Goal: Task Accomplishment & Management: Manage account settings

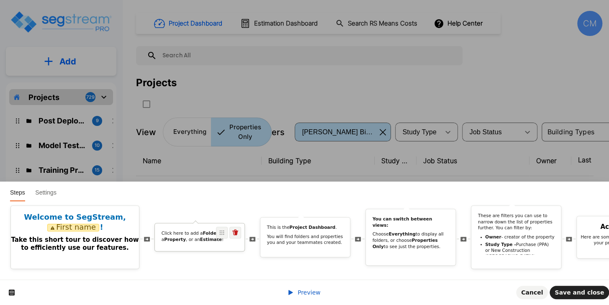
click at [193, 235] on p "Click here to add a Folder , a Property , or an Estimate !" at bounding box center [200, 236] width 77 height 12
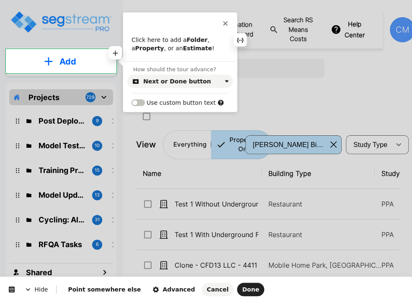
click at [143, 49] on b "Property" at bounding box center [149, 48] width 29 height 7
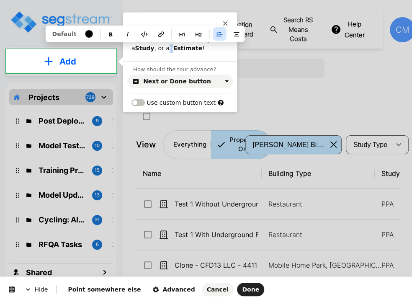
click at [141, 50] on p "Click here to add a Folder , a Study , or an Estimate !" at bounding box center [179, 44] width 97 height 16
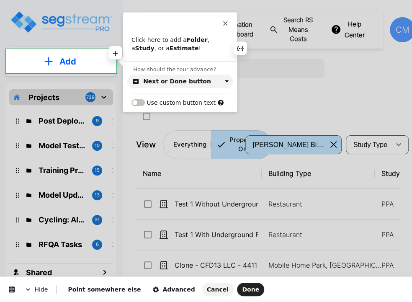
click at [170, 50] on b "Estimate" at bounding box center [184, 48] width 29 height 7
click at [242, 288] on span "Done" at bounding box center [250, 289] width 17 height 7
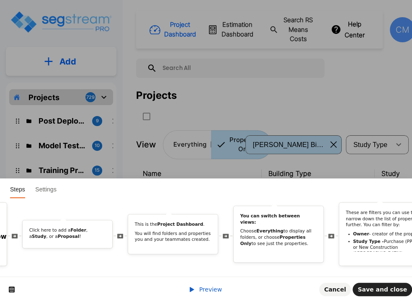
scroll to position [0, 149]
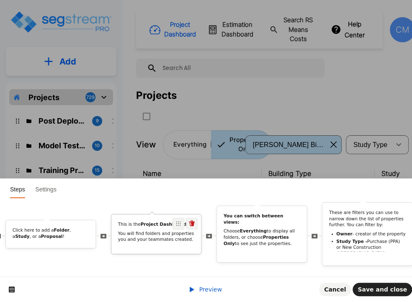
click at [129, 243] on div "This is the Project Dashboard . You will find folders and properties you and yo…" at bounding box center [156, 234] width 90 height 40
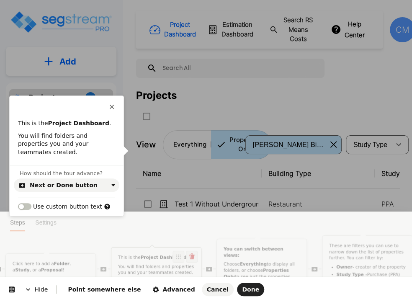
scroll to position [0, 0]
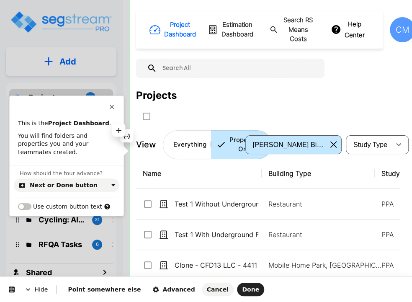
click at [87, 136] on p "You will find folders and properties you and your teammates created." at bounding box center [66, 144] width 97 height 25
click at [242, 286] on span "Done" at bounding box center [250, 289] width 17 height 7
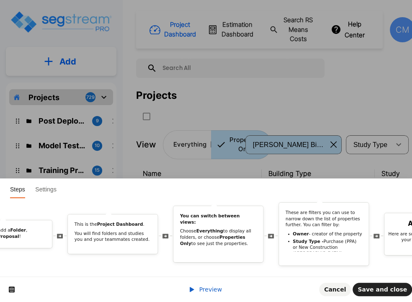
scroll to position [0, 199]
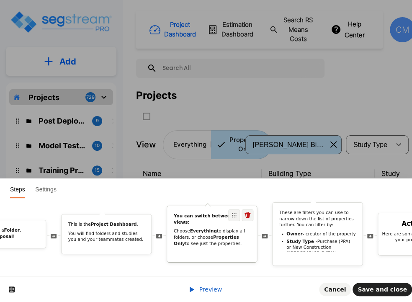
click at [221, 235] on p "Choose Everything to display all folders, or choose Properties Only to see just…" at bounding box center [212, 237] width 77 height 18
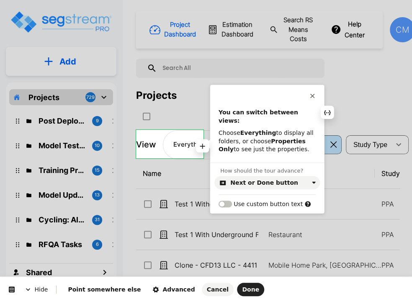
click at [282, 138] on b "Properties Only" at bounding box center [263, 145] width 89 height 15
click at [266, 140] on p "Choose Everything to display all folders, or choose Studies Only to see just th…" at bounding box center [267, 141] width 97 height 25
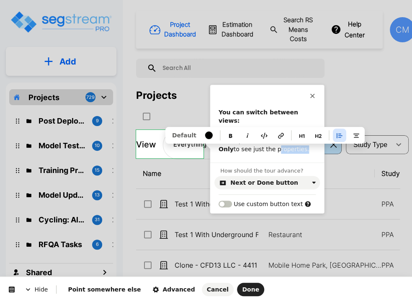
click at [266, 140] on p "Choose Everything to display all folders, or choose Studies Only to see just th…" at bounding box center [267, 141] width 97 height 25
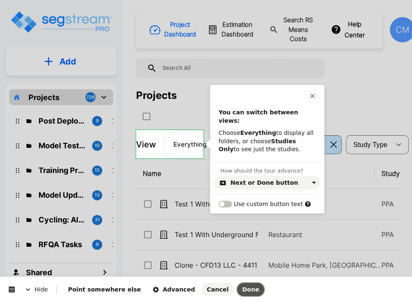
click at [242, 289] on span "Done" at bounding box center [250, 289] width 17 height 7
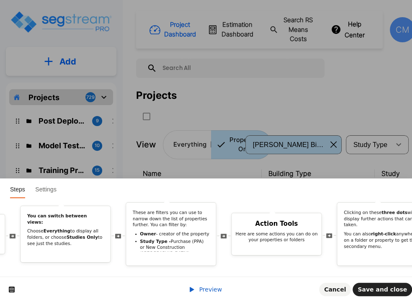
scroll to position [0, 357]
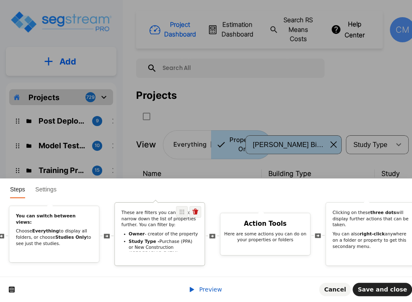
click at [137, 239] on b "Study Type -" at bounding box center [144, 241] width 31 height 5
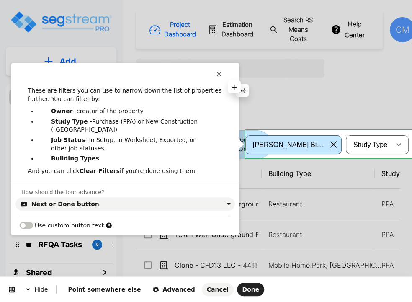
click at [177, 95] on p "These are filters you can use to narrow down the list of properties further. Yo…" at bounding box center [125, 95] width 194 height 16
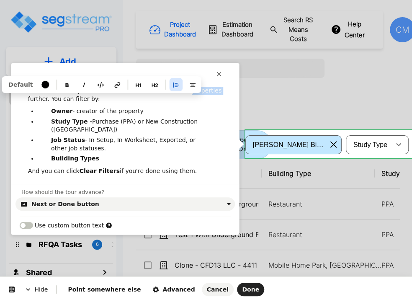
click at [177, 95] on p "These are filters you can use to narrow down the list of properties further. Yo…" at bounding box center [125, 95] width 194 height 16
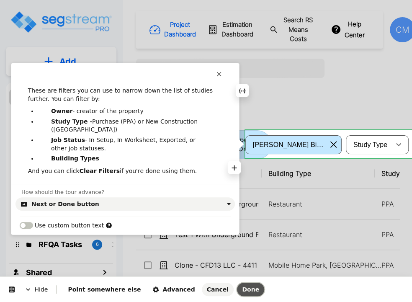
click at [237, 288] on button "Done" at bounding box center [250, 289] width 27 height 13
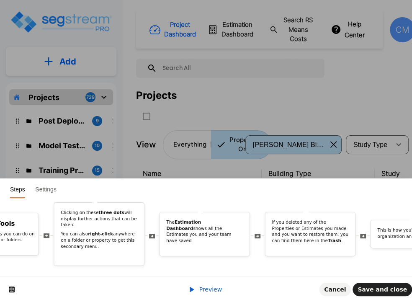
scroll to position [0, 642]
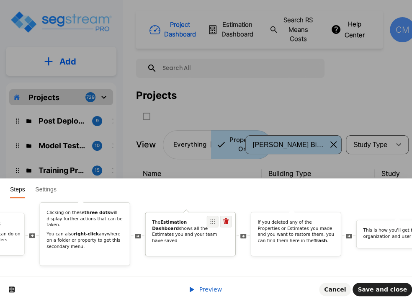
click at [203, 239] on div "The Estimation Dashboard shows all the Estimates you and your team have saved" at bounding box center [191, 233] width 90 height 28
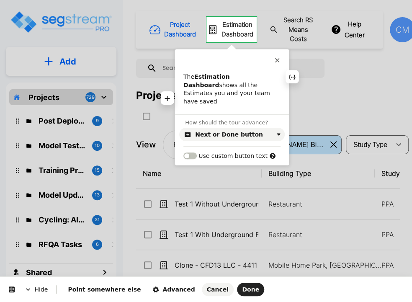
click at [206, 86] on p "The Estimation Dashboard shows all the Estimates you and your team have saved" at bounding box center [231, 89] width 97 height 33
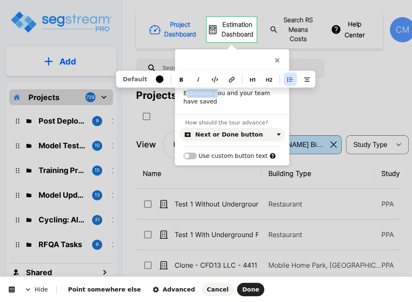
click at [206, 86] on p "The Estimation Dashboard shows all the Estimates you and your team have saved" at bounding box center [231, 89] width 97 height 33
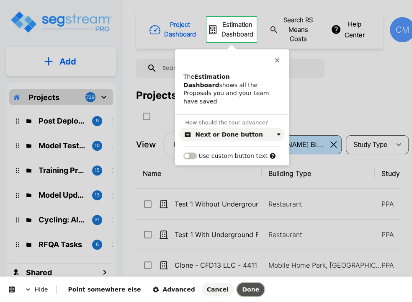
click at [242, 288] on span "Done" at bounding box center [250, 289] width 17 height 7
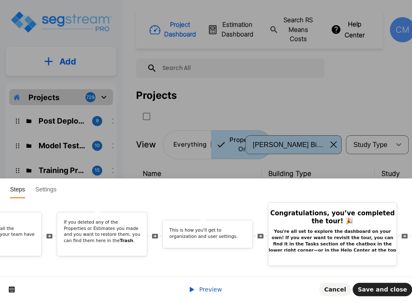
scroll to position [0, 735]
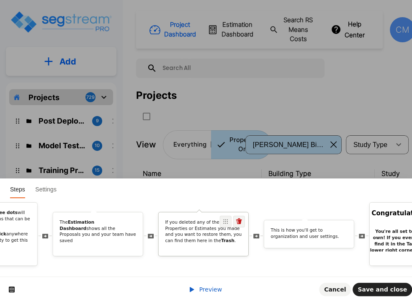
click at [201, 236] on p "If you deleted any of the Properties or Estimates you made and you want to rest…" at bounding box center [203, 231] width 77 height 25
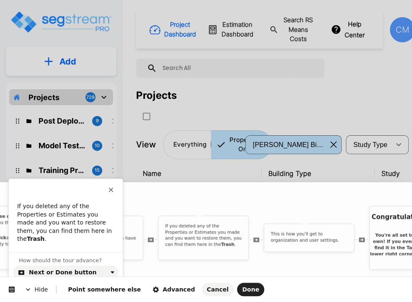
scroll to position [0, 0]
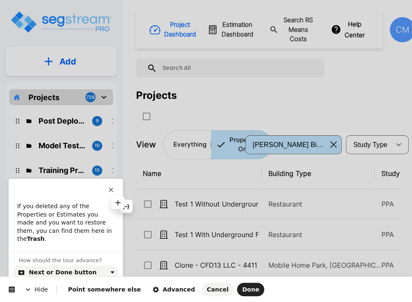
click at [89, 209] on p "If you deleted any of the Properties or Estimates you made and you want to rest…" at bounding box center [65, 222] width 97 height 41
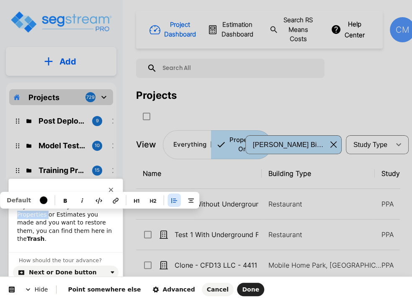
click at [89, 209] on p "If you deleted any of the Properties or Estimates you made and you want to rest…" at bounding box center [65, 222] width 97 height 41
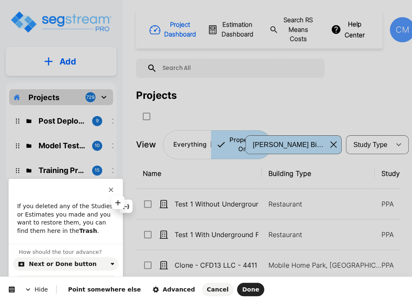
click at [21, 215] on p "If you deleted any of the Studies or Estimates you made and you want to restore…" at bounding box center [65, 218] width 97 height 33
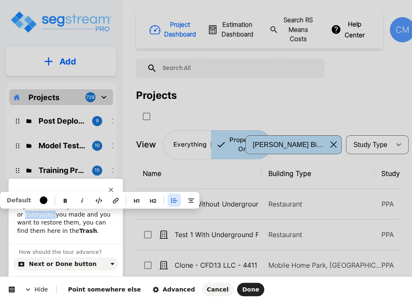
click at [21, 215] on p "If you deleted any of the Studies or Estimates you made and you want to restore…" at bounding box center [65, 218] width 97 height 33
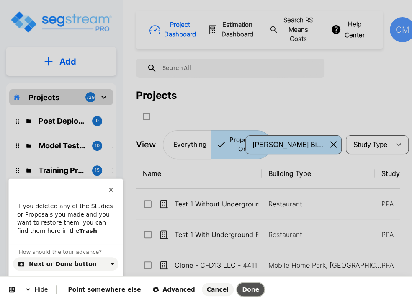
click at [242, 293] on span "Done" at bounding box center [250, 289] width 17 height 7
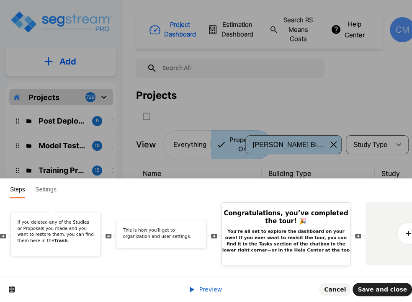
scroll to position [0, 900]
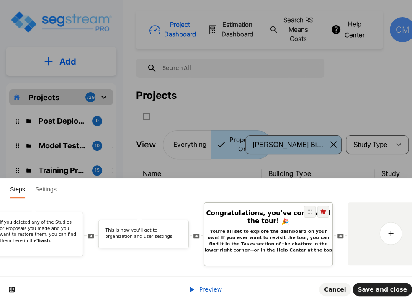
click at [289, 234] on b "You're all set to explore the dashboard on your own! If you ever want to revisi…" at bounding box center [269, 244] width 128 height 30
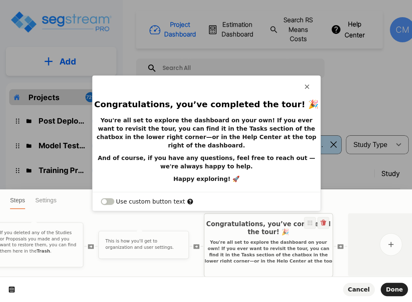
scroll to position [0, 0]
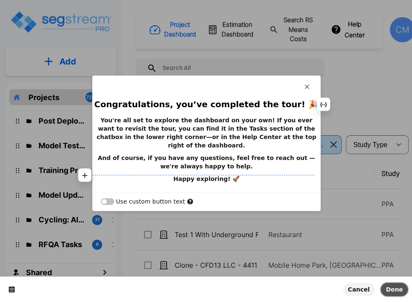
click at [388, 288] on span "Done" at bounding box center [394, 289] width 17 height 7
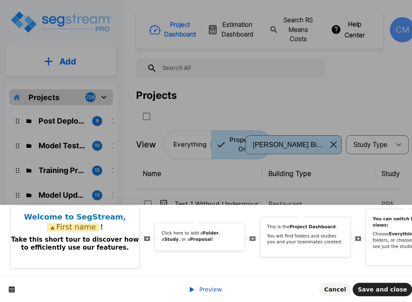
scroll to position [0, 921]
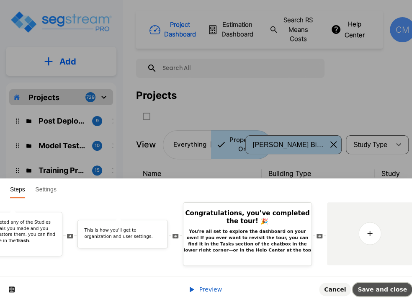
click at [376, 291] on span "Save and close" at bounding box center [382, 289] width 49 height 7
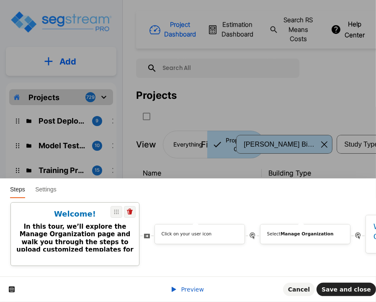
click at [61, 237] on h2 "In this tour, we’ll explore the Manage Organization page and walk you through t…" at bounding box center [75, 249] width 128 height 54
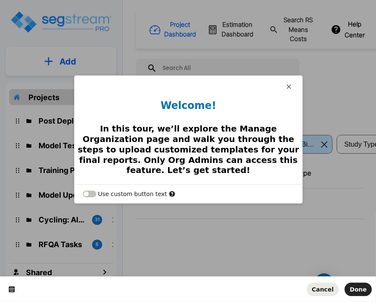
click at [324, 279] on span "Cancel" at bounding box center [323, 289] width 22 height 7
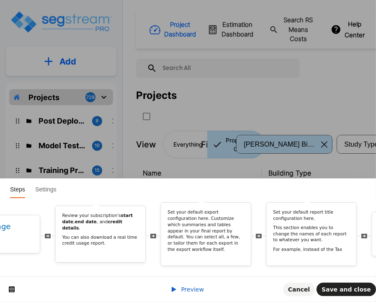
scroll to position [0, 491]
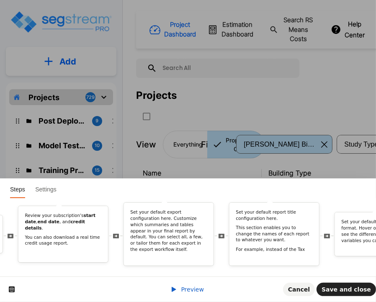
drag, startPoint x: 104, startPoint y: 270, endPoint x: 129, endPoint y: 270, distance: 24.7
click at [129, 270] on div "Welcome! In this tour, we’ll explore the Manage Organization page and walk you …" at bounding box center [188, 237] width 376 height 78
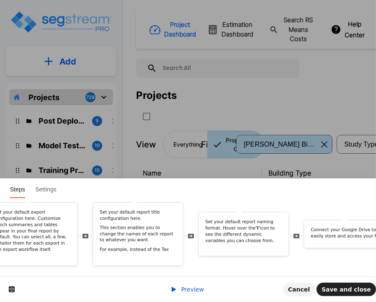
scroll to position [0, 618]
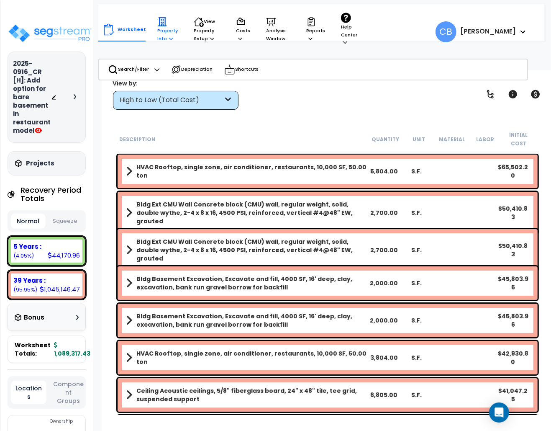
click at [169, 39] on icon at bounding box center [171, 38] width 4 height 5
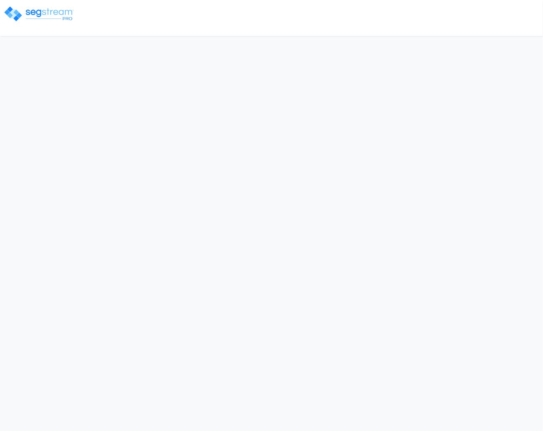
select select "2025"
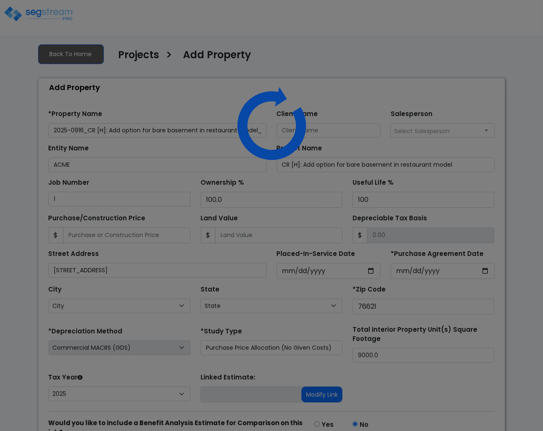
select select "[GEOGRAPHIC_DATA]"
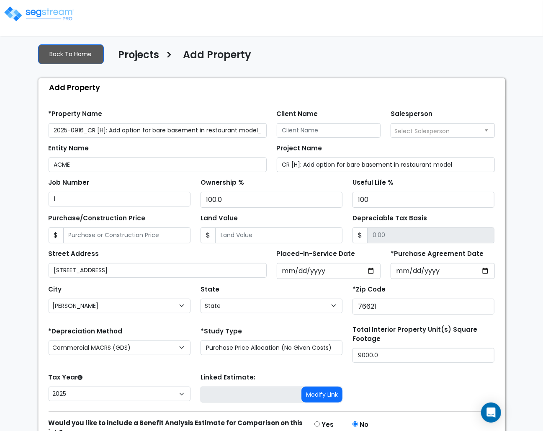
scroll to position [51, 0]
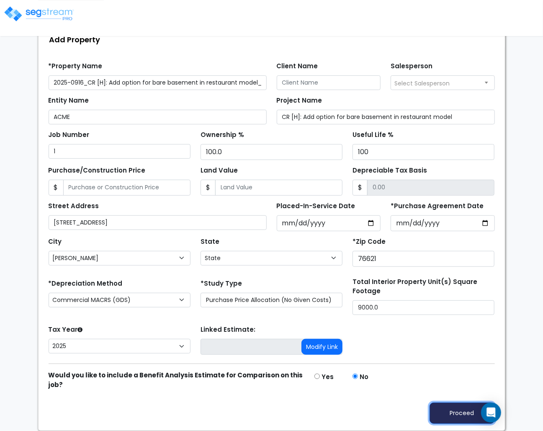
click at [456, 416] on button "Proceed" at bounding box center [462, 412] width 65 height 21
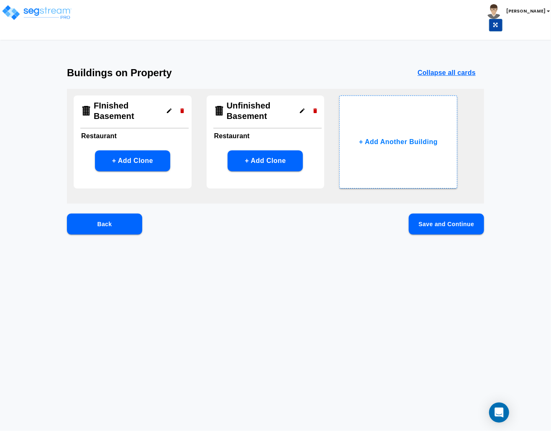
click at [439, 228] on button "Save and Continue" at bounding box center [446, 224] width 75 height 21
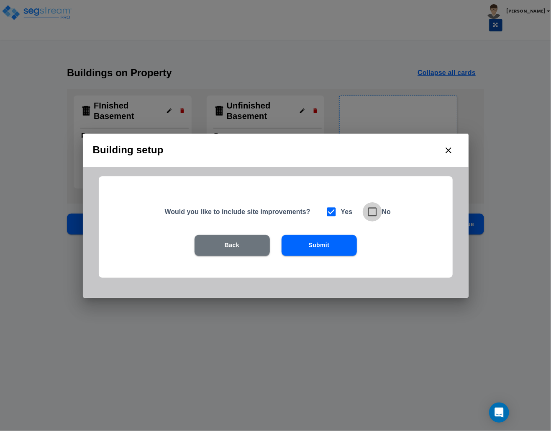
click at [374, 210] on icon at bounding box center [373, 212] width 12 height 12
checkbox input "false"
checkbox input "true"
click at [323, 241] on button "Submit" at bounding box center [319, 245] width 75 height 21
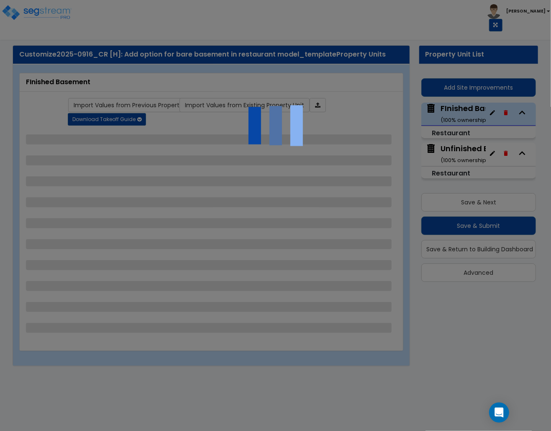
select select "1"
select select "6"
select select "1"
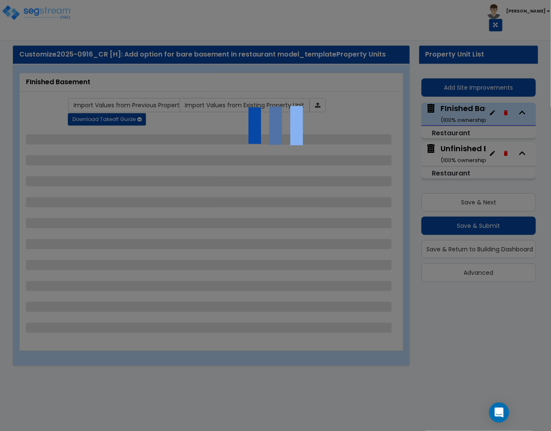
select select "1"
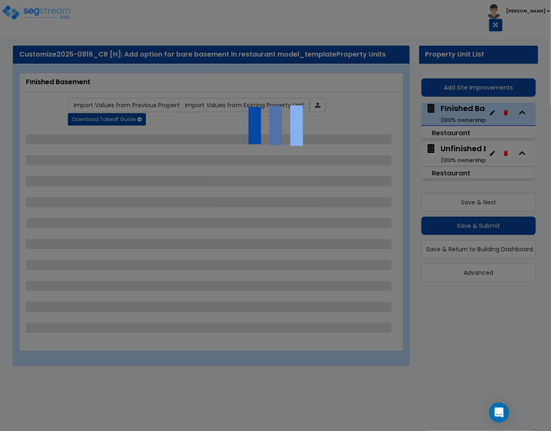
select select "1"
select select "4"
select select "3"
select select "1"
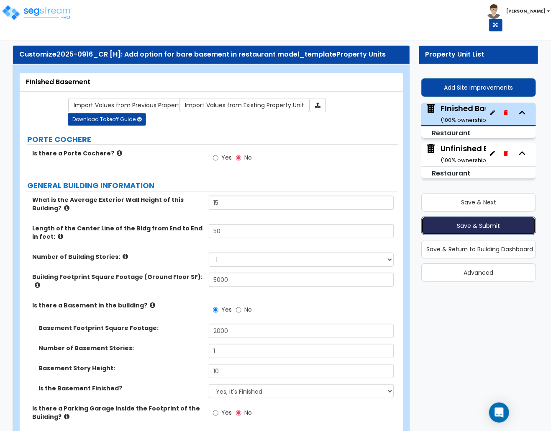
click at [424, 223] on button "Save & Submit" at bounding box center [479, 225] width 115 height 18
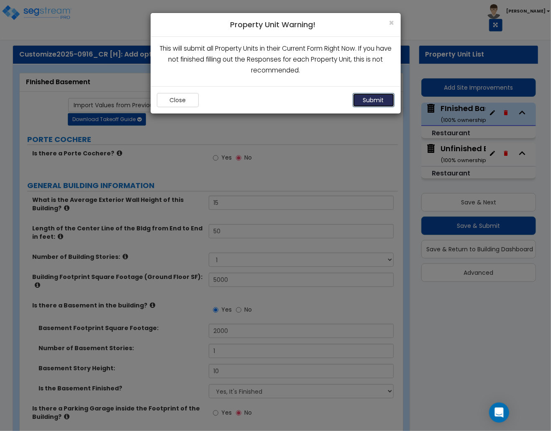
click at [369, 103] on button "Submit" at bounding box center [374, 100] width 42 height 14
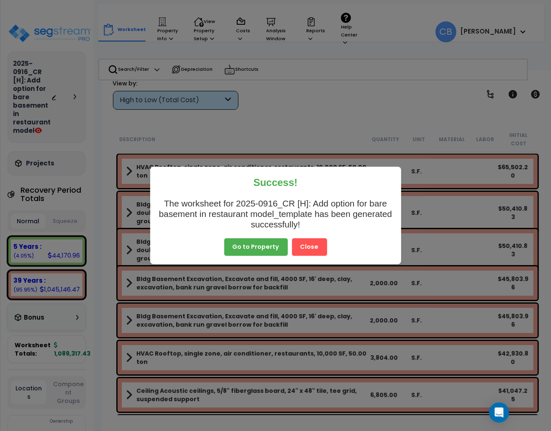
click at [320, 251] on button "Close" at bounding box center [309, 247] width 35 height 18
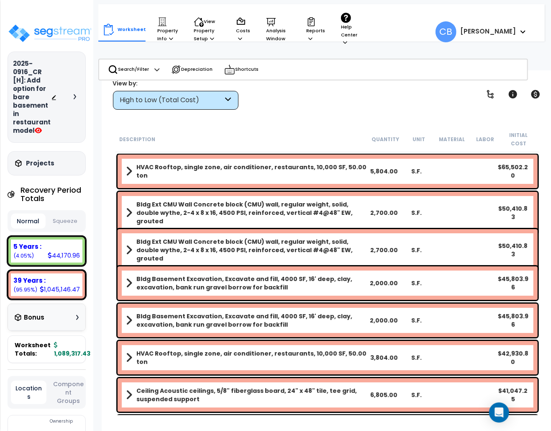
drag, startPoint x: 181, startPoint y: 94, endPoint x: 176, endPoint y: 106, distance: 13.0
click at [180, 93] on div "High to Low (Total Cost)" at bounding box center [176, 100] width 126 height 19
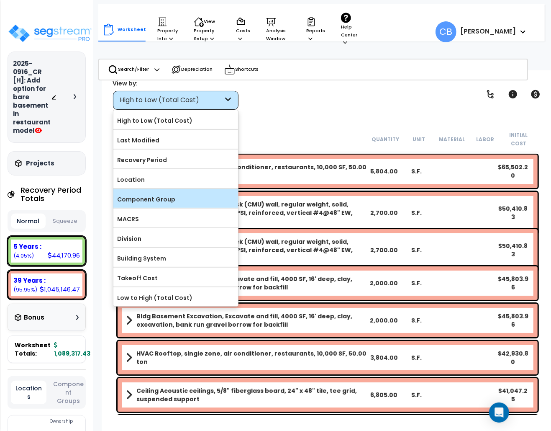
click at [172, 195] on label "Component Group" at bounding box center [175, 199] width 125 height 13
click at [0, 0] on input "Component Group" at bounding box center [0, 0] width 0 height 0
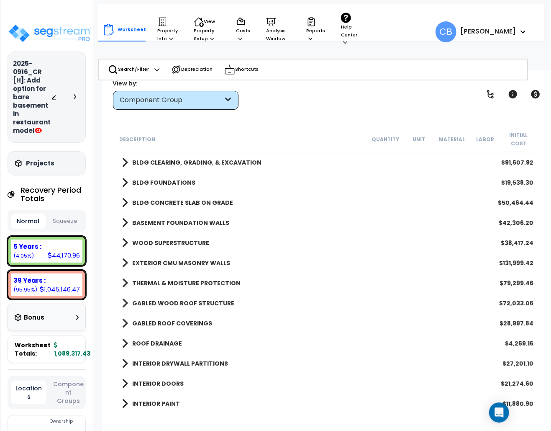
click at [285, 105] on div "View by: Component Group High to Low (Total Cost)" at bounding box center [327, 94] width 435 height 31
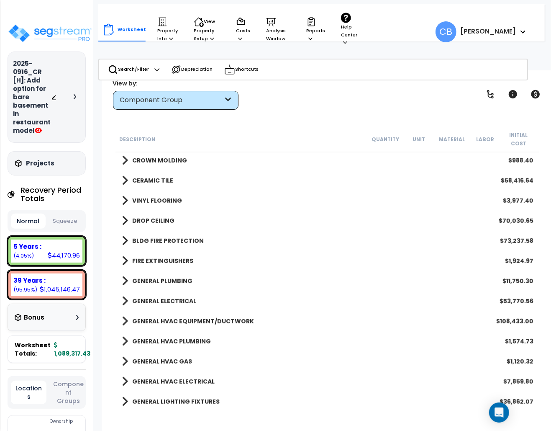
scroll to position [248, 0]
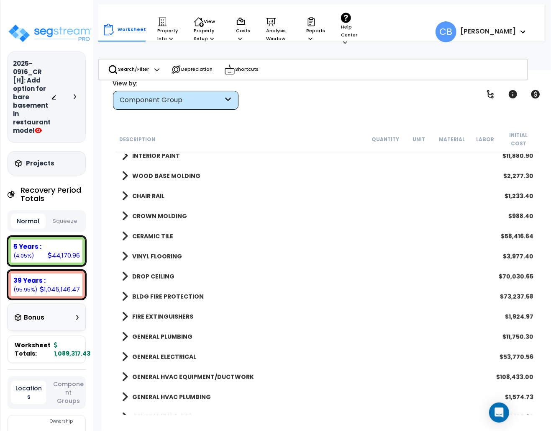
click at [151, 210] on link "CROWN MOLDING" at bounding box center [154, 216] width 65 height 12
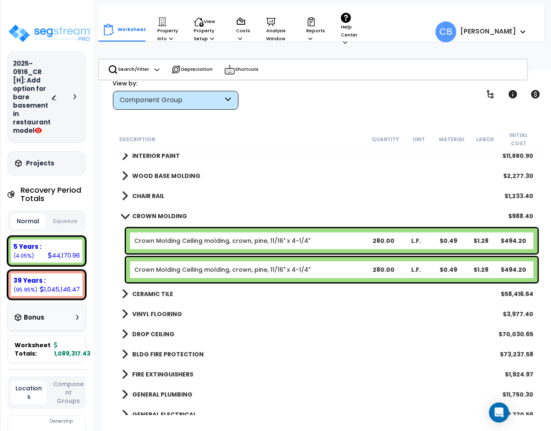
click at [136, 192] on b "CHAIR RAIL" at bounding box center [148, 196] width 32 height 8
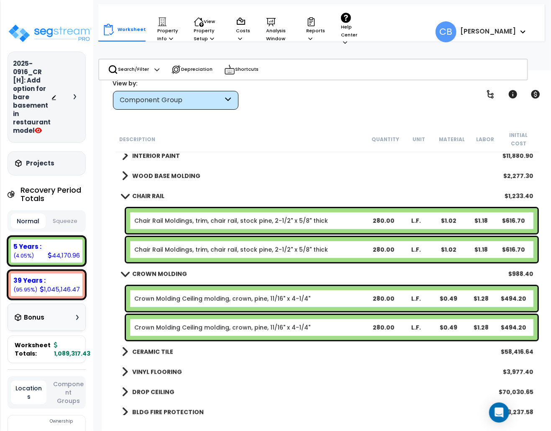
click at [140, 172] on b "WOOD BASE MOLDING" at bounding box center [166, 176] width 68 height 8
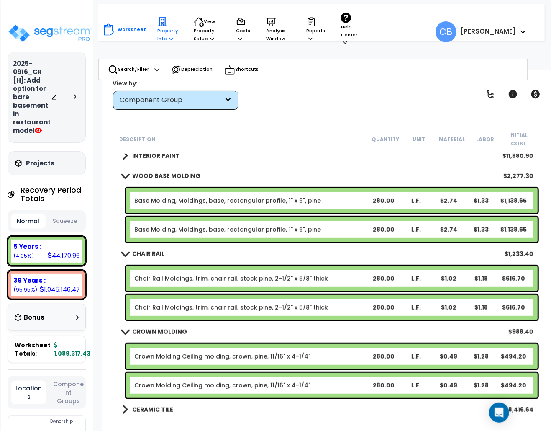
click at [161, 31] on p "Property Info" at bounding box center [167, 30] width 21 height 26
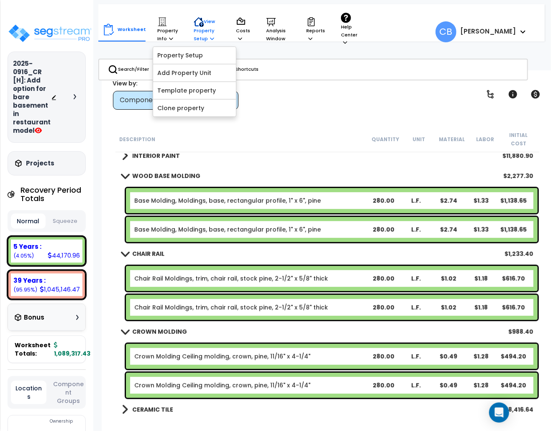
drag, startPoint x: 167, startPoint y: 54, endPoint x: 201, endPoint y: 34, distance: 39.9
click at [201, 32] on p "View Property Setup" at bounding box center [207, 30] width 26 height 26
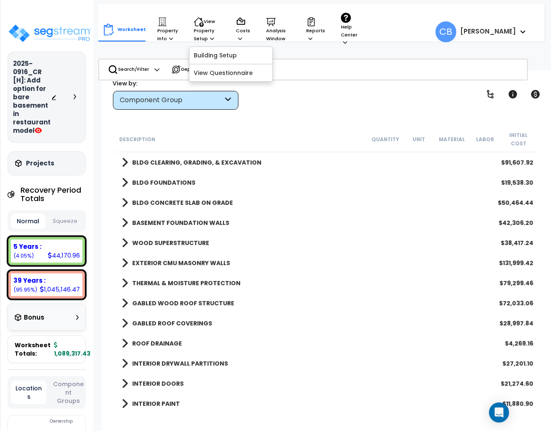
scroll to position [0, 0]
click at [488, 93] on icon at bounding box center [491, 94] width 10 height 10
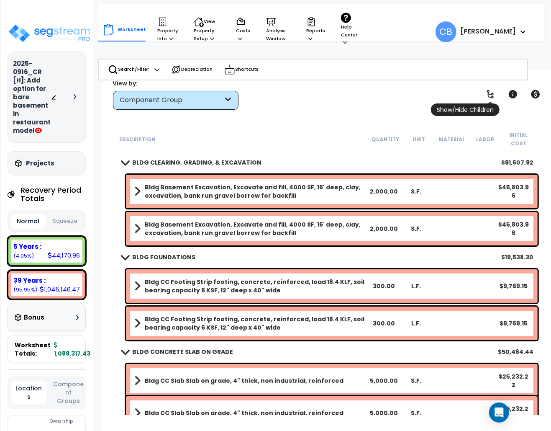
click at [489, 94] on icon at bounding box center [491, 94] width 10 height 10
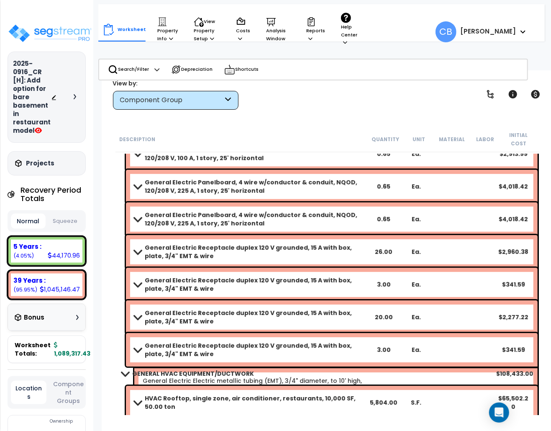
scroll to position [4639, 0]
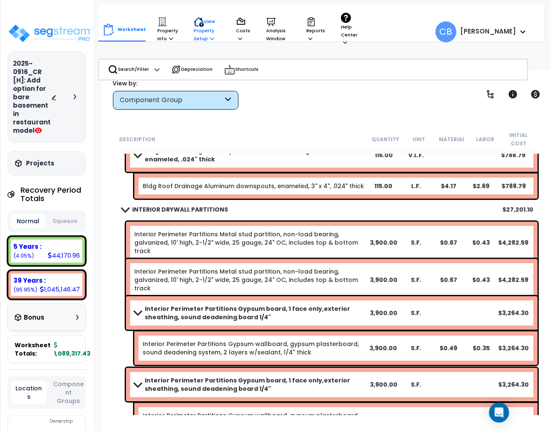
drag, startPoint x: 197, startPoint y: 36, endPoint x: 201, endPoint y: 45, distance: 10.5
click at [197, 36] on p "View Property Setup" at bounding box center [207, 30] width 26 height 26
click at [170, 37] on icon at bounding box center [171, 38] width 4 height 5
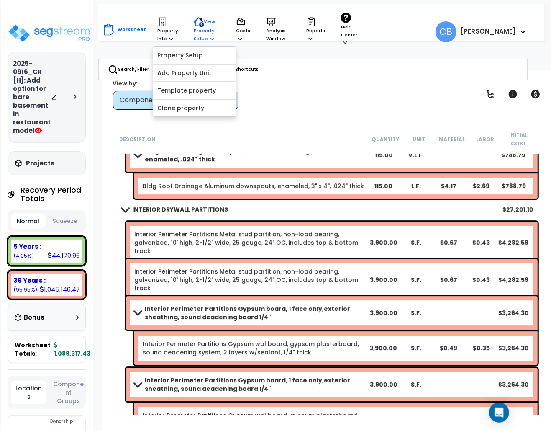
drag, startPoint x: 205, startPoint y: 26, endPoint x: 208, endPoint y: 37, distance: 11.4
click at [204, 27] on p "View Property Setup" at bounding box center [207, 30] width 26 height 26
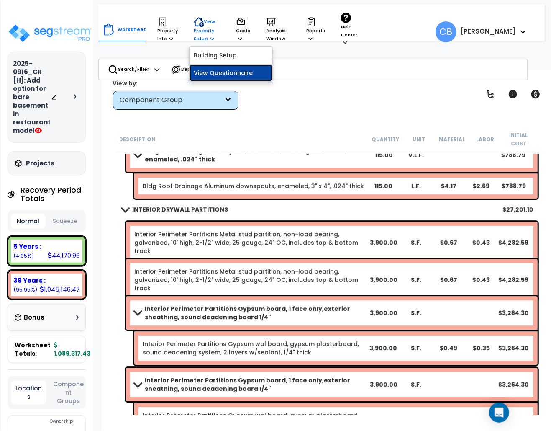
click at [224, 69] on link "View Questionnaire" at bounding box center [231, 72] width 83 height 17
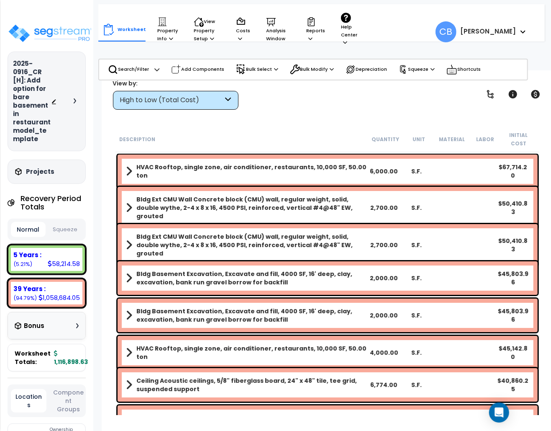
click at [146, 103] on div "High to Low (Total Cost)" at bounding box center [171, 100] width 103 height 10
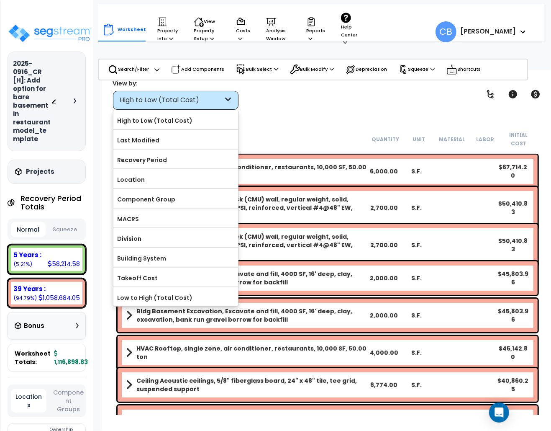
click at [162, 198] on label "Component Group" at bounding box center [175, 199] width 125 height 13
click at [0, 0] on input "Component Group" at bounding box center [0, 0] width 0 height 0
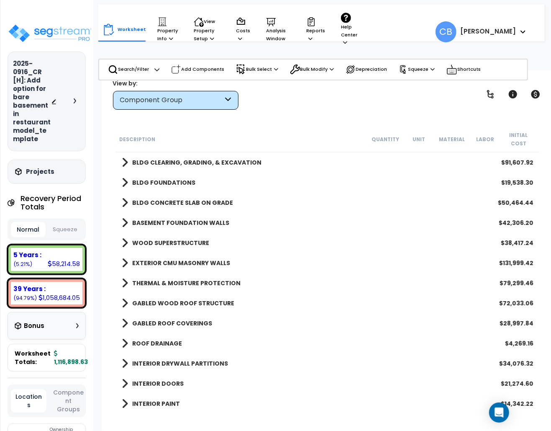
scroll to position [176, 0]
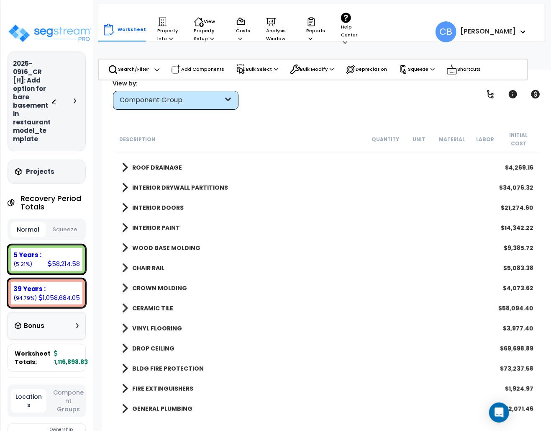
click at [149, 284] on b "CROWN MOLDING" at bounding box center [159, 288] width 55 height 8
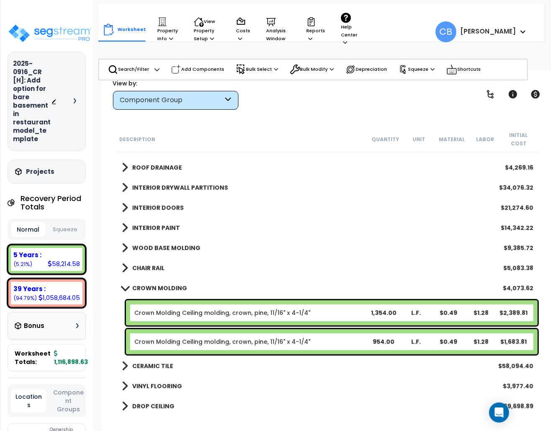
click at [146, 264] on b "CHAIR RAIL" at bounding box center [148, 268] width 32 height 8
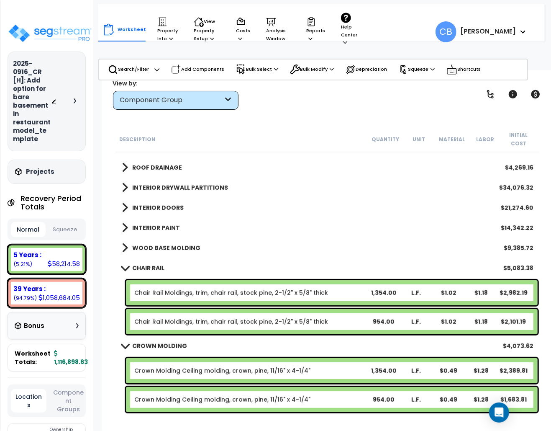
click at [143, 244] on b "WOOD BASE MOLDING" at bounding box center [166, 248] width 68 height 8
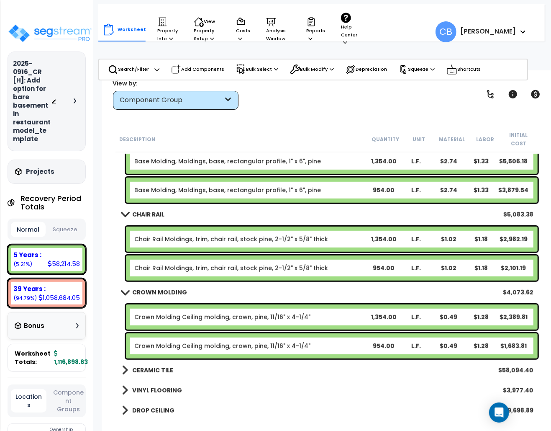
scroll to position [232, 0]
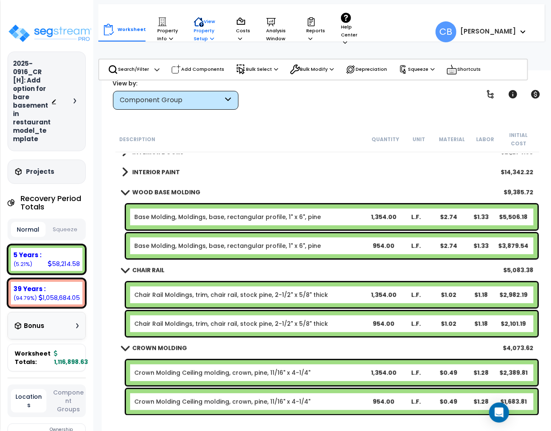
drag, startPoint x: 196, startPoint y: 38, endPoint x: 206, endPoint y: 61, distance: 25.3
click at [196, 37] on p "View Property Setup" at bounding box center [207, 30] width 26 height 26
click at [548, 114] on div "Worksheet Property Info Property Setup Add Property Unit Template property Clon…" at bounding box center [328, 285] width 452 height 431
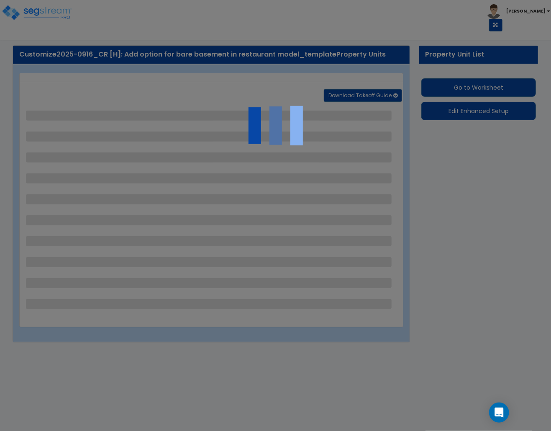
select select "1"
select select "6"
select select "1"
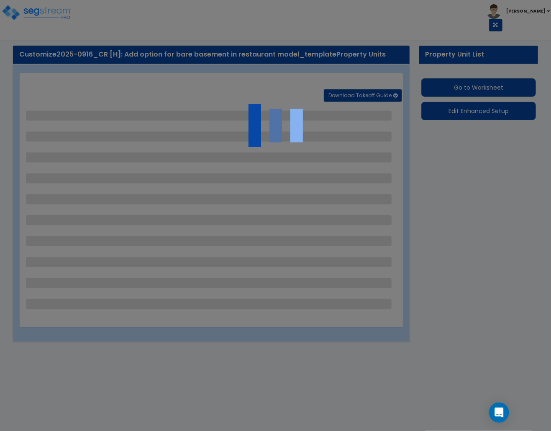
select select "1"
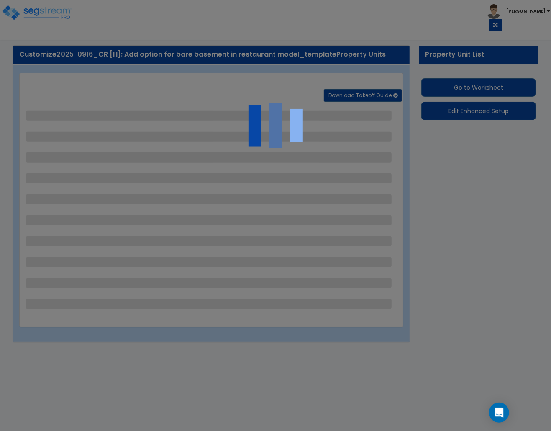
select select "1"
select select "4"
select select "3"
select select "1"
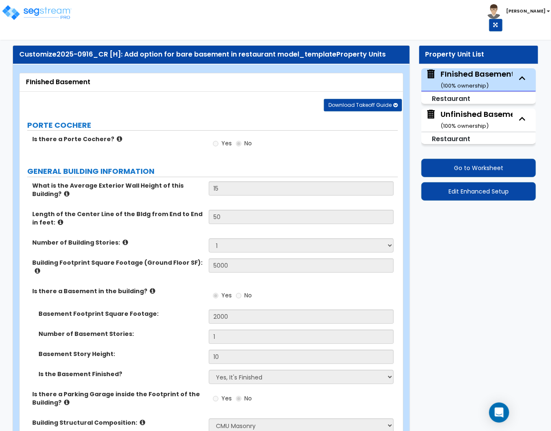
scroll to position [1388, 0]
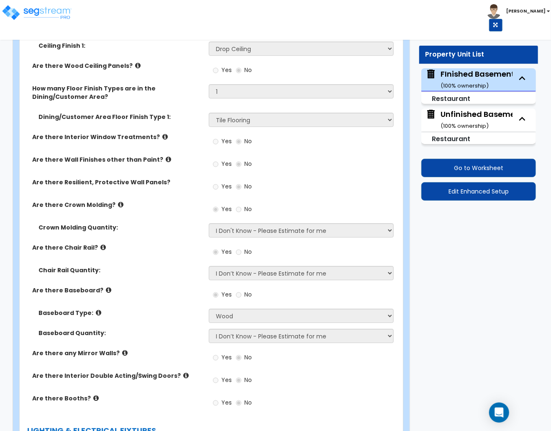
click at [454, 118] on div "Unfinished Basement ( 100 % ownership)" at bounding box center [482, 119] width 83 height 21
select select "6"
select select "1"
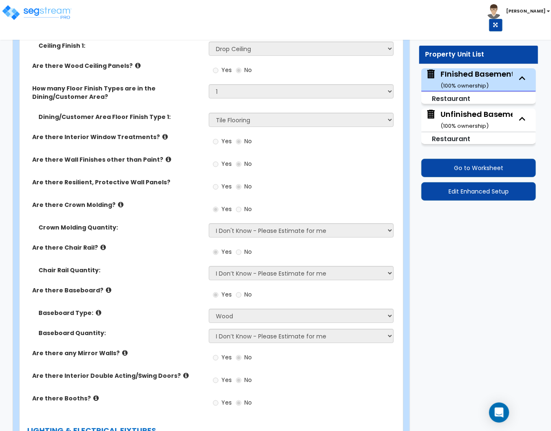
select select "1"
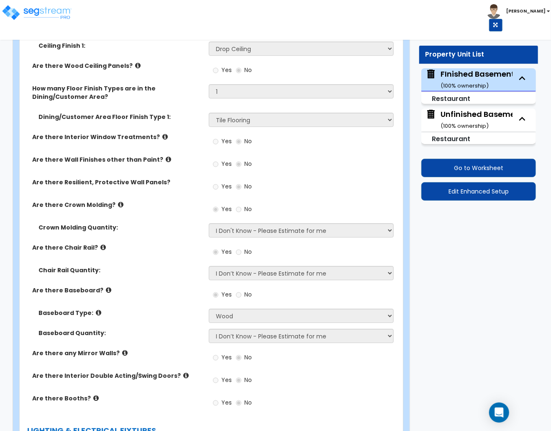
select select "1"
select select "4"
select select "3"
select select "1"
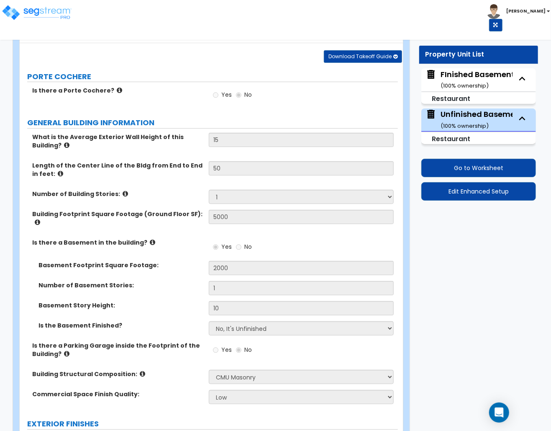
scroll to position [0, 0]
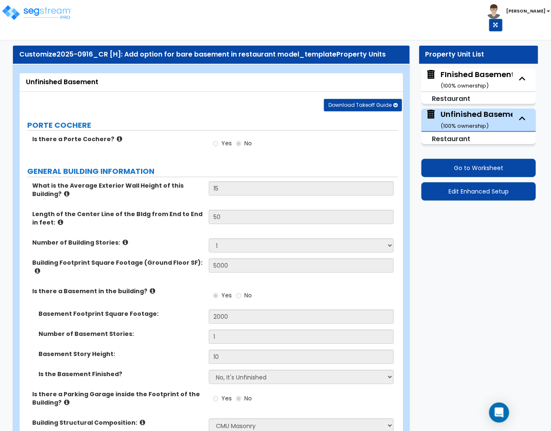
click at [196, 267] on div "Building Footprint Square Footage (Ground Floor SF): 5000" at bounding box center [209, 272] width 378 height 28
click at [454, 86] on small "( 100 % ownership)" at bounding box center [465, 86] width 48 height 8
select select "1"
select select "6"
select select "1"
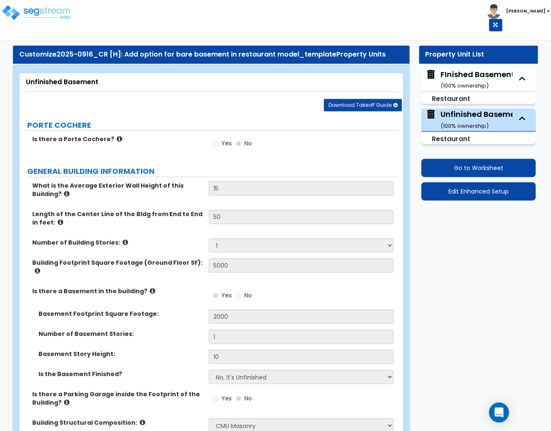
select select "1"
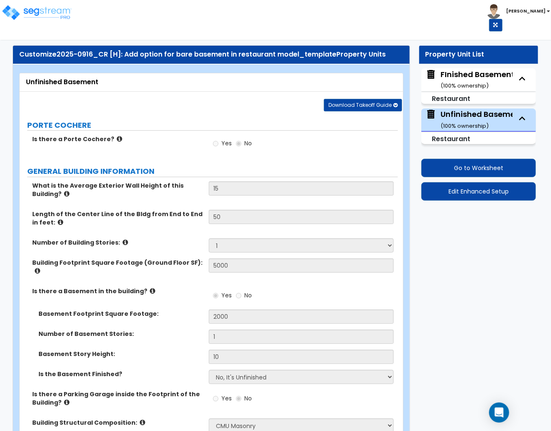
select select "1"
select select "4"
select select "3"
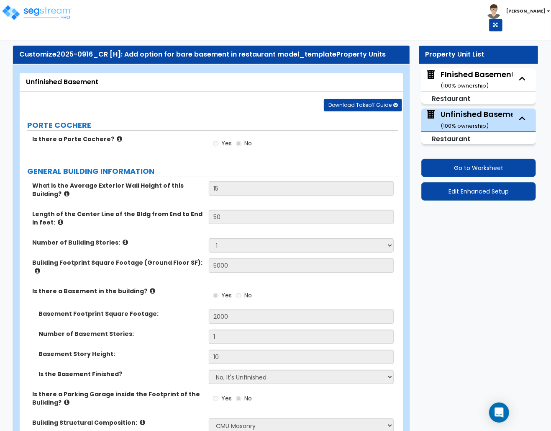
select select "1"
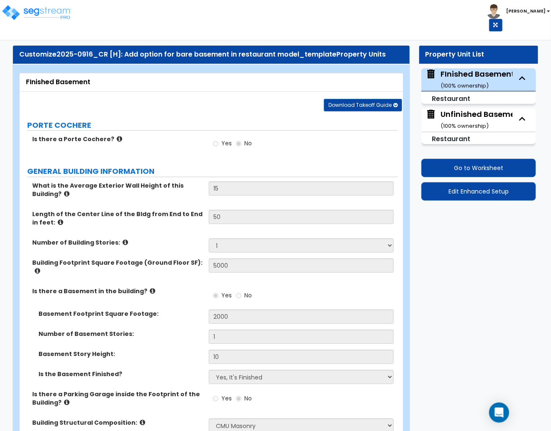
click at [484, 117] on div "Unfinished Basement ( 100 % ownership)" at bounding box center [482, 119] width 83 height 21
select select "6"
select select "1"
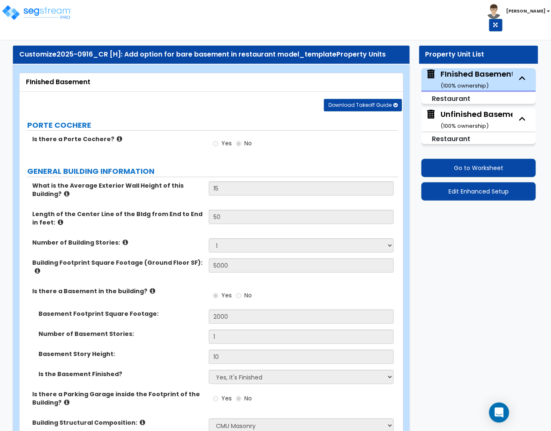
select select "1"
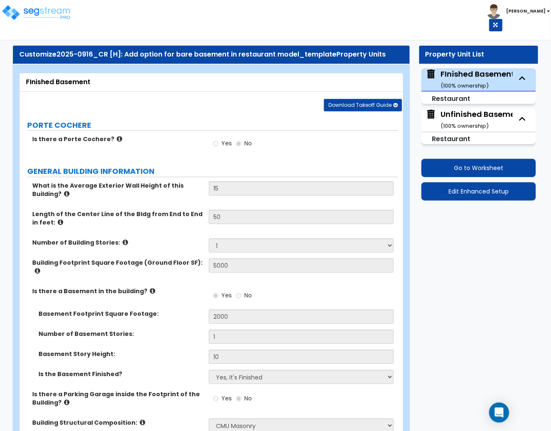
select select "1"
select select "4"
select select "3"
select select "1"
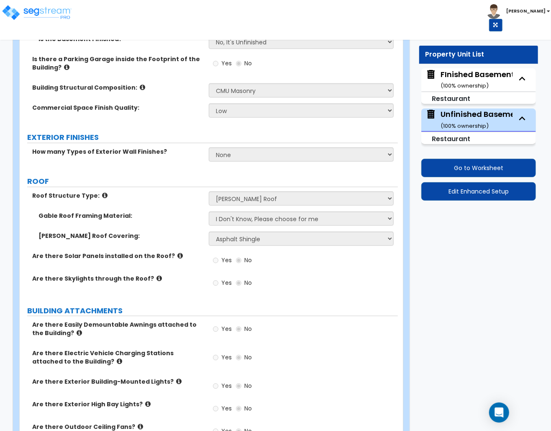
scroll to position [502, 0]
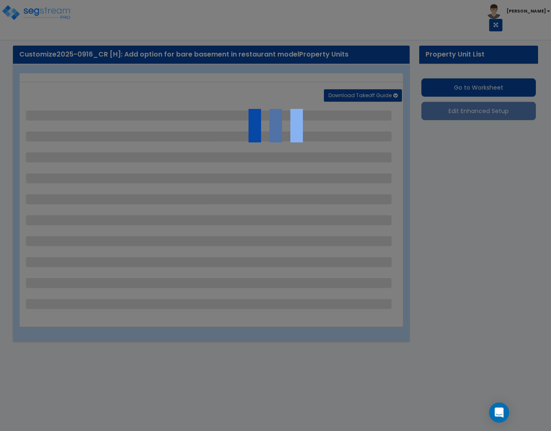
select select "1"
select select "6"
select select "1"
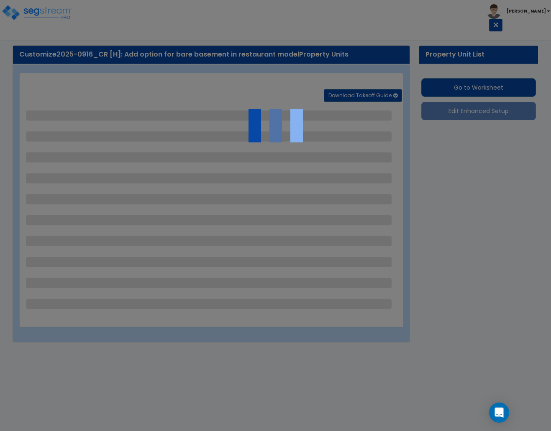
select select "1"
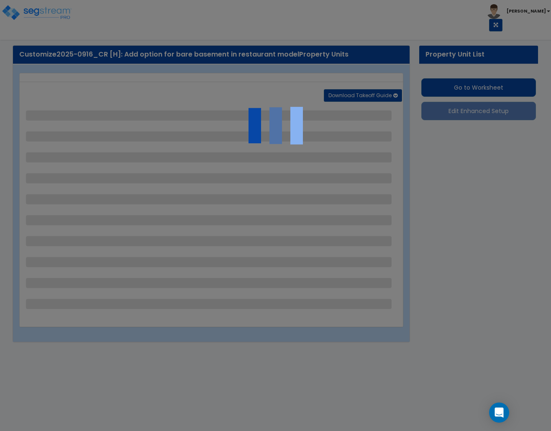
select select "1"
select select "4"
select select "3"
select select "1"
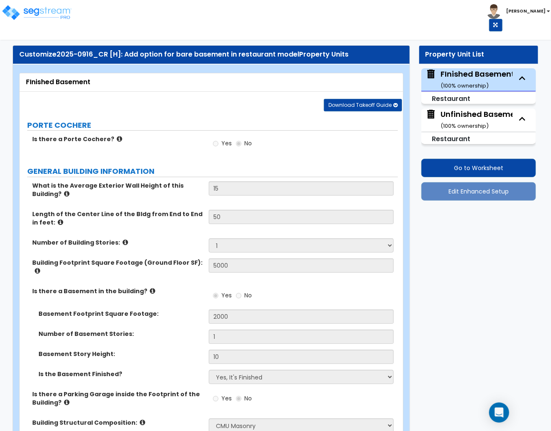
click at [456, 121] on div "Unfinished Basement ( 100 % ownership)" at bounding box center [482, 119] width 83 height 21
select select "6"
select select "1"
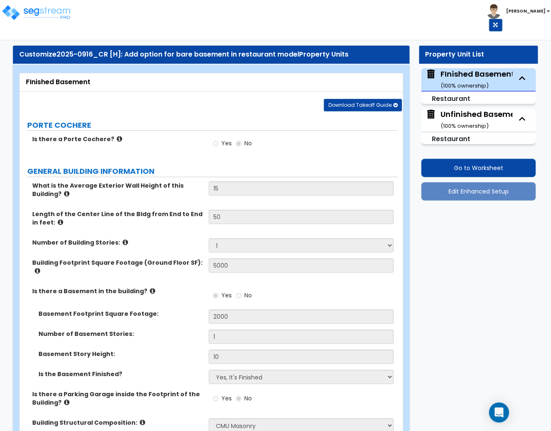
select select "1"
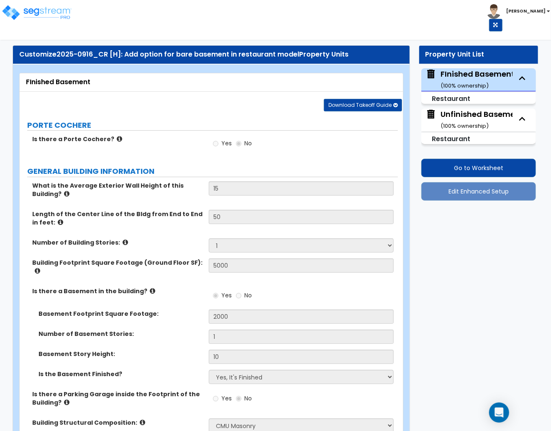
select select "1"
select select "4"
select select "3"
select select "1"
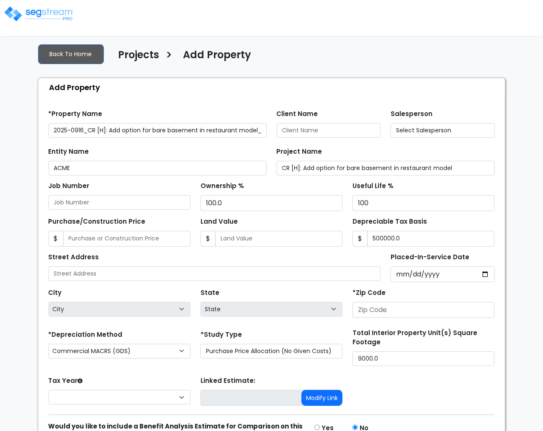
type input "1"
type input "[STREET_ADDRESS]"
type input "76621"
select select "2025"
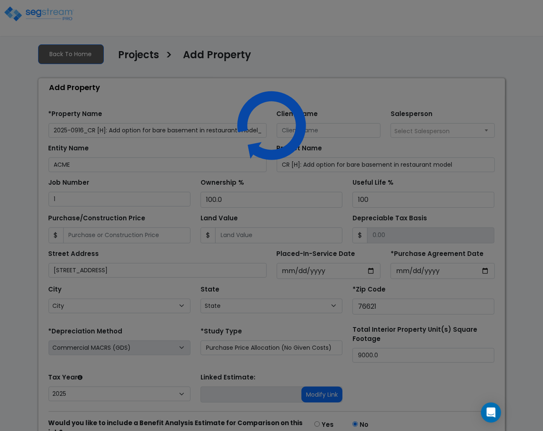
select select "[GEOGRAPHIC_DATA]"
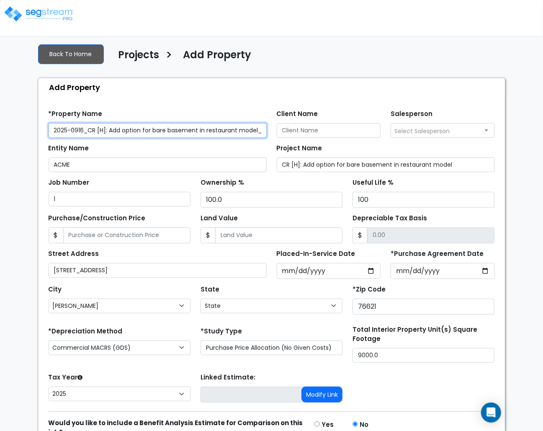
scroll to position [51, 0]
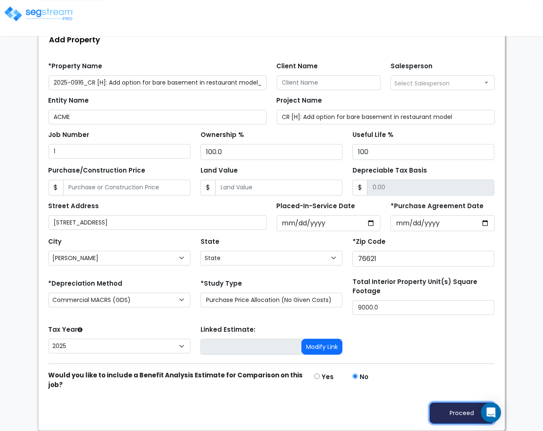
drag, startPoint x: 449, startPoint y: 407, endPoint x: 446, endPoint y: 390, distance: 17.3
click at [448, 407] on button "Proceed" at bounding box center [462, 412] width 65 height 21
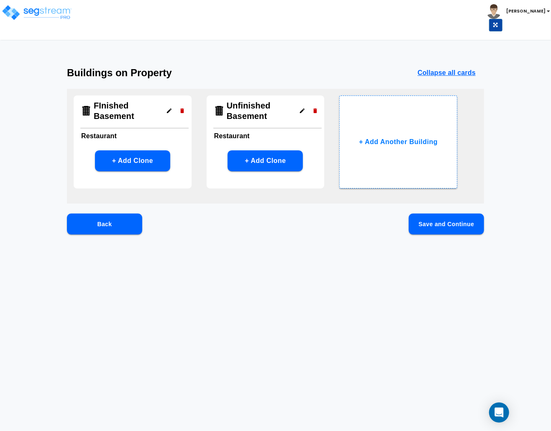
click at [434, 229] on button "Save and Continue" at bounding box center [446, 224] width 75 height 21
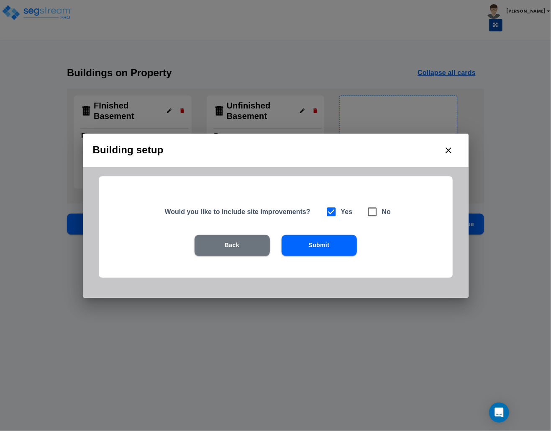
click at [368, 211] on icon at bounding box center [373, 212] width 12 height 12
checkbox input "false"
checkbox input "true"
click at [347, 247] on button "Submit" at bounding box center [319, 245] width 75 height 21
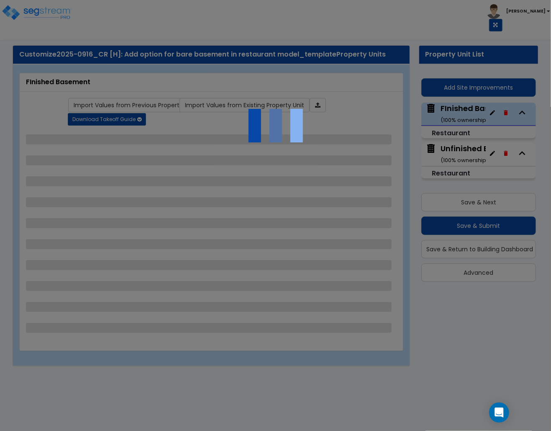
select select "1"
select select "6"
select select "1"
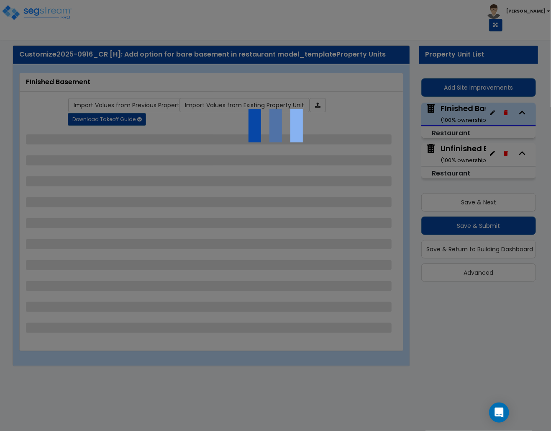
select select "1"
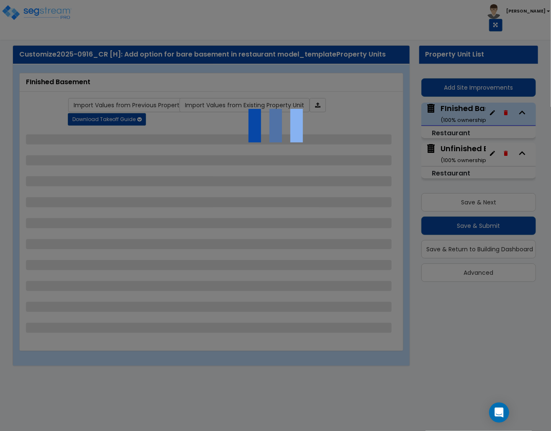
select select "1"
select select "4"
select select "3"
select select "1"
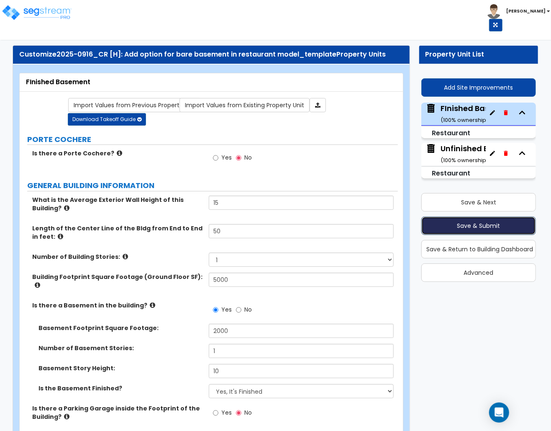
click at [455, 221] on button "Save & Submit" at bounding box center [479, 225] width 115 height 18
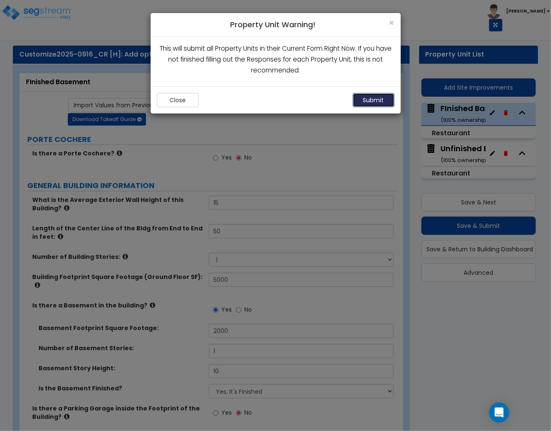
click at [359, 95] on button "Submit" at bounding box center [374, 100] width 42 height 14
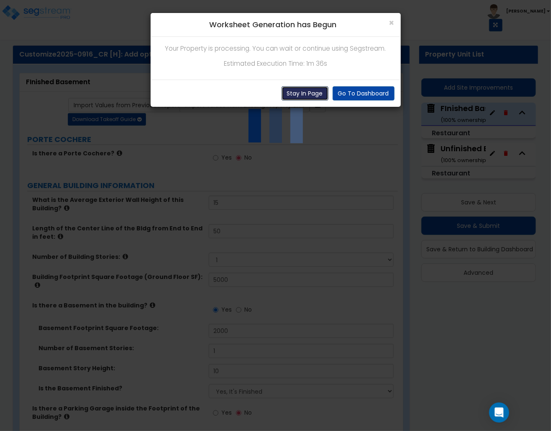
click at [302, 91] on button "Stay In Page" at bounding box center [305, 93] width 47 height 14
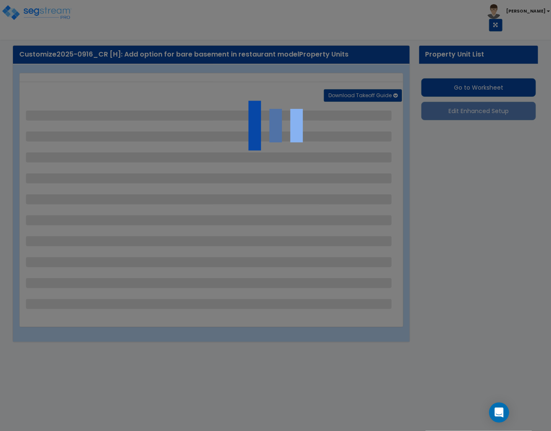
select select "1"
select select "6"
select select "1"
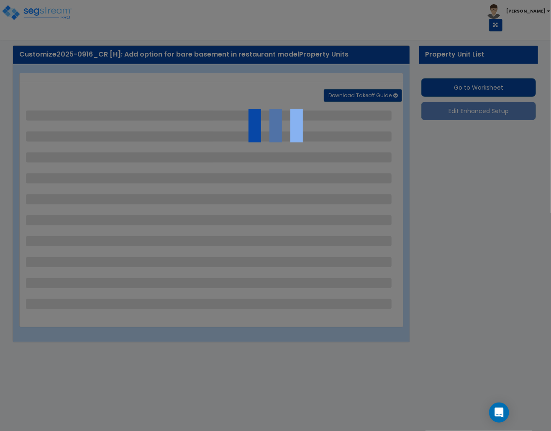
select select "1"
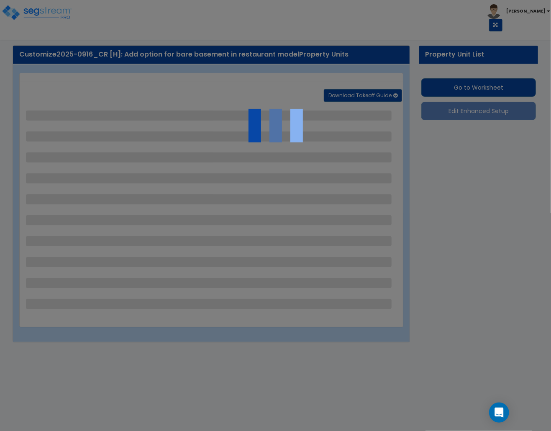
select select "1"
select select "4"
select select "3"
select select "1"
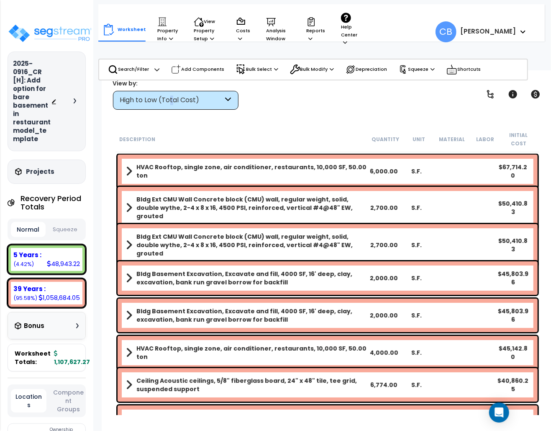
click at [172, 98] on div "High to Low (Total Cost)" at bounding box center [171, 100] width 103 height 10
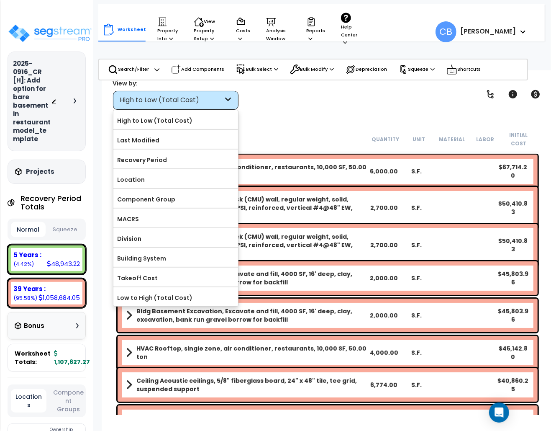
click at [161, 205] on label "Component Group" at bounding box center [175, 199] width 125 height 13
click at [0, 0] on input "Component Group" at bounding box center [0, 0] width 0 height 0
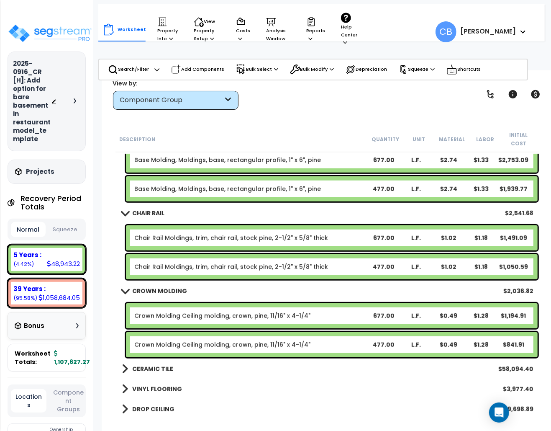
scroll to position [233, 0]
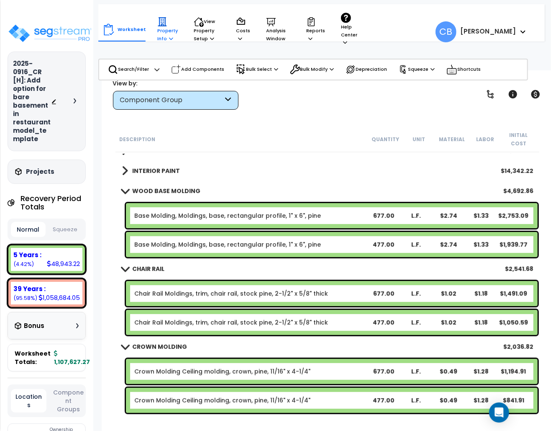
click at [171, 37] on p "Property Info" at bounding box center [167, 30] width 21 height 26
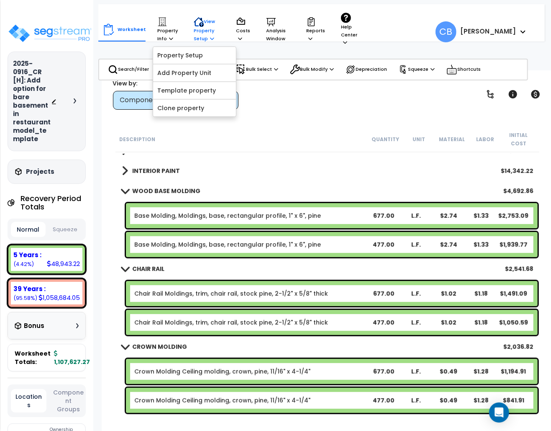
click at [194, 33] on p "View Property Setup" at bounding box center [207, 30] width 26 height 26
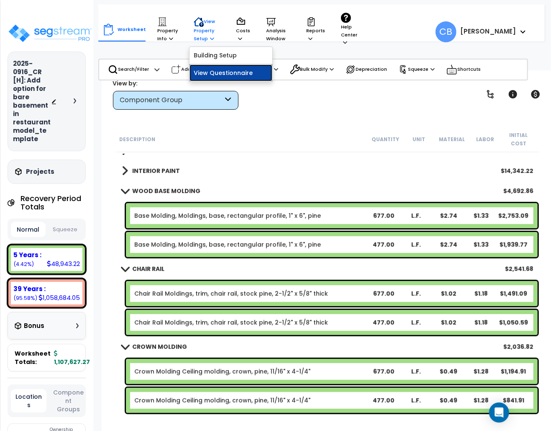
click at [213, 74] on link "View Questionnaire" at bounding box center [231, 72] width 83 height 17
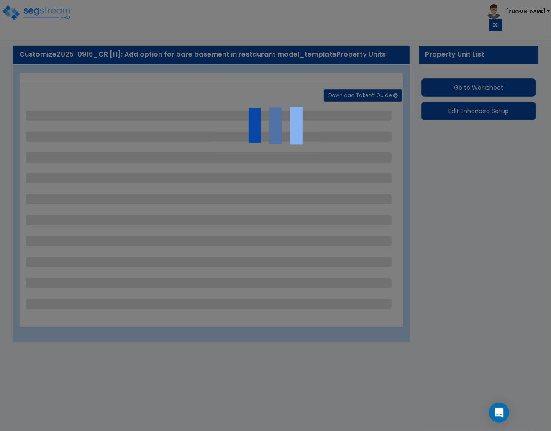
select select "1"
select select "6"
select select "1"
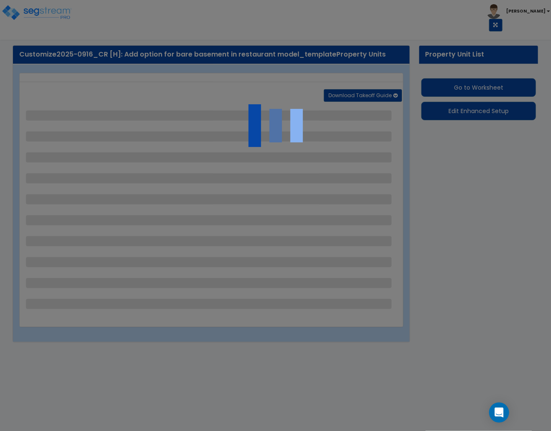
select select "1"
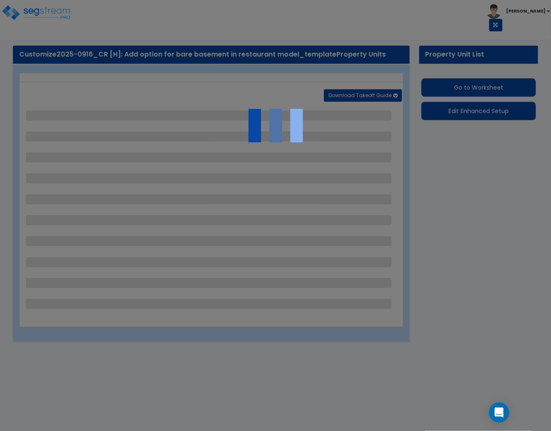
select select "1"
select select "4"
select select "3"
select select "1"
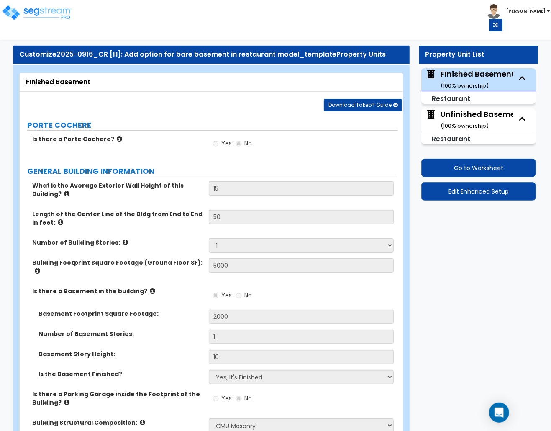
scroll to position [56, 0]
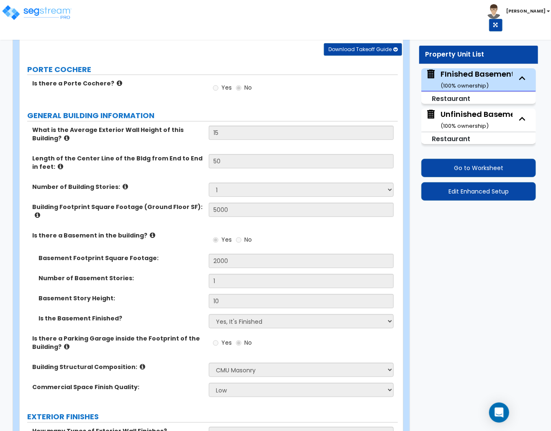
click at [466, 116] on div "Unfinished Basement ( 100 % ownership)" at bounding box center [482, 119] width 83 height 21
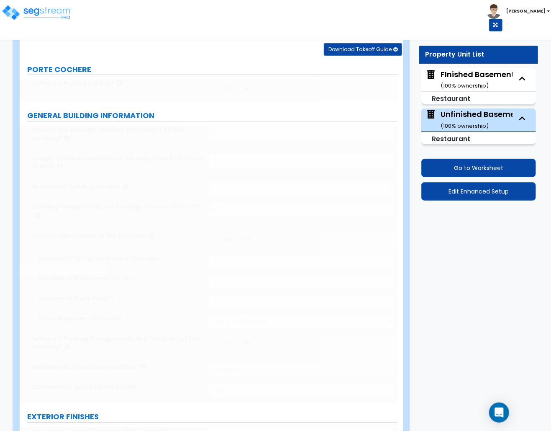
type input "15"
type input "50"
type input "5000"
radio input "true"
type input "2000"
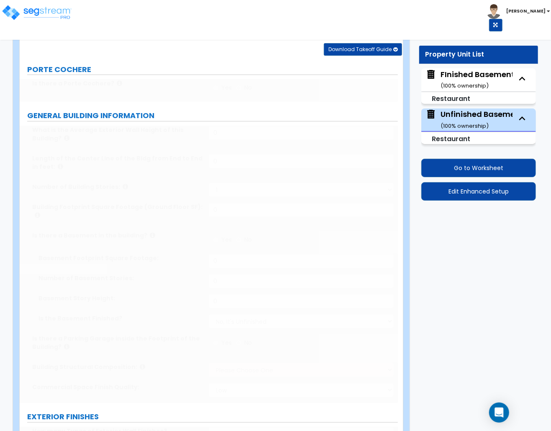
type input "1"
type input "10"
select select "6"
select select "1"
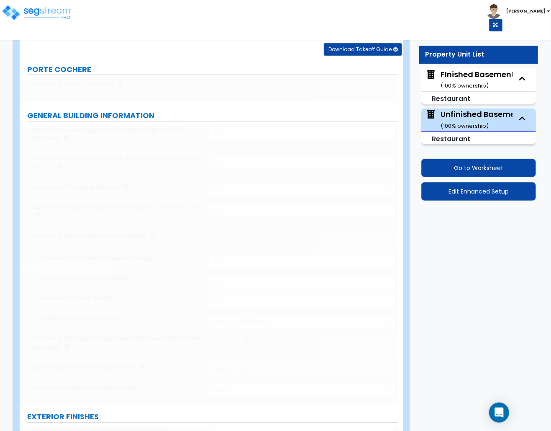
radio input "true"
select select "1"
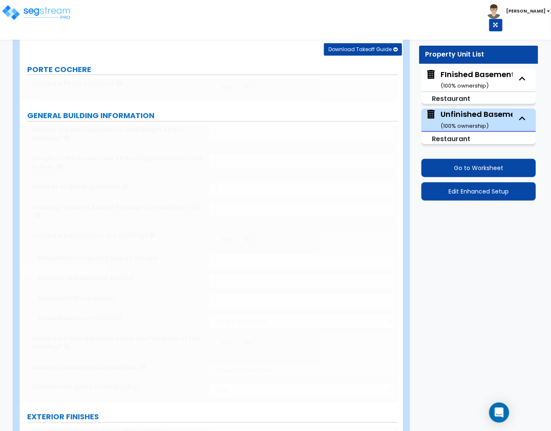
select select "1"
radio input "true"
select select "1"
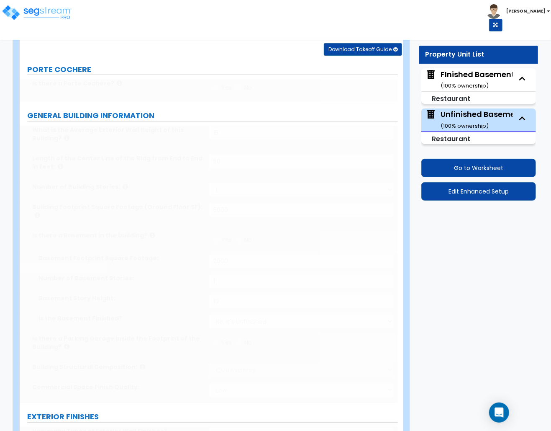
select select "1"
type input "20"
select select "4"
radio input "true"
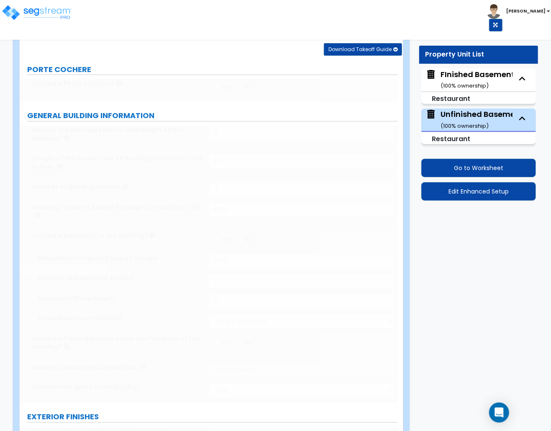
type input "1"
type input "500"
radio input "true"
type input "500"
radio input "true"
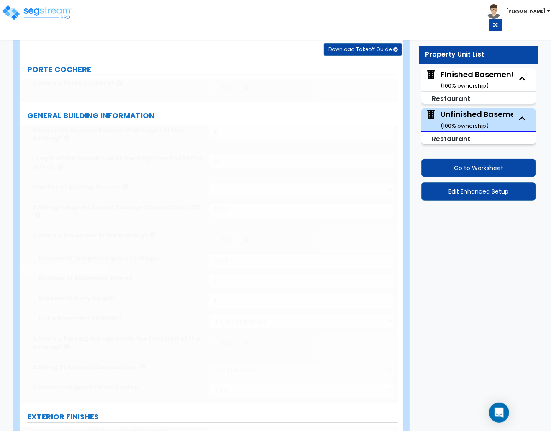
select select "3"
type input "300"
radio input "true"
select select "1"
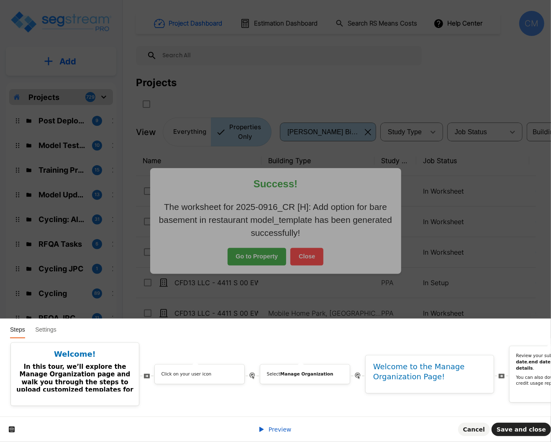
scroll to position [0, 618]
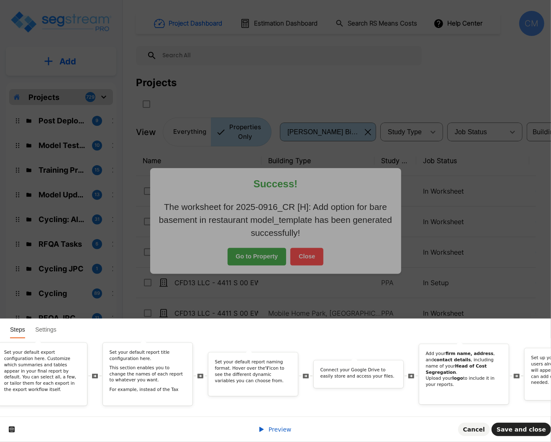
click at [344, 404] on div "Welcome! In this tour, we’ll explore the Manage Organization page and walk you …" at bounding box center [275, 378] width 551 height 78
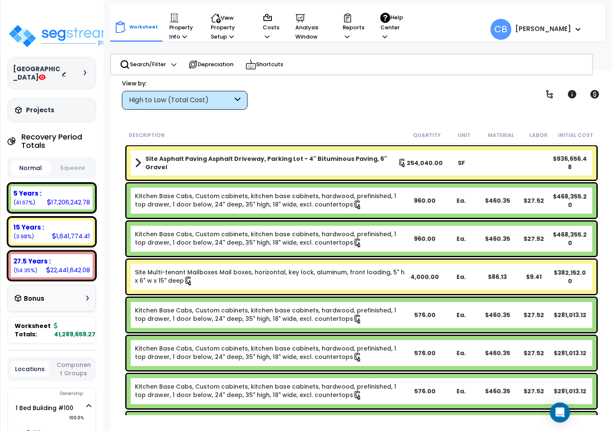
click at [82, 77] on div at bounding box center [75, 73] width 29 height 8
click at [82, 74] on div at bounding box center [75, 73] width 29 height 8
click at [88, 75] on div at bounding box center [87, 72] width 7 height 5
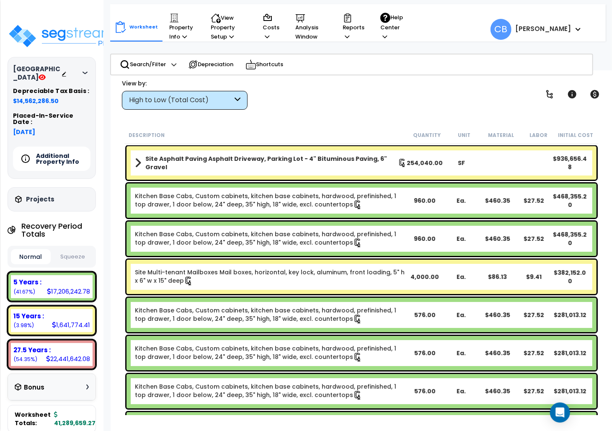
scroll to position [111, 0]
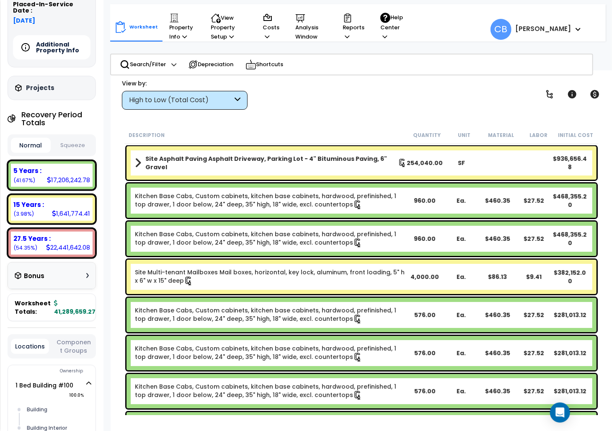
click at [64, 145] on button "Squeeze" at bounding box center [73, 145] width 40 height 15
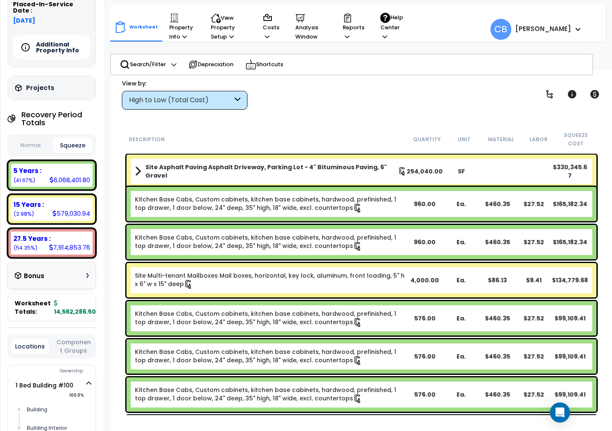
click at [64, 147] on button "Squeeze" at bounding box center [73, 145] width 40 height 15
click at [66, 151] on button "Squeeze" at bounding box center [73, 145] width 40 height 15
click at [229, 34] on icon at bounding box center [231, 36] width 5 height 5
click at [301, 121] on div "Worksheet Property Info Property Setup Add Property Unit Template property Clon…" at bounding box center [362, 285] width 502 height 431
click at [185, 95] on div "High to Low (Total Cost)" at bounding box center [185, 100] width 126 height 19
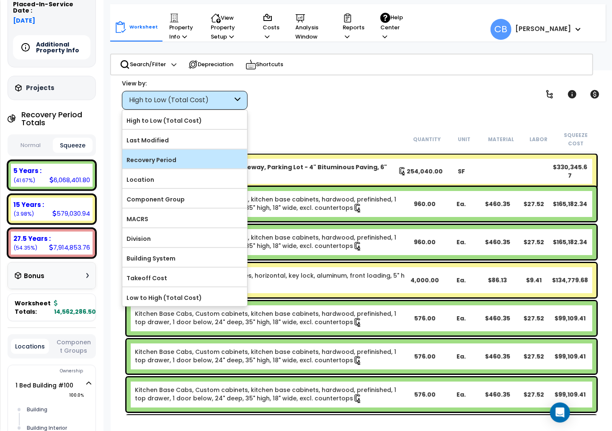
click at [175, 157] on label "Recovery Period" at bounding box center [184, 160] width 125 height 13
click at [0, 0] on input "Recovery Period" at bounding box center [0, 0] width 0 height 0
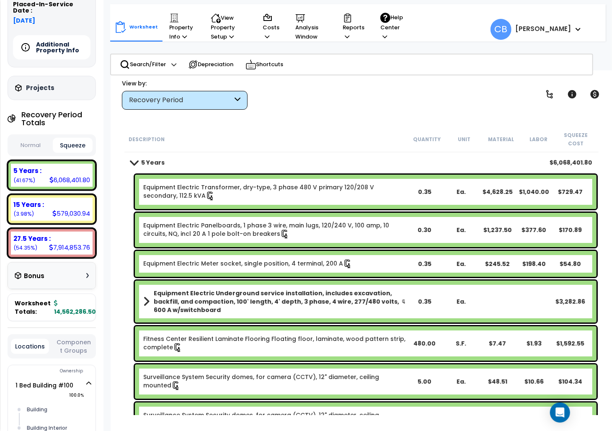
click at [150, 158] on b "5 Years" at bounding box center [152, 162] width 23 height 8
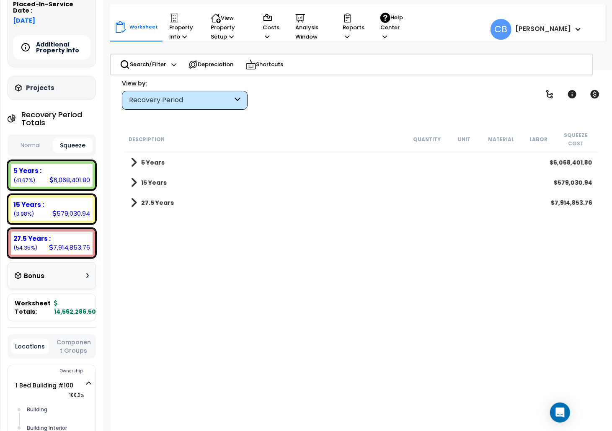
click at [152, 158] on b "5 Years" at bounding box center [152, 162] width 23 height 8
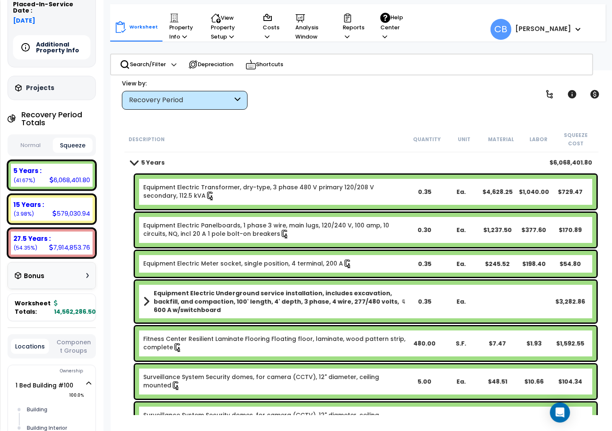
click at [149, 94] on div "Recovery Period" at bounding box center [185, 100] width 126 height 19
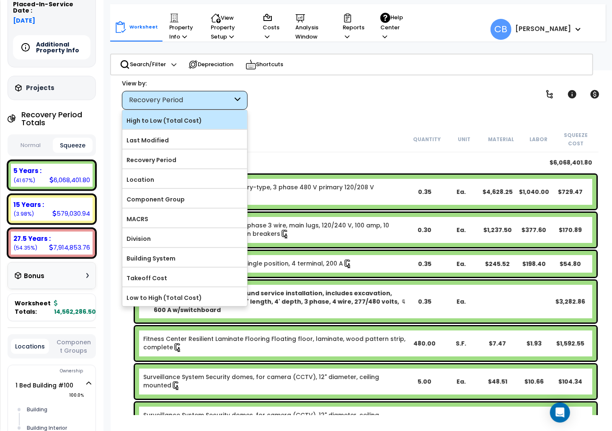
click at [152, 117] on label "High to Low (Total Cost)" at bounding box center [184, 120] width 125 height 13
click at [0, 0] on input "High to Low (Total Cost)" at bounding box center [0, 0] width 0 height 0
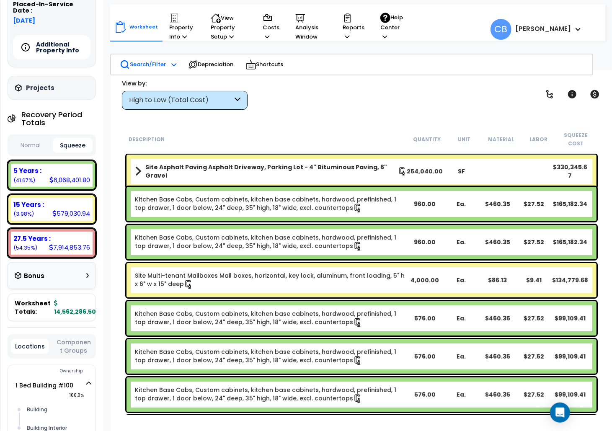
click at [158, 59] on p "Search/Filter" at bounding box center [143, 64] width 46 height 10
click at [149, 59] on p "Search/Filter" at bounding box center [143, 64] width 46 height 10
click at [166, 67] on div "Search/Filter Additional Search / Filter" at bounding box center [148, 64] width 57 height 18
click at [171, 33] on p "Property Info" at bounding box center [182, 27] width 26 height 28
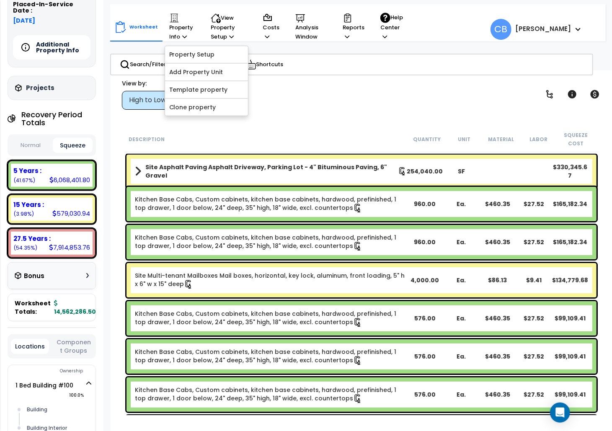
click at [294, 118] on div "Worksheet Property Info Property Setup Add Property Unit Template property Clon…" at bounding box center [362, 285] width 502 height 431
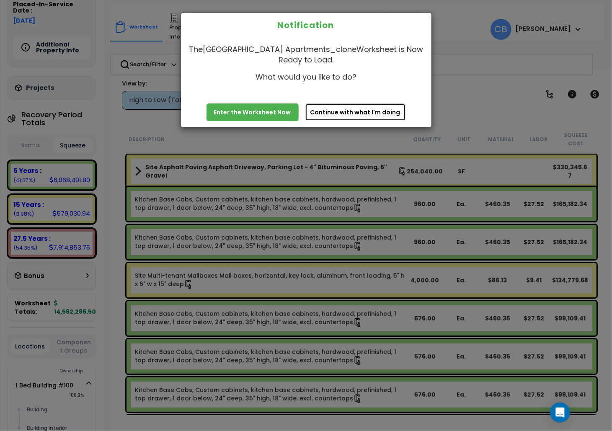
click at [364, 113] on button "Continue with what I'm doing" at bounding box center [355, 112] width 101 height 18
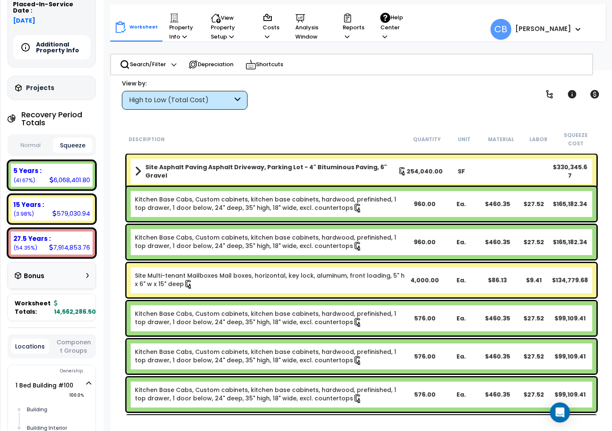
click at [68, 171] on div "5 Years :" at bounding box center [51, 170] width 77 height 9
click at [24, 145] on button "Normal" at bounding box center [31, 145] width 40 height 15
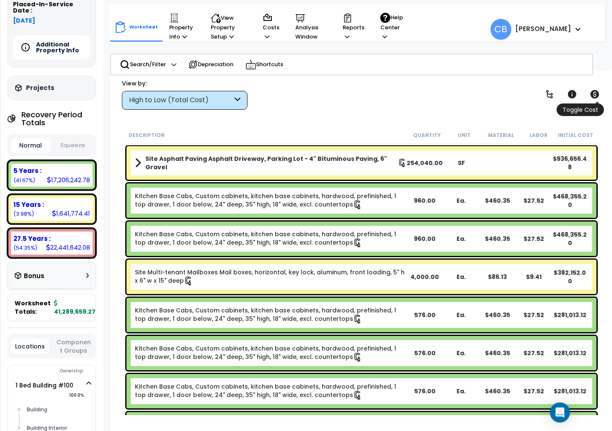
click at [551, 93] on icon at bounding box center [594, 94] width 10 height 10
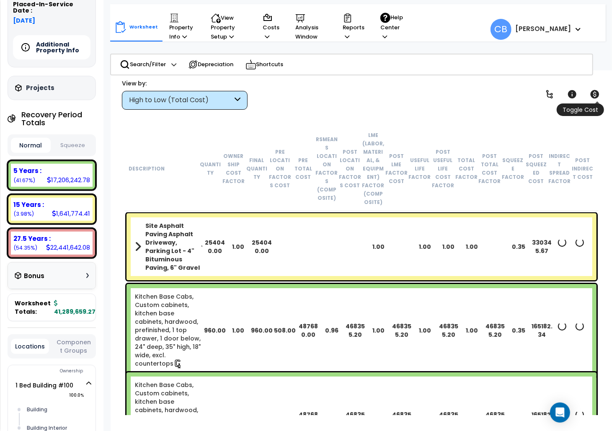
click at [551, 93] on icon at bounding box center [594, 94] width 10 height 10
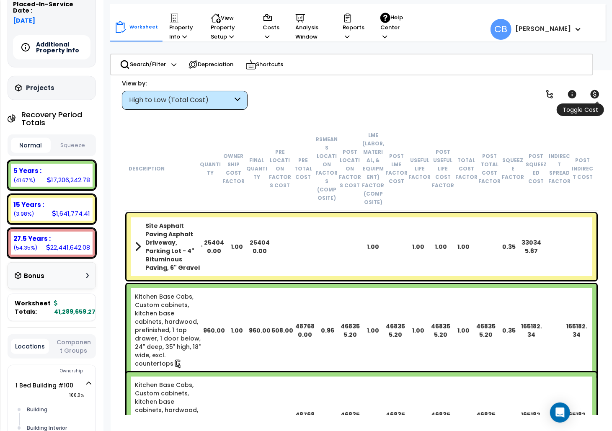
click at [551, 93] on icon at bounding box center [594, 94] width 10 height 10
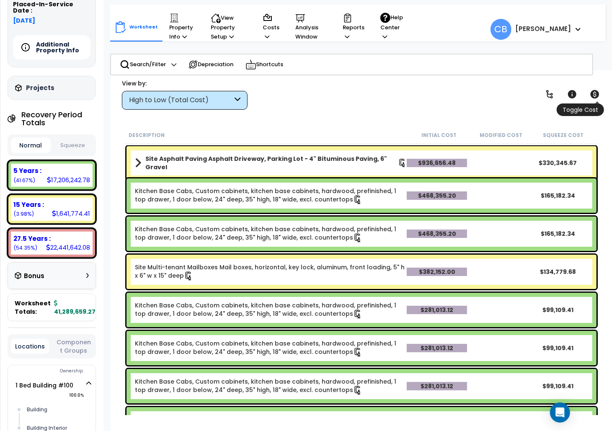
click at [551, 93] on icon at bounding box center [594, 94] width 10 height 10
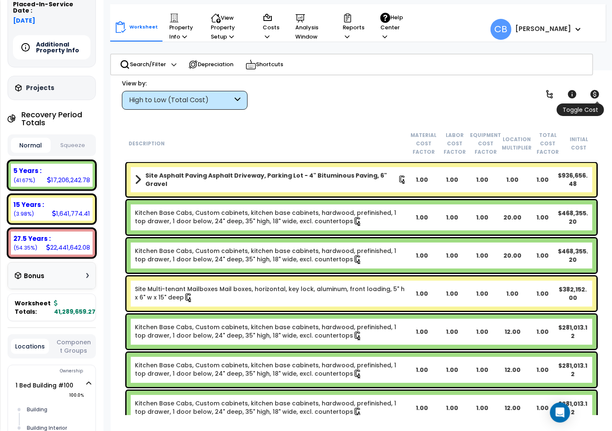
click at [551, 93] on icon at bounding box center [594, 94] width 10 height 10
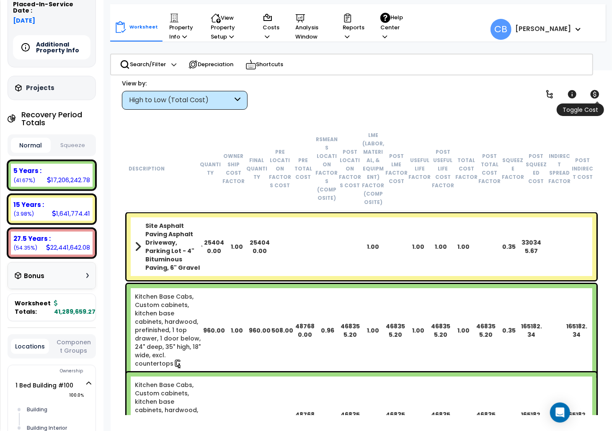
click at [551, 93] on icon at bounding box center [594, 94] width 10 height 10
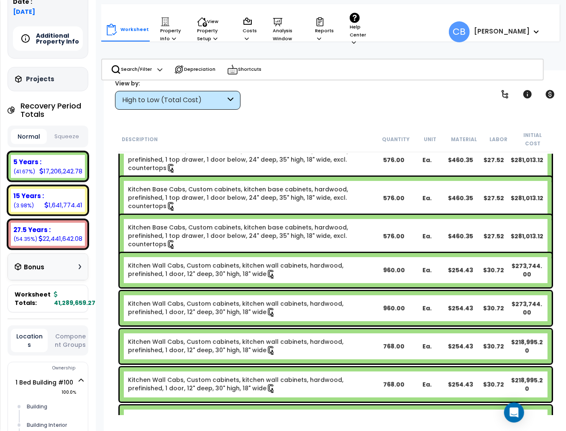
scroll to position [0, 0]
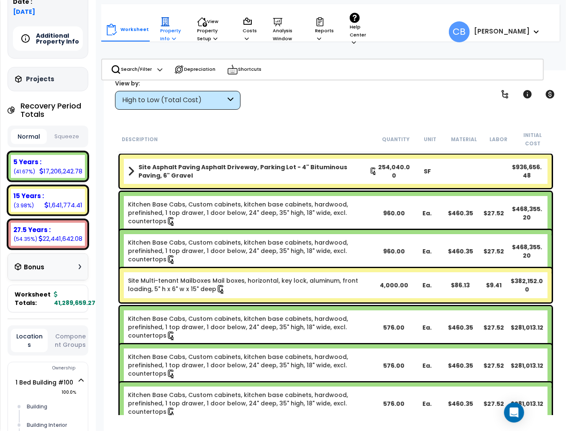
click at [168, 36] on p "Property Info" at bounding box center [170, 30] width 21 height 26
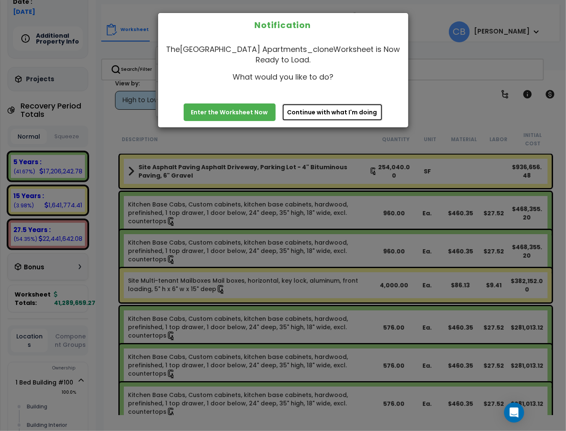
click at [342, 112] on button "Continue with what I'm doing" at bounding box center [332, 112] width 101 height 18
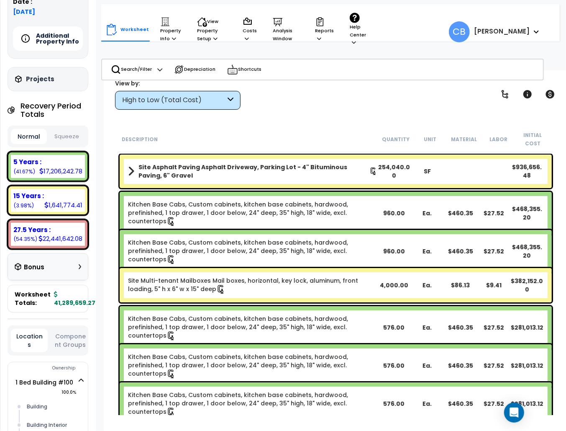
click at [179, 99] on div "High to Low (Total Cost)" at bounding box center [173, 100] width 103 height 10
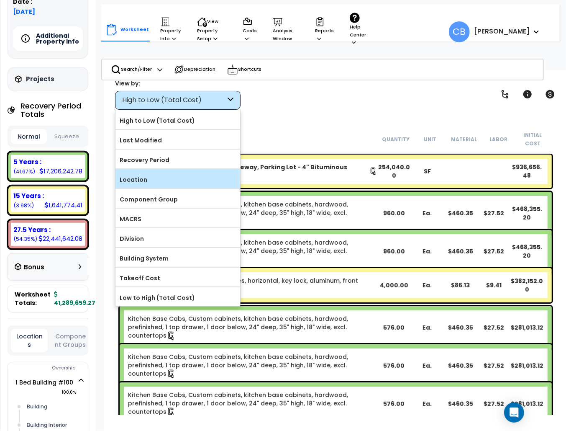
click at [169, 178] on label "Location" at bounding box center [178, 179] width 125 height 13
click at [0, 0] on input "Location" at bounding box center [0, 0] width 0 height 0
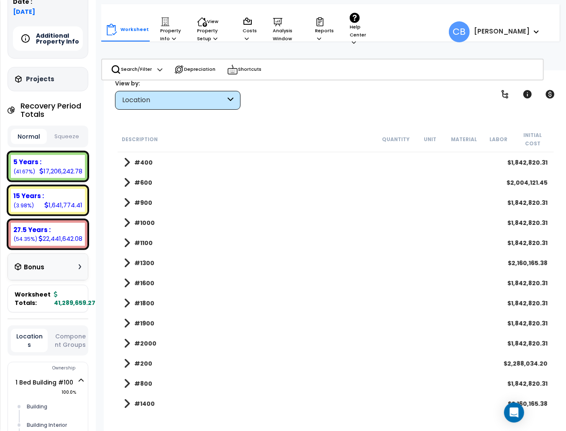
click at [137, 158] on b "#400" at bounding box center [143, 162] width 18 height 8
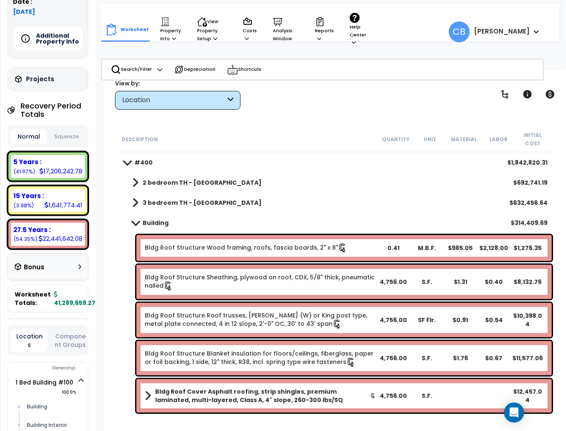
click at [145, 219] on b "Building" at bounding box center [156, 223] width 26 height 8
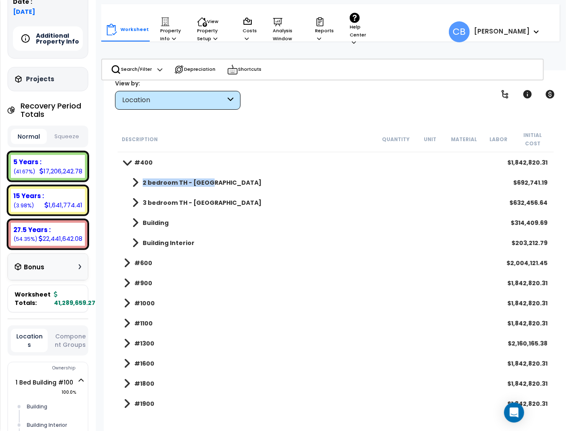
drag, startPoint x: 143, startPoint y: 174, endPoint x: 216, endPoint y: 178, distance: 73.8
click at [216, 178] on div "2 bedroom TH - Ozark $692,741.19" at bounding box center [336, 182] width 432 height 20
click at [137, 259] on b "#600" at bounding box center [143, 263] width 18 height 8
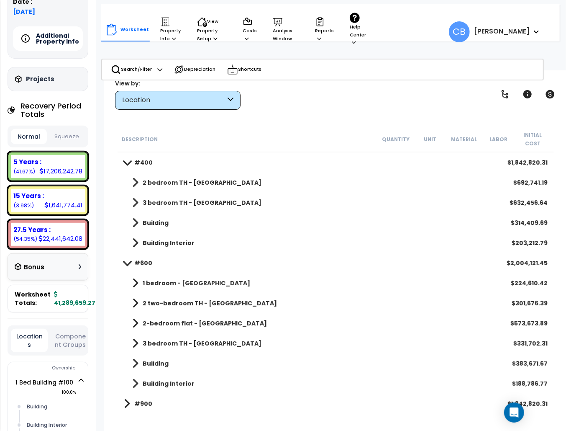
scroll to position [56, 0]
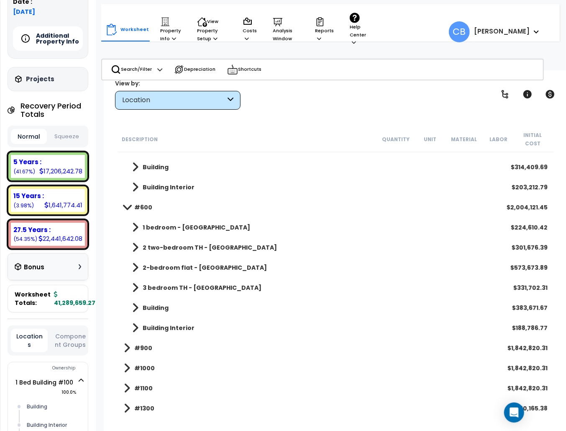
click at [141, 344] on b "#900" at bounding box center [143, 348] width 18 height 8
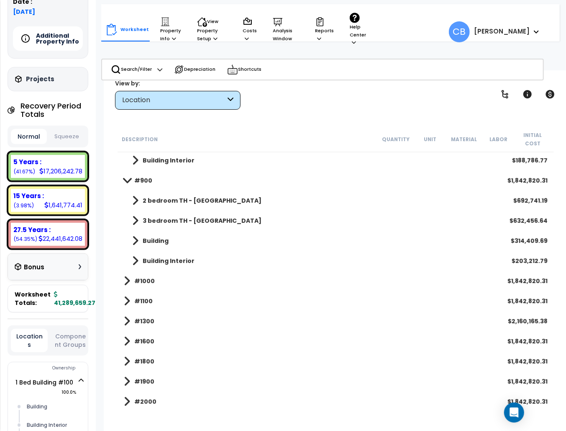
click at [131, 262] on div "Building Interior $203,212.79" at bounding box center [336, 261] width 432 height 20
click at [146, 277] on b "#1000" at bounding box center [144, 281] width 21 height 8
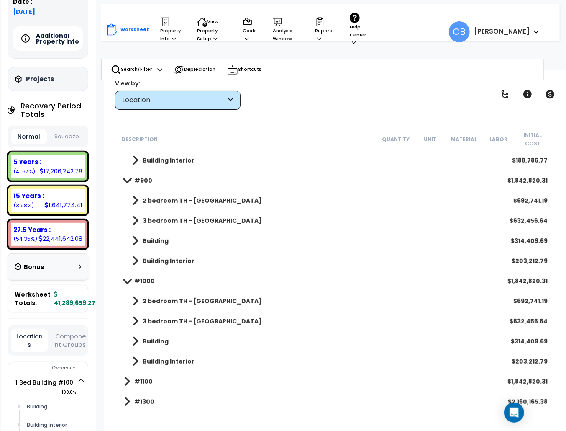
scroll to position [279, 0]
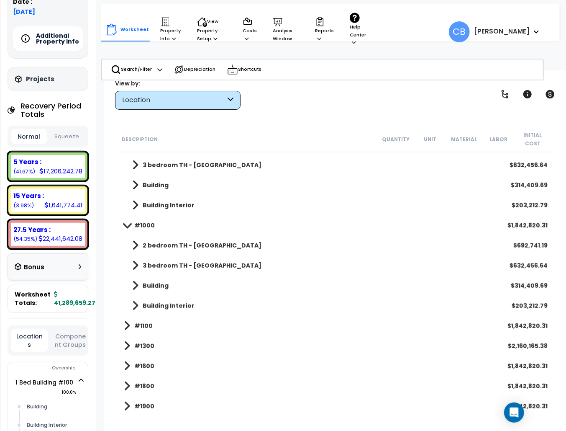
click at [141, 322] on link "#1100" at bounding box center [138, 326] width 29 height 12
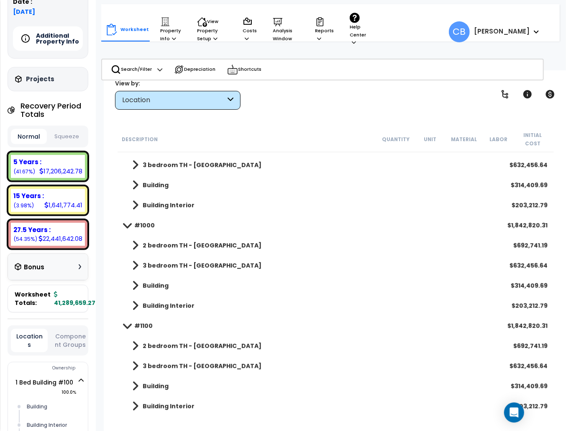
scroll to position [391, 0]
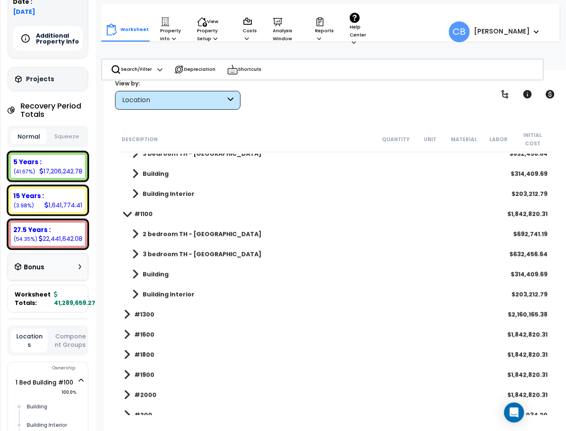
click at [137, 310] on b "#1300" at bounding box center [144, 314] width 20 height 8
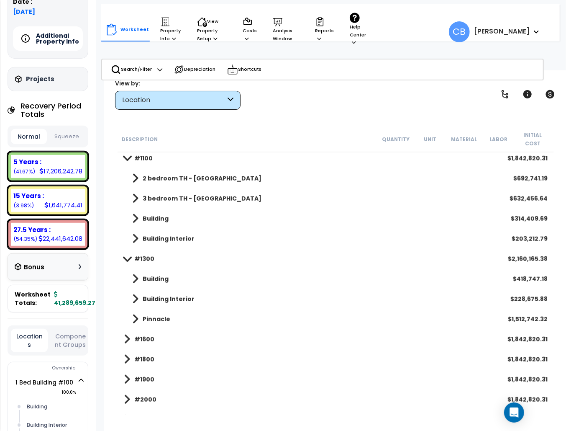
click at [141, 335] on b "#1600" at bounding box center [144, 339] width 20 height 8
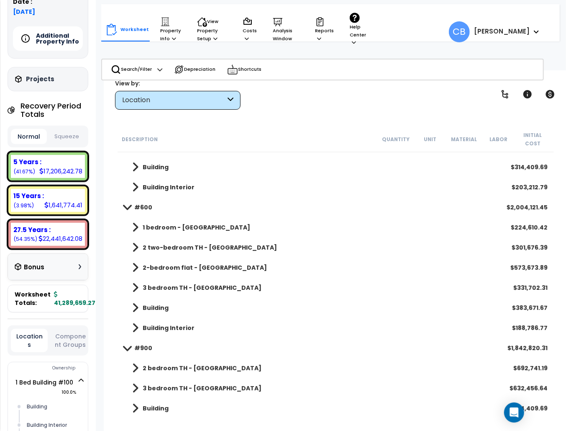
scroll to position [0, 0]
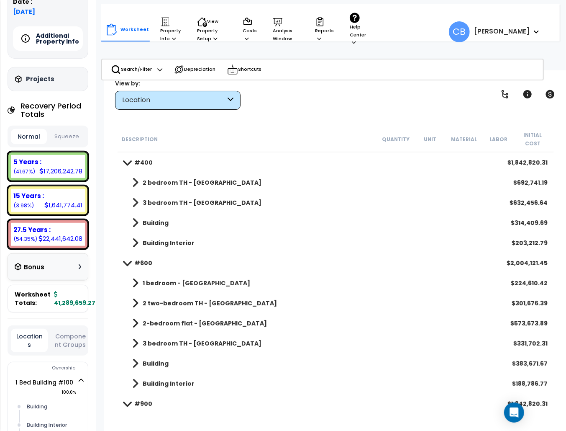
click at [176, 178] on b "2 bedroom TH - [GEOGRAPHIC_DATA]" at bounding box center [202, 182] width 119 height 8
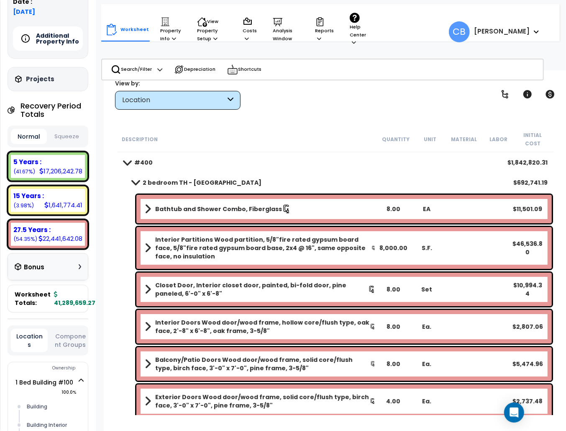
click at [162, 195] on div "Bathtub and Shower Combo, Fiberglass 8.00 EA $11,501.09" at bounding box center [344, 209] width 416 height 28
click at [178, 205] on b "Bathtub and Shower Combo, Fiberglass" at bounding box center [218, 209] width 127 height 8
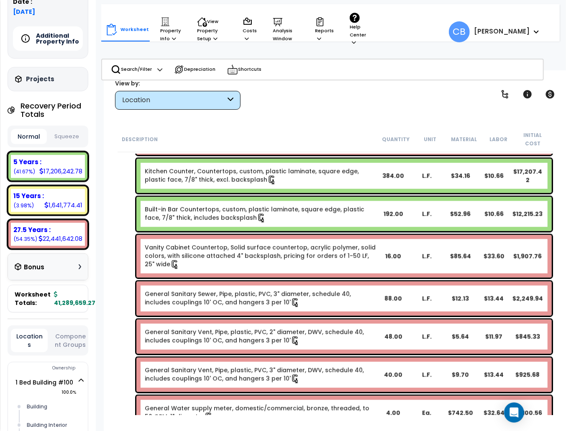
scroll to position [2568, 0]
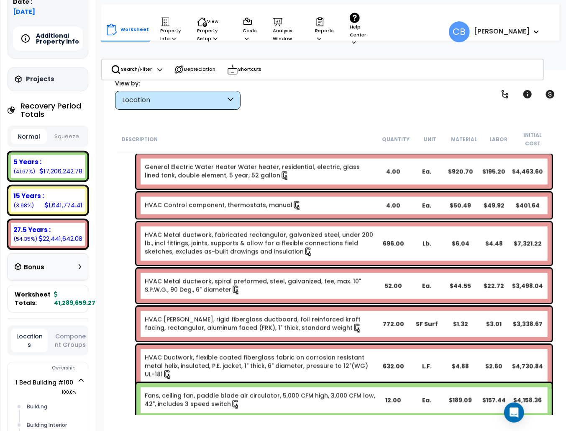
click at [149, 103] on div "Location" at bounding box center [173, 100] width 103 height 10
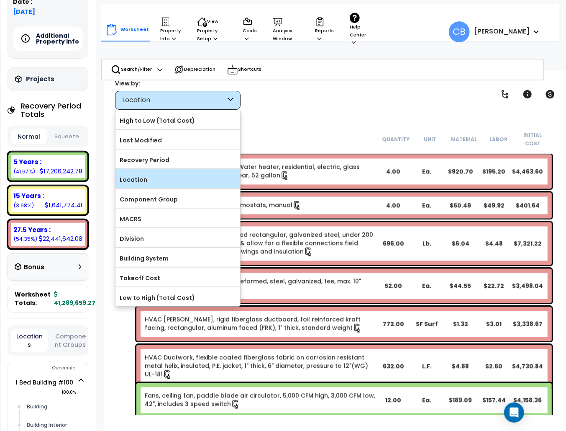
click at [153, 180] on label "Location" at bounding box center [178, 179] width 125 height 13
click at [0, 0] on input "Location" at bounding box center [0, 0] width 0 height 0
click at [154, 175] on label "Location" at bounding box center [178, 179] width 125 height 13
click at [0, 0] on input "Location" at bounding box center [0, 0] width 0 height 0
click at [345, 116] on div "Worksheet Property Info Property Setup Add Property Unit Template property Clon…" at bounding box center [336, 285] width 464 height 431
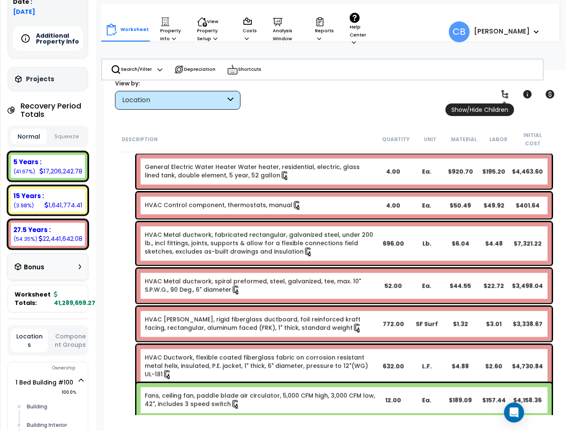
click at [510, 95] on icon at bounding box center [505, 94] width 10 height 10
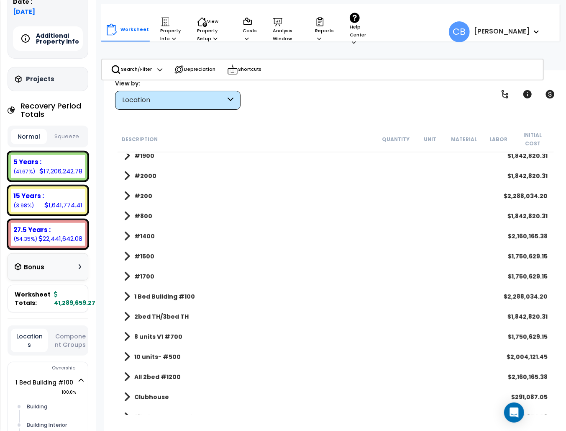
scroll to position [171, 0]
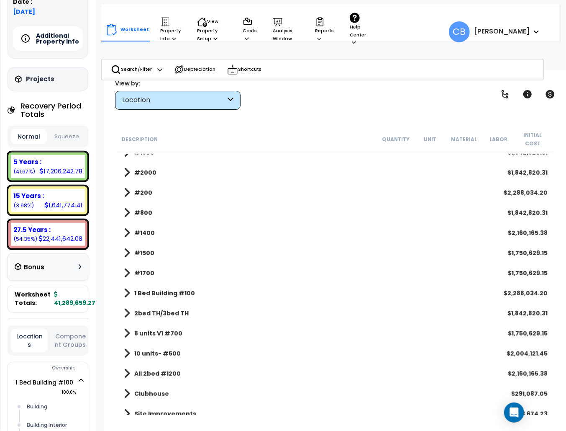
click at [162, 283] on div "1 Bed Building #100 $2,288,034.20" at bounding box center [336, 293] width 432 height 20
click at [158, 289] on b "1 Bed Building #100" at bounding box center [164, 293] width 61 height 8
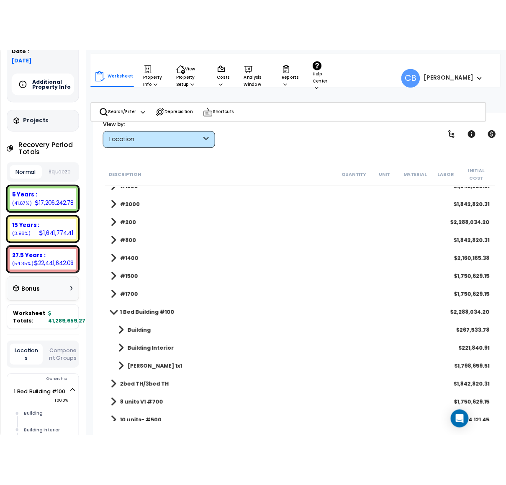
scroll to position [231, 0]
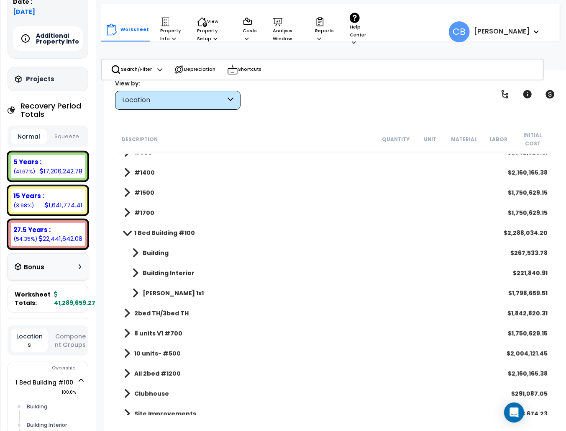
click at [159, 289] on b "Petit Jean 1x1" at bounding box center [173, 293] width 61 height 8
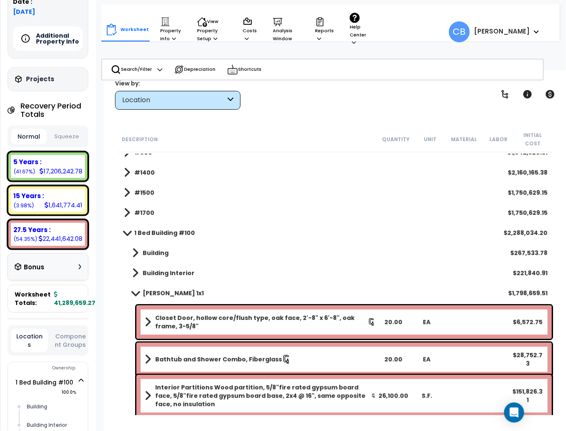
click at [175, 314] on b "Closet Door, hollow core/flush type, oak face, 2'-8" x 6'-8", oak frame, 3-5/8"" at bounding box center [261, 322] width 213 height 17
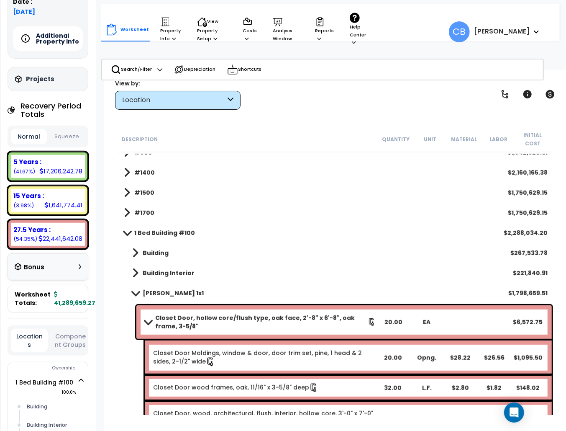
click at [175, 314] on b "Closet Door, hollow core/flush type, oak face, 2'-8" x 6'-8", oak frame, 3-5/8"" at bounding box center [261, 322] width 213 height 17
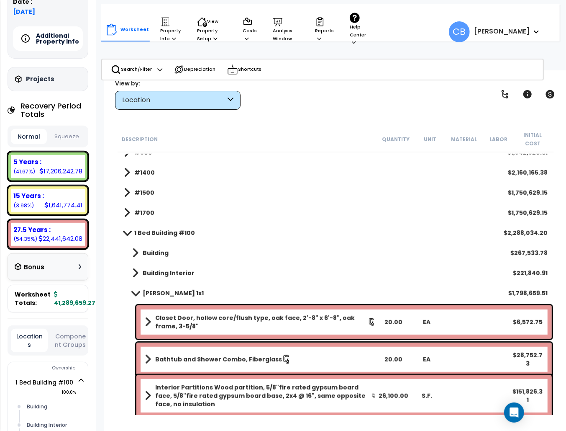
click at [232, 314] on b "Closet Door, hollow core/flush type, oak face, 2'-8" x 6'-8", oak frame, 3-5/8"" at bounding box center [261, 322] width 213 height 17
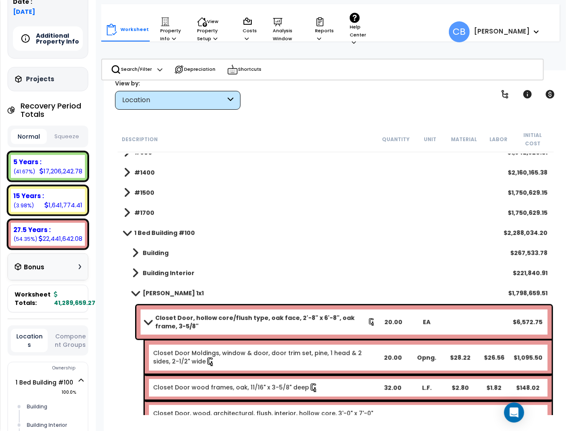
click at [232, 314] on b "Closet Door, hollow core/flush type, oak face, 2'-8" x 6'-8", oak frame, 3-5/8"" at bounding box center [261, 322] width 213 height 17
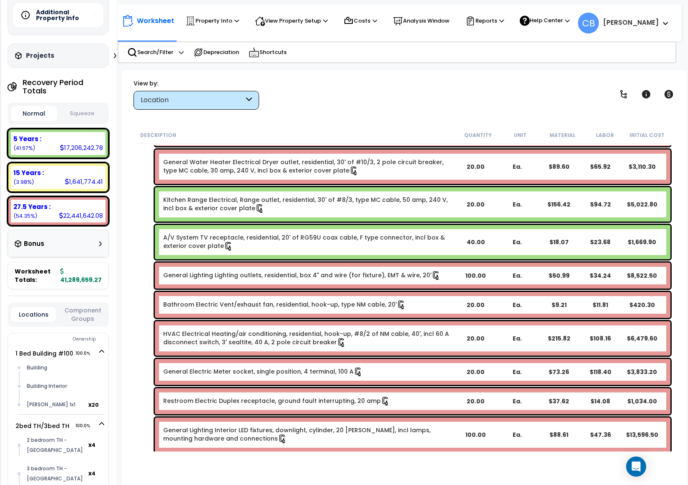
scroll to position [2394, 0]
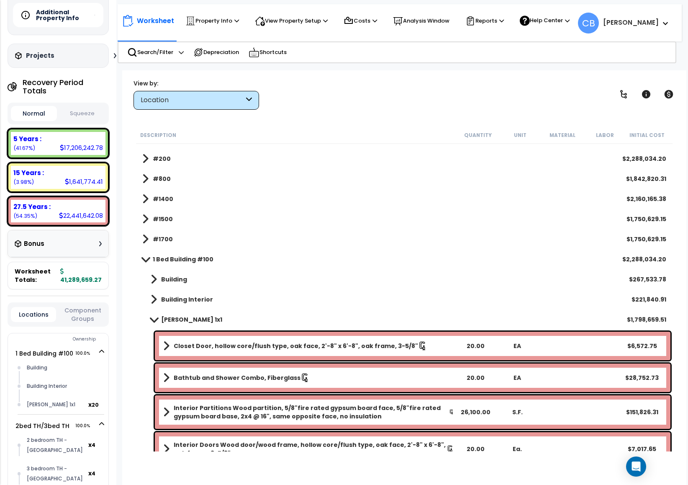
click at [167, 315] on b "Petit Jean 1x1" at bounding box center [191, 319] width 61 height 8
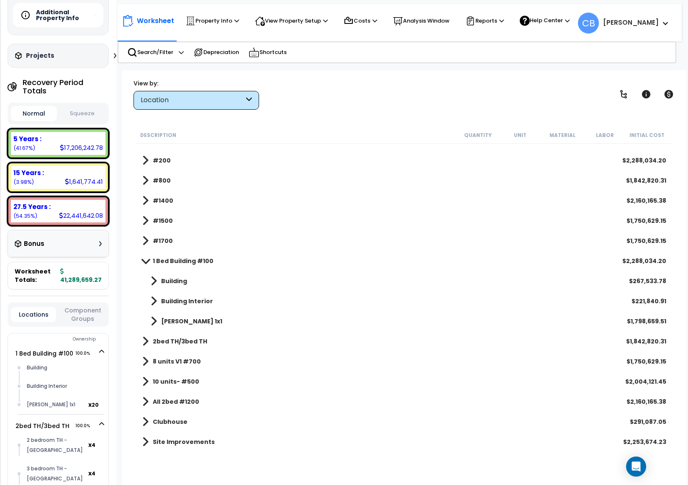
scroll to position [37, 0]
click at [172, 261] on b "1 Bed Building #100" at bounding box center [183, 261] width 61 height 8
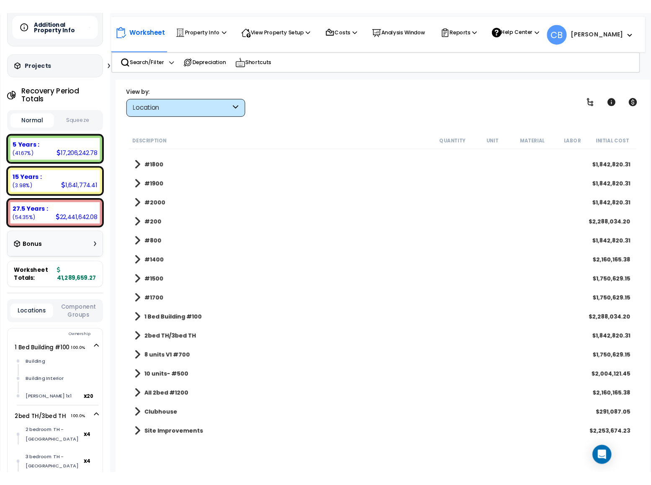
scroll to position [134, 0]
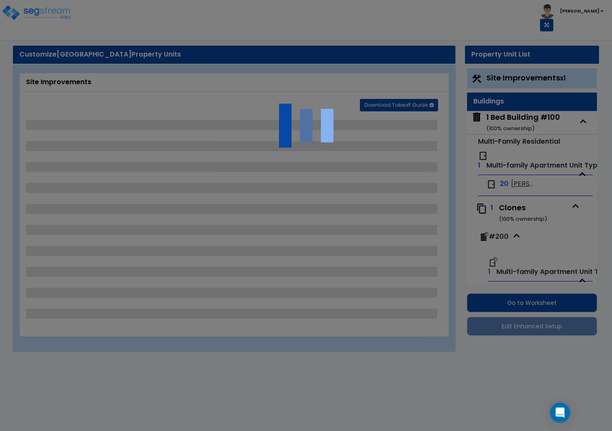
select select "1"
select select "5"
select select "2"
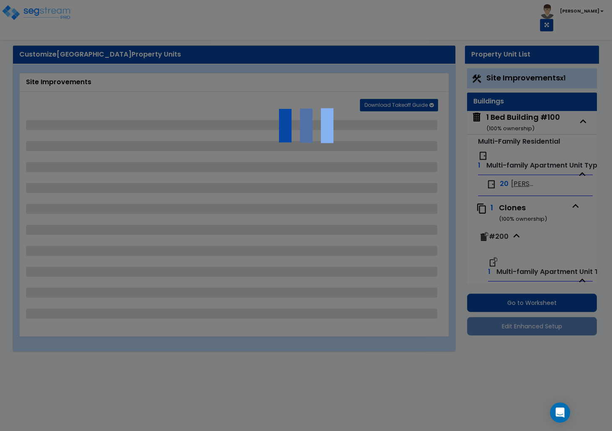
select select "2"
select select "1"
select select "2"
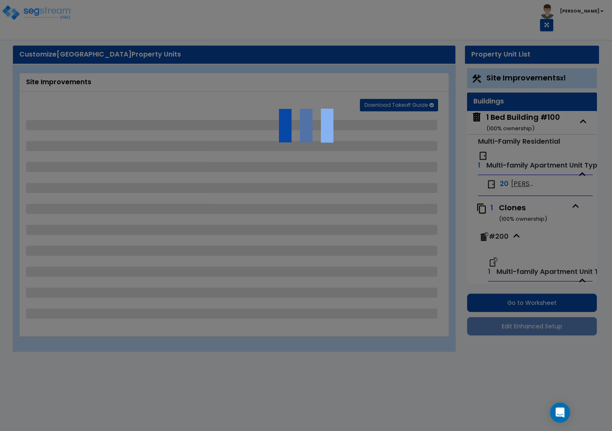
select select "1"
select select "3"
select select "2"
select select "1"
select select "2"
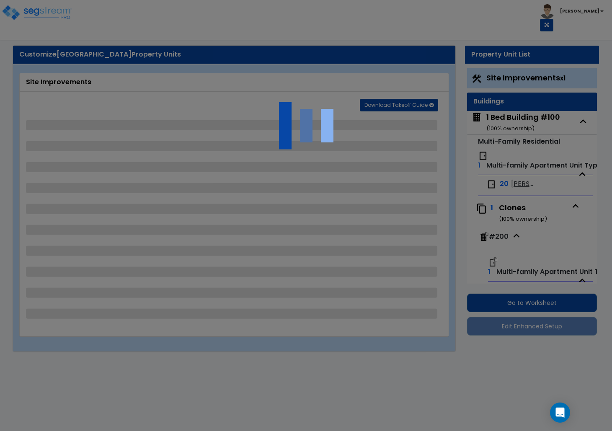
select select "1"
select select "3"
select select "2"
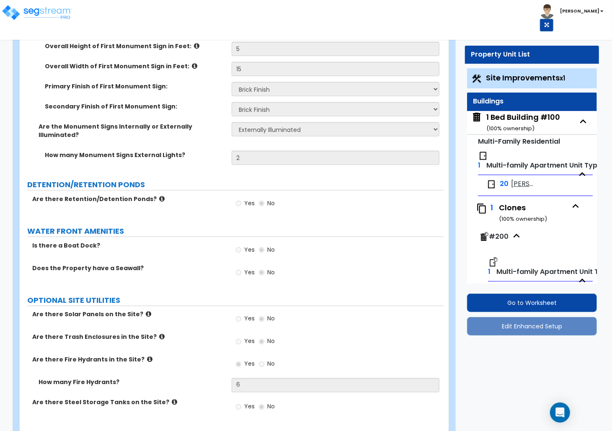
scroll to position [2279, 0]
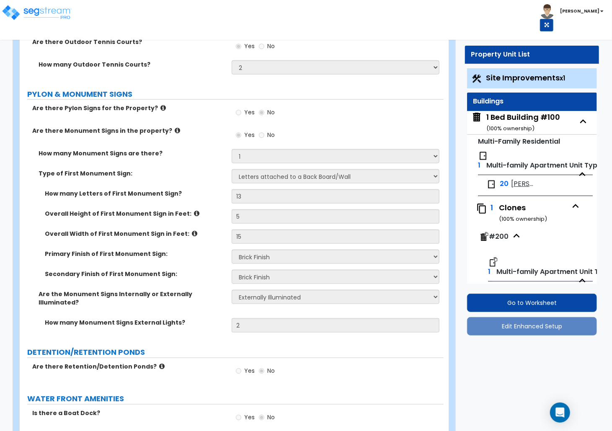
click at [516, 119] on div "1 Bed Building #100 ( 100 % ownership)" at bounding box center [523, 122] width 74 height 21
select select "2"
select select "7"
select select "1"
select select "7"
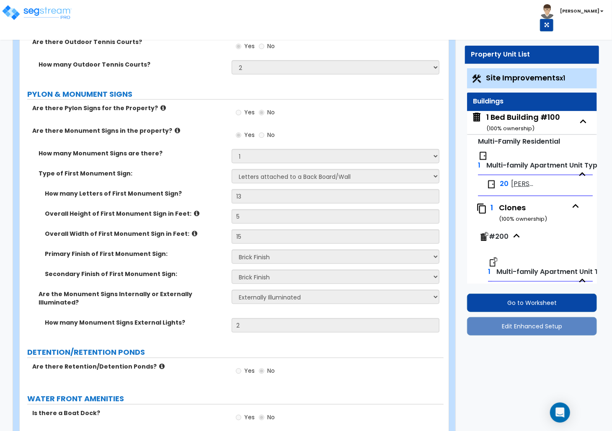
select select "1"
select select "2"
select select "1"
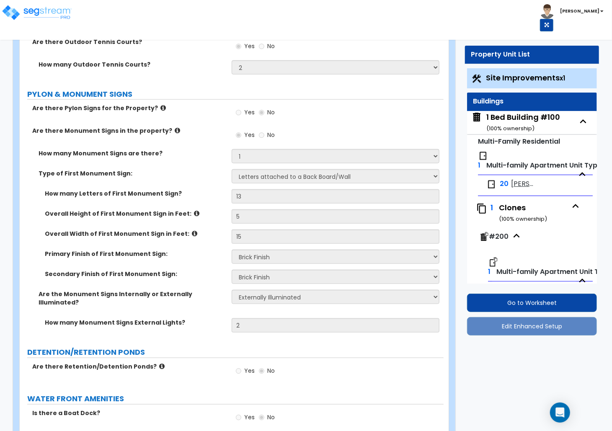
select select "3"
select select "1"
select select "3"
select select "2"
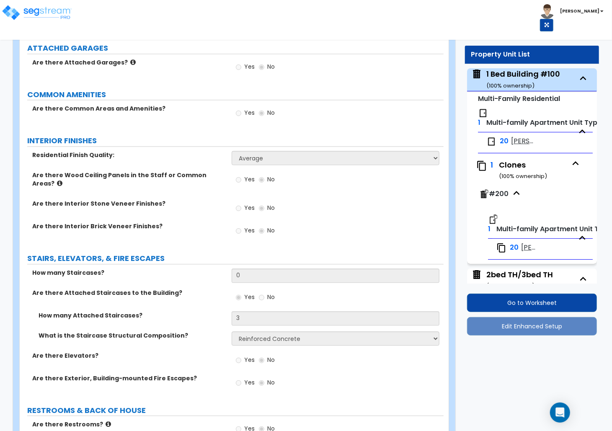
scroll to position [886, 0]
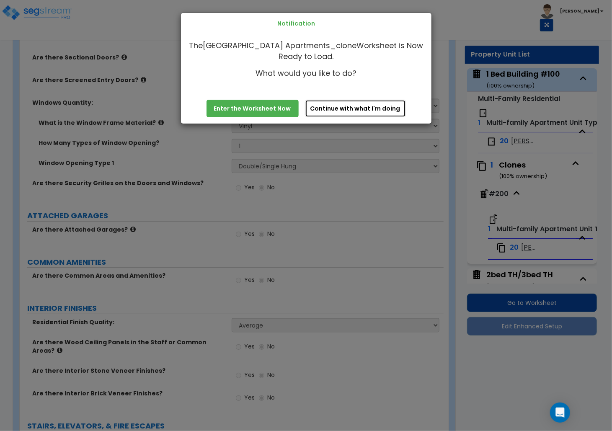
click at [327, 103] on button "Continue with what I'm doing" at bounding box center [355, 109] width 101 height 18
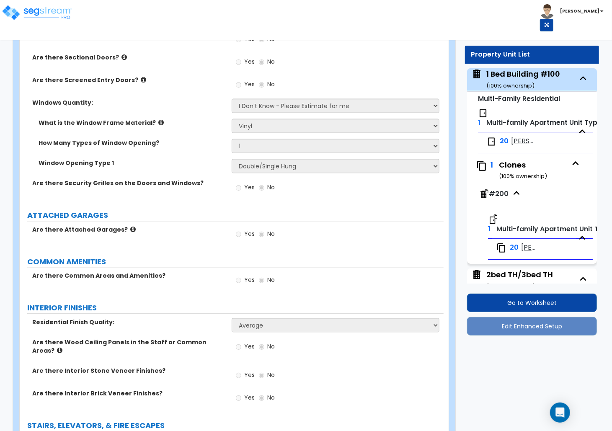
click at [513, 139] on span "[PERSON_NAME] 1x1" at bounding box center [522, 141] width 22 height 10
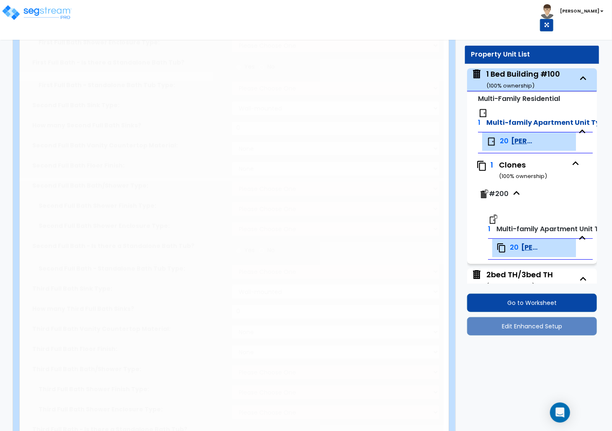
type input "650"
type input "1"
select select "5"
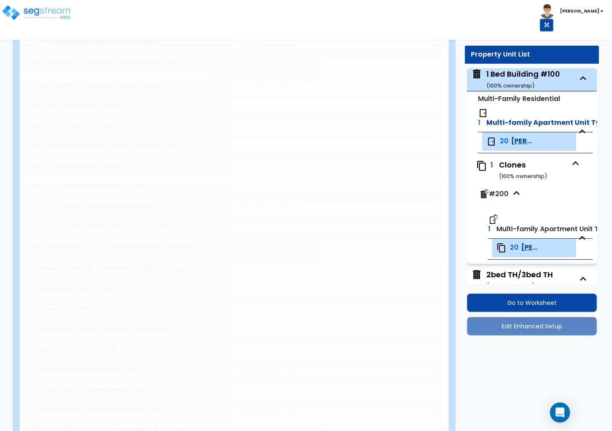
select select "1"
select select "3"
type input "1"
select select "1"
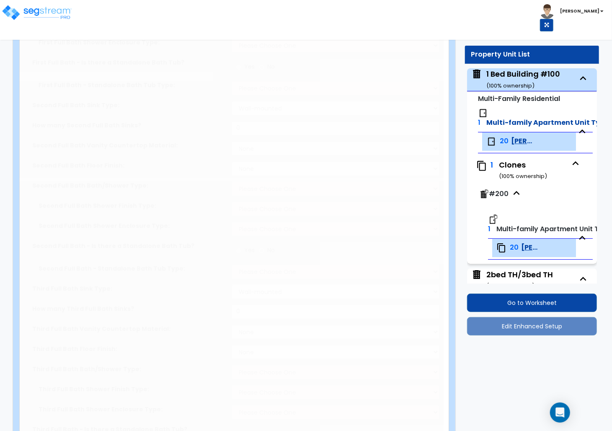
select select "2"
select select "1"
radio input "true"
type input "1"
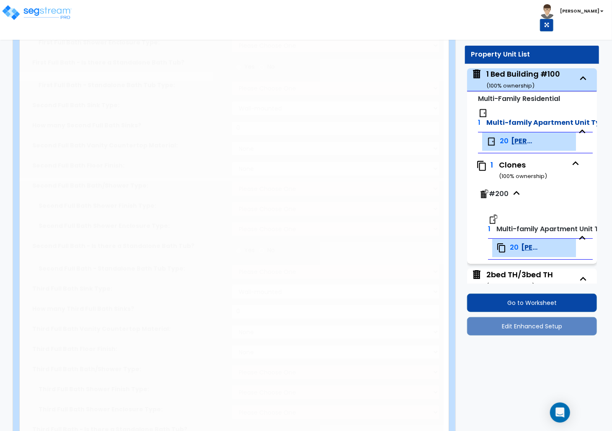
select select "3"
select select "1"
type input "72"
select select "2"
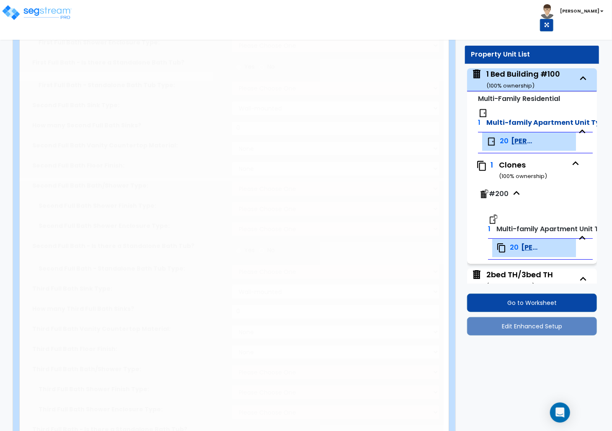
select select "1"
radio input "true"
select select "2"
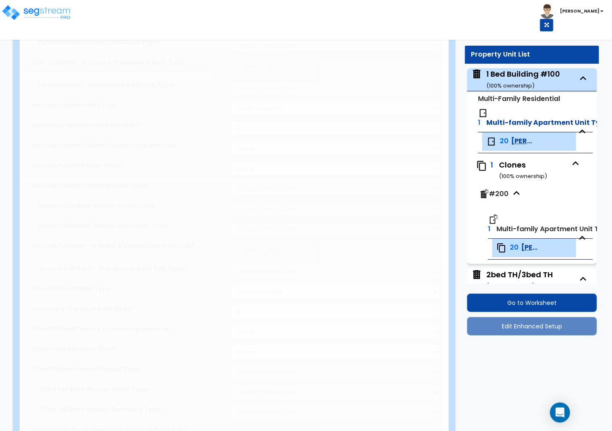
select select "1"
select select "2"
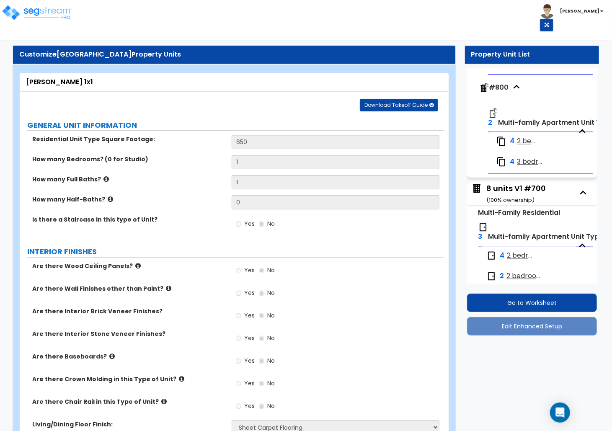
scroll to position [940, 0]
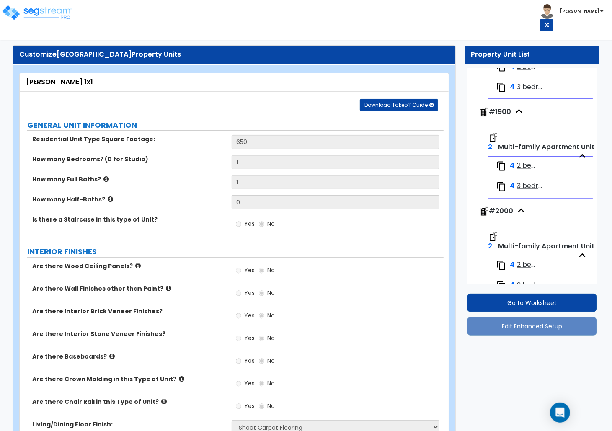
click at [216, 285] on label "Are there Wall Finishes other than Paint?" at bounding box center [128, 288] width 193 height 8
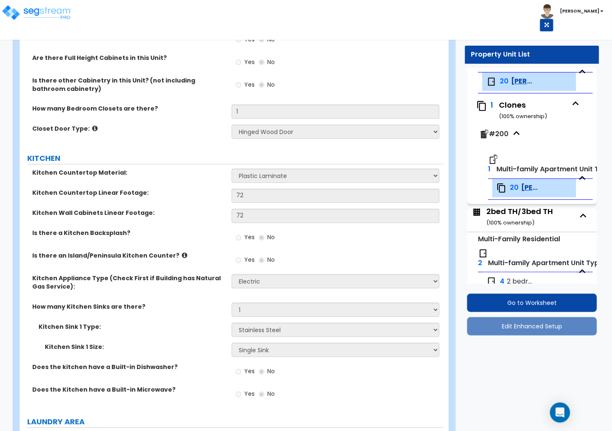
scroll to position [0, 0]
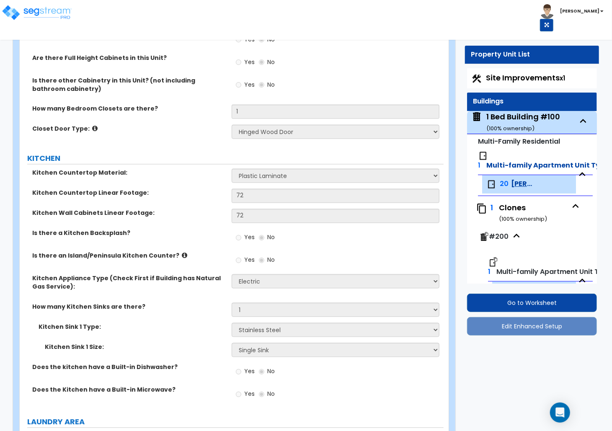
click at [511, 185] on span "Petit Jean 1x1" at bounding box center [522, 184] width 22 height 10
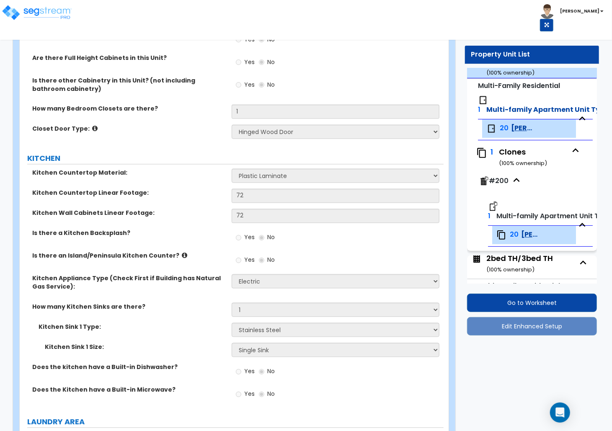
click at [525, 238] on span "Petit Jean 1x1" at bounding box center [529, 235] width 17 height 10
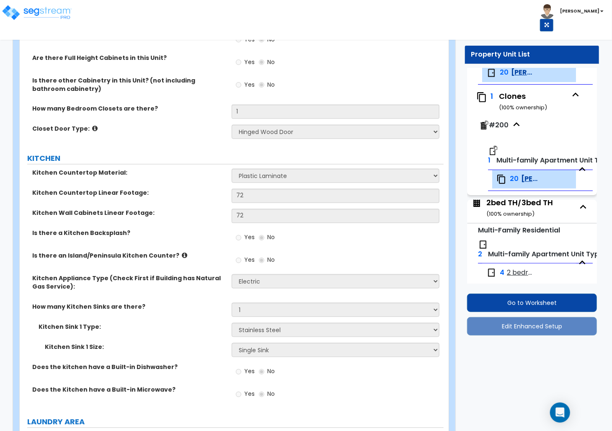
scroll to position [167, 0]
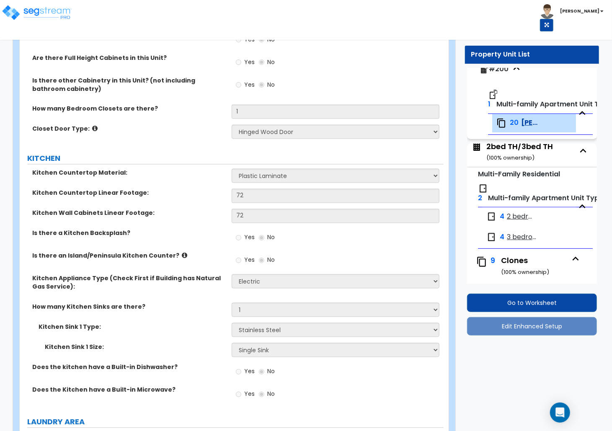
click at [516, 218] on span "2 bedroom TH - Ozark" at bounding box center [520, 217] width 26 height 10
select select "5"
select select "1"
select select "5"
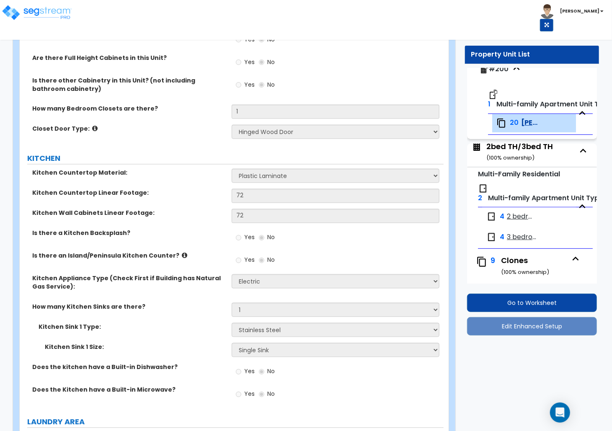
select select "1"
select select "3"
select select "2"
select select "1"
select select "2"
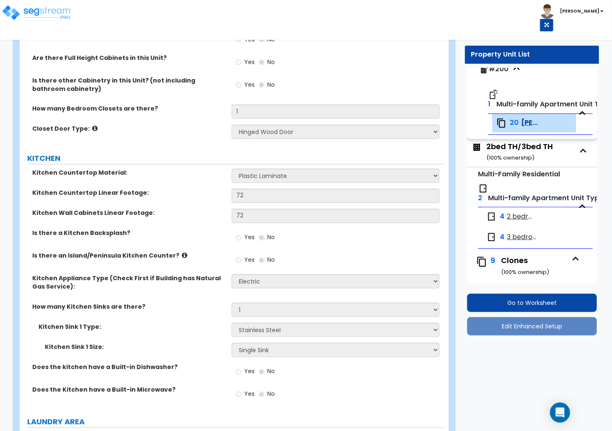
select select "1"
select select "4"
select select "1"
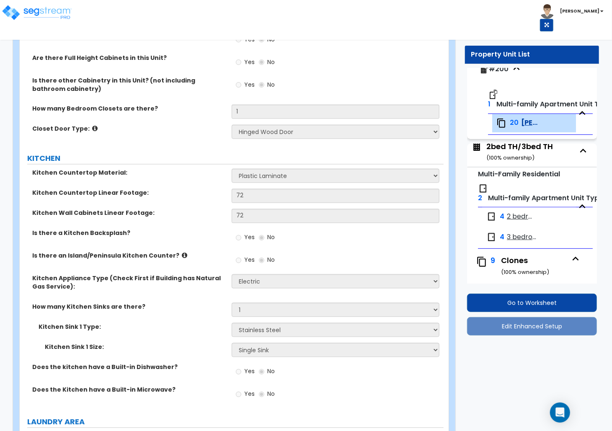
select select "2"
select select "1"
select select "2"
select select "1"
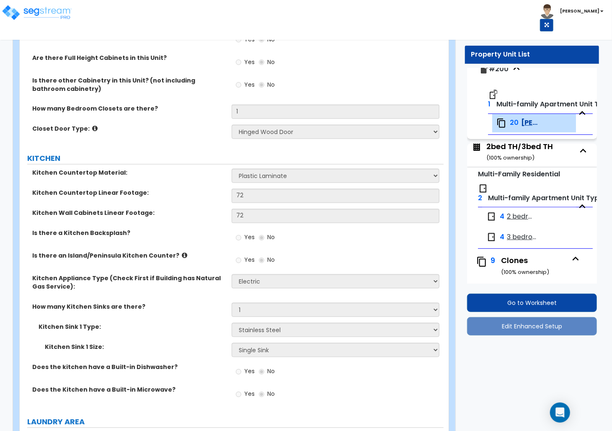
select select "1"
select select "3"
select select "1"
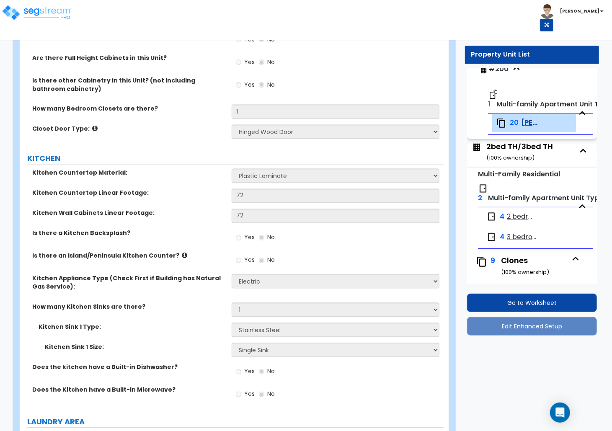
select select "1"
select select "2"
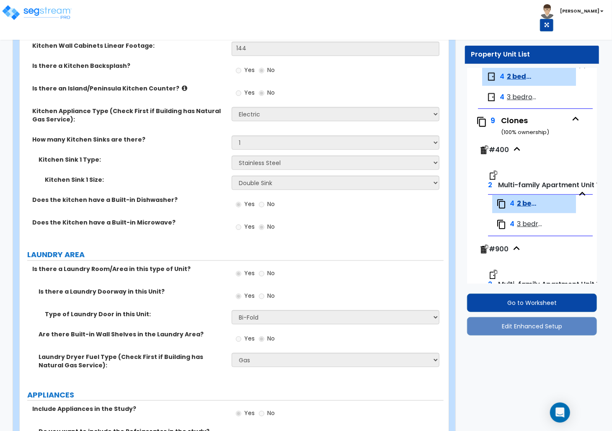
scroll to position [893, 0]
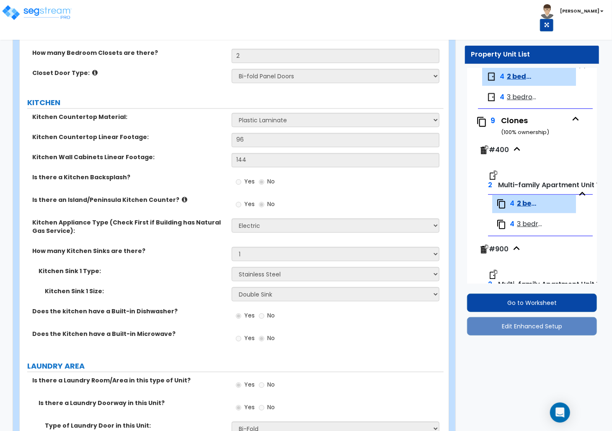
click at [521, 227] on span "3 bedroom TH - Pinnacle" at bounding box center [531, 224] width 28 height 10
click at [521, 225] on span "3 bedroom TH - Pinnacle" at bounding box center [531, 224] width 28 height 10
click at [530, 223] on span "3 bedroom TH - Pinnacle" at bounding box center [531, 224] width 28 height 10
click at [525, 225] on span "3 bedroom TH - Pinnacle" at bounding box center [531, 224] width 28 height 10
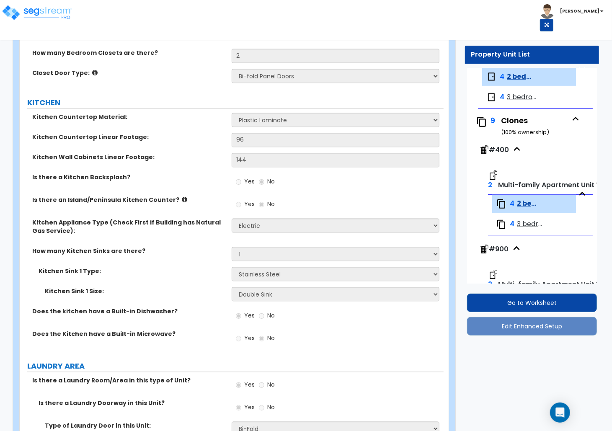
click at [537, 225] on span "3 bedroom TH - Pinnacle" at bounding box center [531, 224] width 28 height 10
click at [530, 226] on span "3 bedroom TH - Pinnacle" at bounding box center [531, 224] width 28 height 10
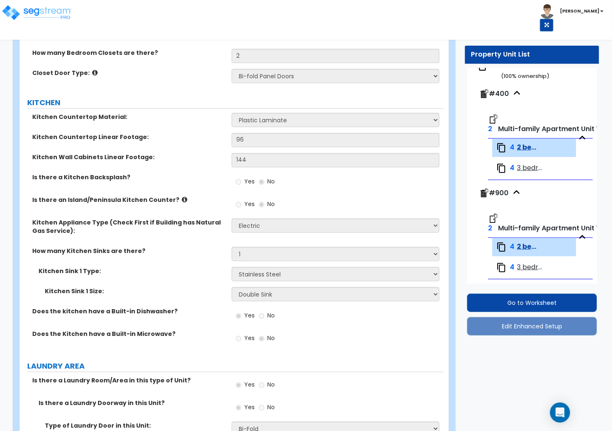
click at [525, 166] on span "3 bedroom TH - Pinnacle" at bounding box center [531, 168] width 28 height 10
click at [522, 172] on span "3 bedroom TH - Pinnacle" at bounding box center [531, 168] width 28 height 10
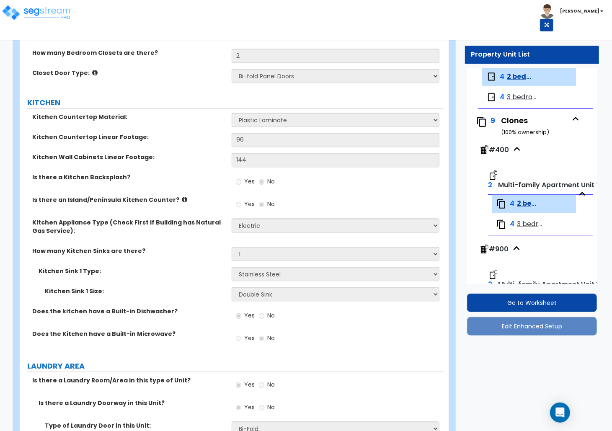
click at [528, 223] on span "3 bedroom TH - Pinnacle" at bounding box center [531, 224] width 28 height 10
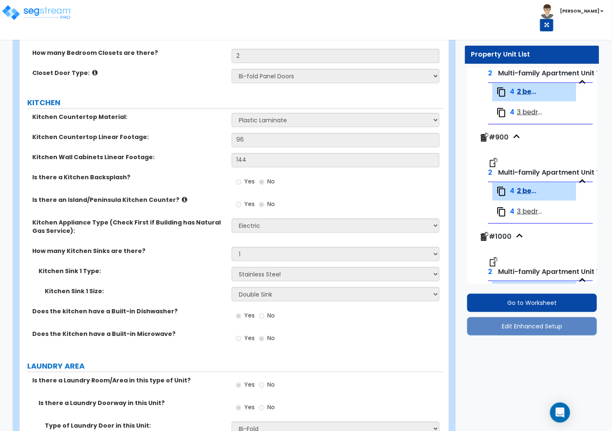
click at [525, 212] on span "3 bedroom TH - Pinnacle" at bounding box center [531, 212] width 28 height 10
click at [521, 113] on span "3 bedroom TH - Pinnacle" at bounding box center [531, 113] width 28 height 10
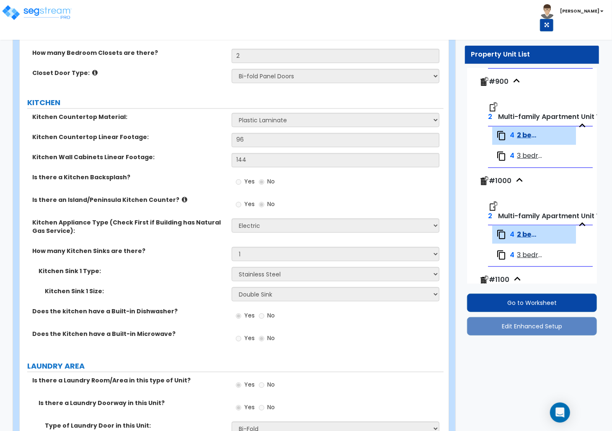
click at [525, 257] on span "3 bedroom TH - Pinnacle" at bounding box center [531, 255] width 28 height 10
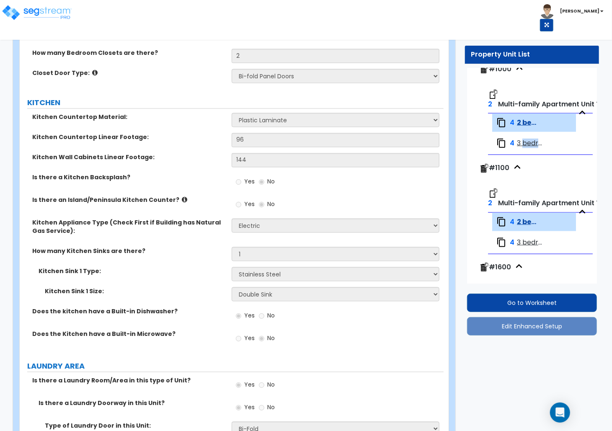
scroll to position [698, 0]
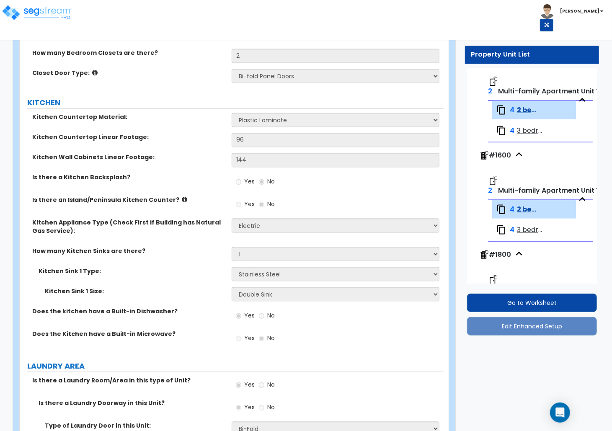
click at [526, 233] on span "3 bedroom TH - Pinnacle" at bounding box center [531, 230] width 28 height 10
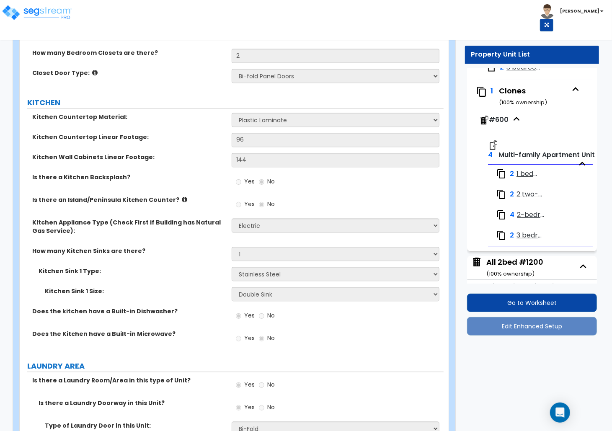
scroll to position [1647, 0]
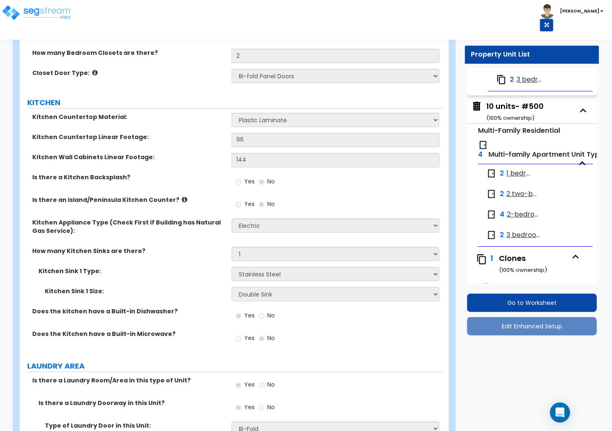
click at [513, 178] on span "1 bedroom - Nebo" at bounding box center [519, 174] width 27 height 10
select select "3"
select select "5"
select select "1"
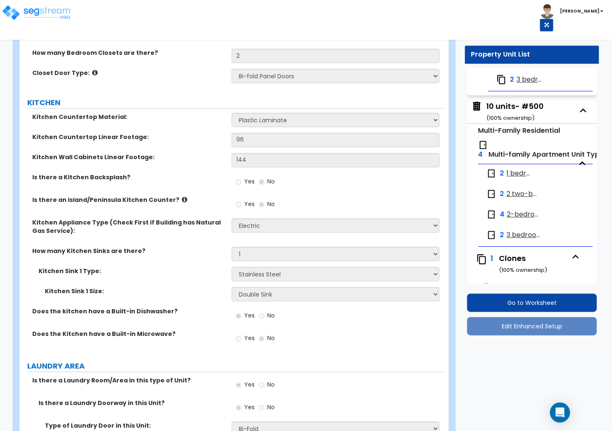
select select "3"
select select "2"
select select "1"
select select "2"
select select "1"
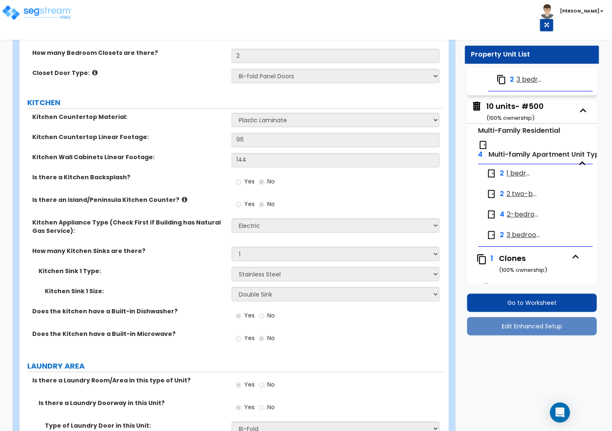
select select "1"
select select "3"
select select "4"
select select "2"
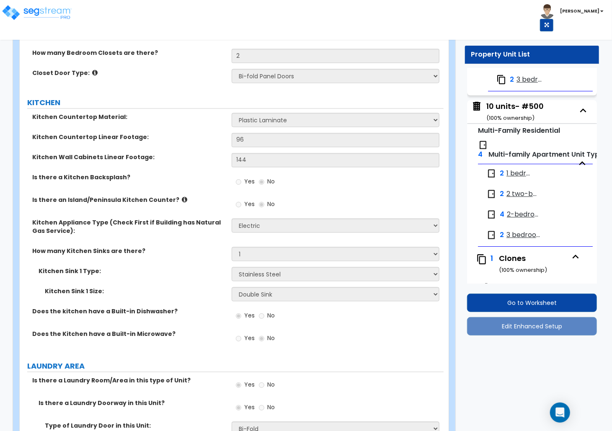
select select "1"
select select "3"
select select "1"
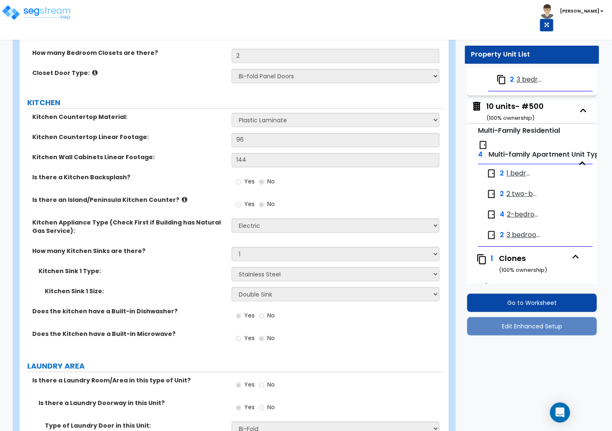
select select "3"
select select "1"
select select "2"
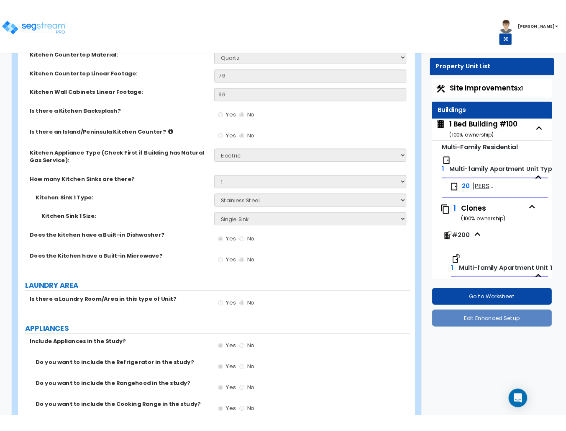
scroll to position [957, 0]
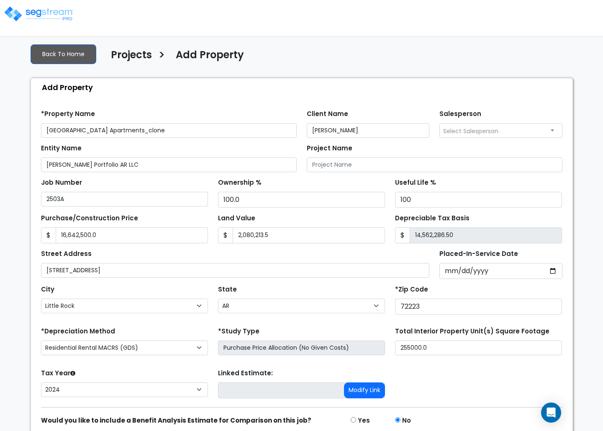
select select "Little Rock"
select select "AR"
select select "CRM(_5"
select select "2024"
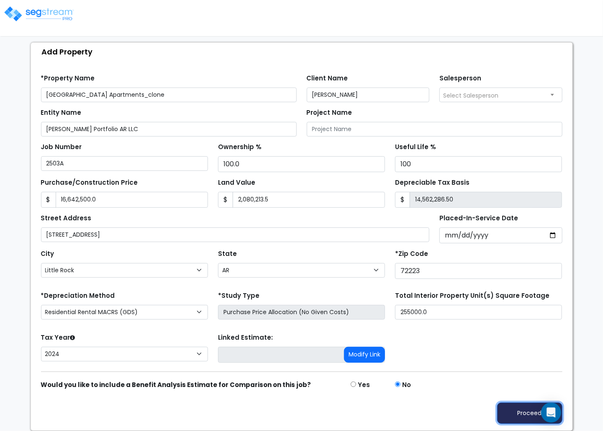
click at [528, 416] on button "Proceed" at bounding box center [529, 412] width 65 height 21
type input "16642500"
type input "2080213.5"
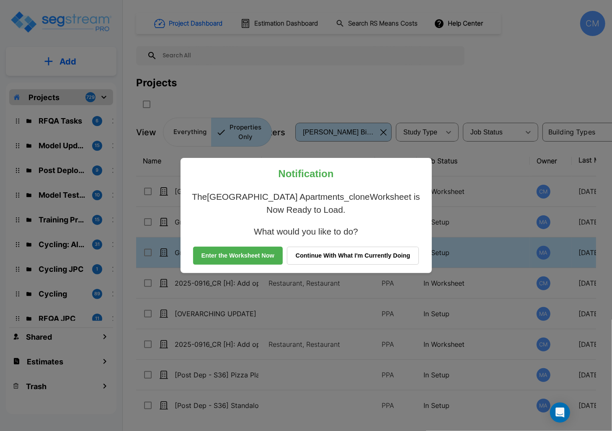
drag, startPoint x: 256, startPoint y: 262, endPoint x: 252, endPoint y: 255, distance: 8.8
click at [256, 262] on button "Enter the Worksheet Now" at bounding box center [238, 256] width 90 height 18
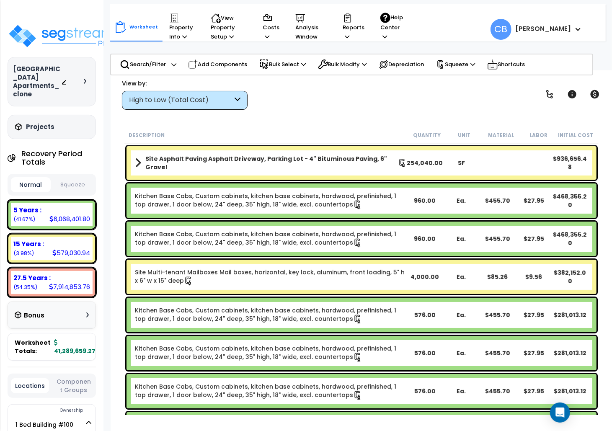
click at [148, 101] on div "High to Low (Total Cost)" at bounding box center [180, 100] width 103 height 10
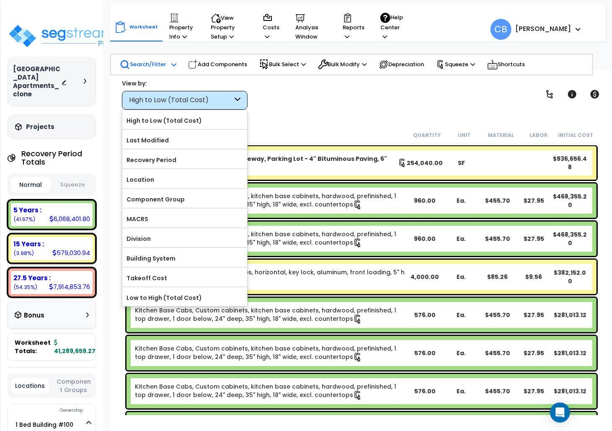
click at [147, 62] on p "Search/Filter" at bounding box center [143, 64] width 46 height 10
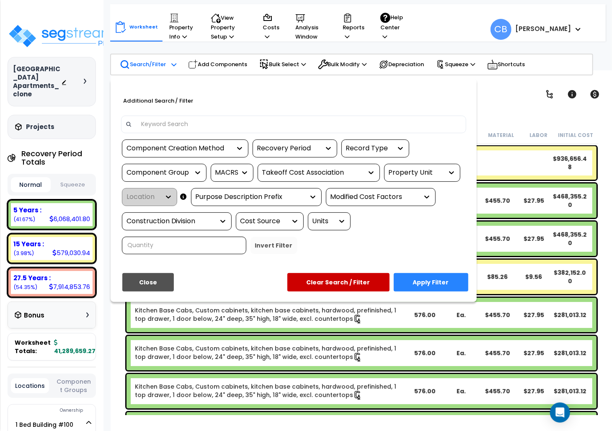
click at [290, 146] on div "Recovery Period" at bounding box center [288, 149] width 63 height 10
drag, startPoint x: 521, startPoint y: 127, endPoint x: 409, endPoint y: 133, distance: 111.9
click at [521, 126] on div at bounding box center [306, 215] width 612 height 431
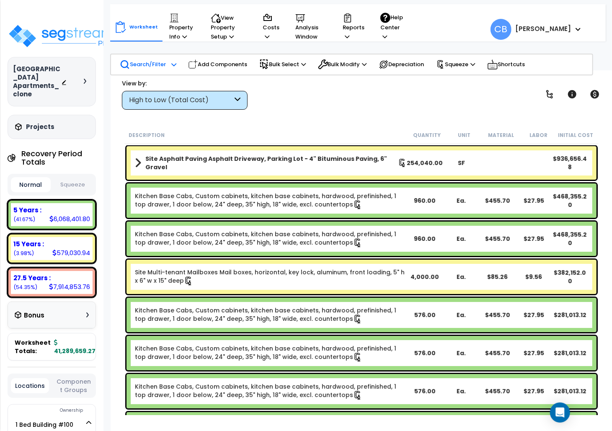
click at [71, 183] on button "Squeeze" at bounding box center [73, 185] width 40 height 15
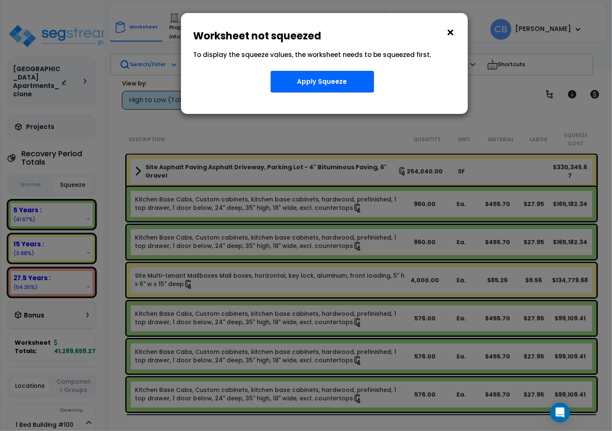
click at [448, 33] on button "×" at bounding box center [450, 32] width 9 height 13
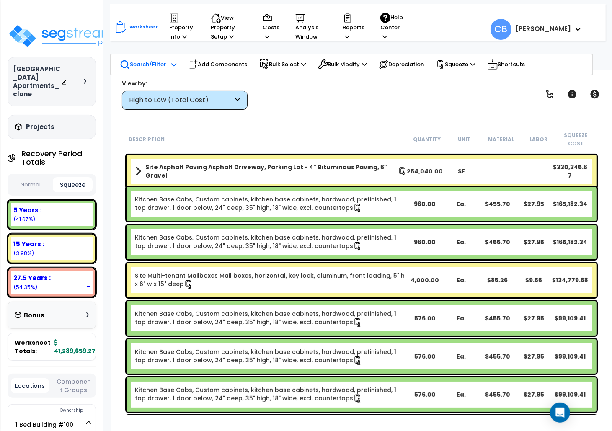
click at [28, 177] on div "Normal Squeeze" at bounding box center [52, 185] width 88 height 22
click at [30, 180] on button "Normal" at bounding box center [31, 185] width 40 height 15
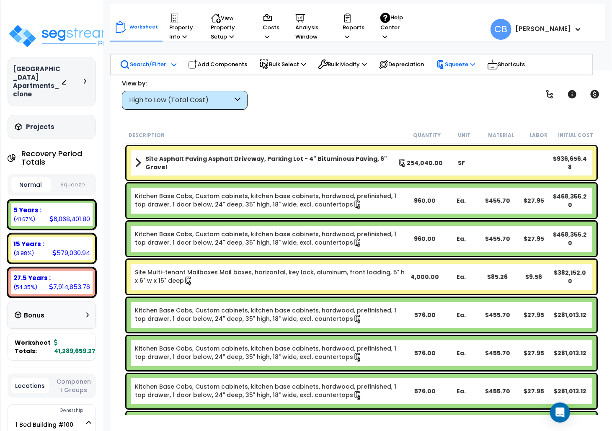
click at [463, 66] on p "Squeeze" at bounding box center [455, 64] width 39 height 9
click at [49, 131] on h3 "Projects" at bounding box center [40, 127] width 28 height 8
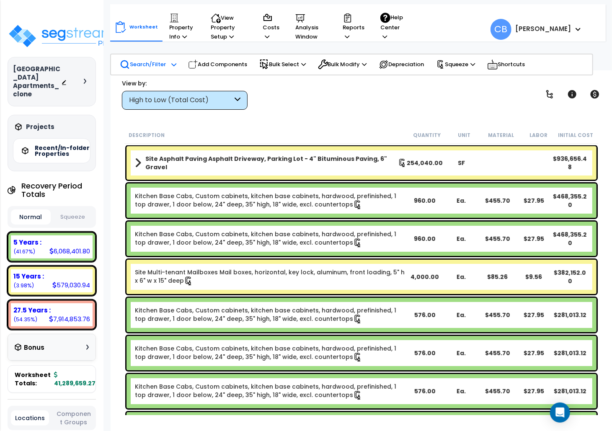
click at [352, 126] on div "Worksheet Property Info Property Setup Add Property Unit Template property Clon…" at bounding box center [362, 285] width 502 height 431
click at [311, 151] on div "Site Asphalt Paving Asphalt Driveway, Parking Lot - 4" Bituminous Paving, 6" Gr…" at bounding box center [361, 162] width 470 height 33
click at [220, 34] on p "View Property Setup" at bounding box center [229, 27] width 36 height 28
click at [177, 31] on p "Property Info" at bounding box center [182, 27] width 26 height 28
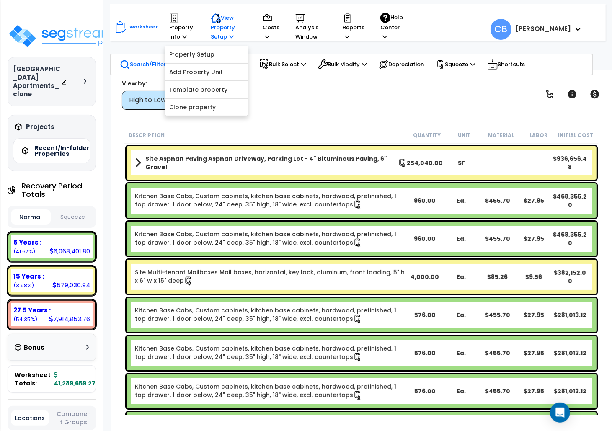
click at [223, 30] on p "View Property Setup" at bounding box center [229, 27] width 36 height 28
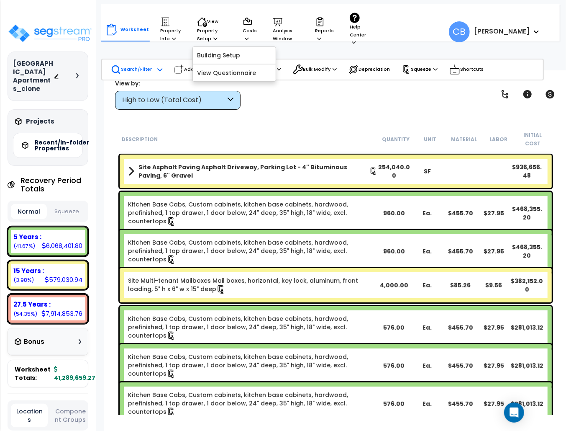
click at [189, 200] on link "Kitchen Base Cabs, Custom cabinets, kitchen base cabinets, hardwood, prefinishe…" at bounding box center [253, 213] width 250 height 26
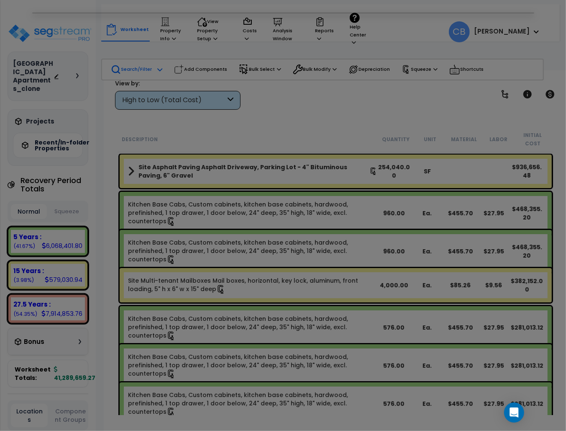
click at [189, 193] on div at bounding box center [283, 215] width 566 height 431
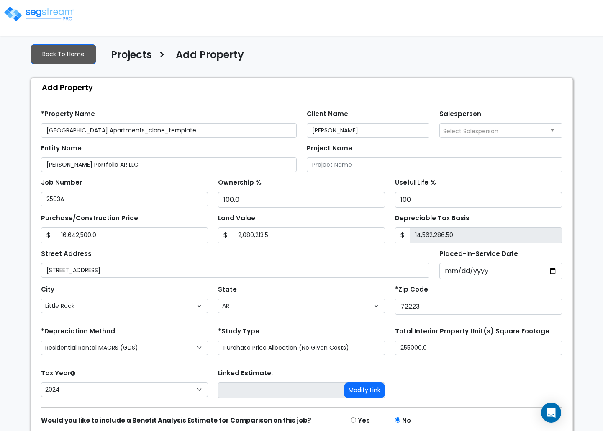
select select "Little Rock"
select select "AR"
select select "CRM(_5"
select select "2024"
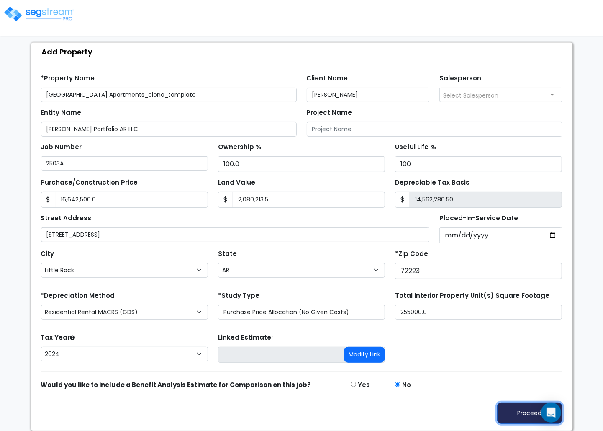
click at [516, 404] on button "Proceed" at bounding box center [529, 412] width 65 height 21
type input "16642500"
type input "2080213.5"
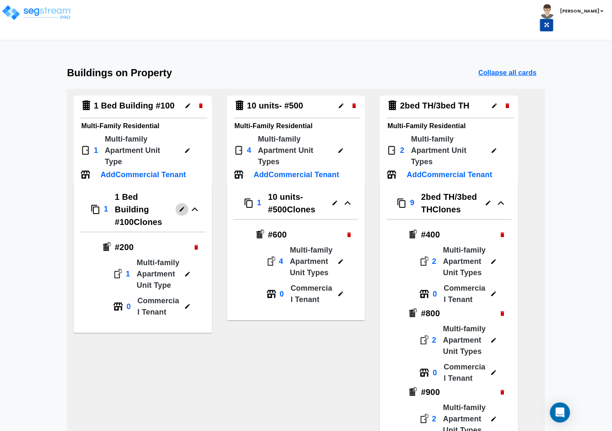
click at [179, 209] on icon "button" at bounding box center [182, 209] width 6 height 6
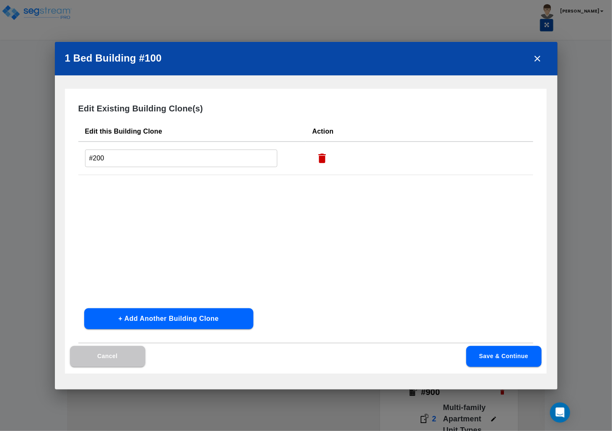
click at [538, 52] on button "close" at bounding box center [537, 59] width 20 height 20
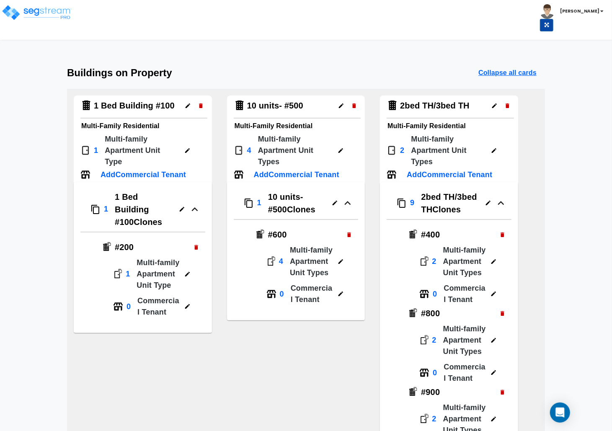
click at [137, 210] on p "1 Bed Building #100 Clones" at bounding box center [143, 209] width 57 height 38
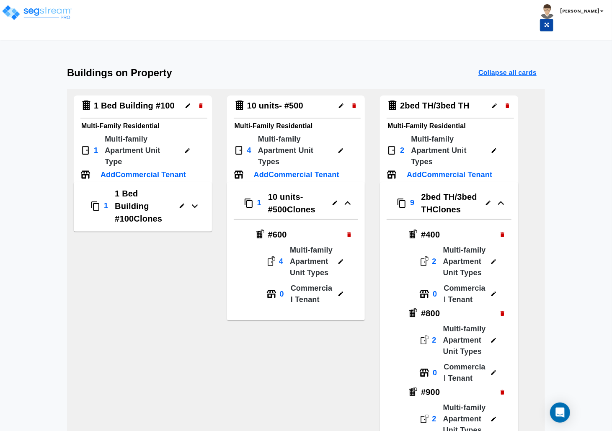
click at [137, 210] on p "1 Bed Building #100 Clones" at bounding box center [143, 206] width 57 height 38
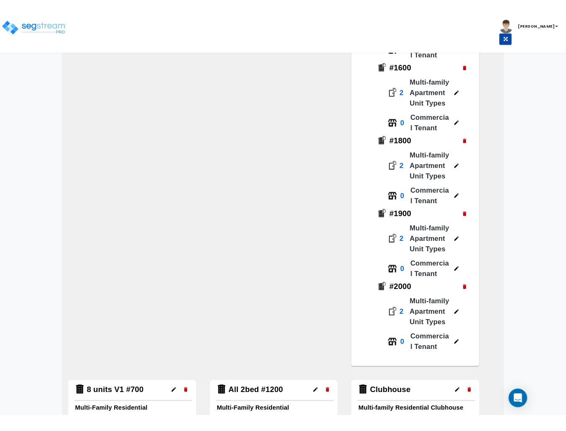
scroll to position [739, 0]
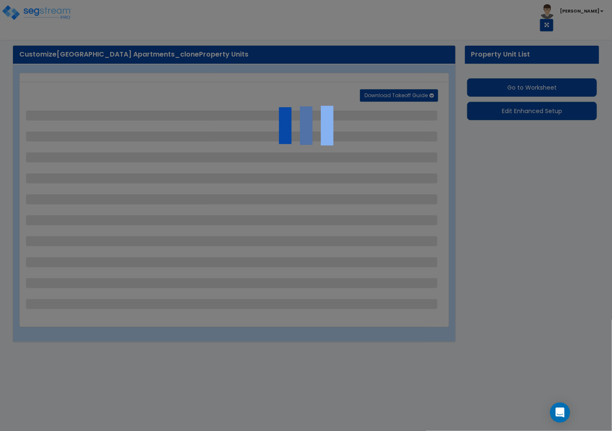
select select "1"
select select "5"
select select "2"
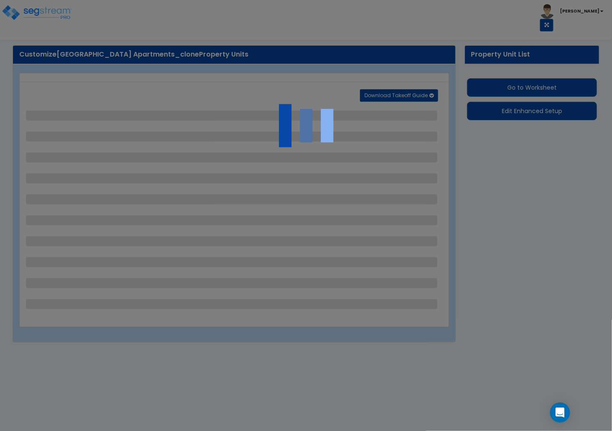
select select "2"
select select "1"
select select "2"
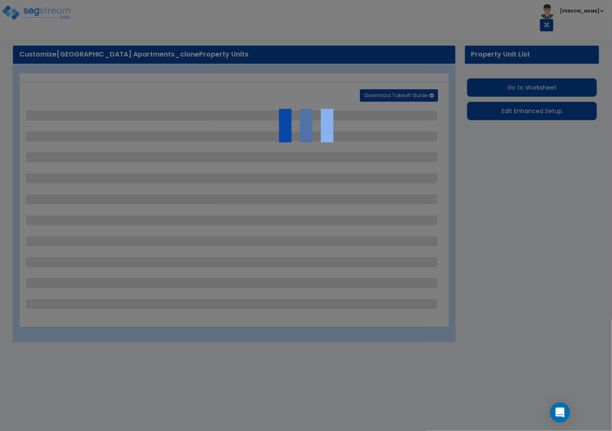
select select "1"
select select "3"
select select "2"
select select "1"
select select "2"
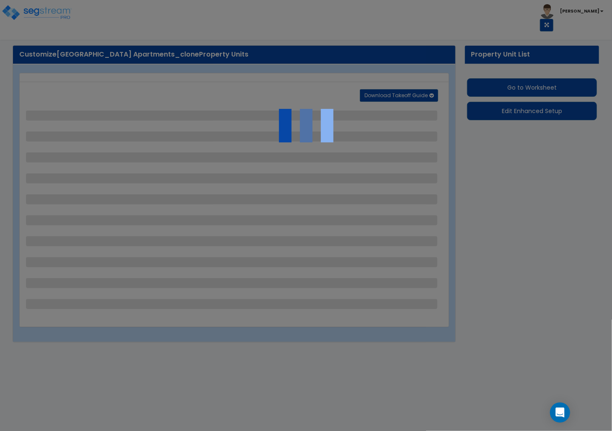
select select "1"
select select "3"
select select "2"
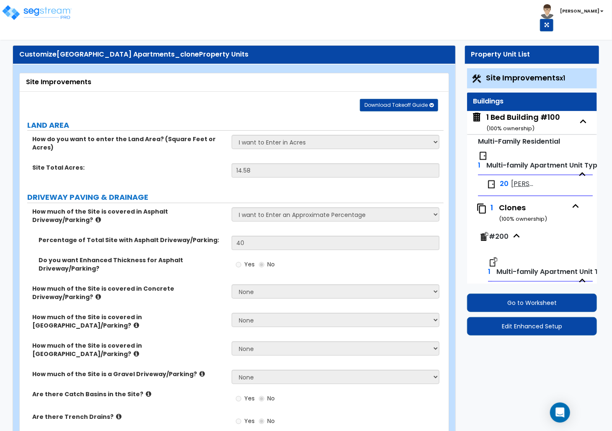
click at [527, 117] on div "1 Bed Building #100 ( 100 % ownership)" at bounding box center [523, 122] width 74 height 21
select select "2"
select select "7"
select select "1"
select select "7"
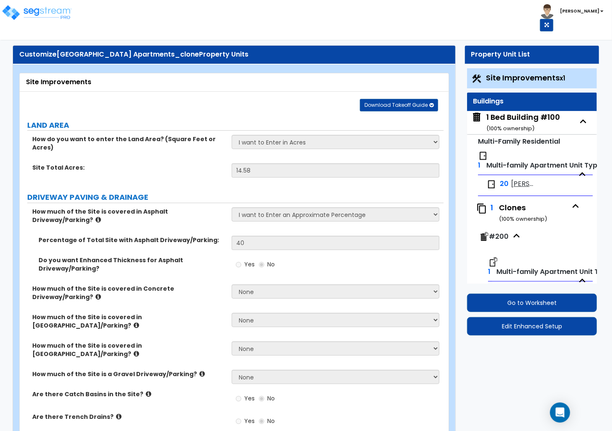
select select "1"
select select "2"
select select "1"
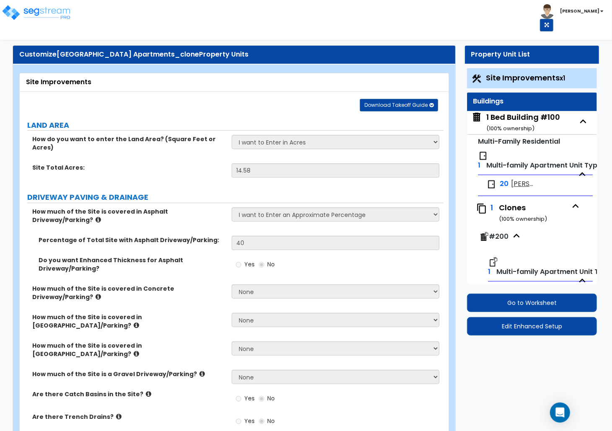
select select "3"
select select "1"
select select "3"
select select "2"
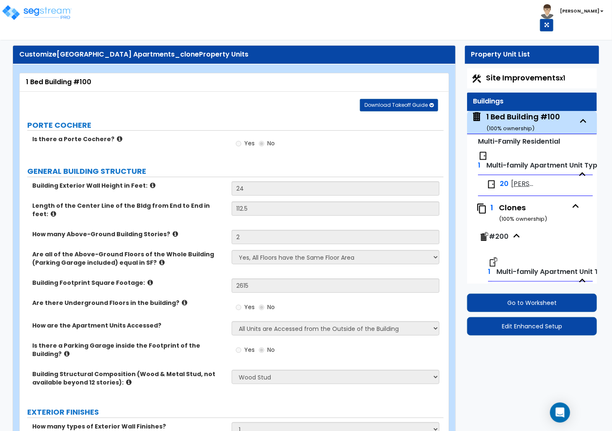
click at [188, 230] on label "How many Above-Ground Building Stories?" at bounding box center [128, 234] width 193 height 8
click at [521, 183] on span "[PERSON_NAME] 1x1" at bounding box center [522, 184] width 22 height 10
select select "5"
select select "1"
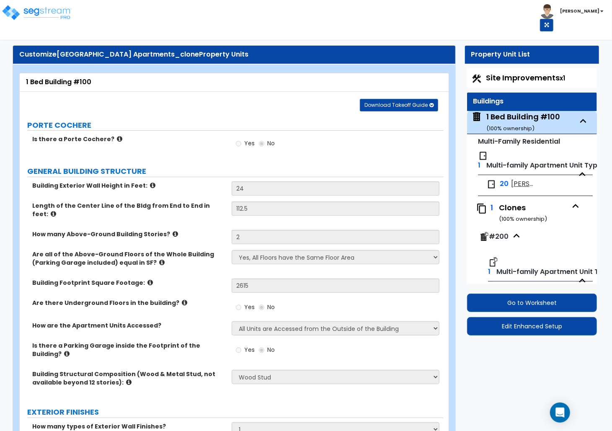
select select "1"
select select "3"
select select "2"
select select "1"
select select "2"
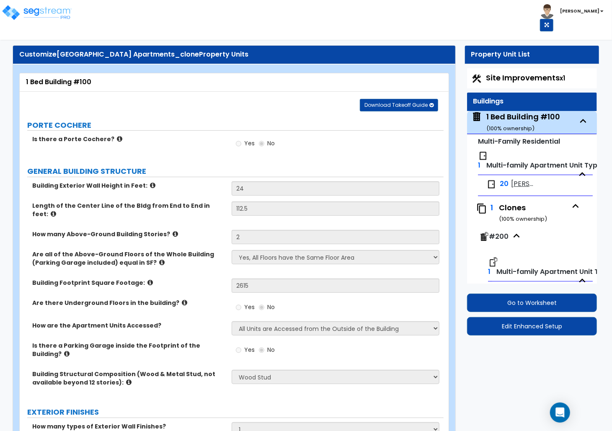
select select "1"
select select "3"
select select "1"
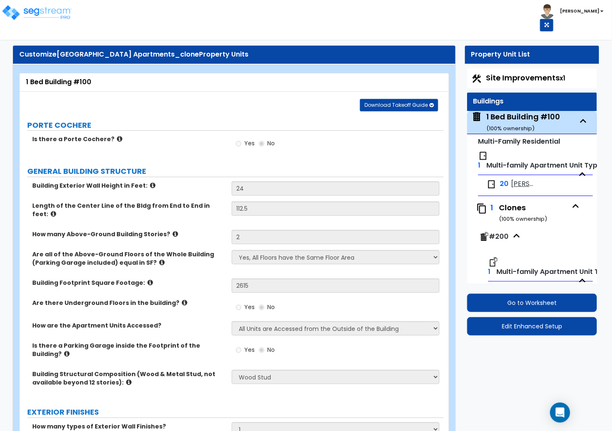
select select "2"
select select "1"
select select "2"
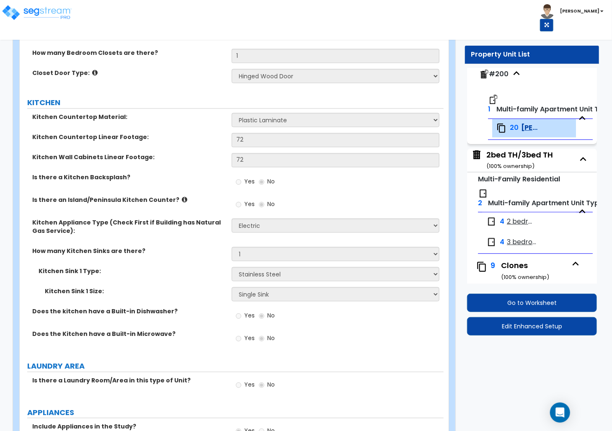
scroll to position [218, 0]
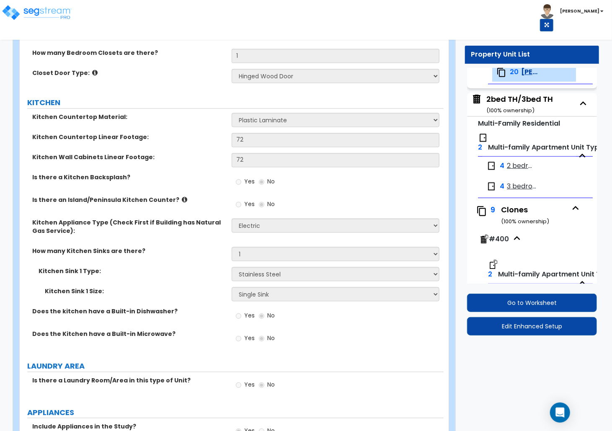
click at [518, 167] on span "2 bedroom TH - [GEOGRAPHIC_DATA]" at bounding box center [520, 166] width 26 height 10
select select "5"
select select "1"
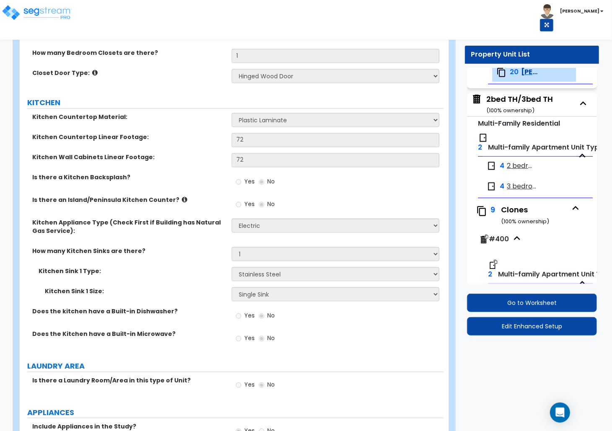
select select "3"
select select "2"
select select "1"
select select "2"
select select "1"
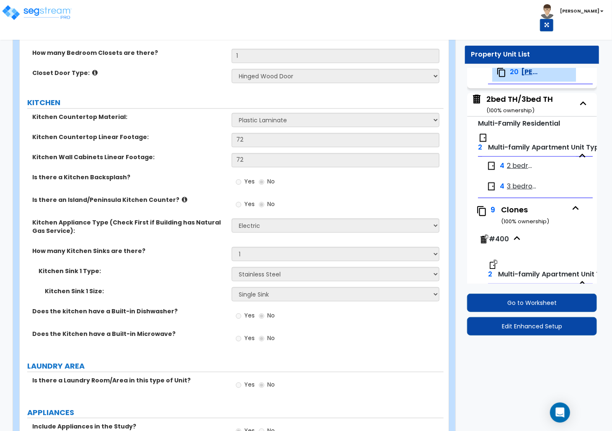
select select "1"
select select "4"
select select "1"
select select "2"
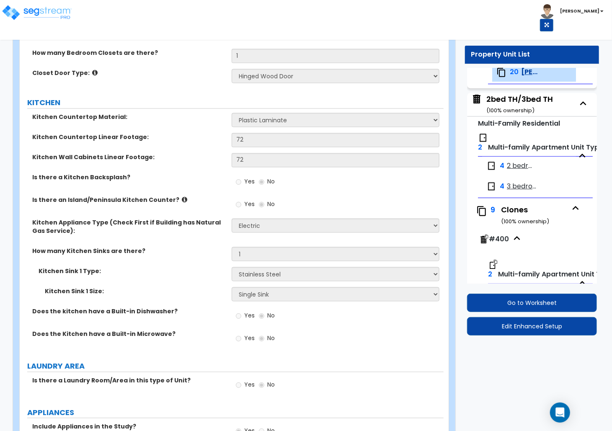
select select "1"
select select "2"
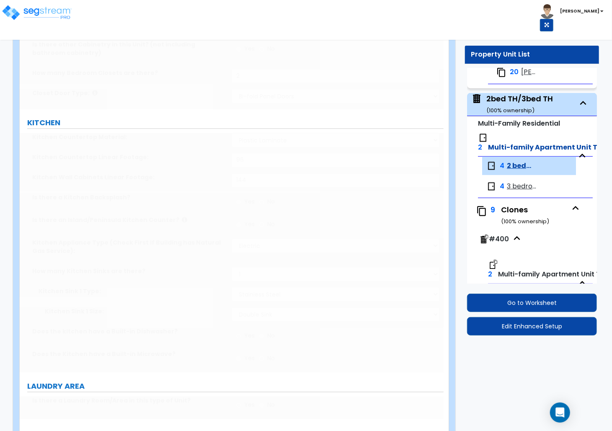
scroll to position [307, 0]
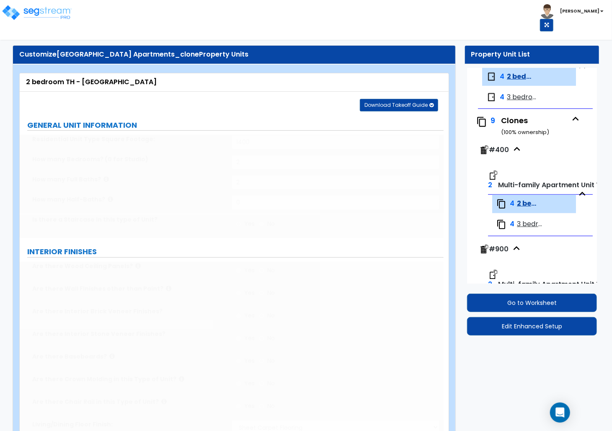
select select "5"
radio input "true"
select select "1"
type input "1"
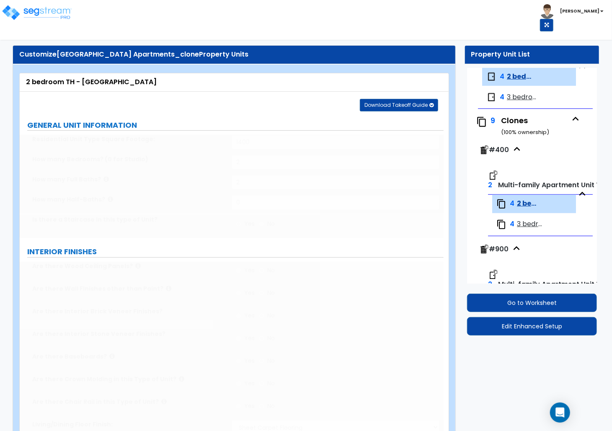
select select "3"
select select "1"
type input "48"
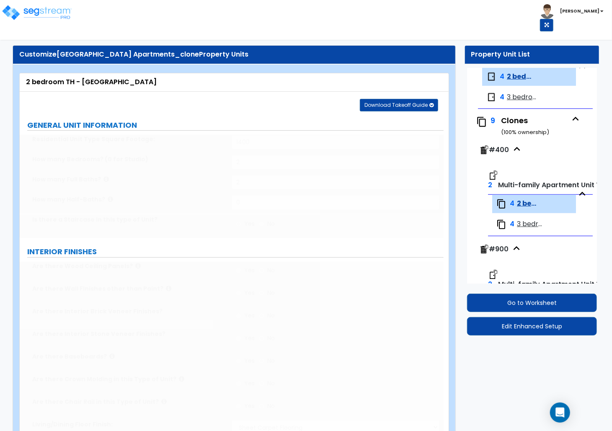
select select "1"
type input "2"
type input "100"
select select "1"
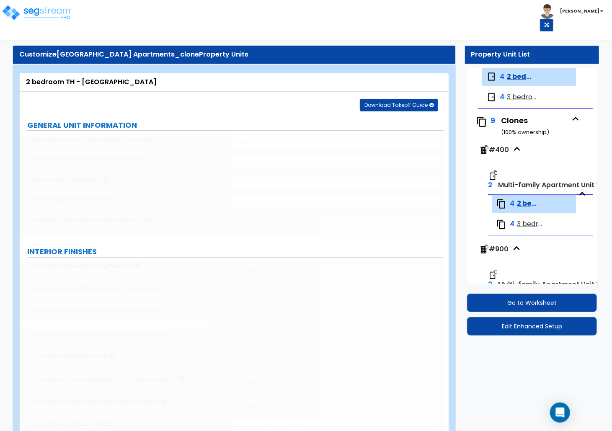
select select "2"
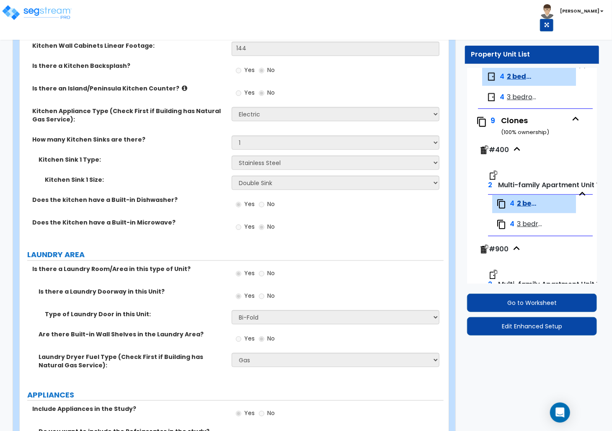
scroll to position [893, 0]
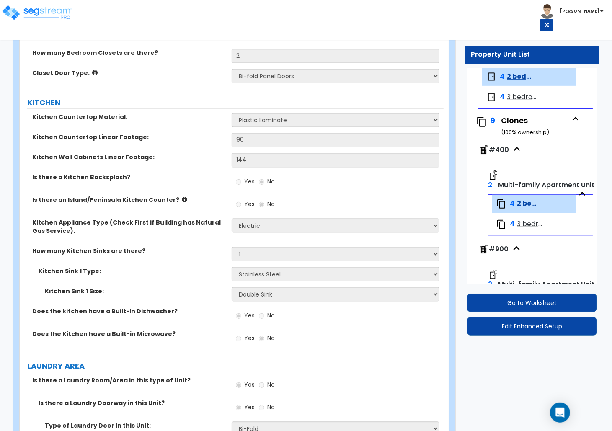
click at [523, 226] on span "3 bedroom TH - Pinnacle" at bounding box center [531, 224] width 28 height 10
click at [533, 224] on span "3 bedroom TH - Pinnacle" at bounding box center [531, 224] width 28 height 10
click at [526, 226] on span "3 bedroom TH - Pinnacle" at bounding box center [531, 224] width 28 height 10
click at [529, 225] on span "3 bedroom TH - Pinnacle" at bounding box center [531, 224] width 28 height 10
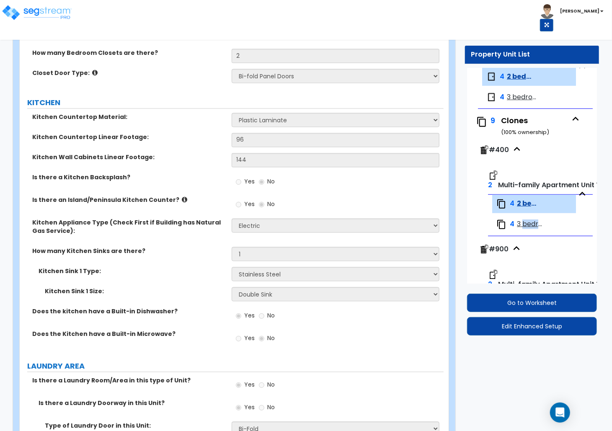
click at [529, 225] on span "3 bedroom TH - Pinnacle" at bounding box center [531, 224] width 28 height 10
click at [529, 225] on span "3 bedroom TH - [GEOGRAPHIC_DATA]" at bounding box center [531, 224] width 28 height 10
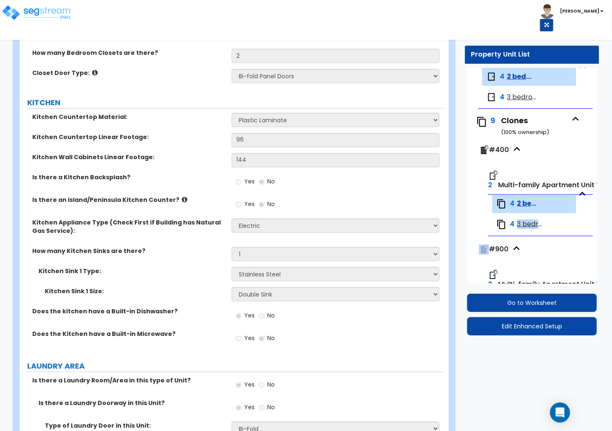
click at [529, 225] on span "3 bedroom TH - [GEOGRAPHIC_DATA]" at bounding box center [531, 224] width 28 height 10
click at [508, 224] on span "4" at bounding box center [505, 224] width 18 height 10
click at [493, 225] on div "4 3 bedroom TH - Pinnacle" at bounding box center [540, 224] width 96 height 18
click at [501, 225] on img at bounding box center [501, 224] width 10 height 10
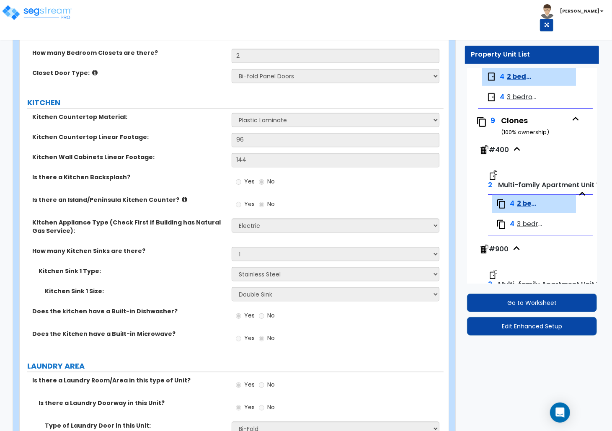
click at [501, 225] on img at bounding box center [501, 224] width 10 height 10
drag, startPoint x: 501, startPoint y: 225, endPoint x: 543, endPoint y: 225, distance: 41.4
click at [502, 225] on img at bounding box center [501, 224] width 10 height 10
click at [543, 225] on div "4 3 bedroom TH - Pinnacle" at bounding box center [540, 224] width 96 height 18
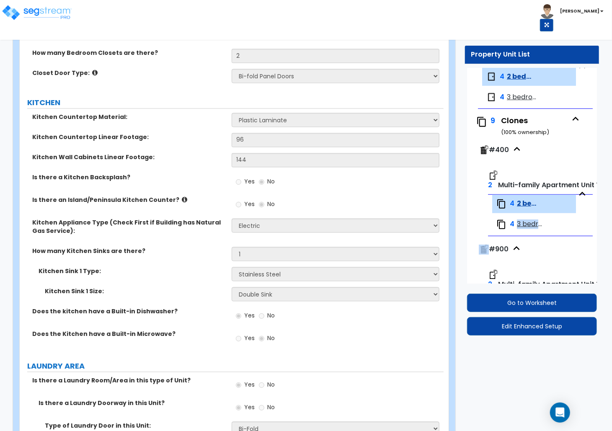
click at [543, 225] on div "4 3 bedroom TH - Pinnacle" at bounding box center [540, 224] width 96 height 18
click at [536, 324] on button "Edit Enhanced Setup" at bounding box center [532, 326] width 130 height 18
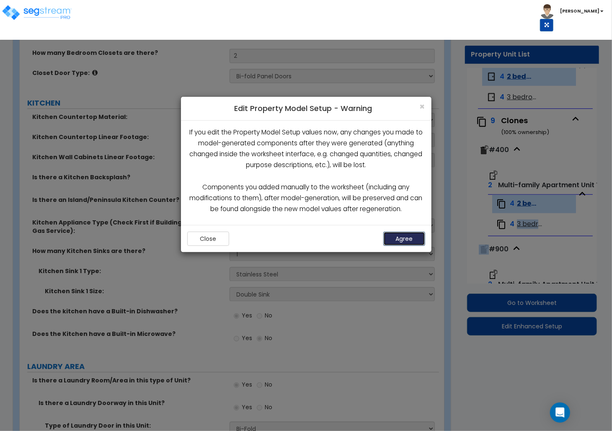
click at [399, 240] on button "Agree" at bounding box center [404, 239] width 42 height 14
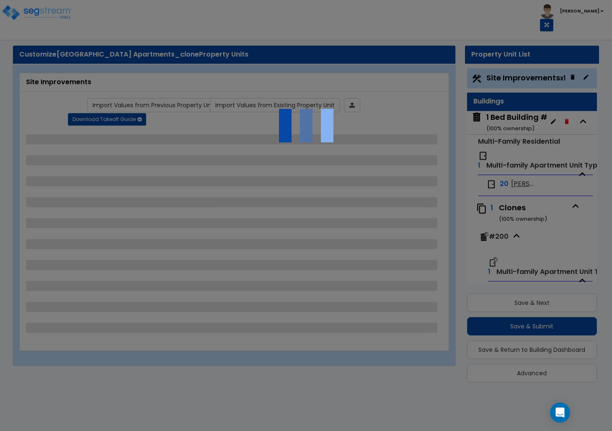
select select "1"
select select "5"
select select "2"
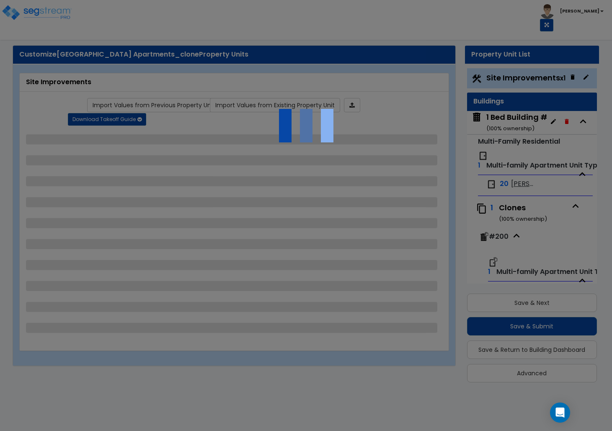
select select "2"
select select "1"
select select "2"
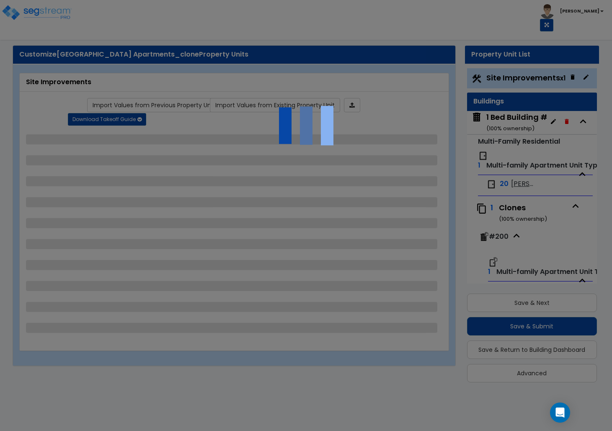
select select "1"
select select "3"
select select "2"
select select "1"
select select "2"
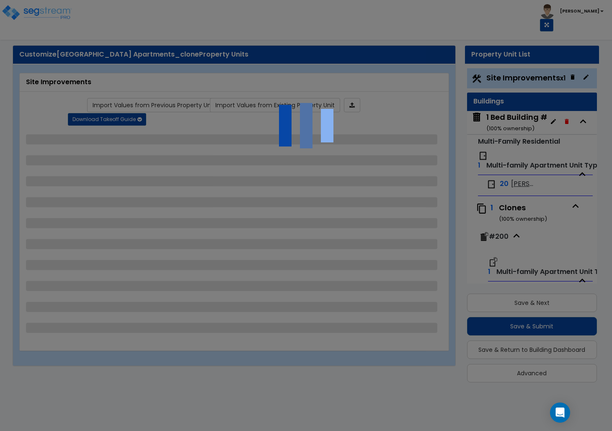
select select "1"
select select "3"
select select "2"
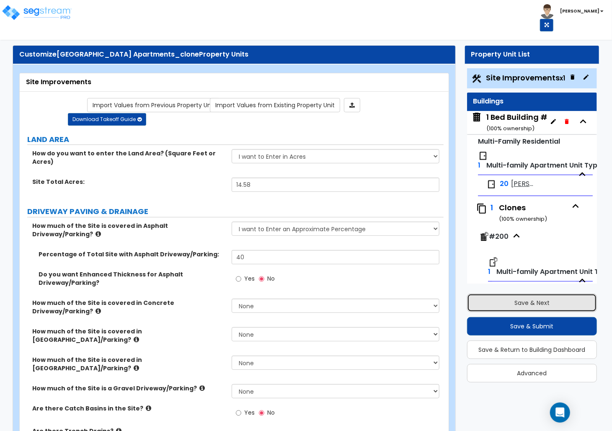
click at [530, 307] on button "Save & Next" at bounding box center [532, 302] width 130 height 18
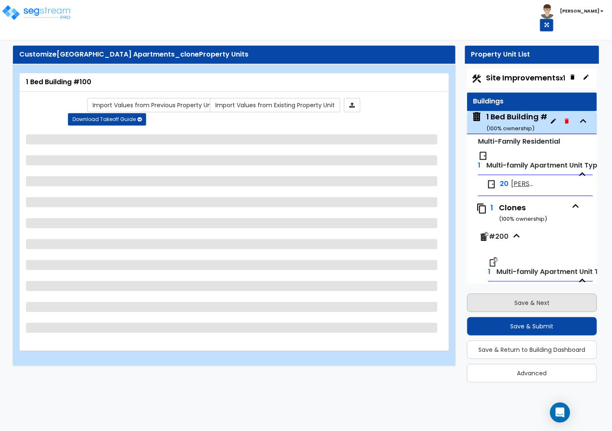
scroll to position [54, 0]
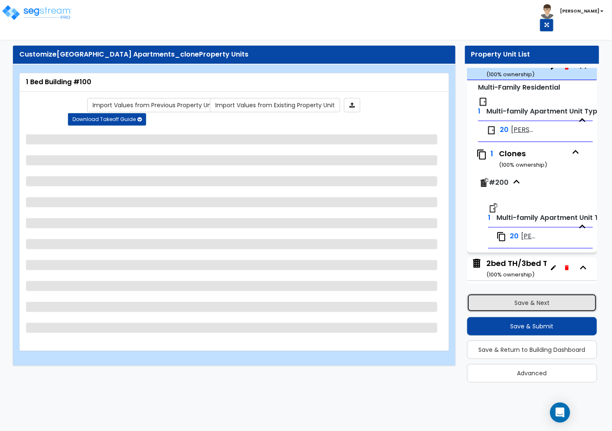
click at [530, 307] on button "Save & Next" at bounding box center [532, 302] width 130 height 18
click at [517, 135] on span "[PERSON_NAME] 1x1" at bounding box center [522, 130] width 22 height 10
select select "2"
select select "7"
select select "1"
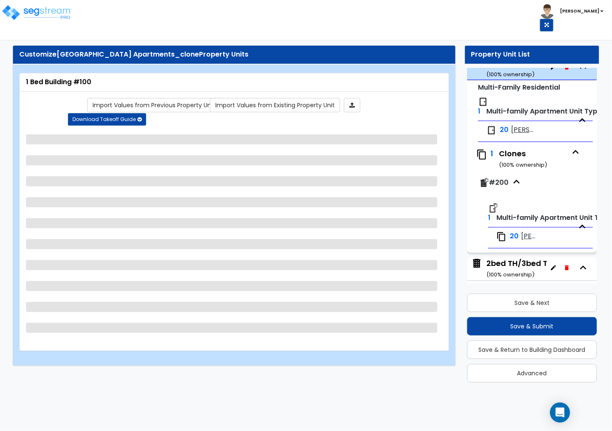
select select "7"
select select "1"
select select "2"
select select "1"
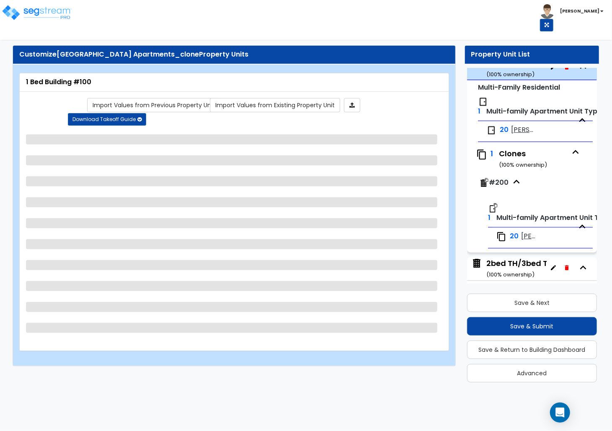
select select "1"
select select "3"
select select "1"
select select "3"
select select "2"
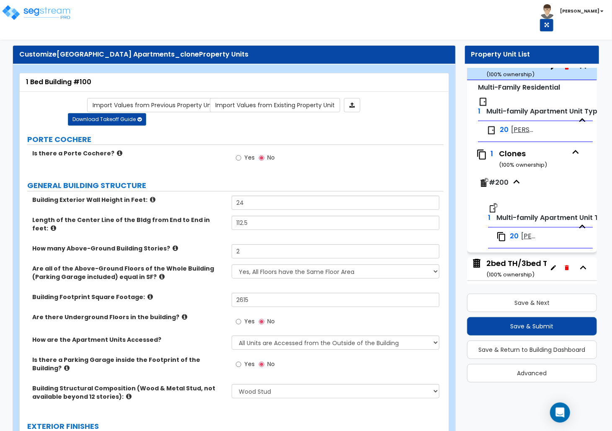
click at [517, 135] on span "Petit Jean 1x1" at bounding box center [522, 130] width 22 height 10
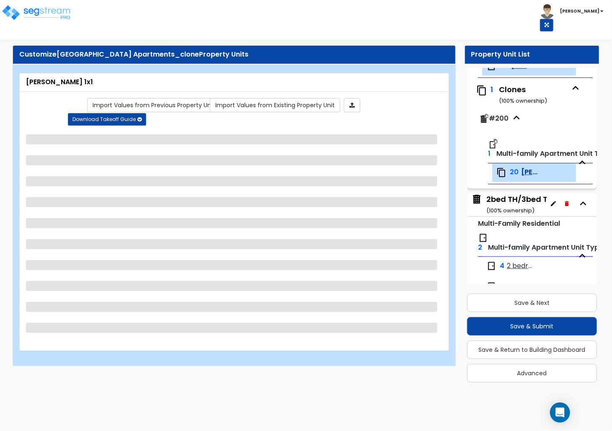
select select "5"
select select "1"
select select "3"
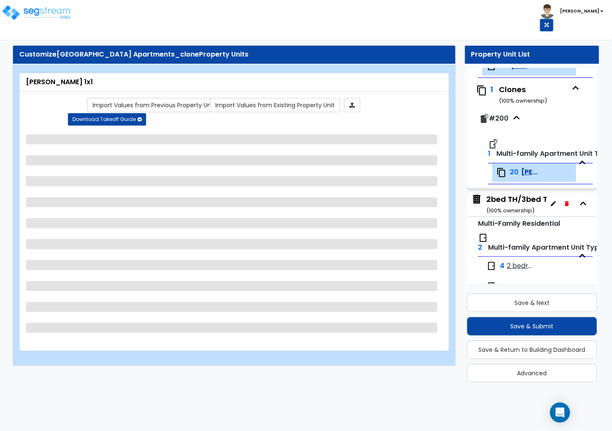
select select "2"
select select "1"
select select "2"
select select "1"
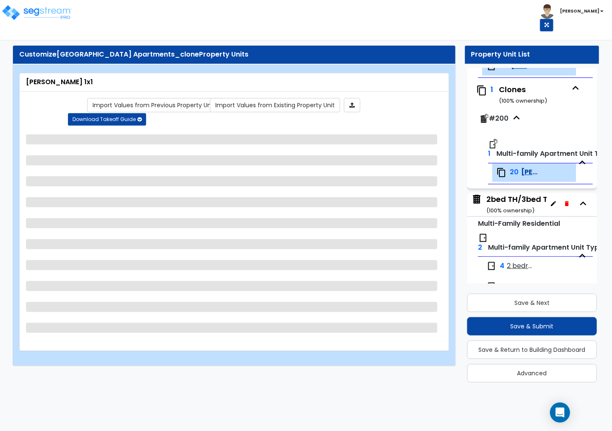
select select "1"
select select "3"
select select "1"
select select "2"
select select "1"
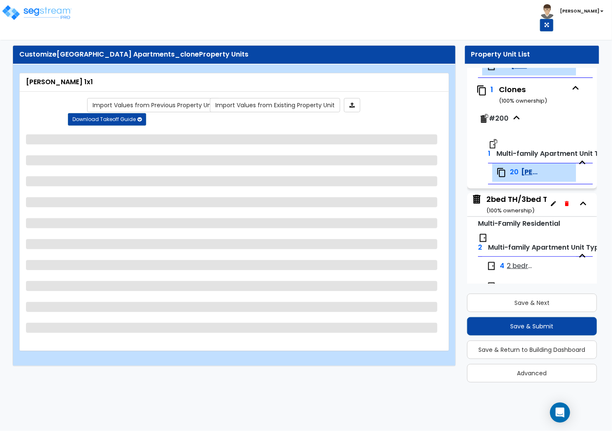
select select "1"
select select "2"
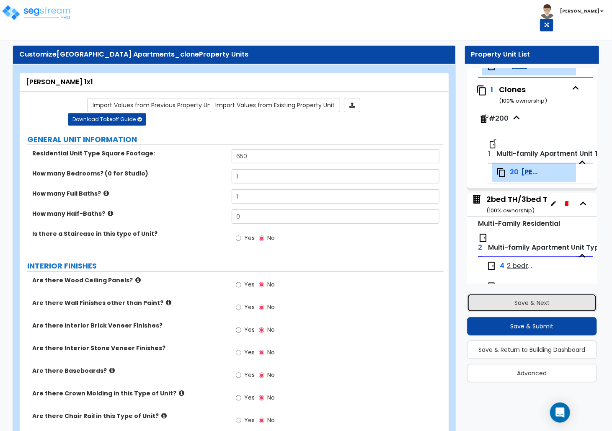
click at [541, 305] on button "Save & Next" at bounding box center [532, 302] width 130 height 18
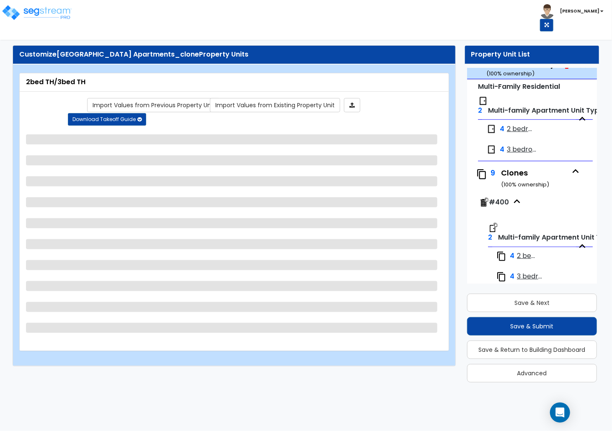
scroll to position [199, 0]
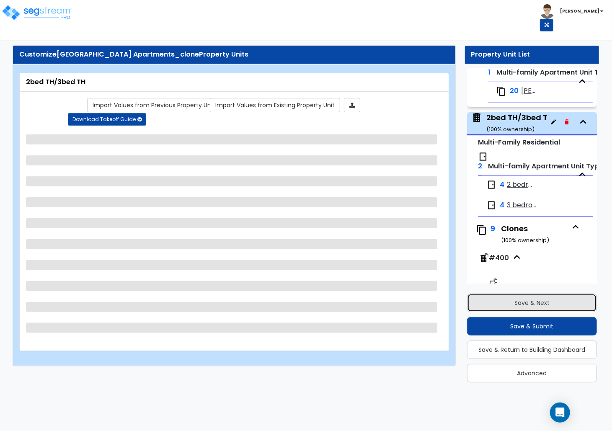
click at [536, 304] on button "Save & Next" at bounding box center [532, 302] width 130 height 18
select select "2"
select select "7"
select select "1"
select select "7"
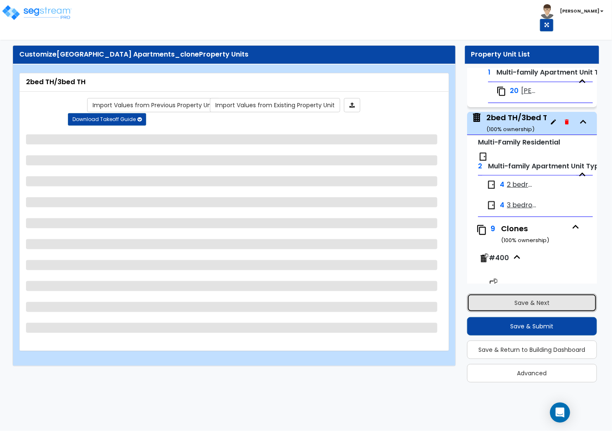
select select "1"
select select "2"
select select "1"
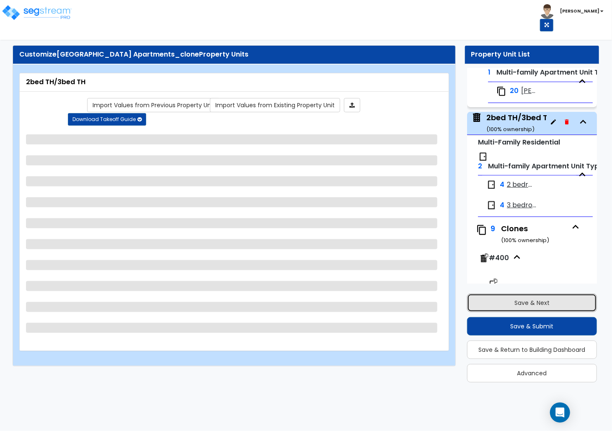
select select "3"
select select "1"
select select "3"
select select "2"
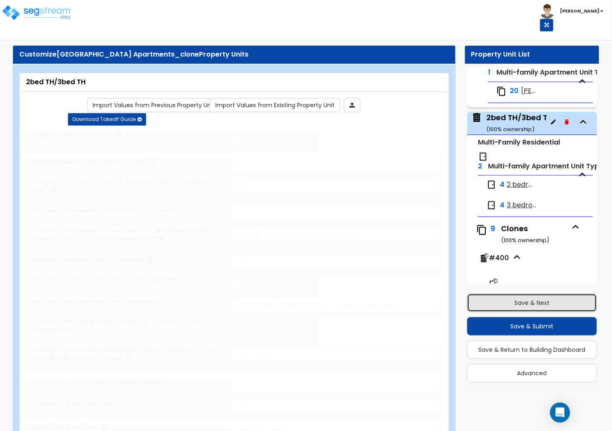
scroll to position [255, 0]
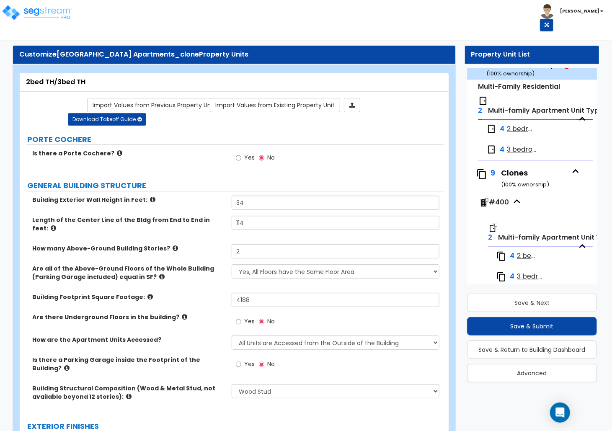
click at [515, 134] on span "2 bedroom TH - Ozark" at bounding box center [520, 129] width 26 height 10
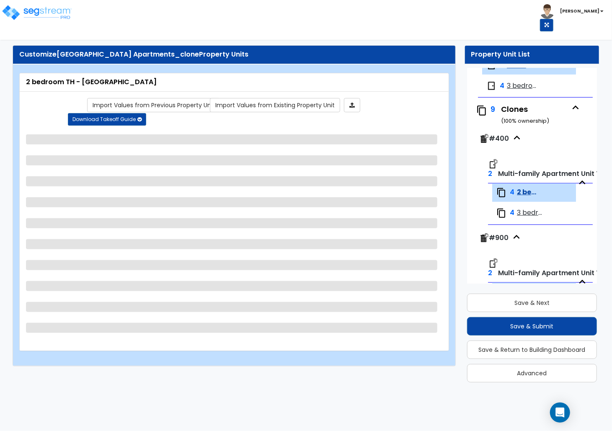
select select "5"
select select "1"
select select "5"
select select "1"
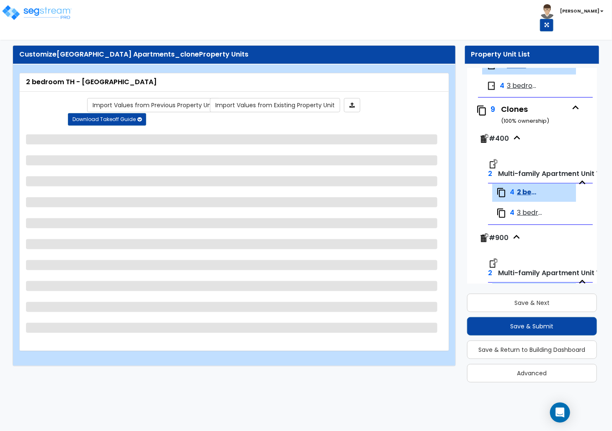
select select "3"
select select "2"
select select "1"
select select "2"
select select "1"
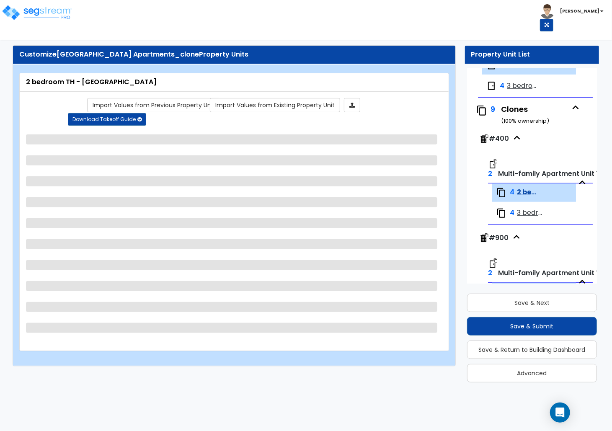
select select "1"
select select "4"
select select "1"
select select "2"
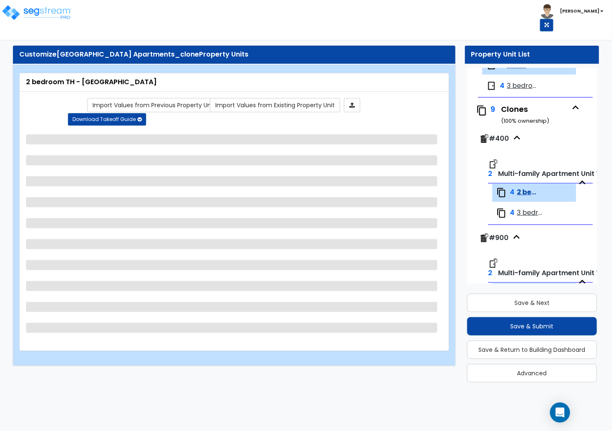
select select "1"
select select "2"
select select "1"
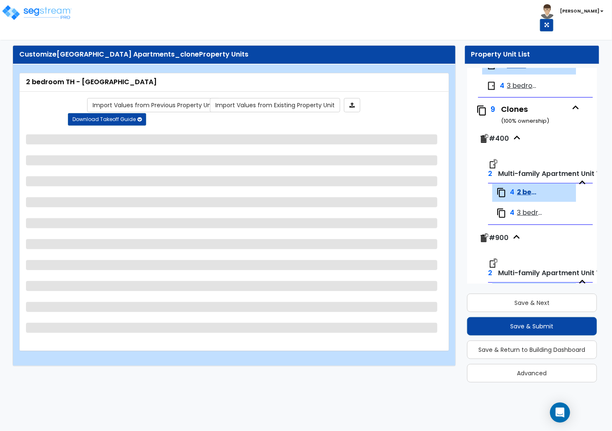
select select "3"
select select "1"
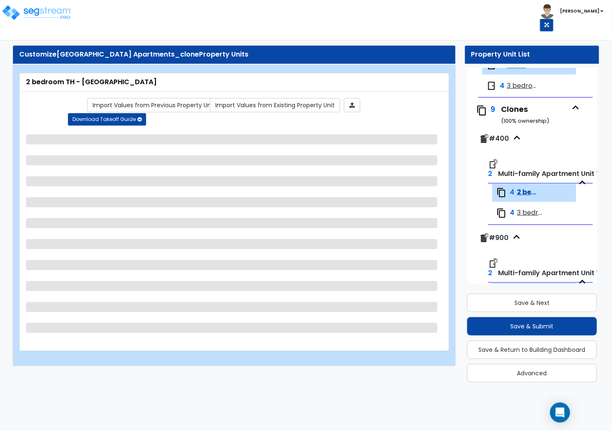
select select "1"
select select "2"
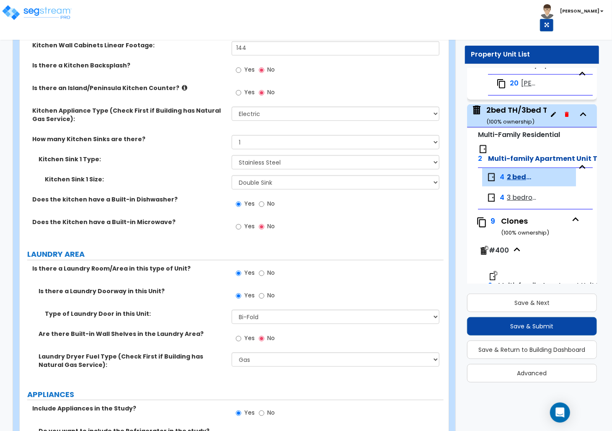
scroll to position [908, 0]
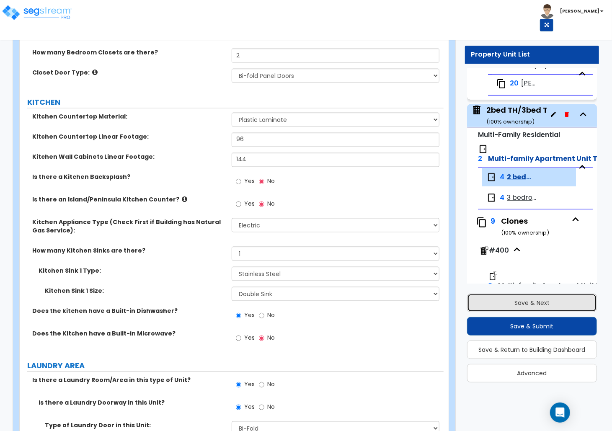
click at [508, 297] on button "Save & Next" at bounding box center [532, 302] width 130 height 18
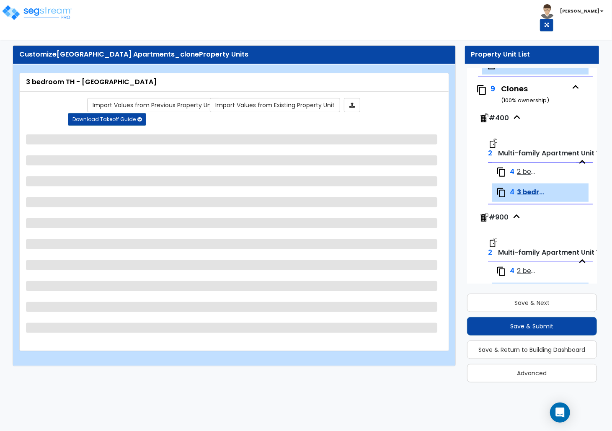
select select "5"
select select "1"
select select "5"
select select "1"
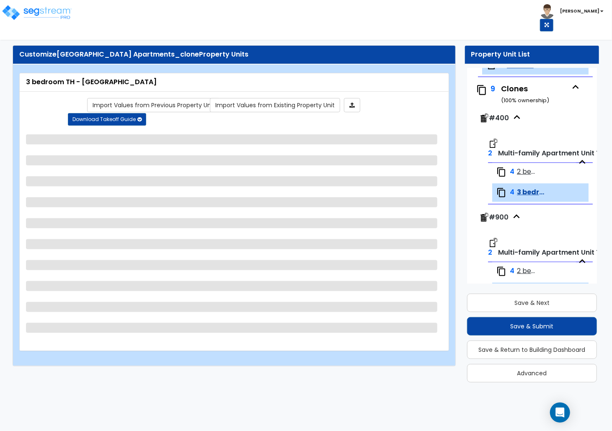
select select "3"
select select "2"
select select "1"
select select "2"
select select "1"
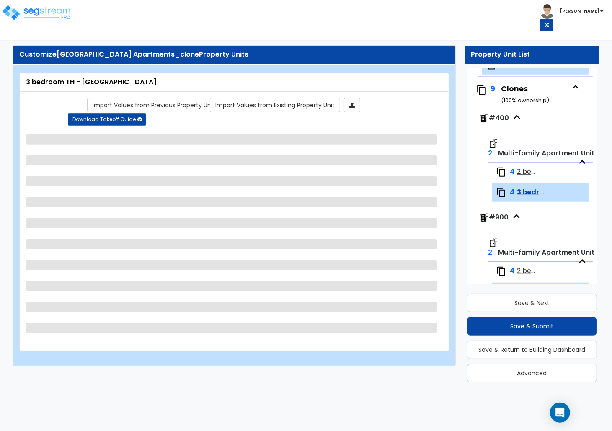
select select "1"
select select "4"
select select "1"
select select "2"
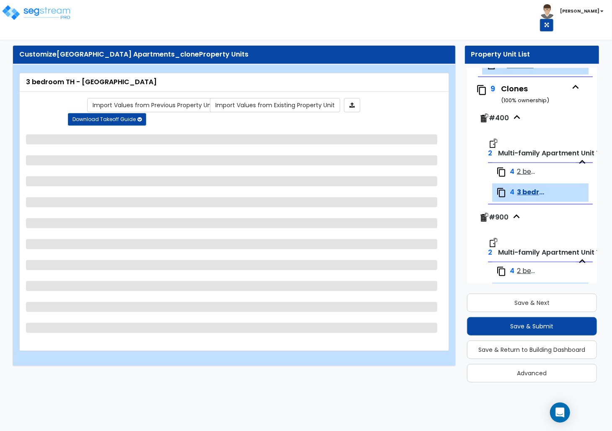
select select "1"
select select "2"
select select "1"
select select "3"
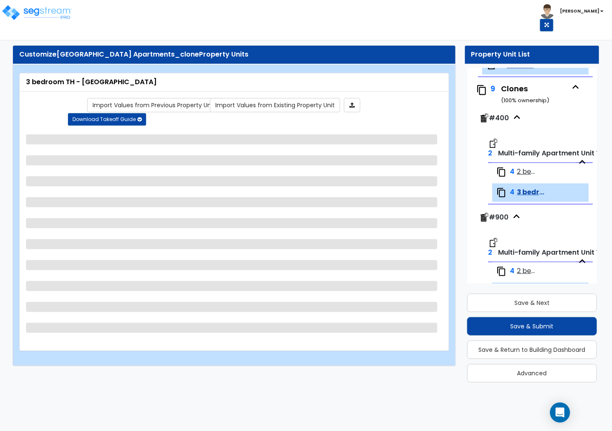
select select "1"
select select "3"
select select "1"
select select "2"
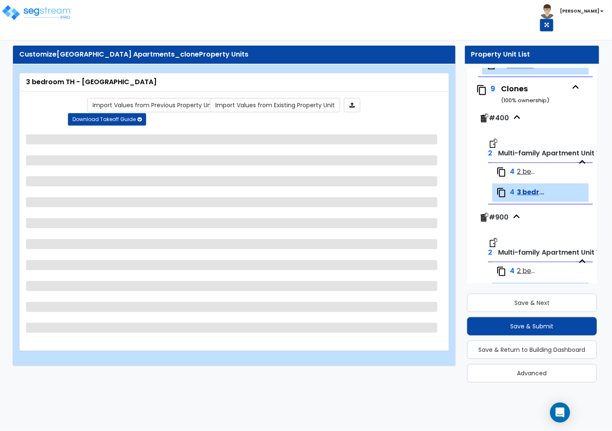
select select "2"
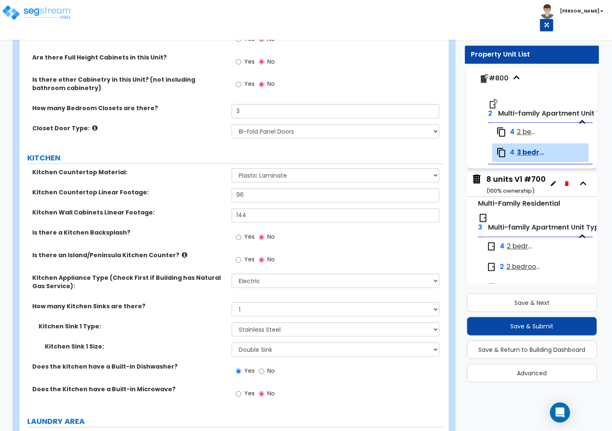
scroll to position [1228, 0]
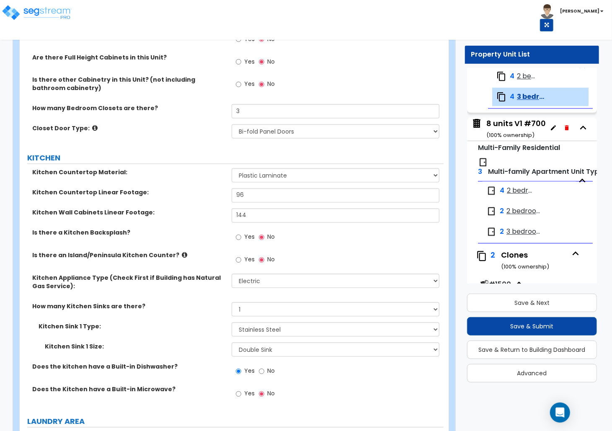
click at [512, 196] on span "2 bedroom flat - Ouachita" at bounding box center [520, 191] width 26 height 10
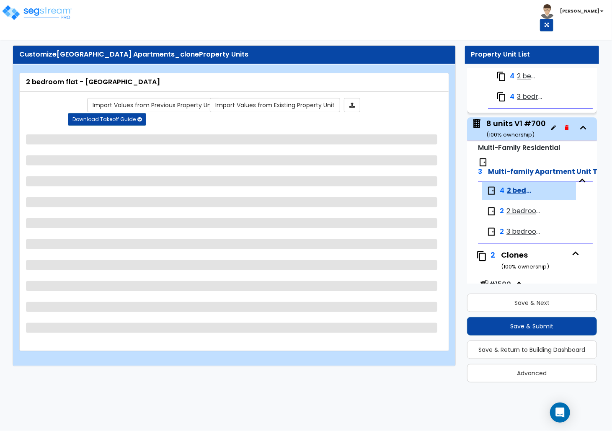
scroll to position [1356, 0]
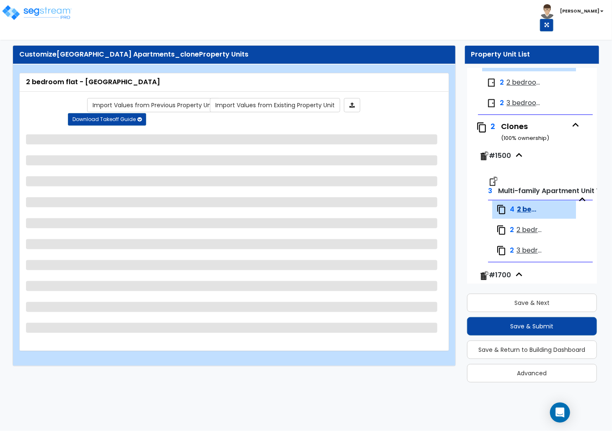
select select "5"
select select "1"
select select "3"
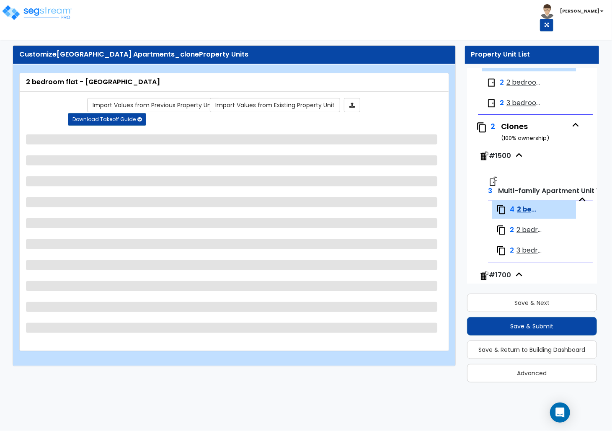
select select "2"
select select "1"
select select "2"
select select "1"
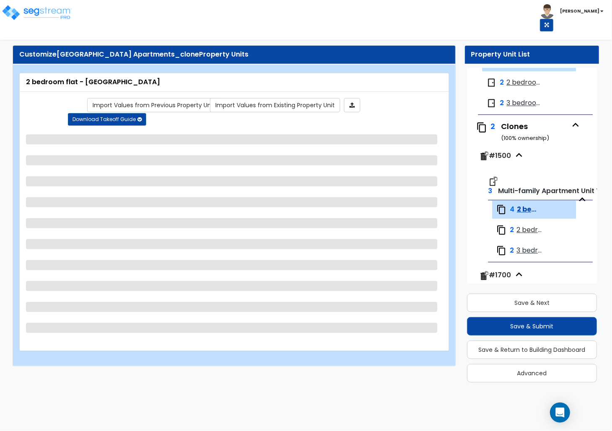
select select "1"
select select "4"
select select "2"
select select "1"
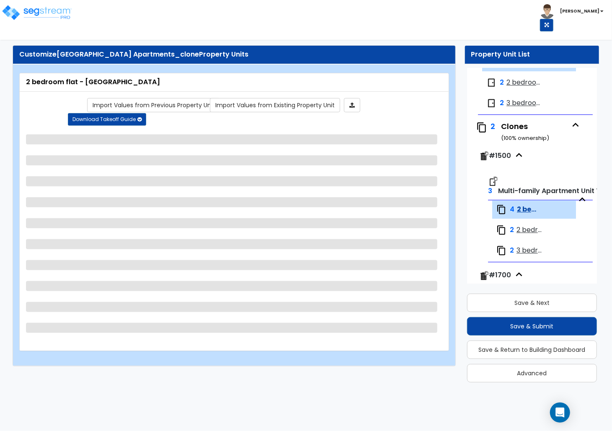
select select "1"
select select "2"
select select "1"
select select "3"
select select "1"
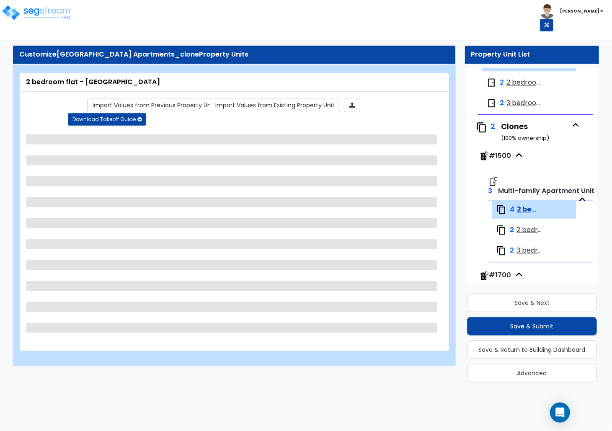
select select "3"
select select "2"
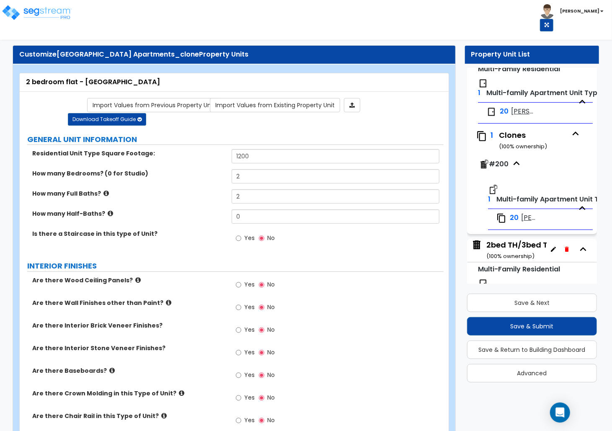
scroll to position [184, 0]
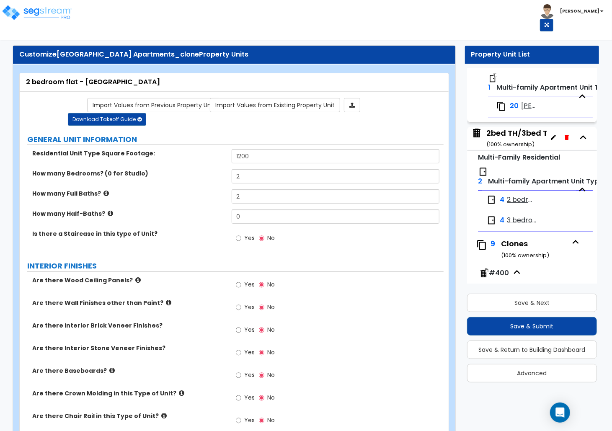
click at [516, 205] on span "2 bedroom TH - Ozark" at bounding box center [520, 200] width 26 height 10
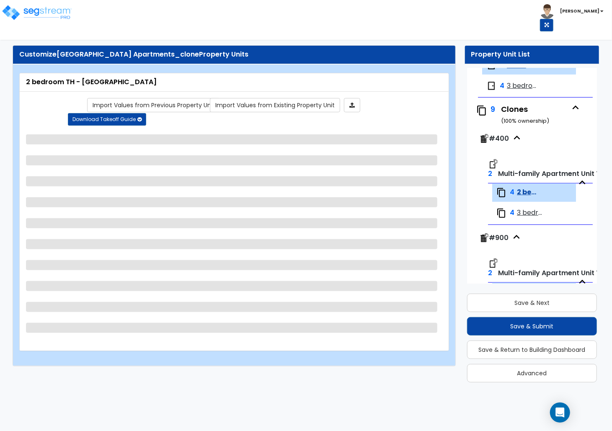
select select "5"
select select "1"
select select "5"
select select "1"
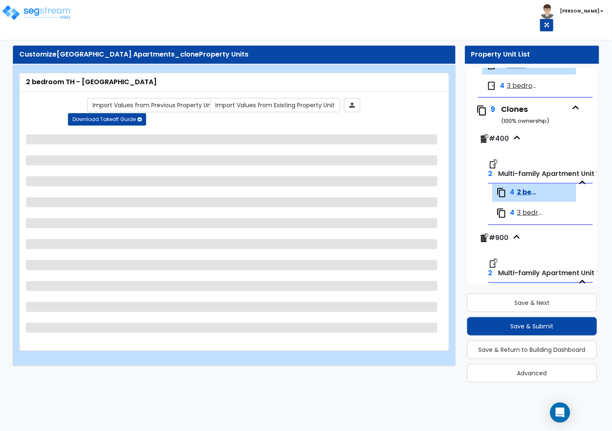
select select "3"
select select "2"
select select "1"
select select "2"
select select "1"
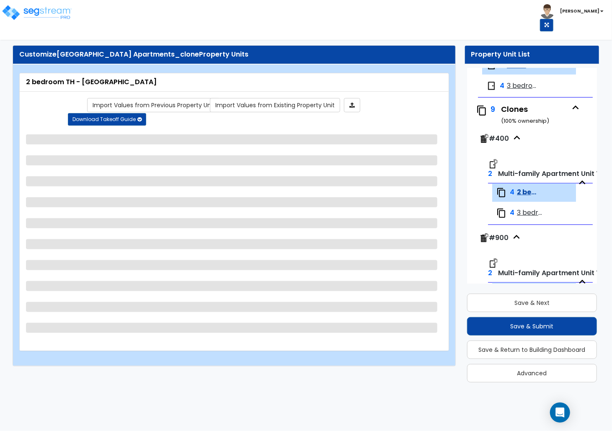
select select "1"
select select "4"
select select "1"
select select "2"
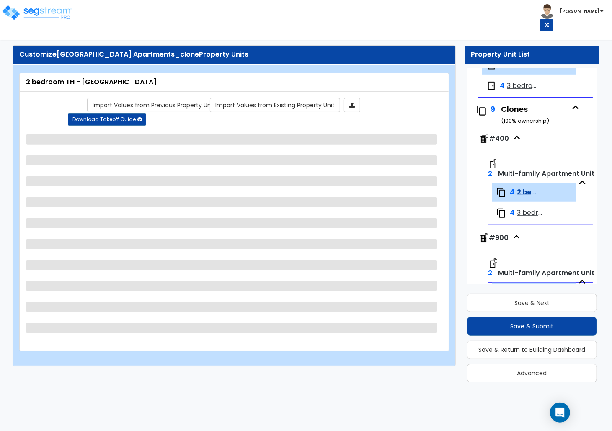
select select "1"
select select "2"
select select "1"
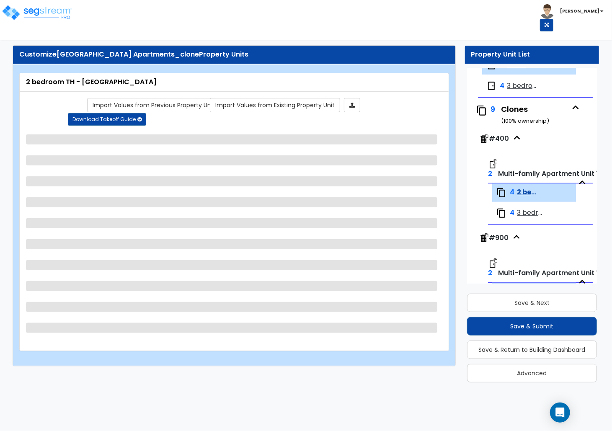
select select "3"
select select "1"
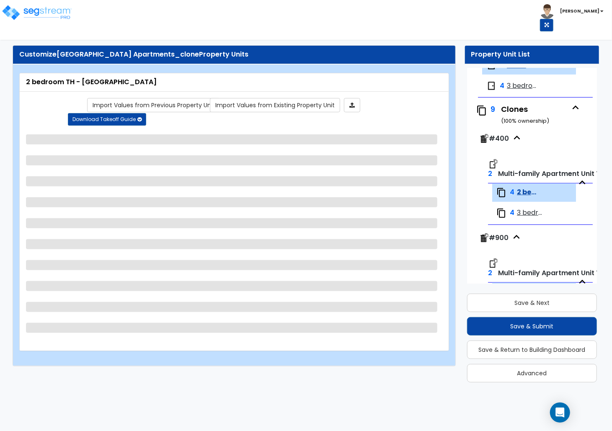
select select "1"
select select "2"
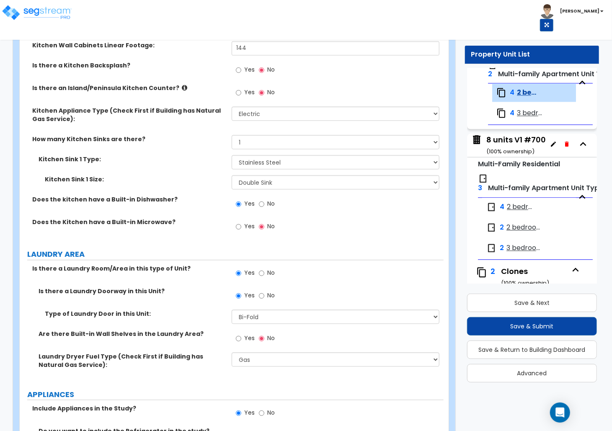
scroll to position [1268, 0]
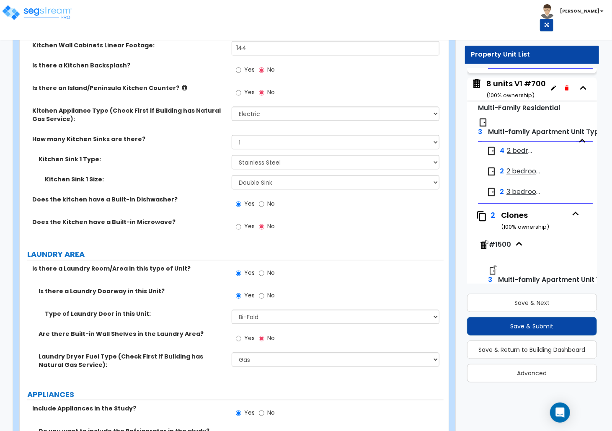
click at [512, 156] on span "2 bedroom flat - Ouachita" at bounding box center [520, 151] width 26 height 10
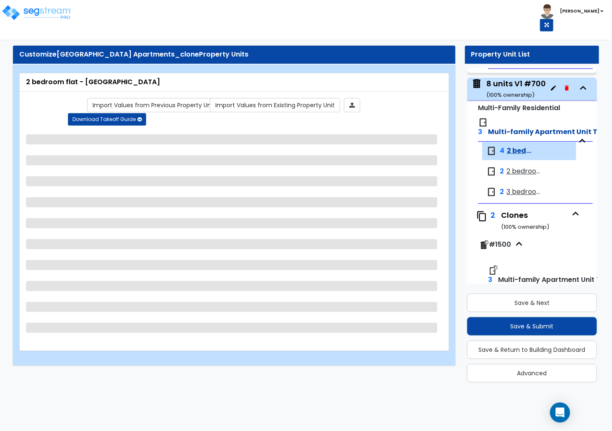
scroll to position [0, 0]
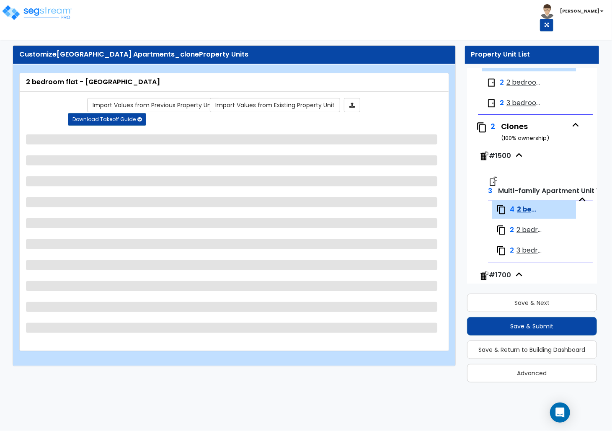
select select "5"
select select "1"
select select "3"
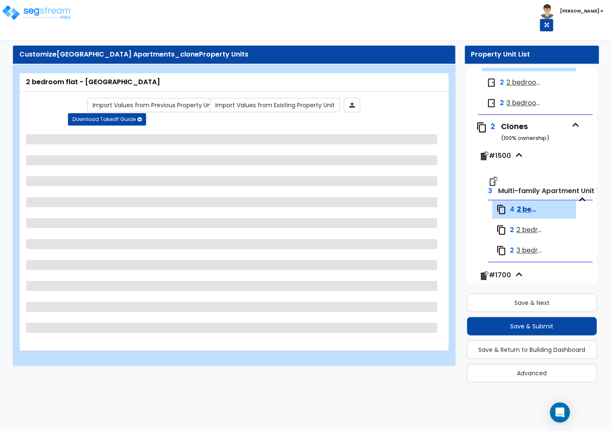
select select "2"
select select "1"
select select "2"
select select "1"
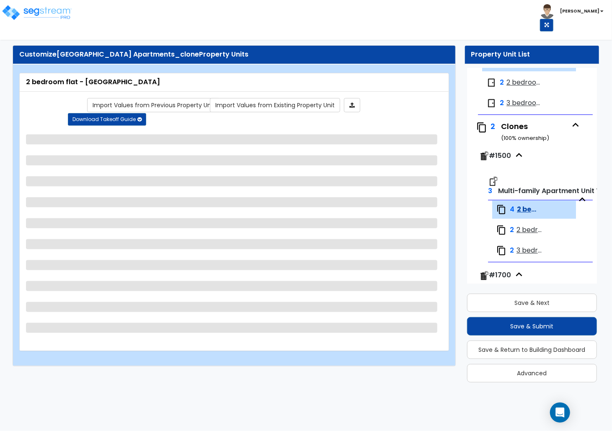
select select "1"
select select "4"
select select "2"
select select "1"
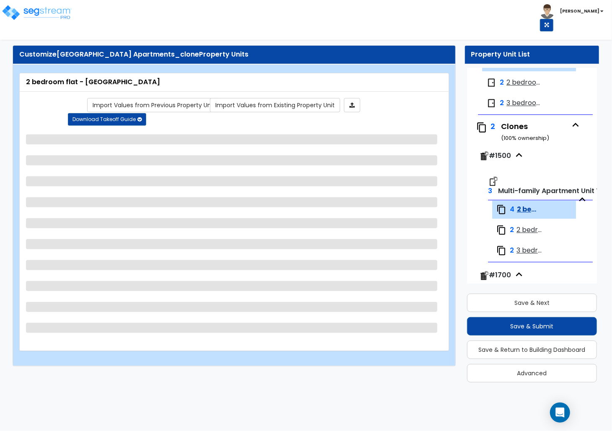
select select "1"
select select "2"
select select "1"
select select "3"
select select "1"
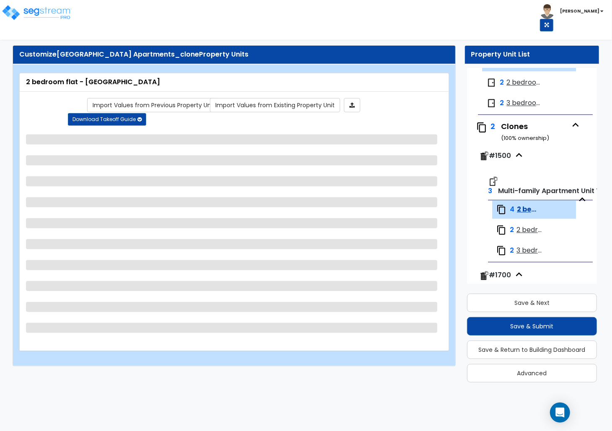
select select "3"
select select "2"
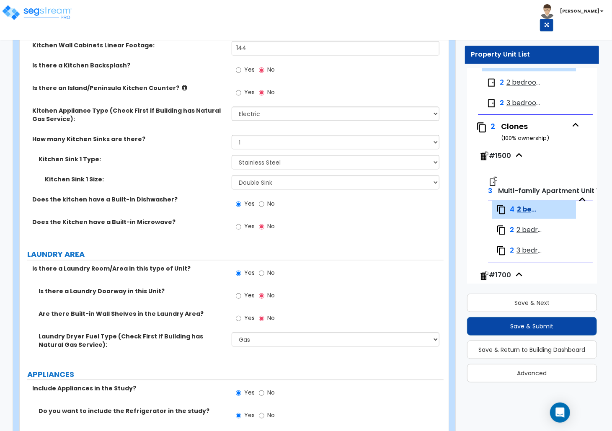
scroll to position [944, 0]
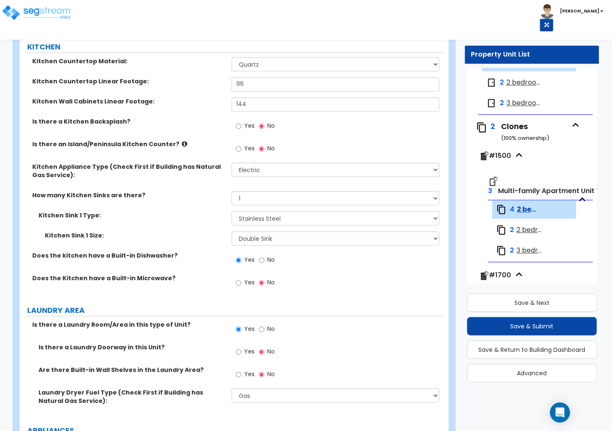
click at [527, 235] on span "2 bedroom TH - Ozark" at bounding box center [530, 230] width 28 height 10
click at [531, 235] on span "2 bedroom TH - Ozark" at bounding box center [530, 230] width 28 height 10
click at [535, 300] on button "Save & Next" at bounding box center [532, 302] width 130 height 18
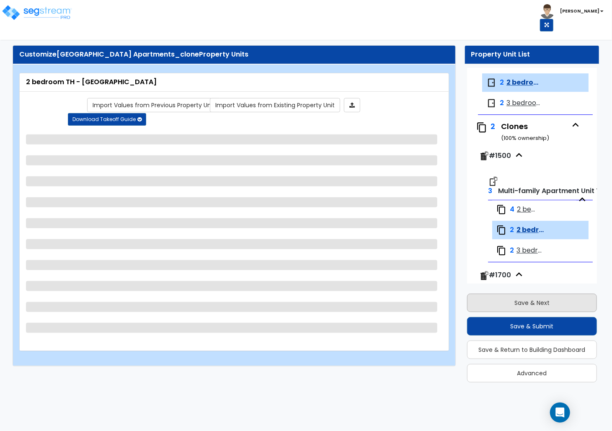
scroll to position [1376, 0]
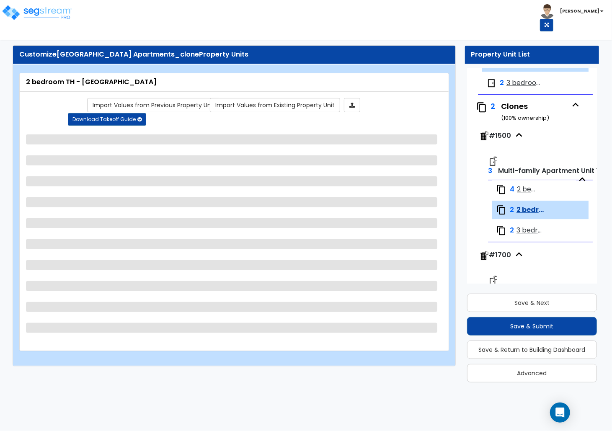
select select "5"
select select "1"
select select "5"
select select "1"
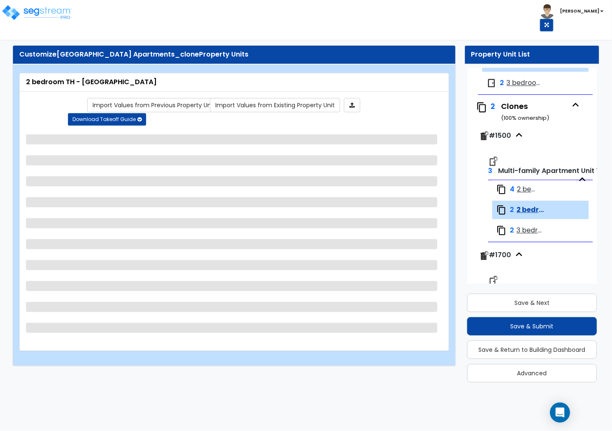
select select "3"
select select "2"
select select "1"
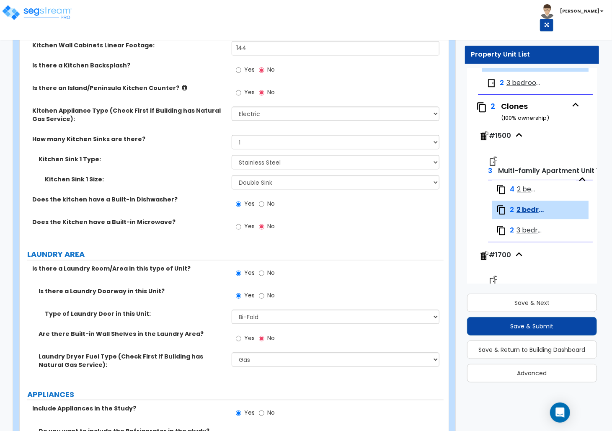
scroll to position [852, 0]
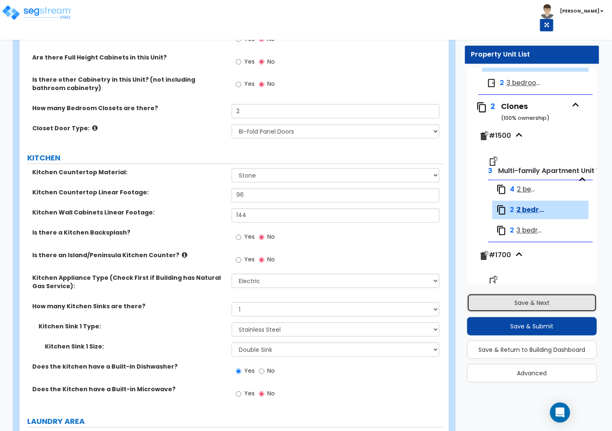
click at [535, 304] on button "Save & Next" at bounding box center [532, 302] width 130 height 18
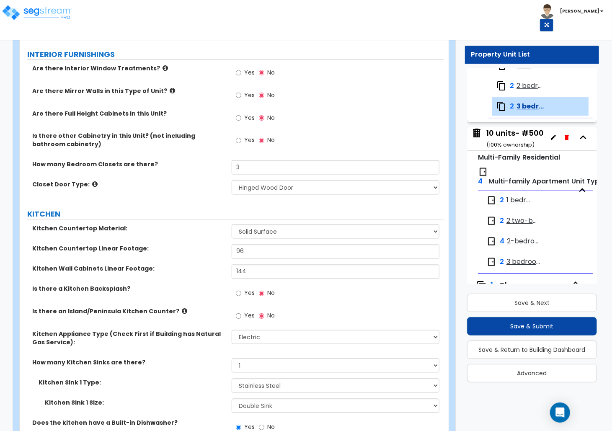
scroll to position [1676, 0]
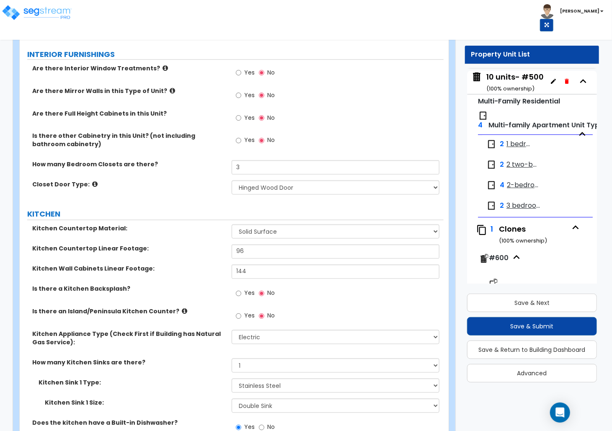
click at [520, 149] on span "1 bedroom - Nebo" at bounding box center [519, 144] width 27 height 10
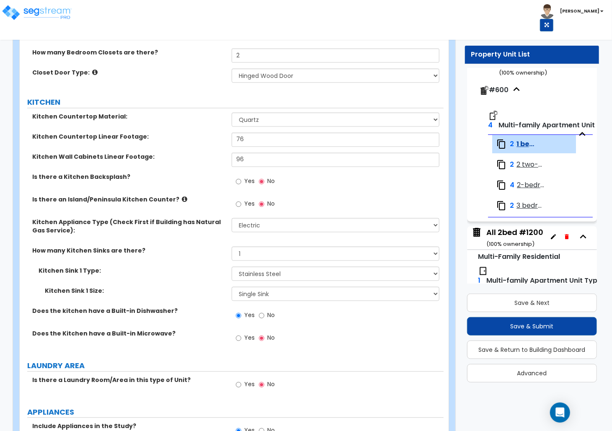
scroll to position [832, 0]
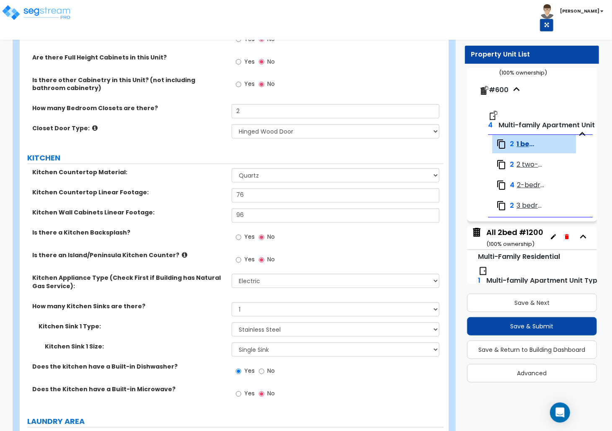
click at [227, 195] on div "Kitchen Countertop Linear Footage: 76" at bounding box center [232, 198] width 424 height 20
click at [535, 170] on span "2 two-bedroom TH - Ozark" at bounding box center [530, 165] width 28 height 10
click at [519, 302] on button "Save & Next" at bounding box center [532, 302] width 130 height 18
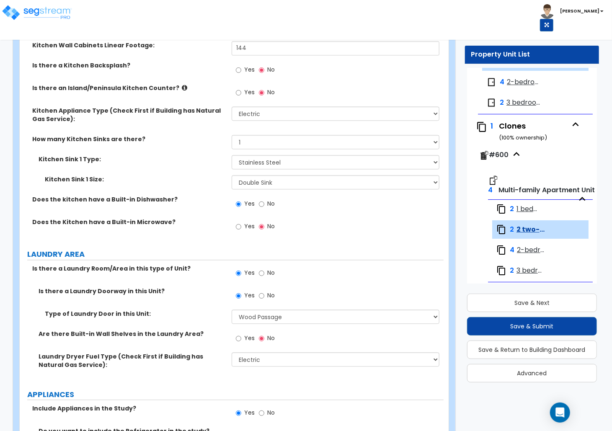
scroll to position [852, 0]
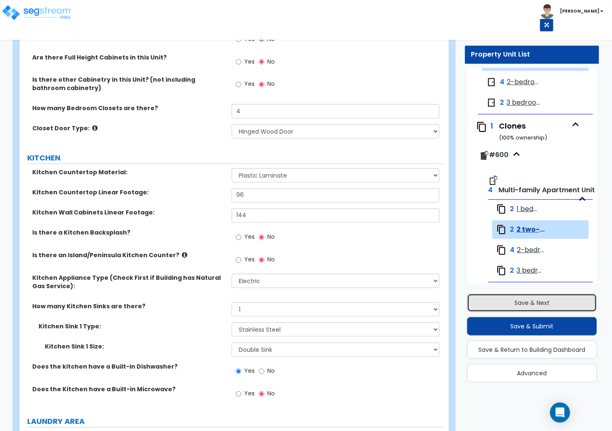
click at [543, 303] on button "Save & Next" at bounding box center [532, 302] width 130 height 18
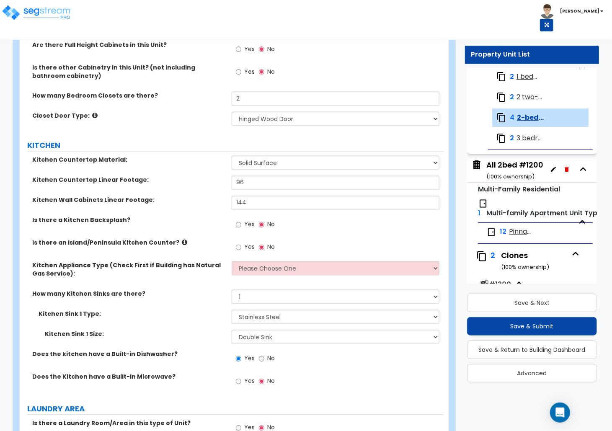
scroll to position [1800, 0]
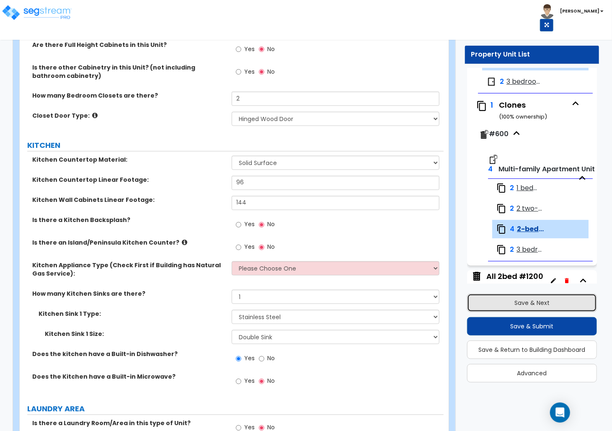
click at [535, 304] on button "Save & Next" at bounding box center [532, 302] width 130 height 18
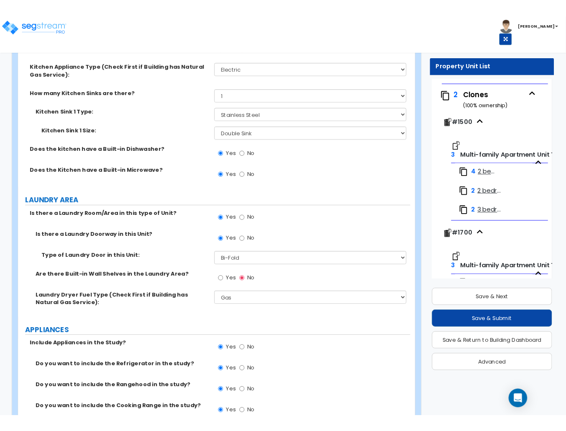
scroll to position [1064, 0]
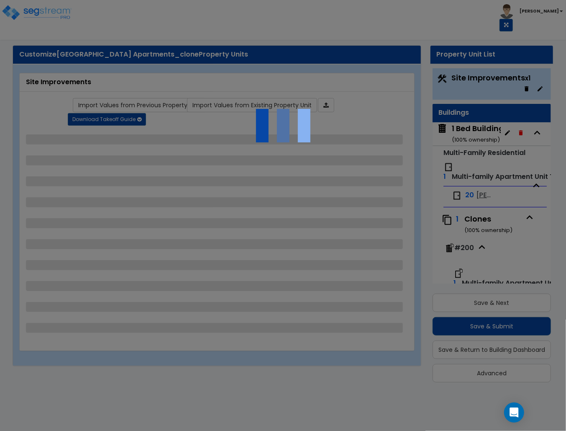
select select "1"
select select "5"
select select "2"
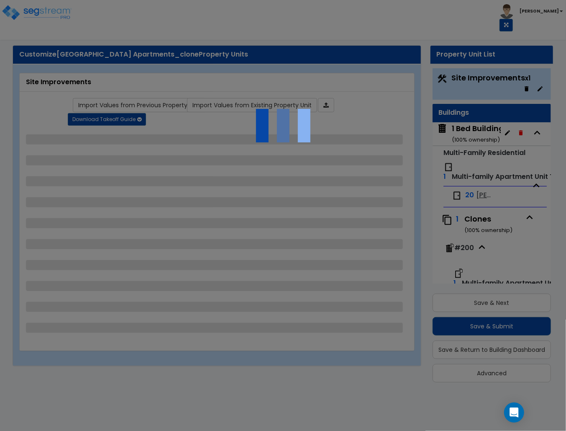
select select "2"
select select "1"
select select "2"
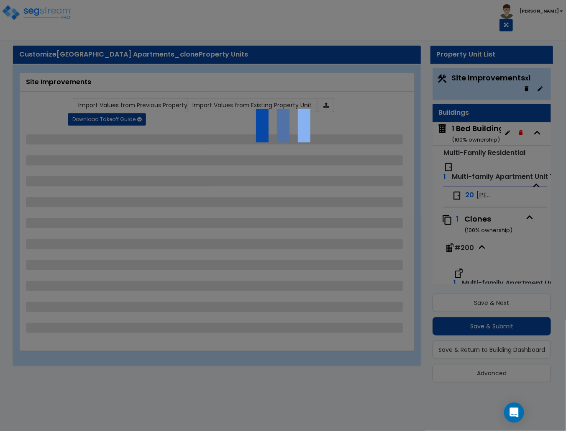
select select "1"
select select "3"
select select "2"
select select "1"
select select "2"
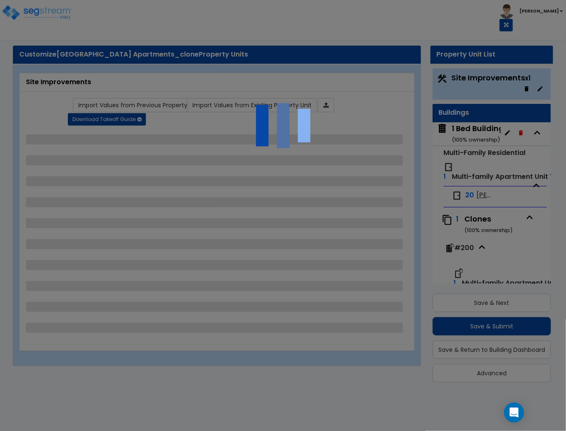
select select "1"
select select "3"
select select "2"
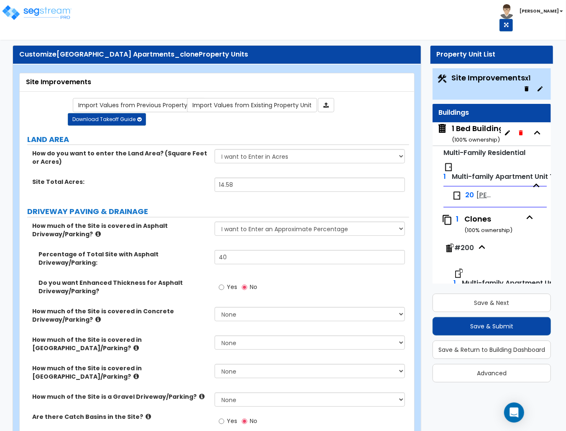
scroll to position [167, 0]
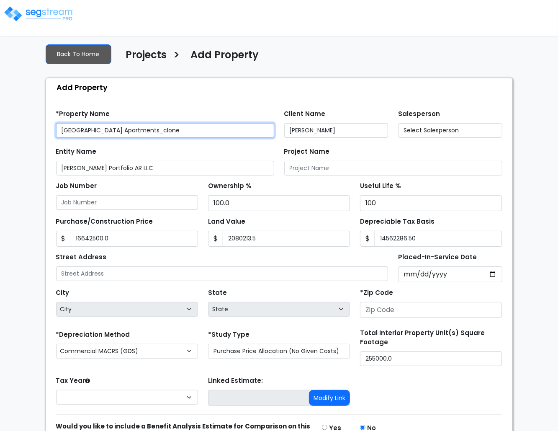
type input "2503A"
type input "16,642,500.0"
type input "2,080,213.5"
type input "14,562,286.50"
type input "[STREET_ADDRESS]"
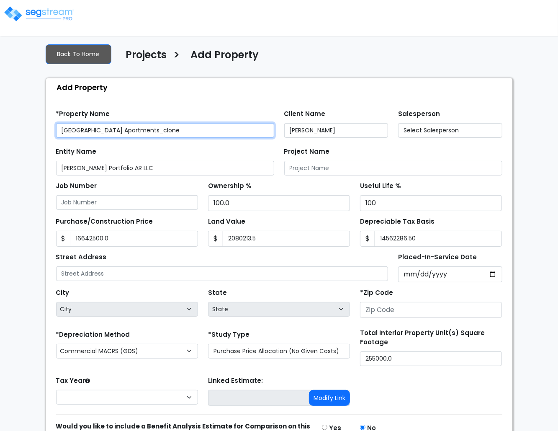
type input "72223"
select select "CRM(_5"
select select "2024"
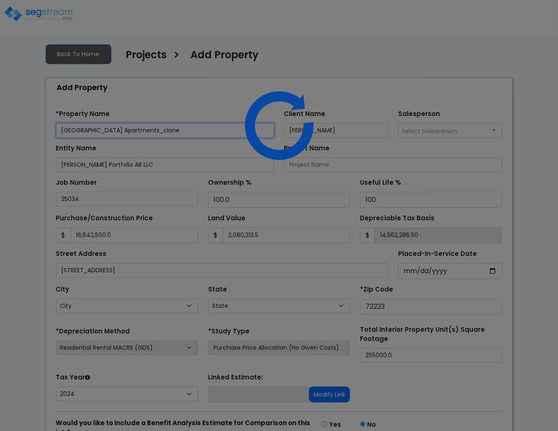
select select "AR"
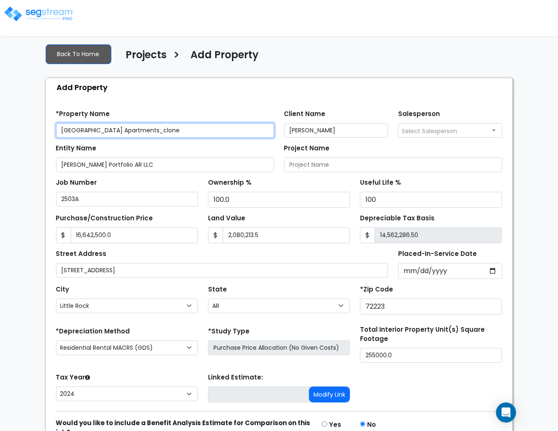
scroll to position [51, 0]
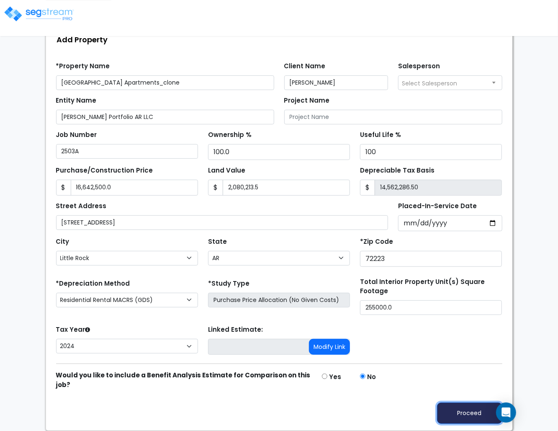
click at [481, 407] on button "Proceed" at bounding box center [469, 412] width 65 height 21
type input "16642500"
type input "2080213.5"
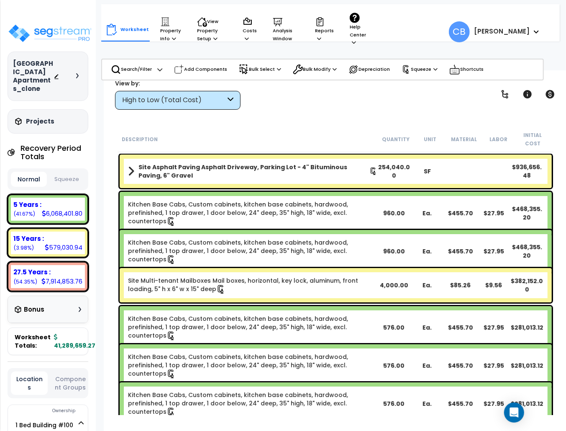
click at [212, 200] on link "Kitchen Base Cabs, Custom cabinets, kitchen base cabinets, hardwood, prefinishe…" at bounding box center [253, 213] width 250 height 26
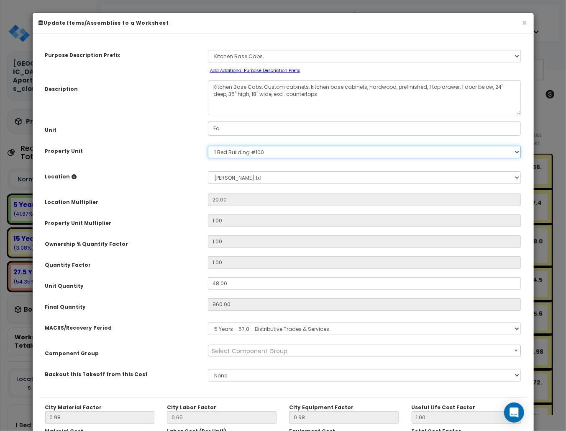
click at [228, 150] on select "Select [STREET_ADDRESS] #200 10 units- #500 #600 2bed TH/3bed TH #400 #800 #900…" at bounding box center [365, 152] width 314 height 13
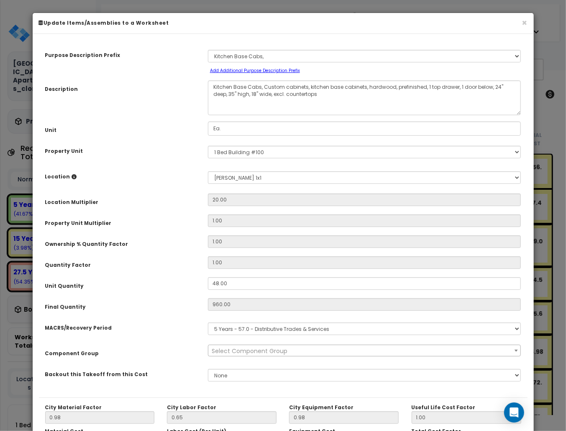
click at [160, 183] on div "Location Please select Property Unit to enable Location" at bounding box center [120, 175] width 163 height 15
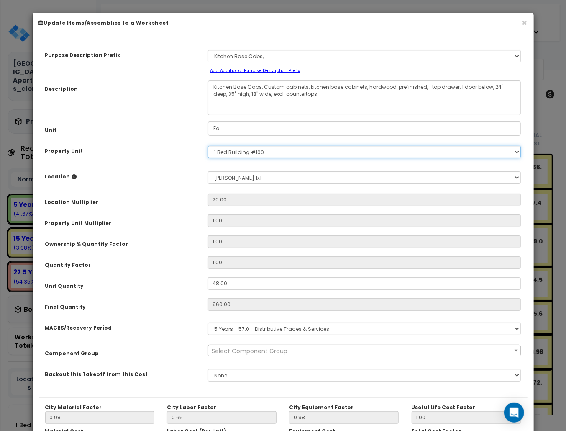
drag, startPoint x: 270, startPoint y: 149, endPoint x: 213, endPoint y: 149, distance: 56.9
click at [213, 149] on select "Select 1 Bed Building #100 #200 10 units- #500 #600 2bed TH/3bed TH #400 #800 #…" at bounding box center [365, 152] width 314 height 13
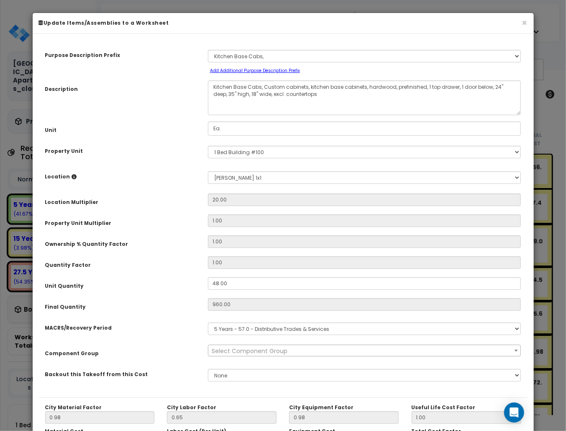
click at [154, 172] on div "Location Please select Property Unit to enable Location" at bounding box center [120, 175] width 163 height 15
click at [523, 24] on button "×" at bounding box center [524, 22] width 5 height 9
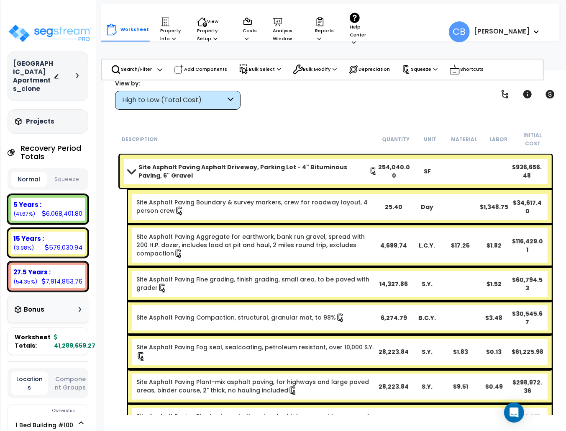
click at [263, 165] on b "Site Asphalt Paving Asphalt Driveway, Parking Lot - 4" Bituminous Paving, 6" Gr…" at bounding box center [254, 171] width 231 height 17
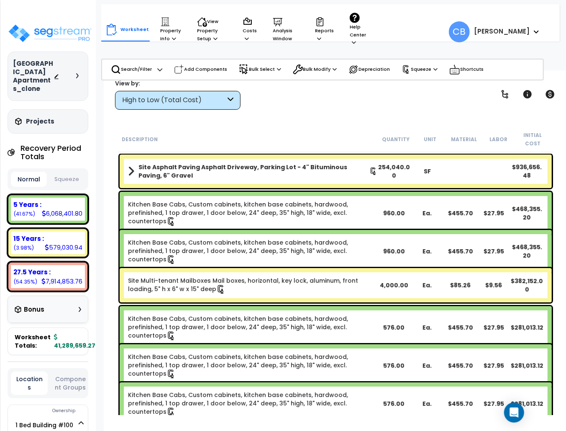
click at [216, 239] on link "Kitchen Base Cabs, Custom cabinets, kitchen base cabinets, hardwood, prefinishe…" at bounding box center [253, 251] width 250 height 26
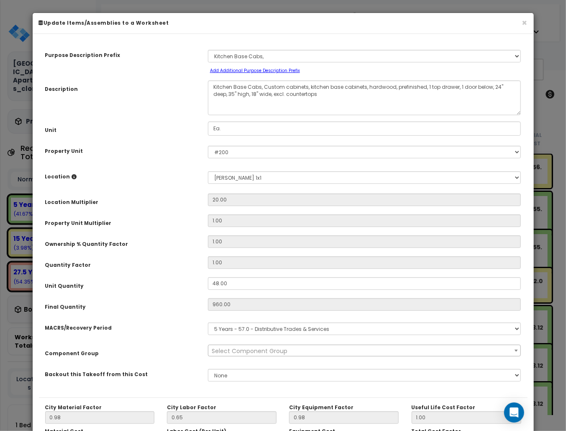
click at [521, 25] on h6 "Update Items/Assemblies to a Worksheet" at bounding box center [283, 22] width 489 height 7
click at [524, 23] on button "×" at bounding box center [524, 22] width 5 height 9
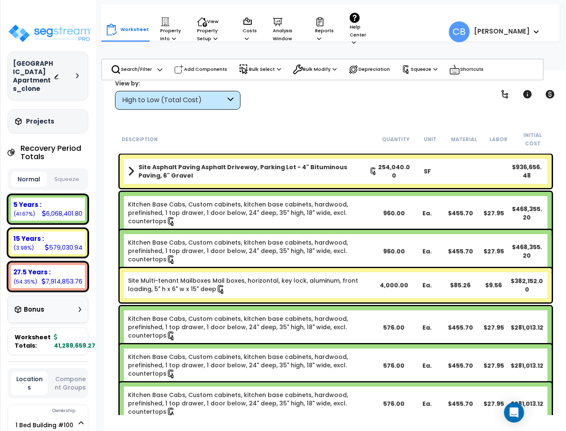
click at [200, 314] on link "Kitchen Base Cabs, Custom cabinets, kitchen base cabinets, hardwood, prefinishe…" at bounding box center [253, 327] width 250 height 26
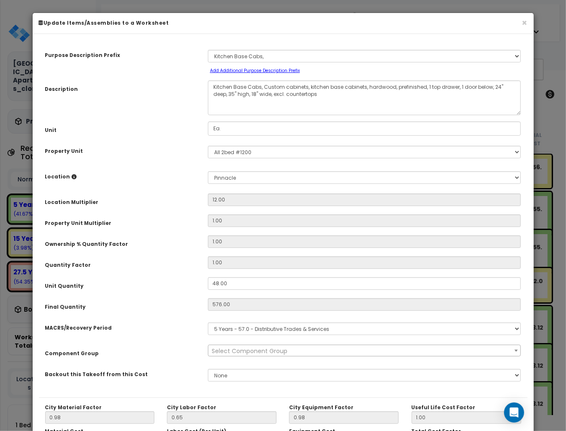
click at [149, 197] on div "Location Multiplier" at bounding box center [120, 200] width 163 height 15
click at [526, 24] on button "×" at bounding box center [524, 22] width 5 height 9
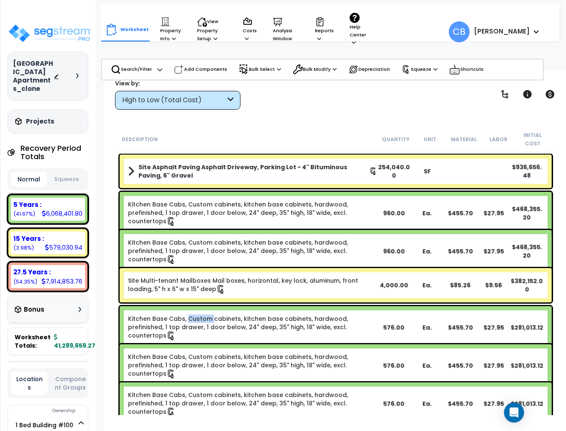
scroll to position [56, 0]
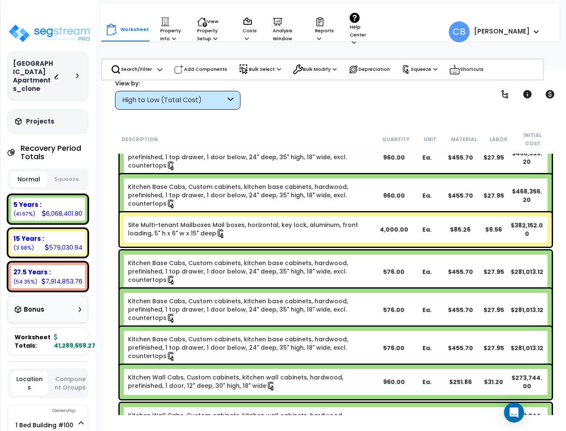
click at [200, 297] on link "Kitchen Base Cabs, Custom cabinets, kitchen base cabinets, hardwood, prefinishe…" at bounding box center [253, 310] width 250 height 26
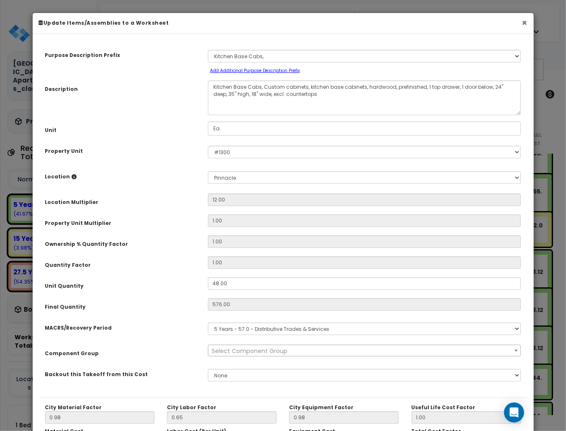
click at [522, 22] on button "×" at bounding box center [524, 22] width 5 height 9
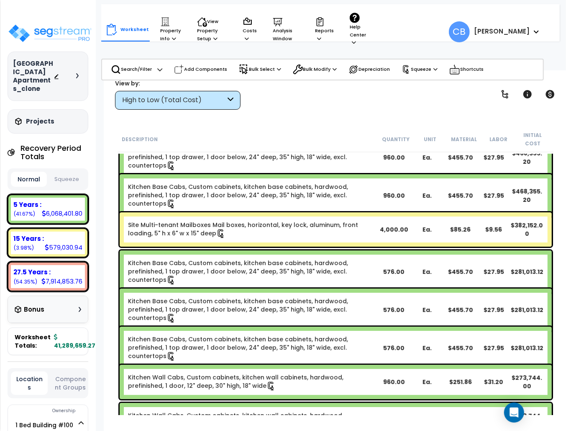
click at [173, 335] on link "Kitchen Base Cabs, Custom cabinets, kitchen base cabinets, hardwood, prefinishe…" at bounding box center [253, 348] width 250 height 26
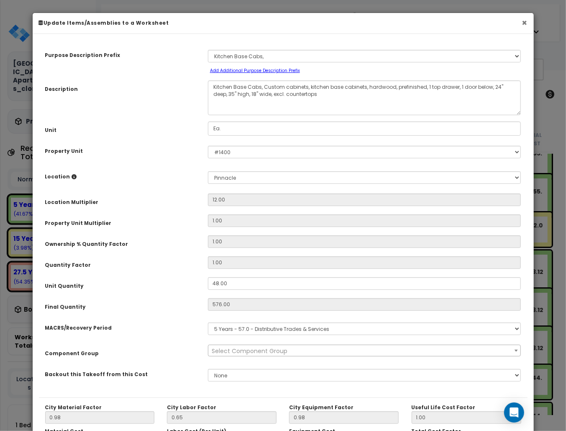
click at [526, 25] on button "×" at bounding box center [524, 22] width 5 height 9
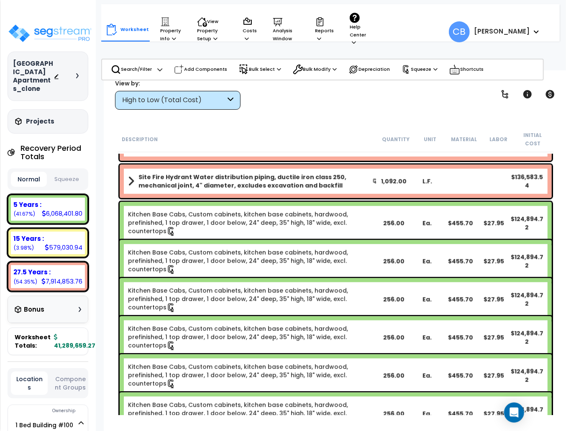
scroll to position [614, 0]
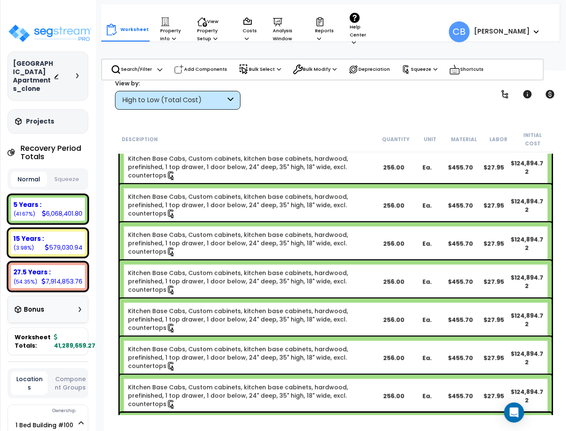
click at [186, 236] on link "Kitchen Base Cabs, Custom cabinets, kitchen base cabinets, hardwood, prefinishe…" at bounding box center [253, 244] width 250 height 26
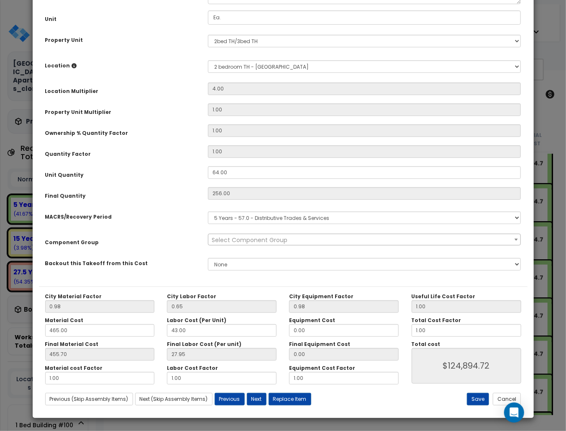
scroll to position [0, 0]
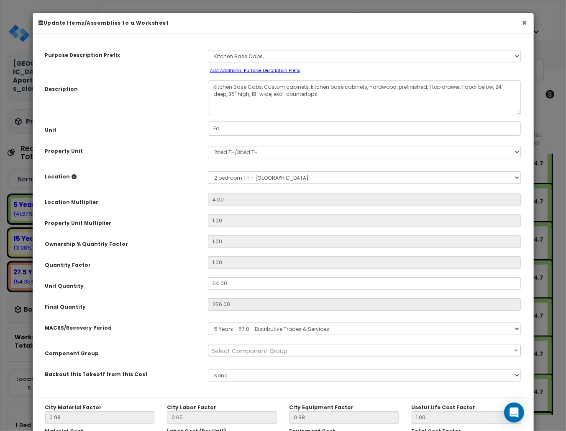
click at [526, 22] on button "×" at bounding box center [524, 22] width 5 height 9
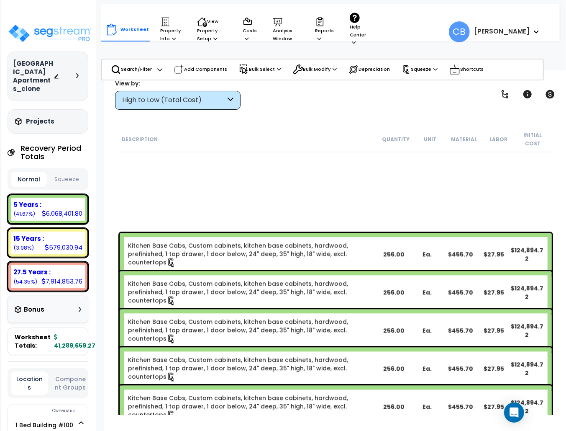
scroll to position [1340, 0]
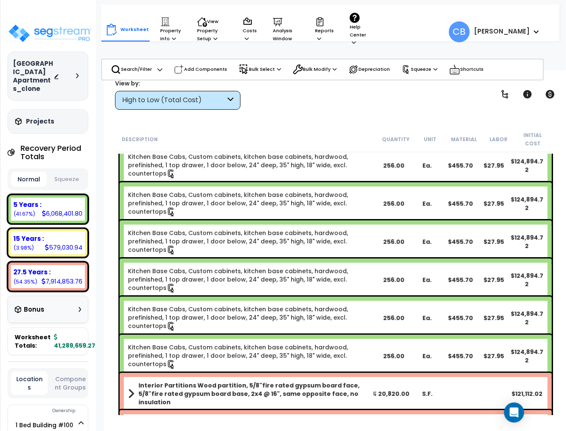
click at [180, 343] on link "Kitchen Base Cabs, Custom cabinets, kitchen base cabinets, hardwood, prefinishe…" at bounding box center [253, 356] width 250 height 26
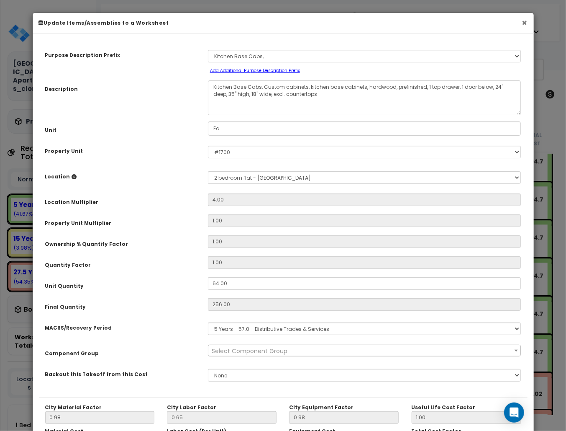
click at [524, 27] on button "×" at bounding box center [524, 22] width 5 height 9
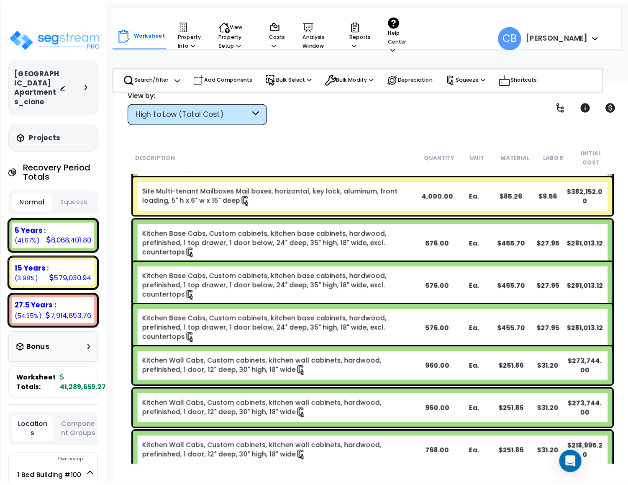
scroll to position [0, 0]
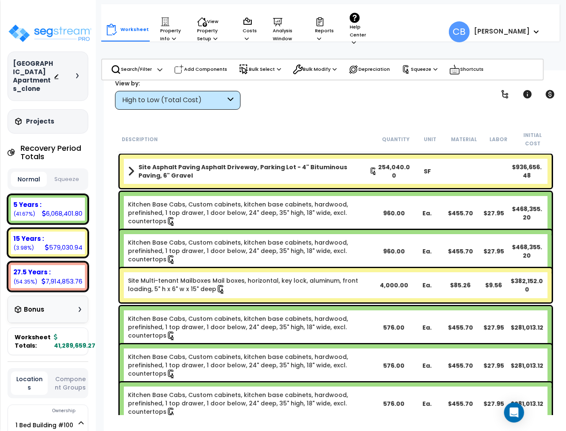
click at [191, 200] on link "Kitchen Base Cabs, Custom cabinets, kitchen base cabinets, hardwood, prefinishe…" at bounding box center [253, 213] width 250 height 26
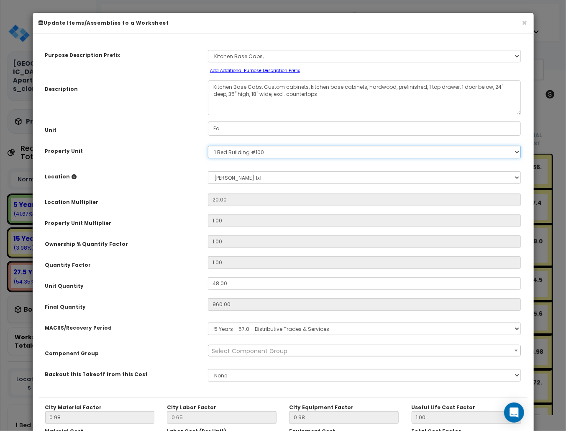
click at [220, 152] on select "Select 1 Bed Building #100 #200 10 units- #500 #600 2bed TH/3bed TH #400 #800 #…" at bounding box center [365, 152] width 314 height 13
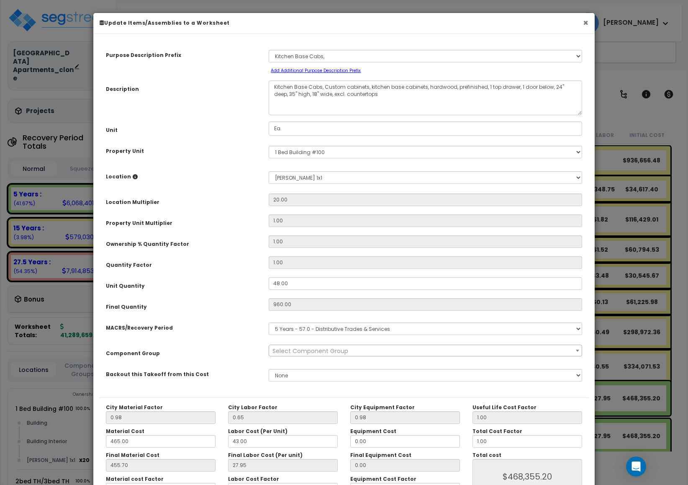
click at [566, 22] on button "×" at bounding box center [585, 22] width 5 height 9
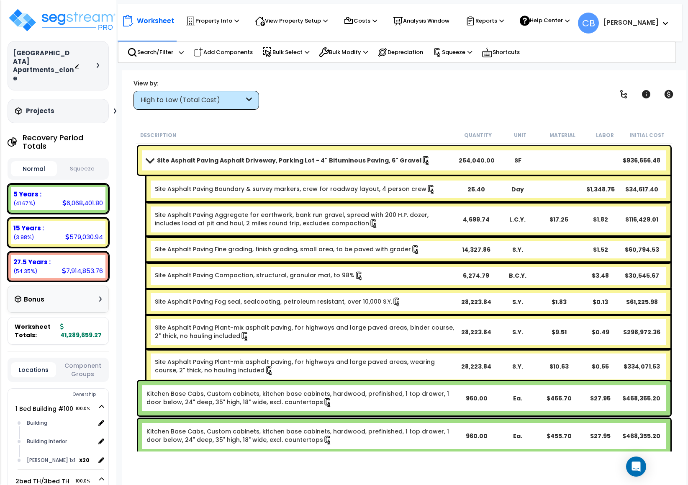
click at [196, 92] on div "High to Low (Total Cost)" at bounding box center [197, 100] width 126 height 19
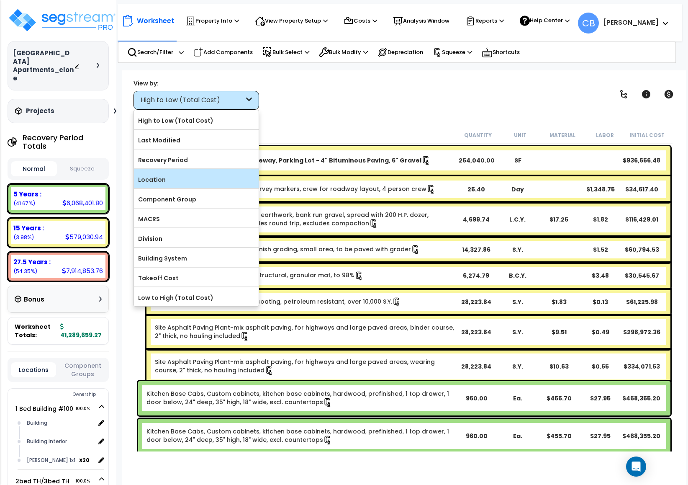
click at [186, 171] on div "Location" at bounding box center [196, 178] width 125 height 19
click at [175, 180] on label "Location" at bounding box center [196, 179] width 125 height 13
click at [0, 0] on input "Location" at bounding box center [0, 0] width 0 height 0
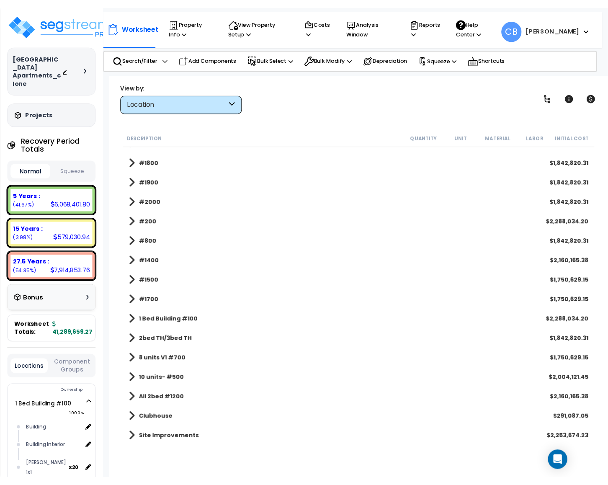
scroll to position [37, 0]
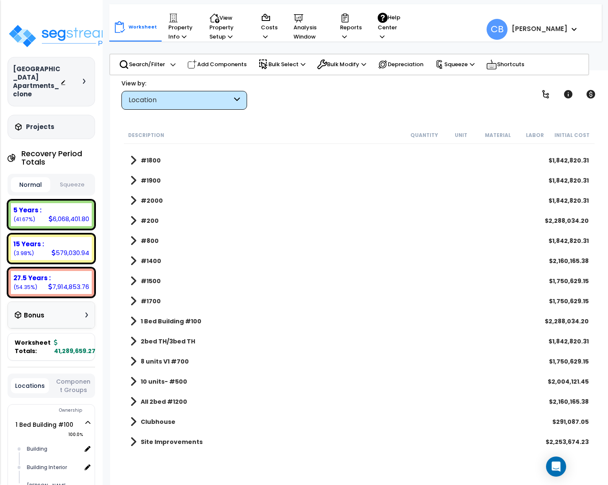
click at [173, 324] on b "1 Bed Building #100" at bounding box center [171, 321] width 61 height 8
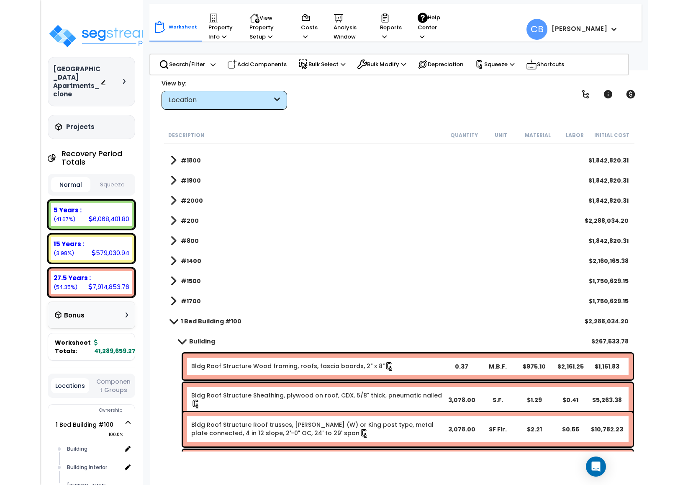
scroll to position [260, 0]
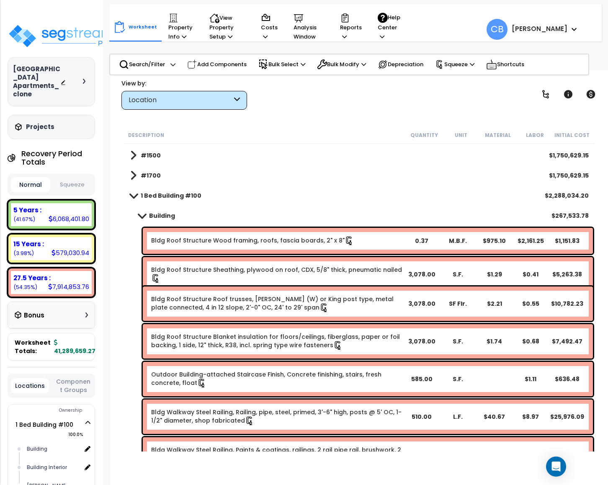
click at [190, 236] on link "Bldg Roof Structure Wood framing, roofs, fascia boards, 2" x 8"" at bounding box center [252, 240] width 203 height 9
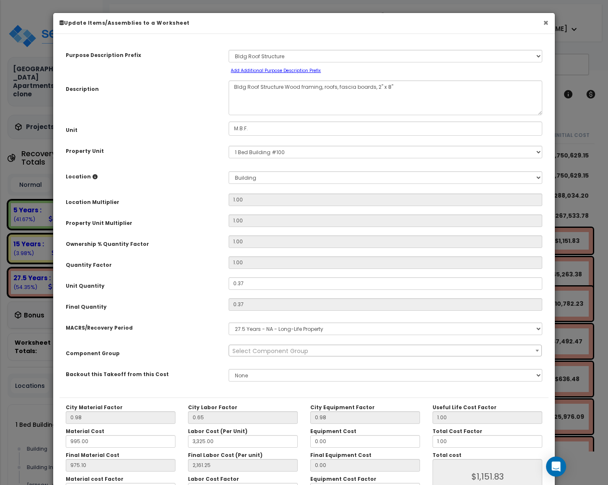
click at [543, 24] on button "×" at bounding box center [545, 22] width 5 height 9
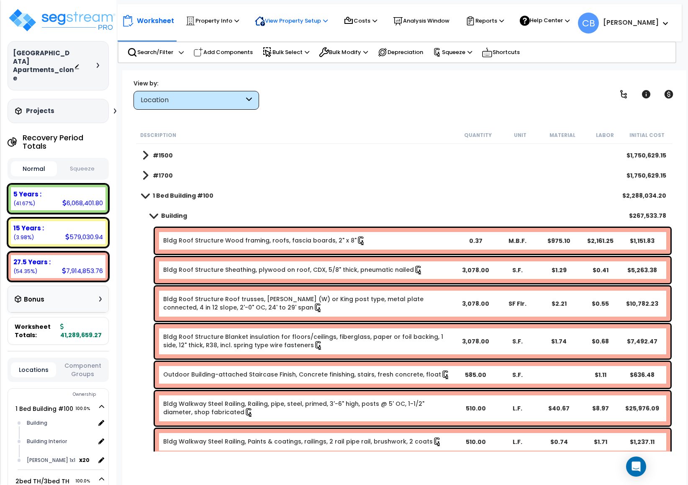
click at [290, 23] on p "View Property Setup" at bounding box center [291, 21] width 73 height 10
click at [161, 194] on b "1 Bed Building #100" at bounding box center [183, 195] width 61 height 8
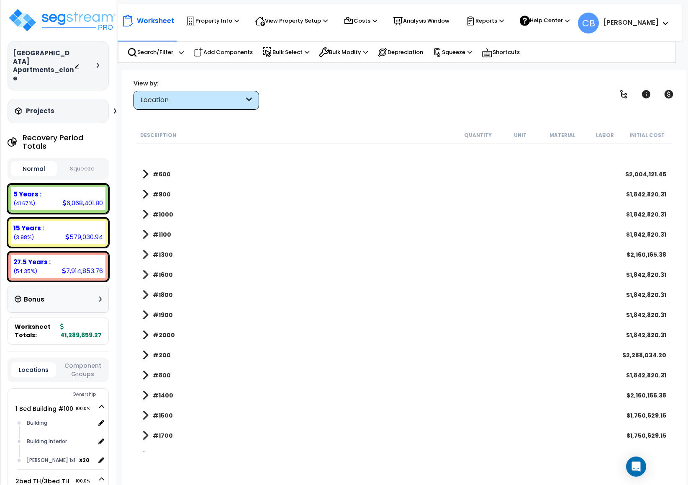
scroll to position [134, 0]
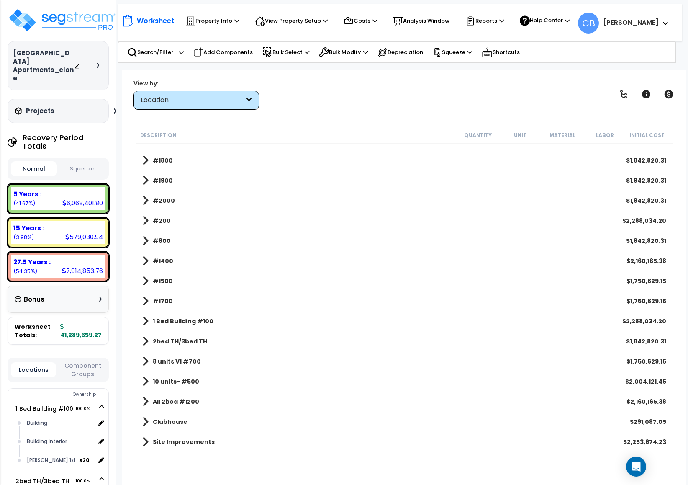
click at [287, 170] on div "#1800 $1,842,820.31" at bounding box center [404, 160] width 533 height 20
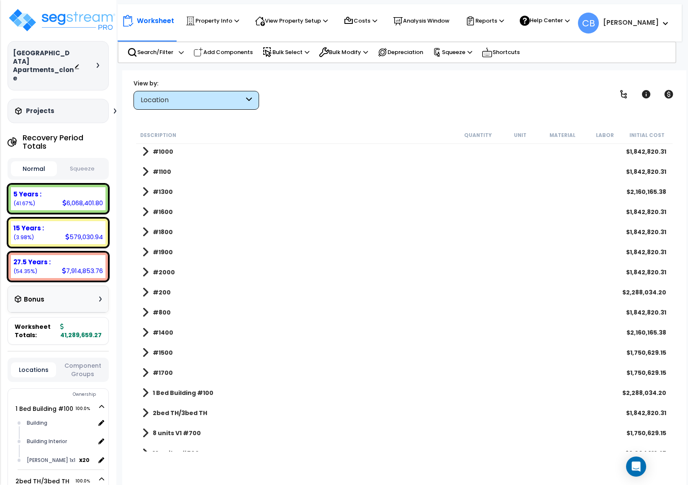
scroll to position [0, 0]
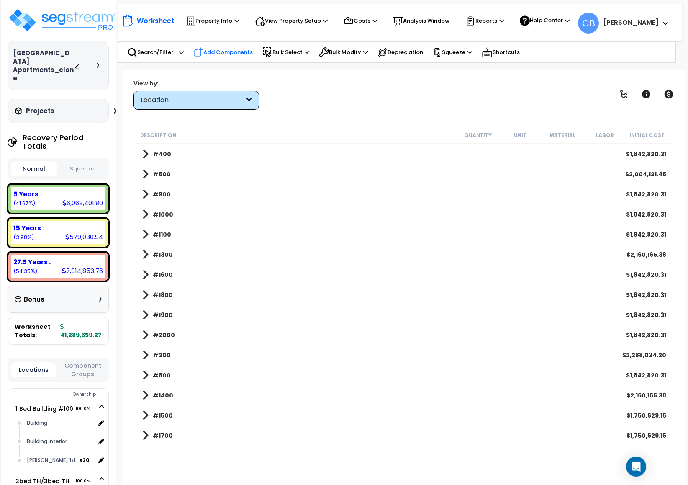
click at [215, 52] on p "Add Components" at bounding box center [222, 52] width 59 height 10
click at [0, 0] on ul "Add RS Means Components Add Custom Items Add Custom Assembly Wizard" at bounding box center [0, 0] width 0 height 0
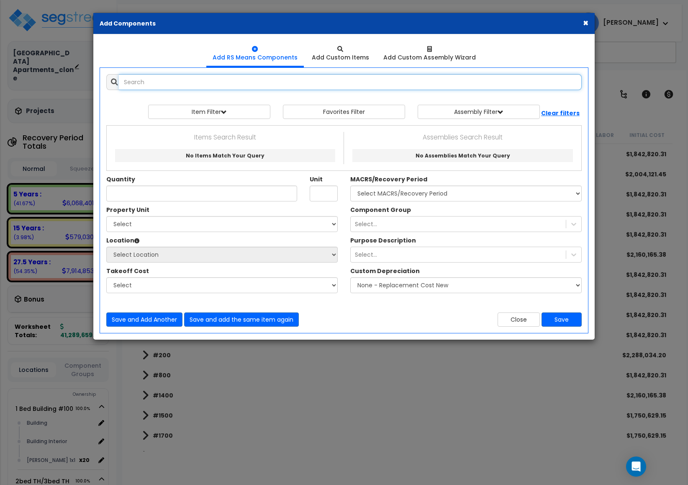
click at [311, 80] on input "text" at bounding box center [350, 82] width 463 height 16
type input "k"
type input "base cab"
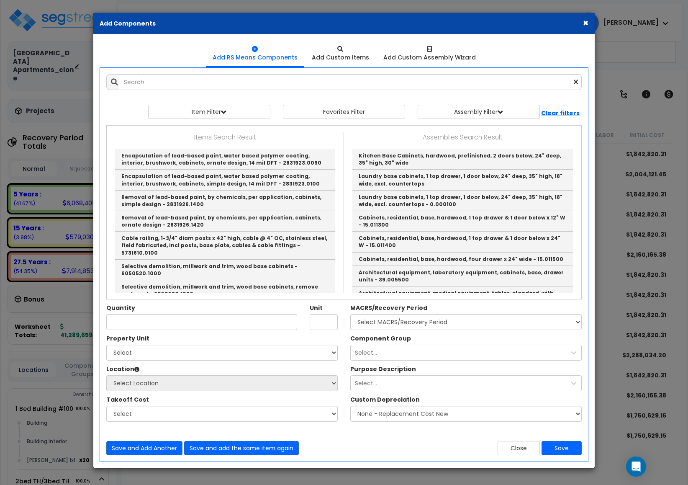
click at [566, 22] on button "×" at bounding box center [585, 22] width 5 height 9
click at [566, 23] on div "Help Center" at bounding box center [544, 20] width 59 height 19
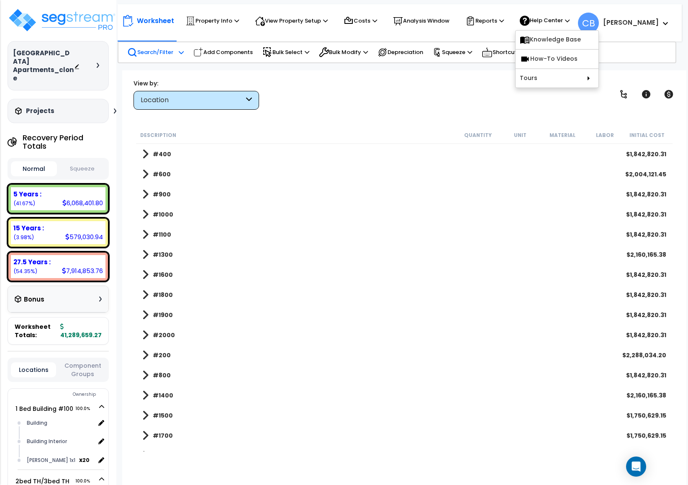
click at [155, 52] on p "Search/Filter" at bounding box center [150, 52] width 46 height 10
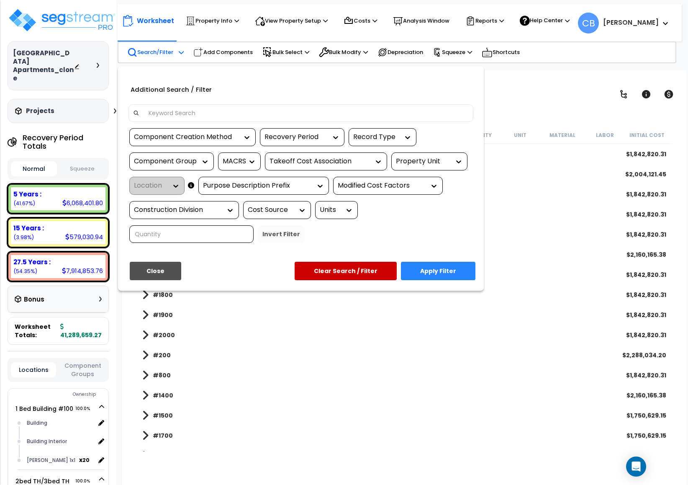
click at [177, 113] on input at bounding box center [306, 113] width 325 height 13
paste input "base cab"
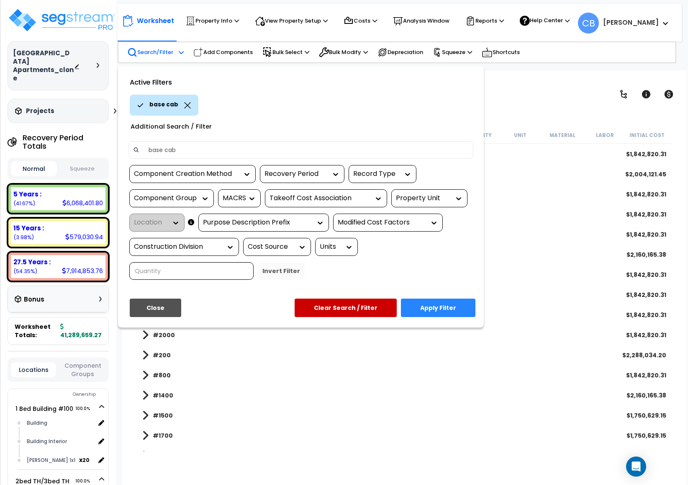
type input "base cab"
click at [424, 313] on button "Apply Filter" at bounding box center [438, 307] width 75 height 18
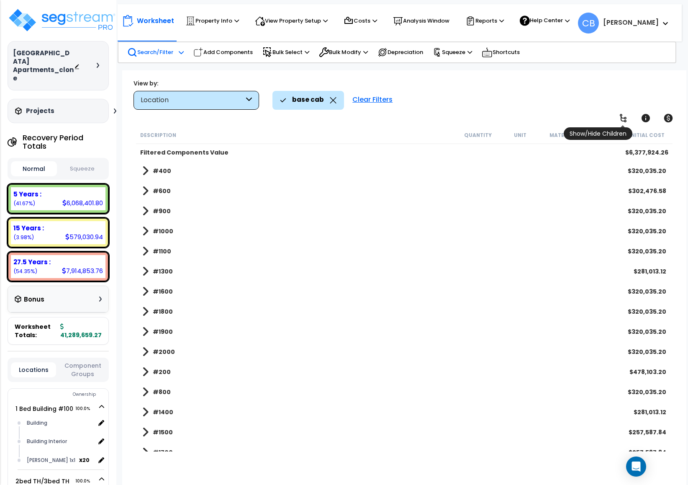
click at [566, 116] on link at bounding box center [623, 118] width 18 height 18
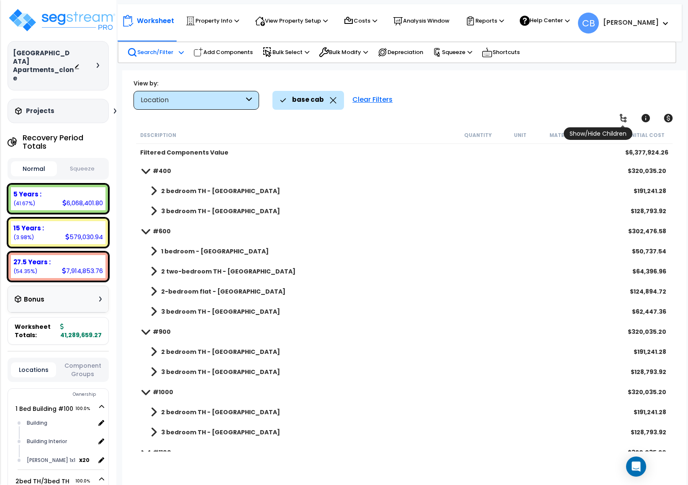
click at [566, 116] on link at bounding box center [623, 118] width 18 height 18
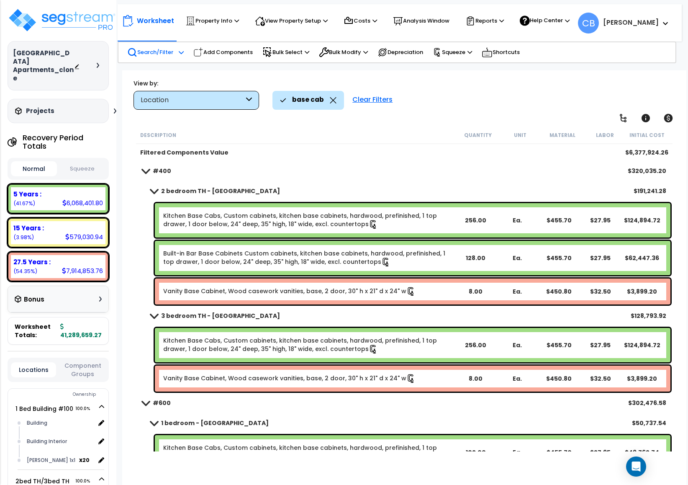
click at [156, 54] on p "Search/Filter" at bounding box center [150, 52] width 46 height 10
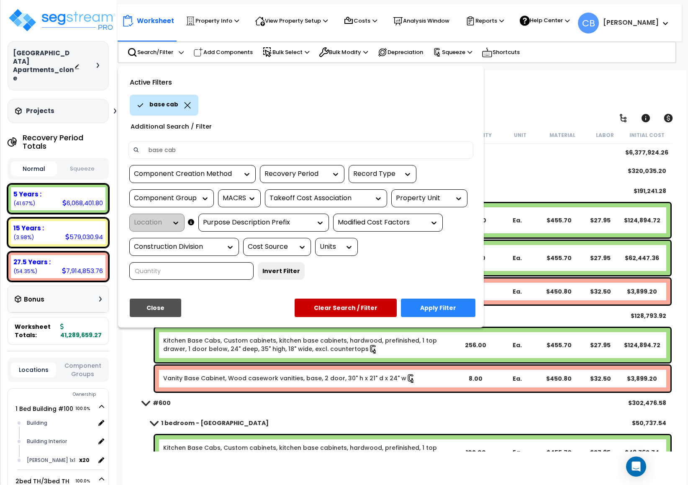
click at [309, 172] on div "Recovery Period" at bounding box center [296, 174] width 63 height 10
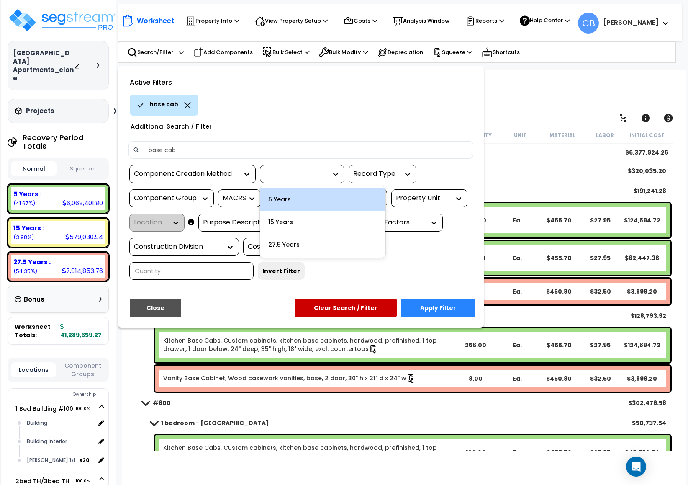
click at [298, 198] on div "5 Years" at bounding box center [323, 199] width 126 height 23
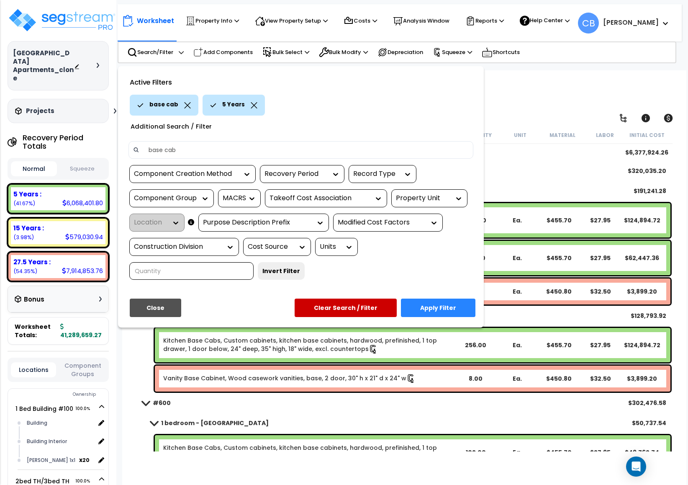
click at [442, 304] on button "Apply Filter" at bounding box center [438, 307] width 75 height 18
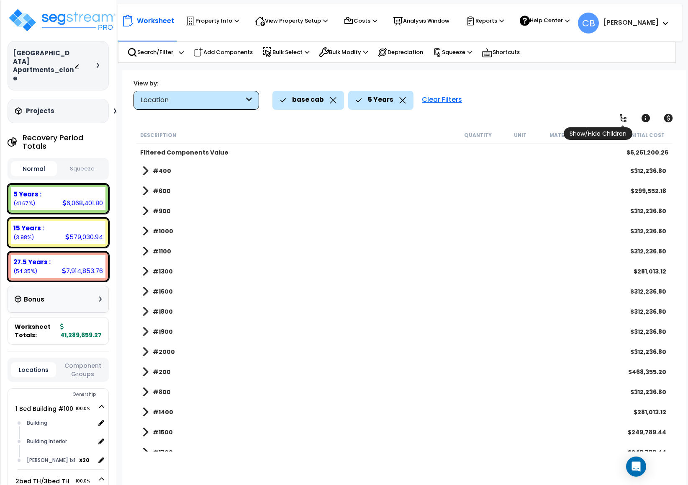
click at [566, 117] on icon at bounding box center [623, 118] width 10 height 10
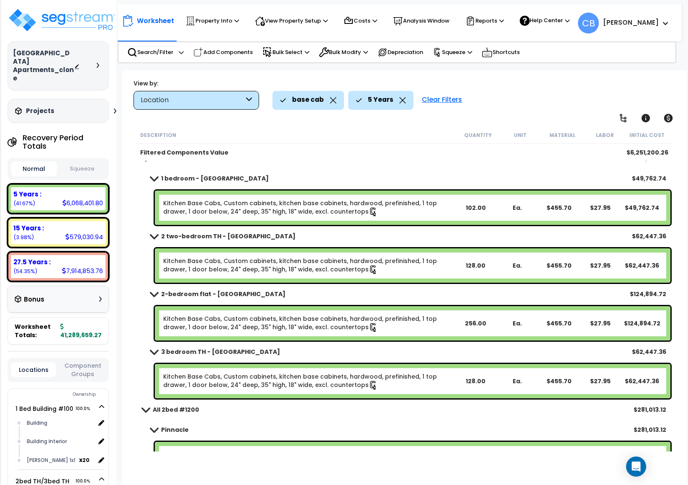
scroll to position [3030, 0]
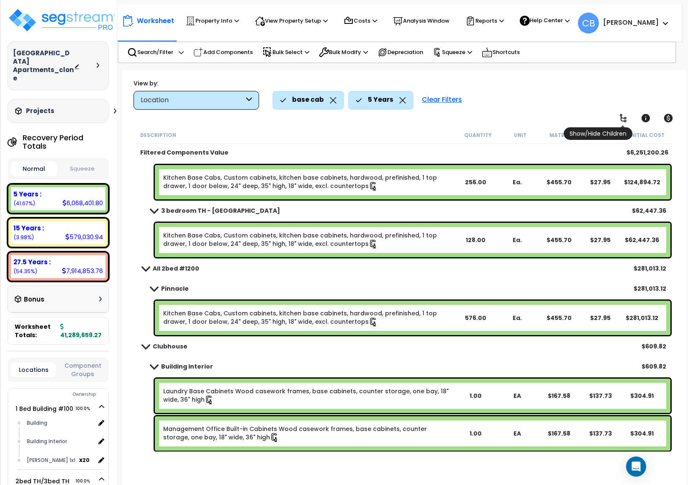
click at [566, 118] on icon at bounding box center [623, 118] width 10 height 10
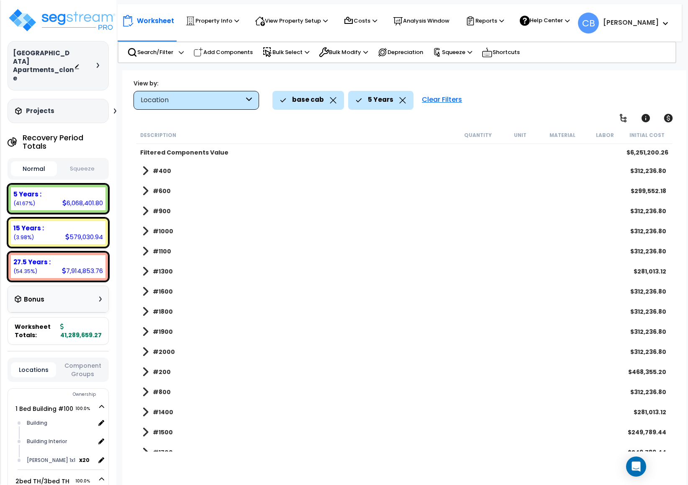
scroll to position [0, 0]
click at [388, 224] on div "#1000 $312,236.80" at bounding box center [404, 231] width 533 height 20
click at [402, 97] on icon at bounding box center [402, 100] width 7 height 6
click at [333, 102] on icon at bounding box center [333, 100] width 6 height 6
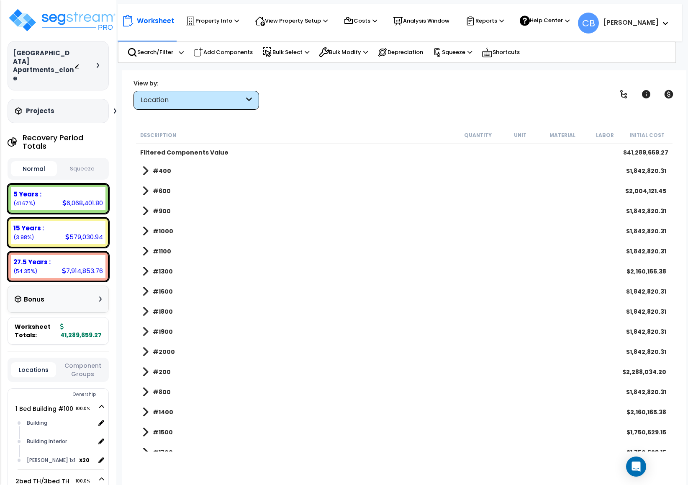
click at [162, 163] on div "#400 $1,842,820.31" at bounding box center [404, 171] width 533 height 20
click at [160, 168] on b "#400" at bounding box center [162, 171] width 18 height 8
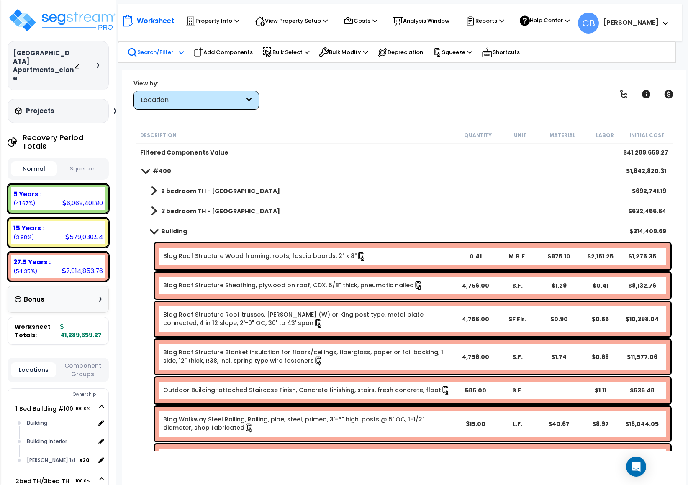
click at [173, 53] on p "Search/Filter" at bounding box center [150, 52] width 46 height 10
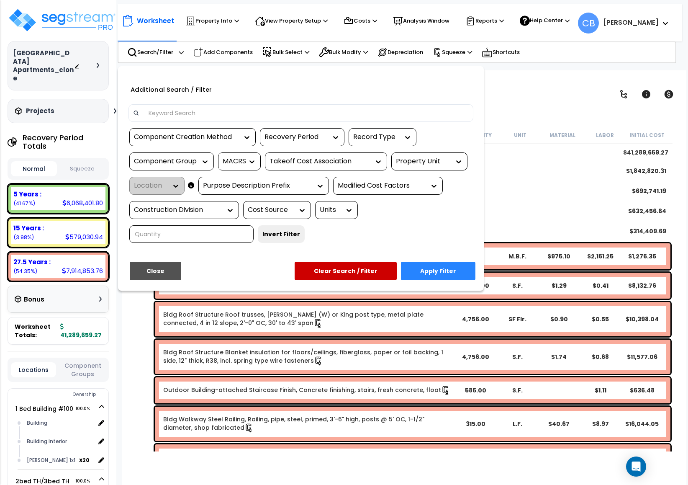
click at [206, 113] on input at bounding box center [306, 113] width 325 height 13
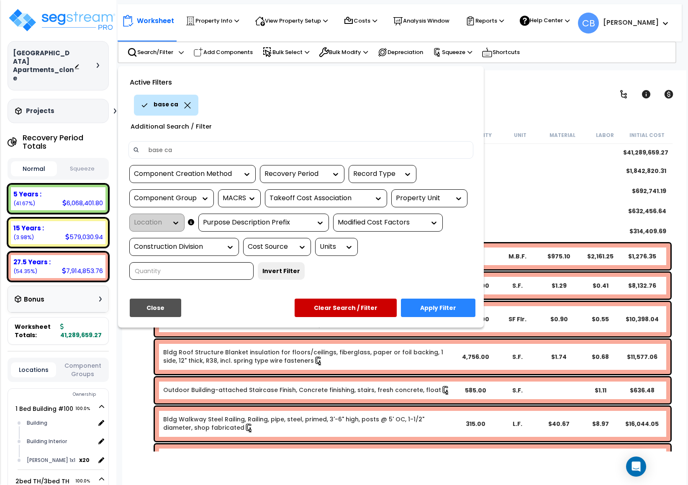
type input "base cab"
click at [436, 301] on button "Apply Filter" at bounding box center [438, 307] width 75 height 18
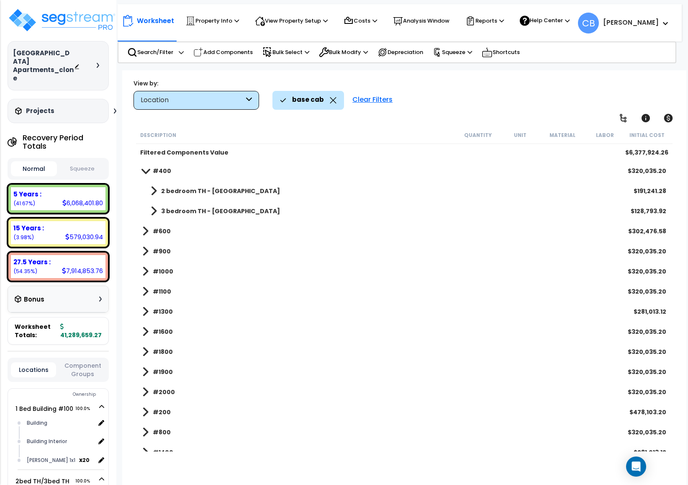
click at [162, 183] on div "2 bedroom TH - Ozark $191,241.28" at bounding box center [404, 191] width 533 height 20
click at [164, 191] on b "2 bedroom TH - [GEOGRAPHIC_DATA]" at bounding box center [220, 191] width 119 height 8
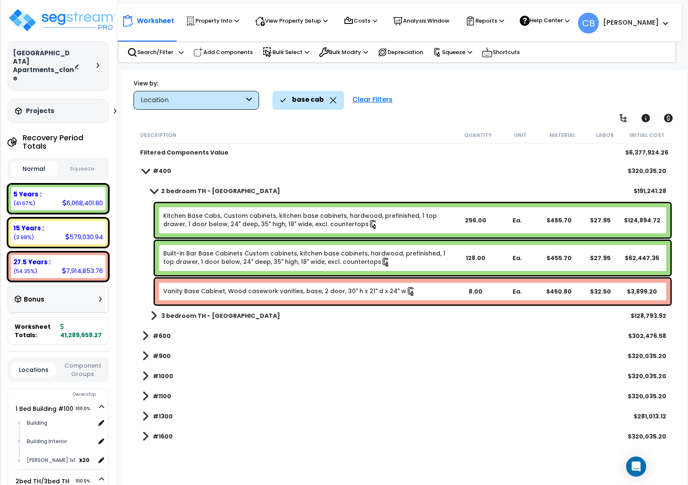
click at [165, 188] on b "2 bedroom TH - [GEOGRAPHIC_DATA]" at bounding box center [220, 191] width 119 height 8
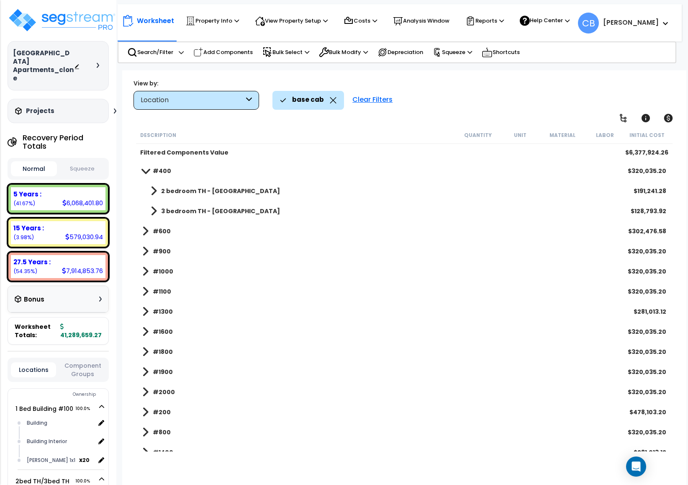
click at [162, 187] on b "2 bedroom TH - [GEOGRAPHIC_DATA]" at bounding box center [220, 191] width 119 height 8
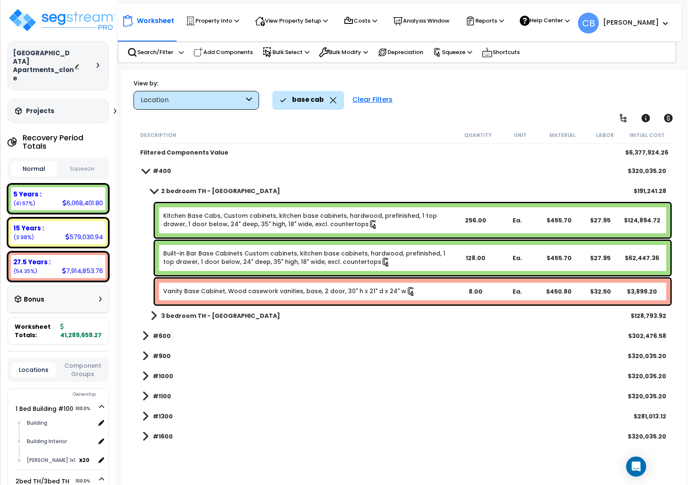
click at [166, 191] on b "2 bedroom TH - [GEOGRAPHIC_DATA]" at bounding box center [220, 191] width 119 height 8
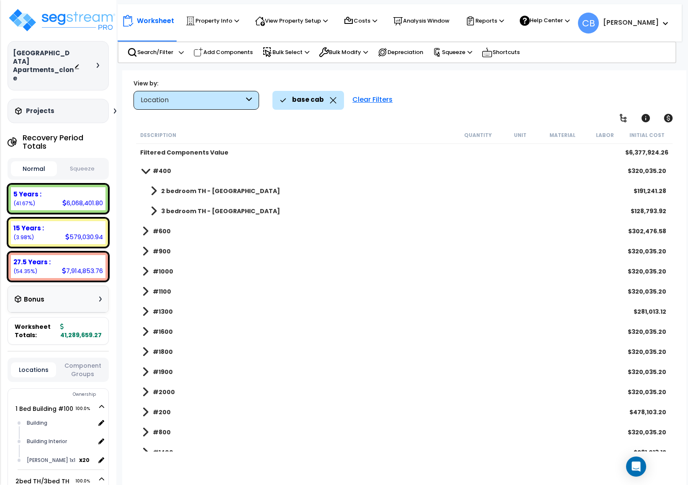
click at [165, 185] on link "2 bedroom TH - [GEOGRAPHIC_DATA]" at bounding box center [211, 191] width 138 height 12
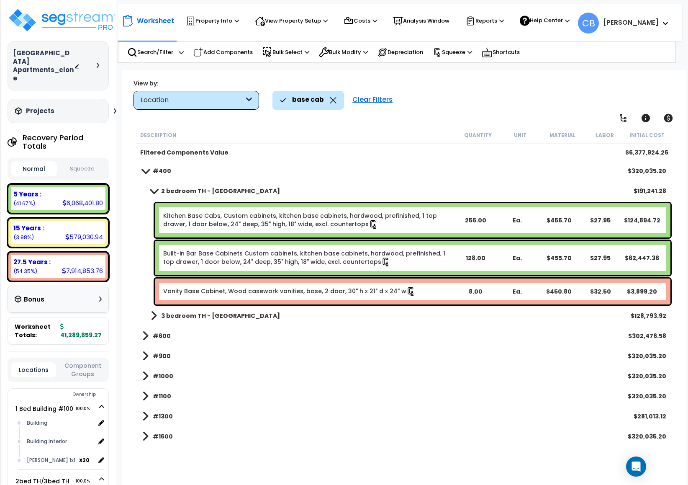
click at [153, 167] on b "#400" at bounding box center [162, 171] width 18 height 8
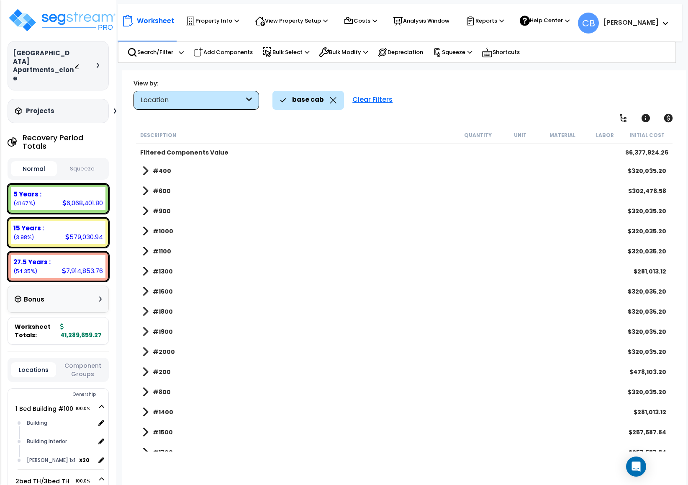
click at [148, 165] on link "#400" at bounding box center [156, 171] width 29 height 12
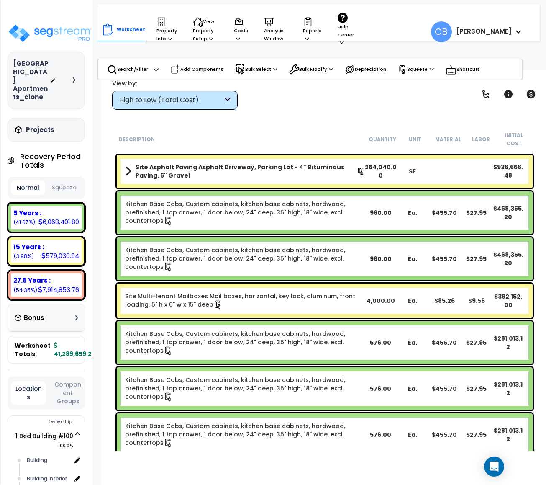
click at [178, 104] on div "High to Low (Total Cost)" at bounding box center [170, 100] width 103 height 10
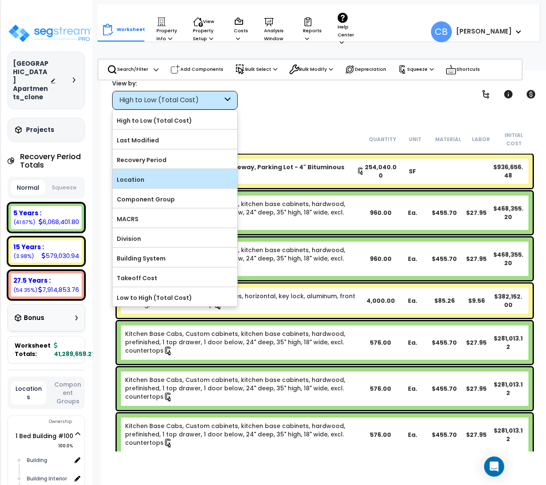
click at [153, 176] on label "Location" at bounding box center [175, 179] width 125 height 13
click at [0, 0] on input "Location" at bounding box center [0, 0] width 0 height 0
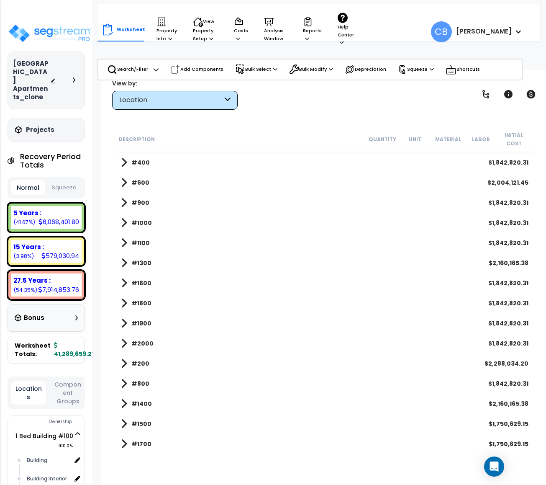
scroll to position [134, 0]
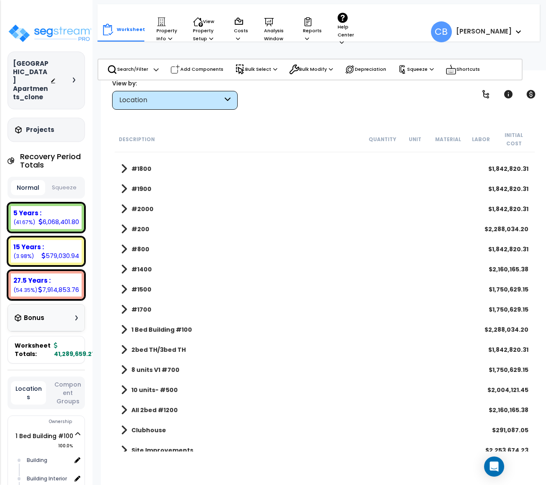
click at [131, 325] on b "1 Bed Building #100" at bounding box center [161, 329] width 61 height 8
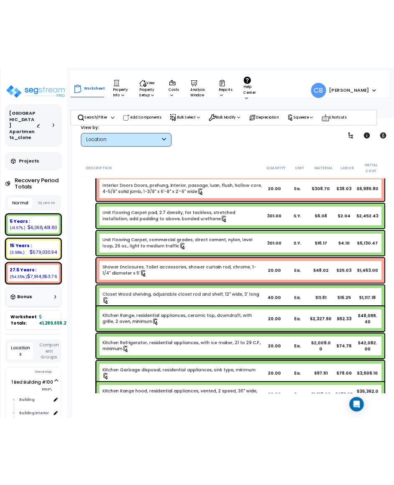
scroll to position [260, 0]
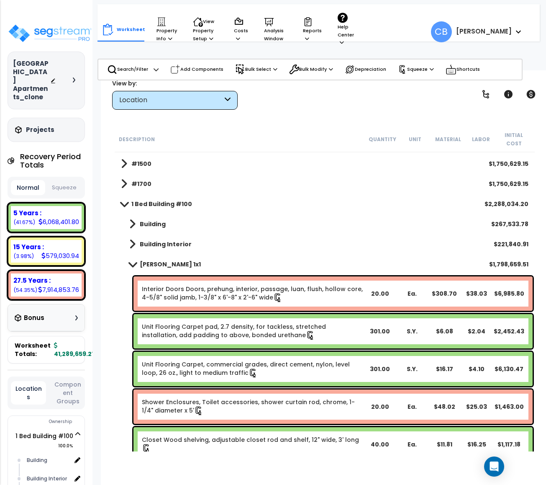
click at [170, 285] on link "Interior Doors Doors, prehung, interior, passage, luan, flush, hollow core, 4-5…" at bounding box center [252, 294] width 221 height 18
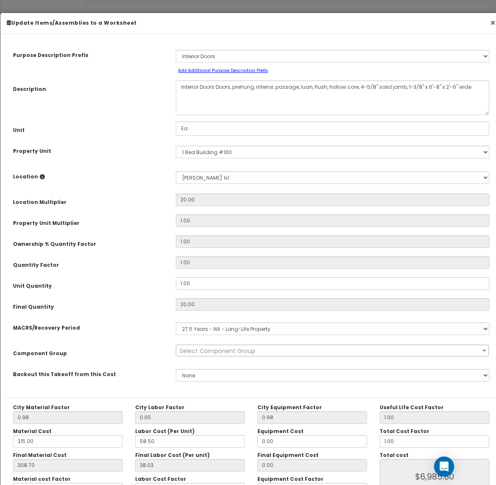
click at [324, 20] on button "×" at bounding box center [492, 22] width 5 height 9
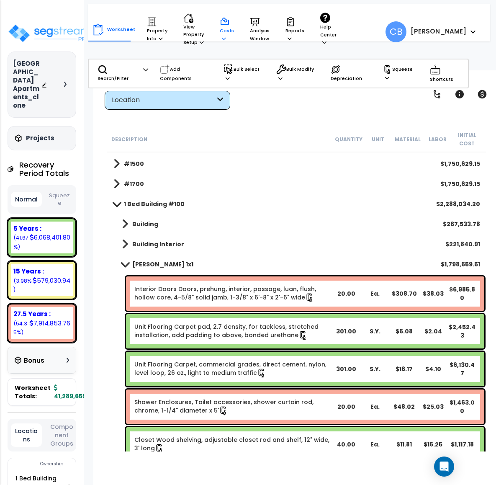
click at [221, 38] on p "Costs" at bounding box center [227, 30] width 14 height 26
click at [183, 37] on p "View Property Setup" at bounding box center [193, 29] width 21 height 33
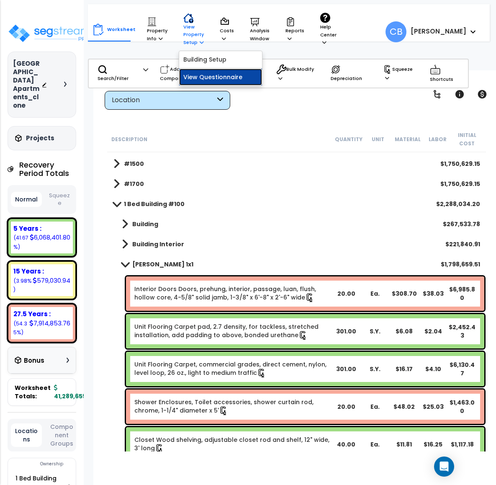
click at [195, 82] on link "View Questionnaire" at bounding box center [220, 77] width 83 height 17
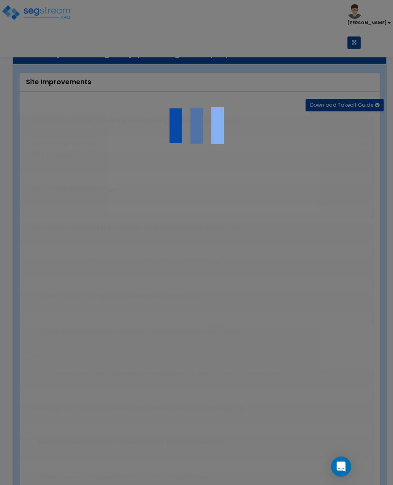
type input "14.58"
select select "1"
type input "40"
radio input "true"
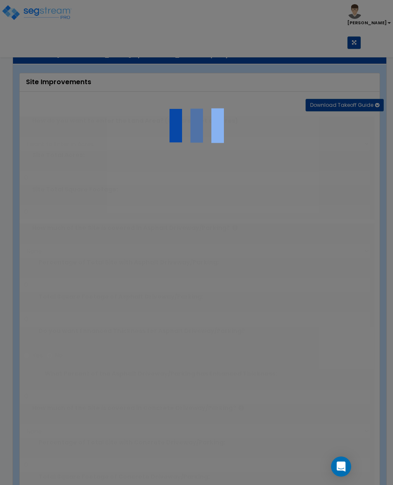
radio input "true"
select select "5"
type input "200"
radio input "true"
type input "50"
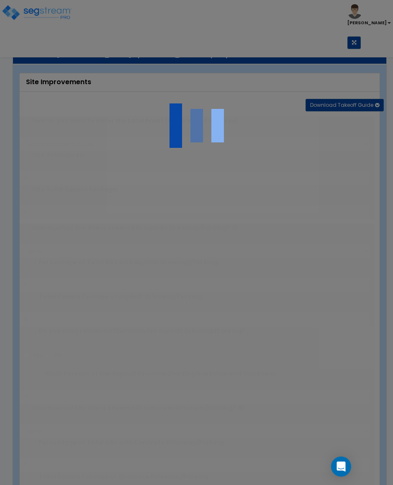
radio input "true"
select select "2"
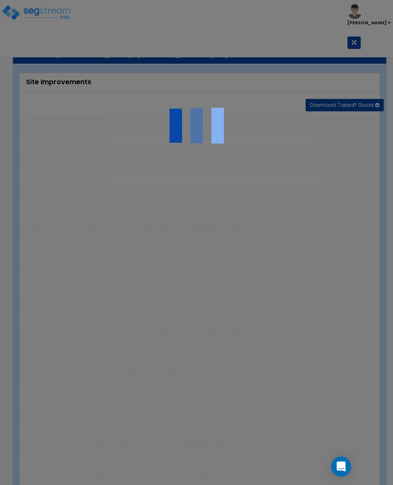
radio input "true"
type input "2"
select select "1"
type input "5"
radio input "true"
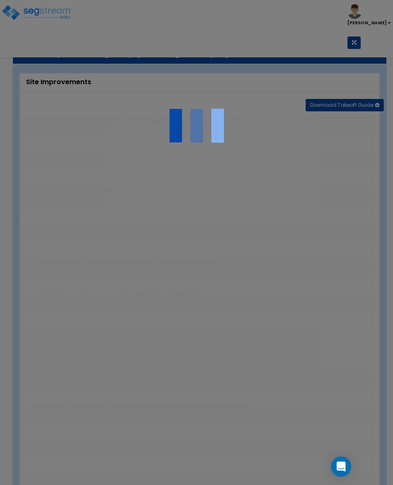
select select "1"
radio input "true"
select select "1"
select select "2"
type input "1"
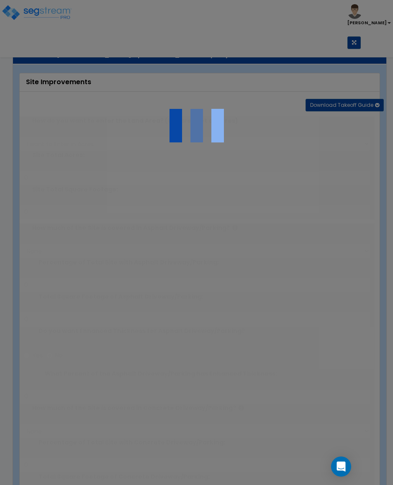
radio input "true"
select select "1"
select select "3"
type input "800"
type input "500"
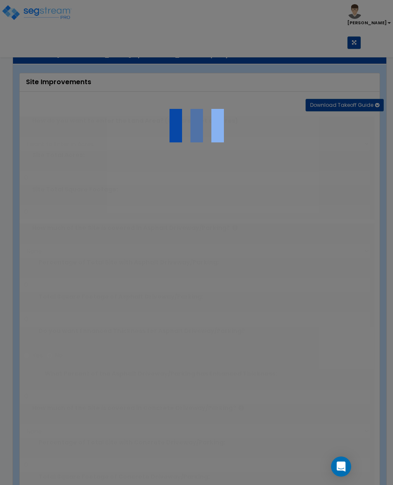
type input "5"
select select "2"
radio input "true"
type input "4"
radio input "true"
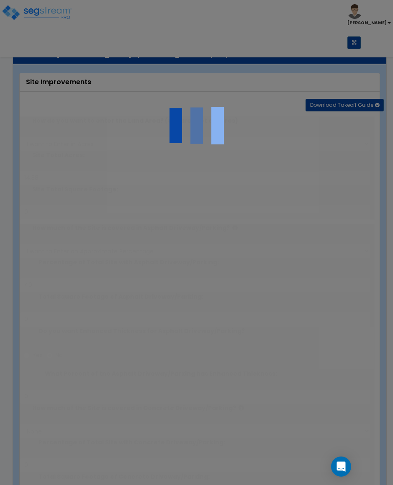
select select "1"
radio input "true"
select select "2"
radio input "true"
select select "1"
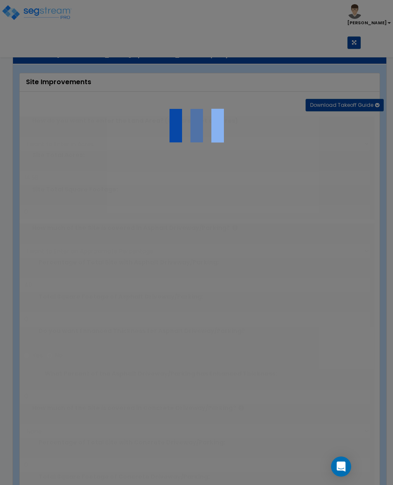
select select "3"
type input "13"
type input "5"
type input "15"
select select "2"
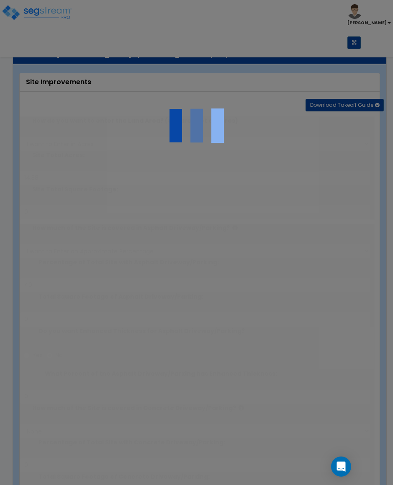
select select "2"
type input "2"
radio input "true"
type input "6"
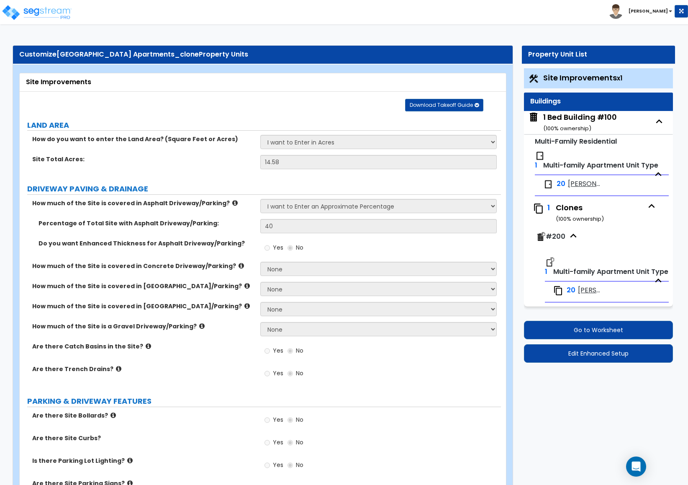
click at [496, 185] on span "[PERSON_NAME] 1x1" at bounding box center [584, 184] width 33 height 10
select select "5"
select select "1"
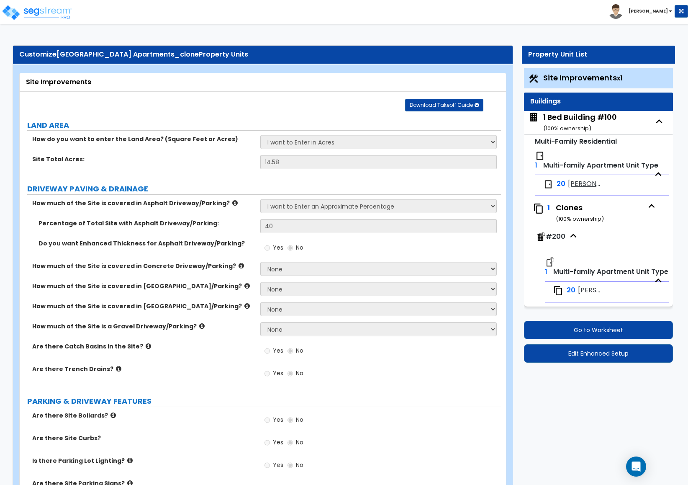
select select "3"
select select "2"
select select "1"
select select "2"
select select "1"
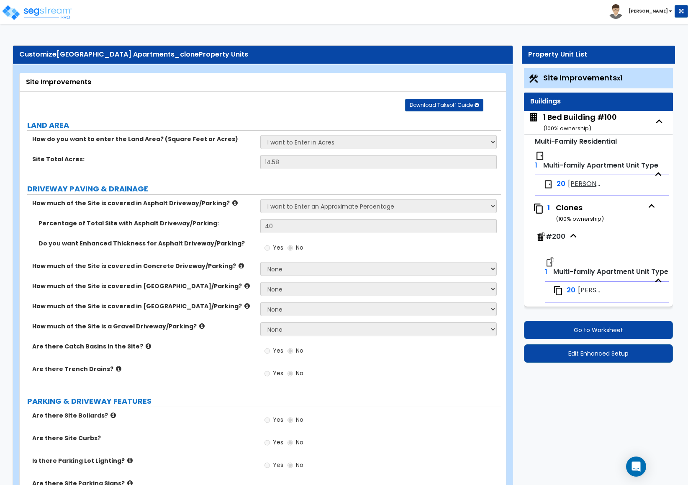
select select "1"
select select "3"
select select "1"
select select "2"
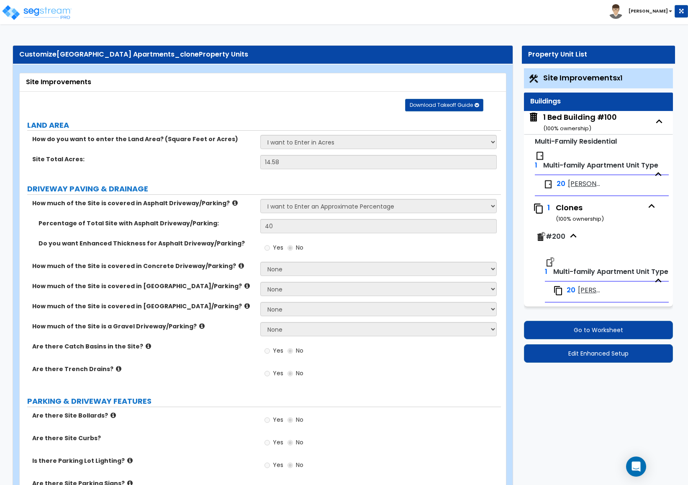
select select "1"
select select "2"
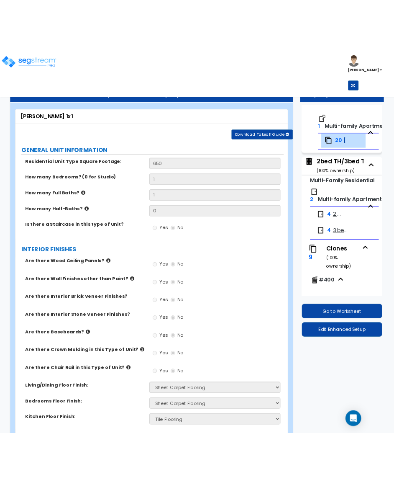
scroll to position [168, 0]
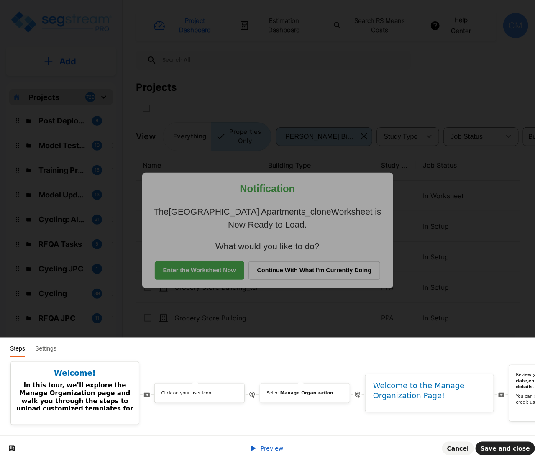
scroll to position [0, 618]
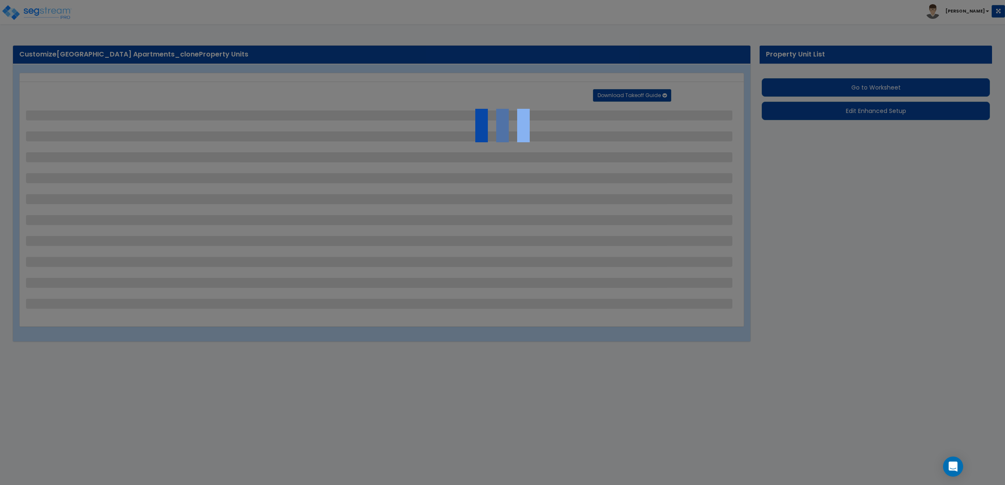
select select "1"
select select "5"
select select "2"
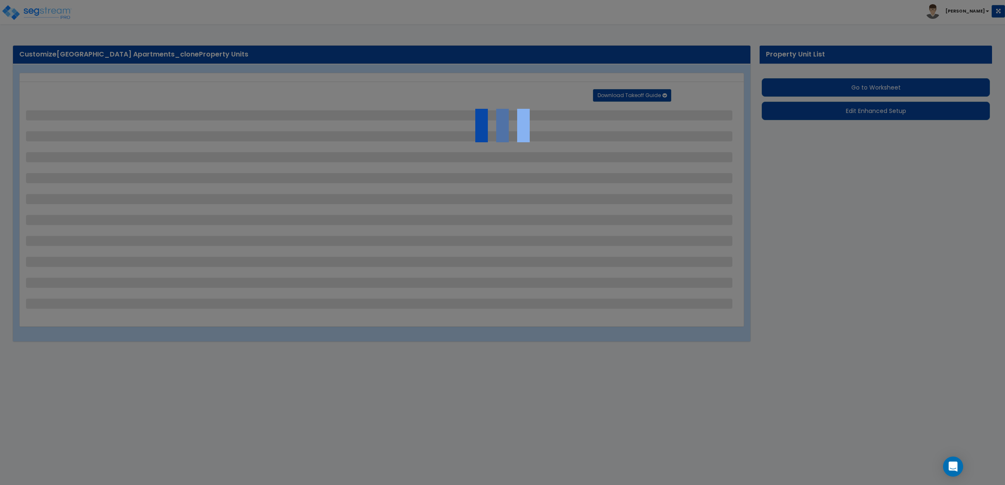
select select "2"
select select "1"
select select "2"
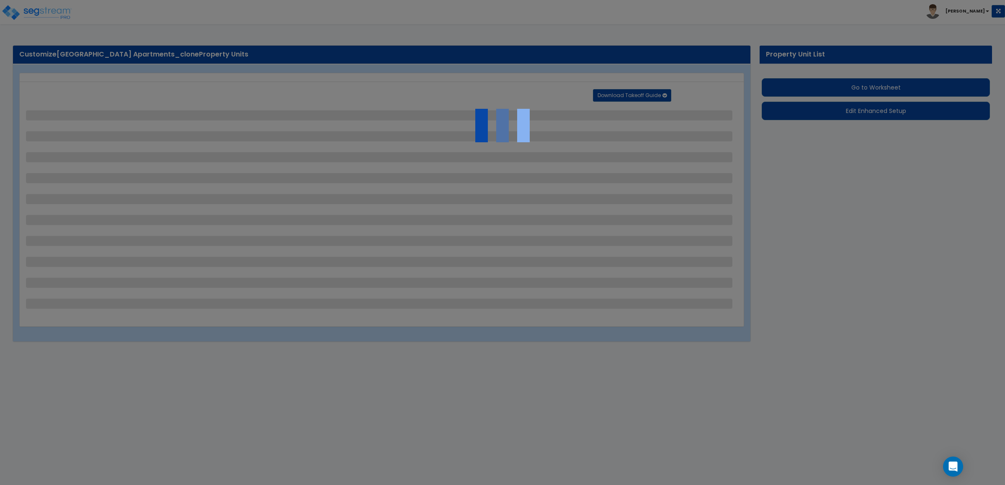
select select "1"
select select "3"
select select "2"
select select "1"
select select "2"
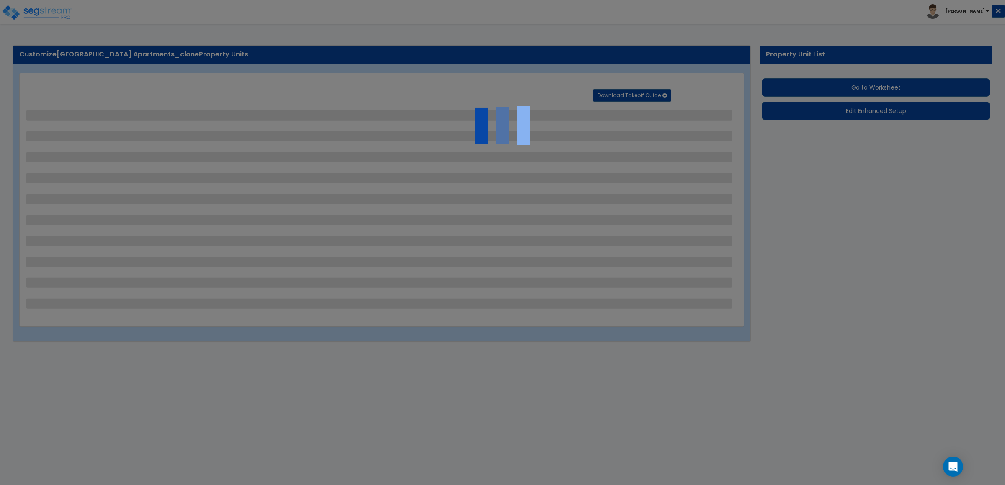
select select "1"
select select "3"
select select "2"
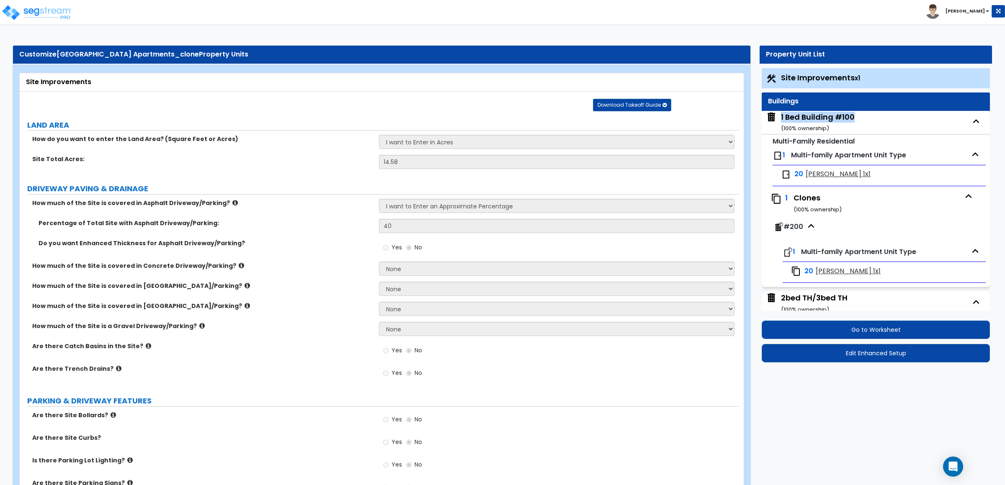
drag, startPoint x: 779, startPoint y: 119, endPoint x: 866, endPoint y: 119, distance: 87.1
click at [866, 119] on div "1 Bed Building #100 ( 100 % ownership)" at bounding box center [876, 122] width 228 height 23
copy div "1 Bed Building #100"
drag, startPoint x: 858, startPoint y: 176, endPoint x: 804, endPoint y: 178, distance: 54.4
click at [804, 178] on div "20 [PERSON_NAME] 1x1" at bounding box center [835, 175] width 108 height 10
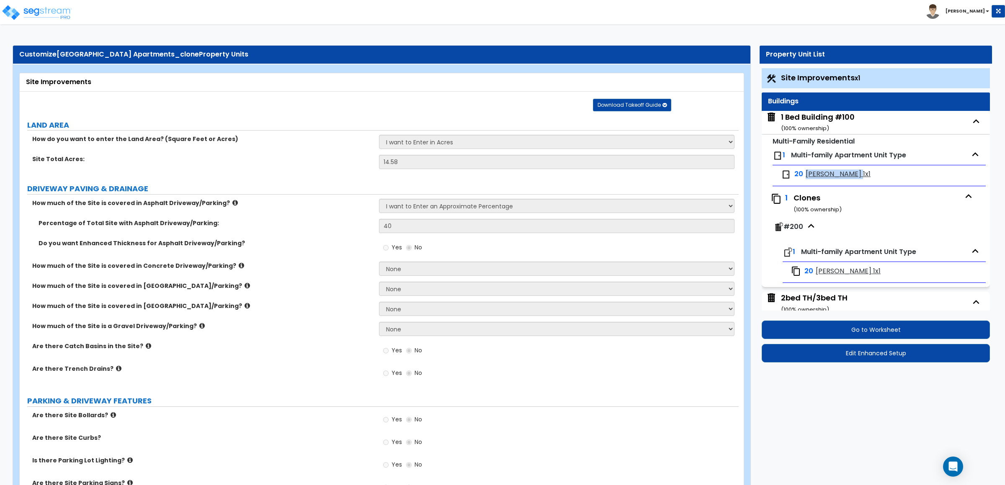
copy span "[PERSON_NAME] 1x1"
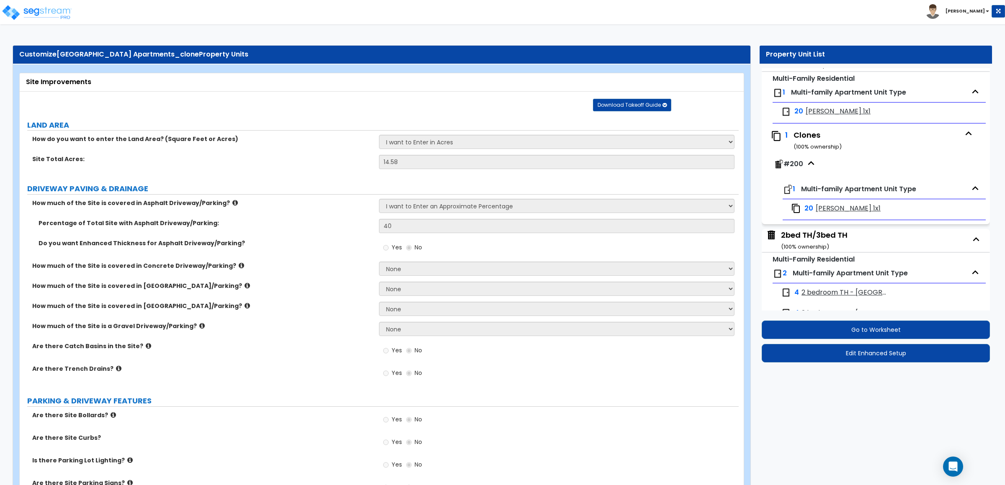
scroll to position [188, 0]
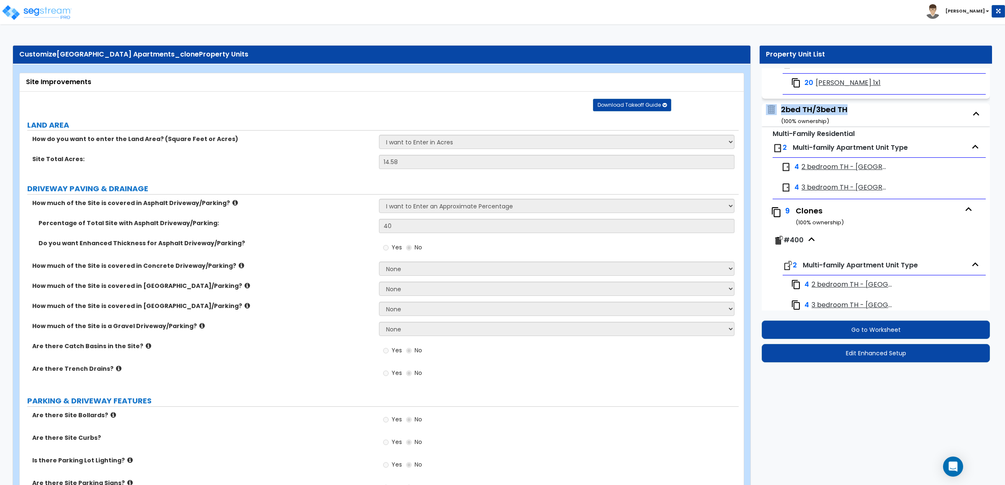
copy span "2bed TH/3bed TH"
drag, startPoint x: 778, startPoint y: 110, endPoint x: 853, endPoint y: 110, distance: 74.9
click at [853, 110] on div "2bed TH/3bed TH ( 100 % ownership)" at bounding box center [876, 114] width 228 height 23
drag, startPoint x: 902, startPoint y: 168, endPoint x: 800, endPoint y: 170, distance: 101.7
click at [800, 170] on div "4 2 bedroom TH - [GEOGRAPHIC_DATA]" at bounding box center [879, 167] width 205 height 18
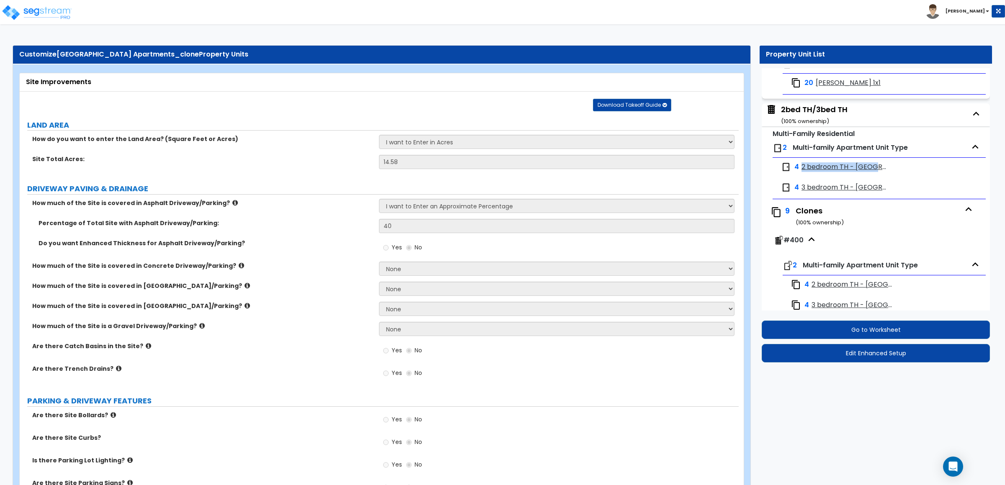
copy span "2 bedroom TH - [GEOGRAPHIC_DATA]"
copy span "3 bedroom TH - Pinnacle"
drag, startPoint x: 892, startPoint y: 184, endPoint x: 801, endPoint y: 191, distance: 90.7
click at [801, 191] on div "4 3 bedroom TH - Pinnacle" at bounding box center [879, 187] width 205 height 18
drag, startPoint x: 805, startPoint y: 240, endPoint x: 787, endPoint y: 244, distance: 18.8
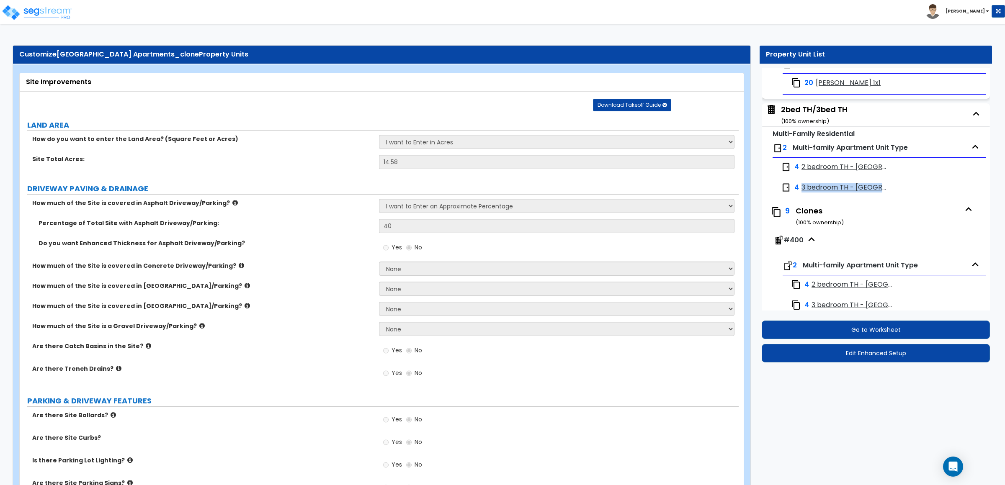
click at [785, 242] on div "#400" at bounding box center [876, 242] width 206 height 21
drag, startPoint x: 784, startPoint y: 244, endPoint x: 803, endPoint y: 245, distance: 18.9
click at [803, 245] on span "#400" at bounding box center [793, 240] width 20 height 10
copy span "#400"
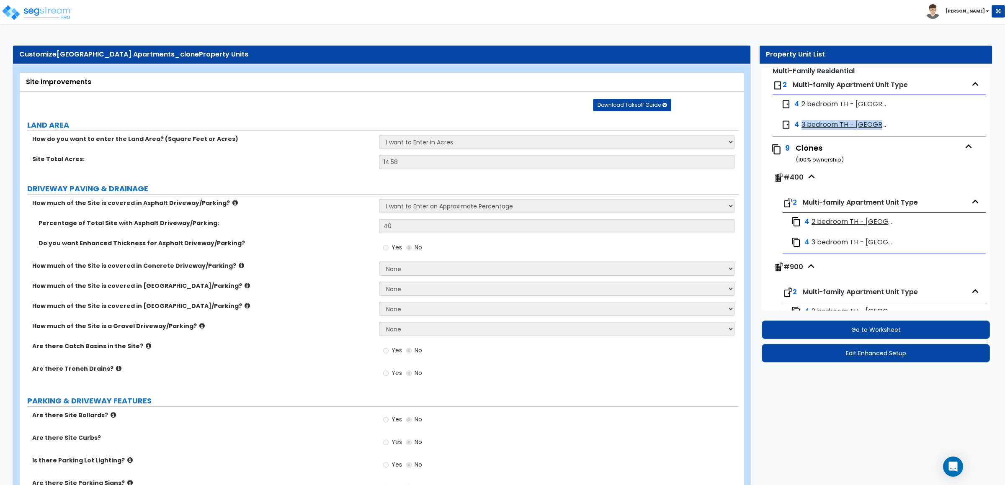
drag, startPoint x: 803, startPoint y: 269, endPoint x: 777, endPoint y: 271, distance: 26.0
click at [777, 271] on span "#900" at bounding box center [788, 268] width 30 height 13
copy span "#900"
click at [876, 279] on div "#900" at bounding box center [876, 268] width 206 height 21
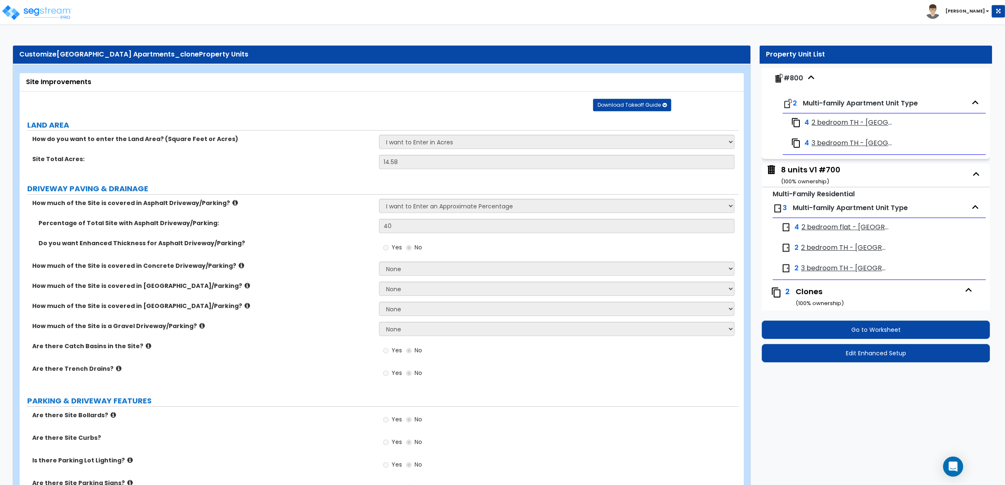
scroll to position [1130, 0]
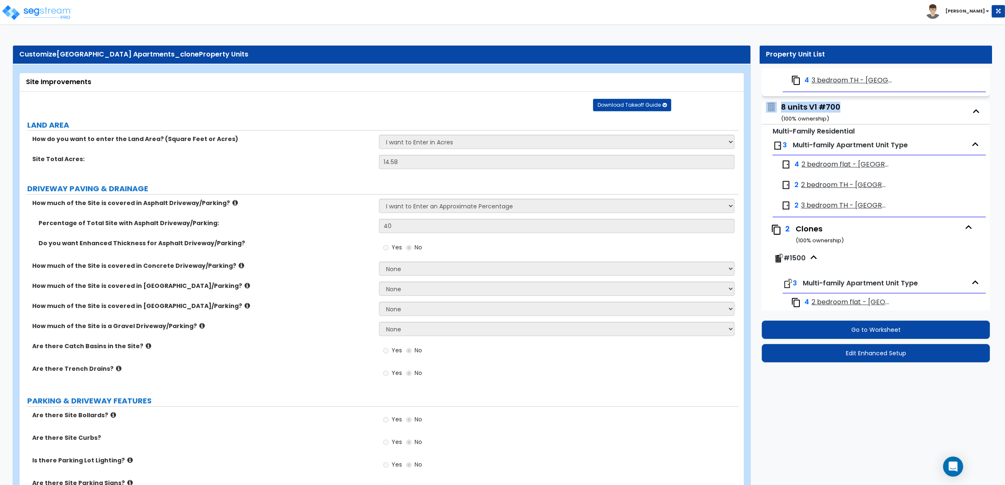
drag, startPoint x: 843, startPoint y: 116, endPoint x: 774, endPoint y: 116, distance: 68.7
click at [774, 116] on div "8 units V1 #700 ( 100 % ownership)" at bounding box center [876, 112] width 228 height 23
copy span "8 units V1 #700"
drag, startPoint x: 890, startPoint y: 174, endPoint x: 800, endPoint y: 174, distance: 90.0
click at [800, 174] on div "4 2 bedroom flat - Ouachita" at bounding box center [879, 164] width 205 height 18
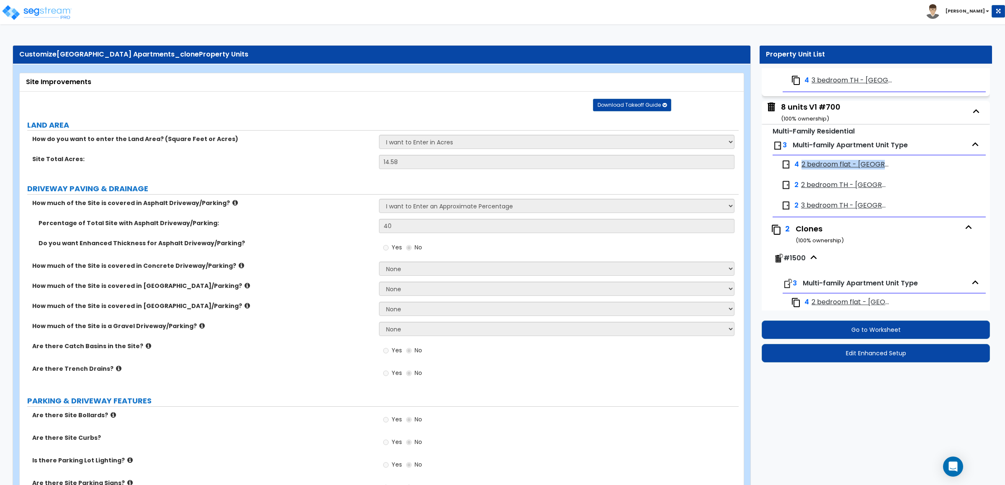
copy span "2 bedroom flat - Ouachita"
drag, startPoint x: 879, startPoint y: 189, endPoint x: 799, endPoint y: 190, distance: 80.4
click at [799, 190] on div "2 2 bedroom TH - Ozark" at bounding box center [835, 185] width 108 height 10
copy div "2 bedroom TH - Ozark"
drag, startPoint x: 885, startPoint y: 216, endPoint x: 801, endPoint y: 219, distance: 84.2
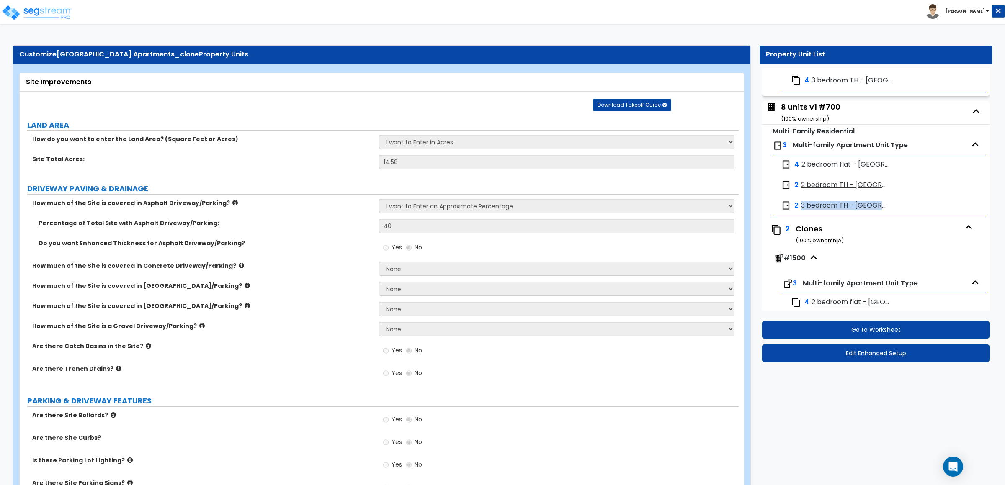
click at [801, 215] on div "2 3 bedroom TH - Pinnacle" at bounding box center [879, 205] width 205 height 18
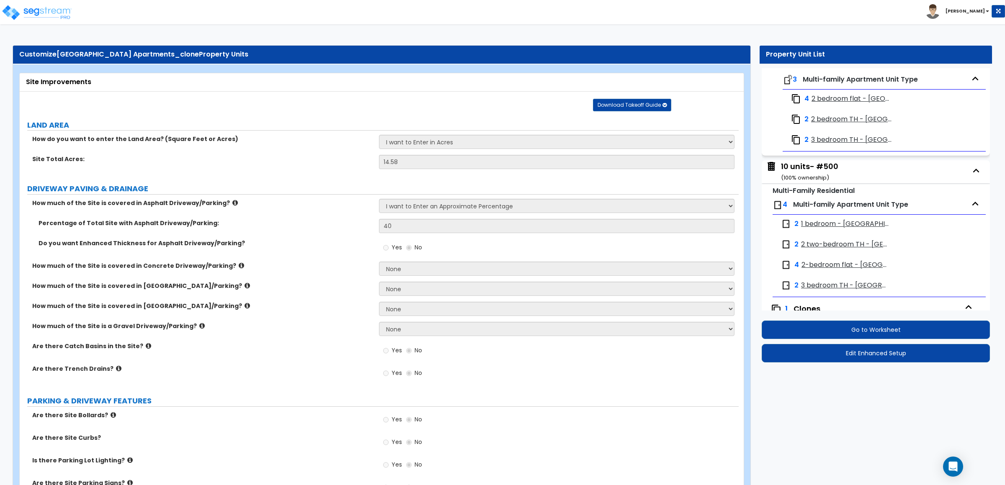
scroll to position [1507, 0]
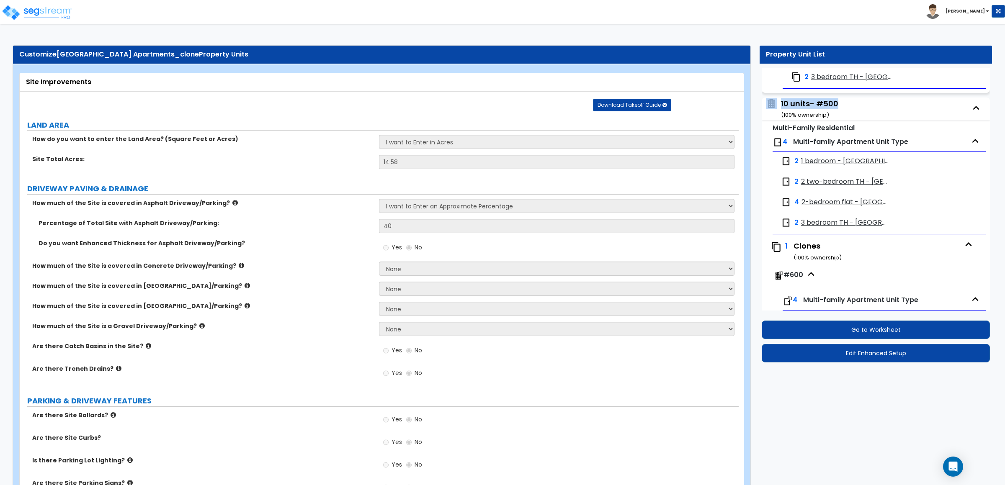
drag, startPoint x: 842, startPoint y: 107, endPoint x: 769, endPoint y: 109, distance: 73.3
click at [770, 108] on div "10 units- #500 ( 100 % ownership)" at bounding box center [876, 109] width 228 height 23
click at [848, 121] on div "10 units- #500 ( 100 % ownership)" at bounding box center [876, 109] width 228 height 23
drag, startPoint x: 774, startPoint y: 114, endPoint x: 782, endPoint y: 114, distance: 7.5
click at [782, 114] on div "10 units- #500 ( 100 % ownership)" at bounding box center [876, 109] width 228 height 23
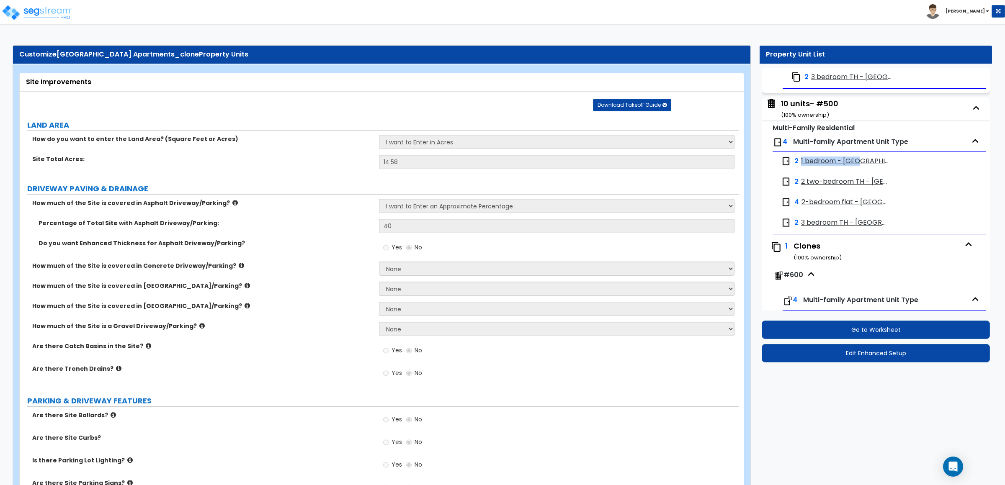
drag, startPoint x: 867, startPoint y: 170, endPoint x: 798, endPoint y: 172, distance: 68.7
click at [798, 166] on div "2 1 bedroom - Nebo" at bounding box center [835, 161] width 108 height 10
drag, startPoint x: 892, startPoint y: 190, endPoint x: 802, endPoint y: 191, distance: 90.4
click at [802, 191] on div "2 2 two-bedroom TH - Ozark" at bounding box center [879, 181] width 205 height 18
drag, startPoint x: 870, startPoint y: 211, endPoint x: 800, endPoint y: 208, distance: 69.1
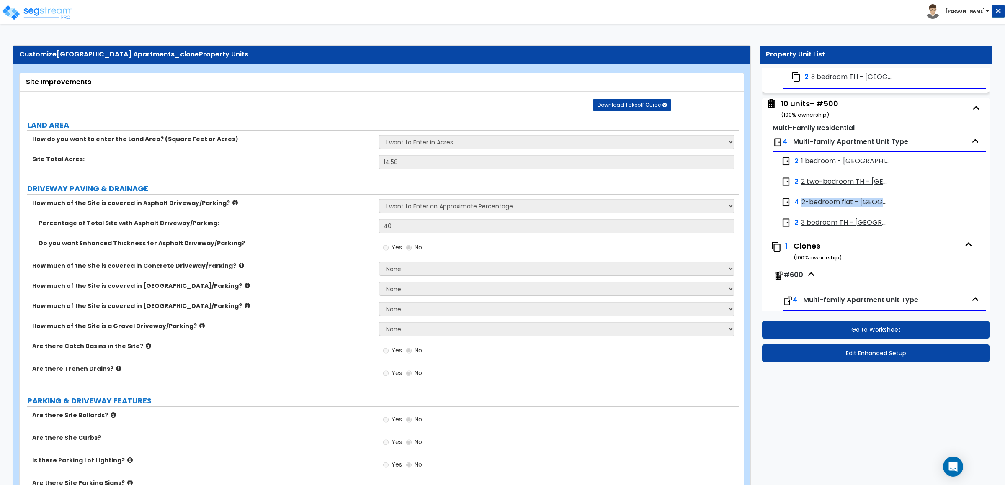
click at [801, 207] on span "2-bedroom flat - Ouachita" at bounding box center [844, 203] width 87 height 10
select select "5"
select select "1"
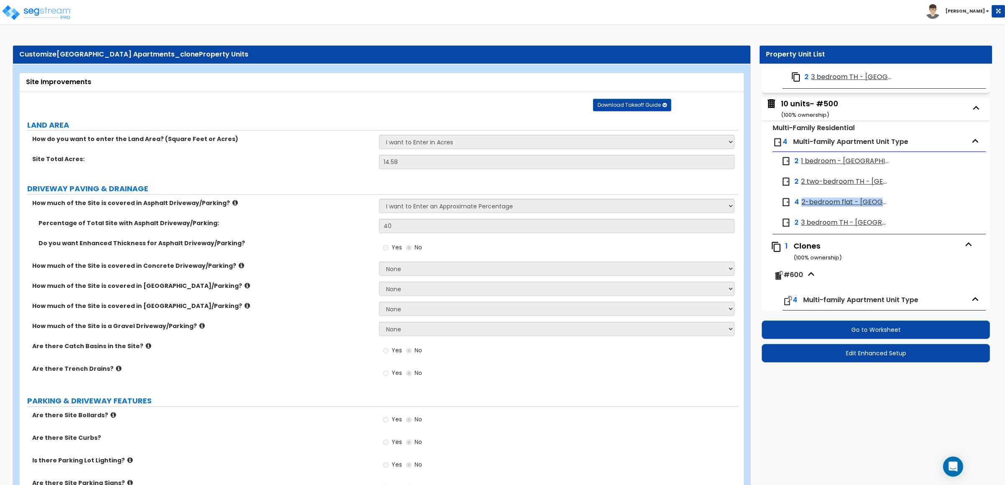
select select "1"
select select "2"
select select "1"
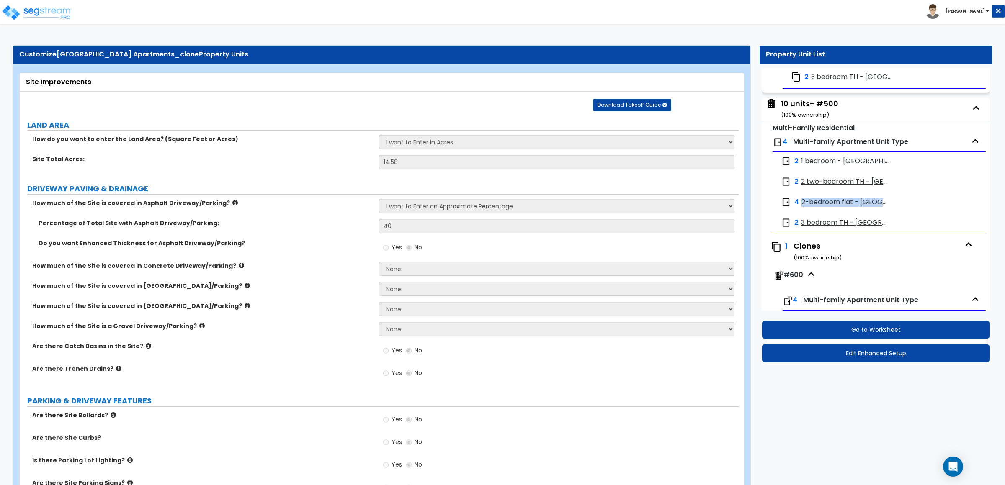
select select "1"
select select "3"
select select "2"
select select "1"
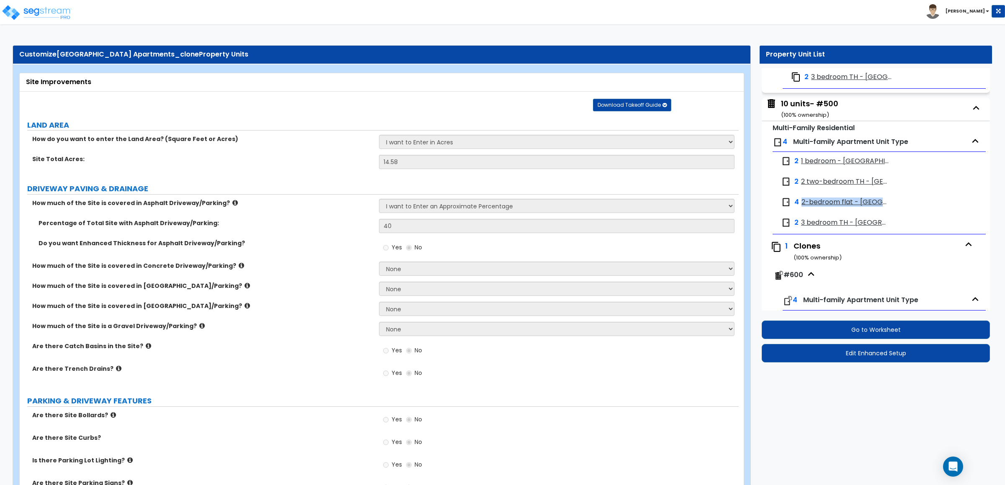
select select "2"
select select "3"
select select "1"
select select "3"
select select "1"
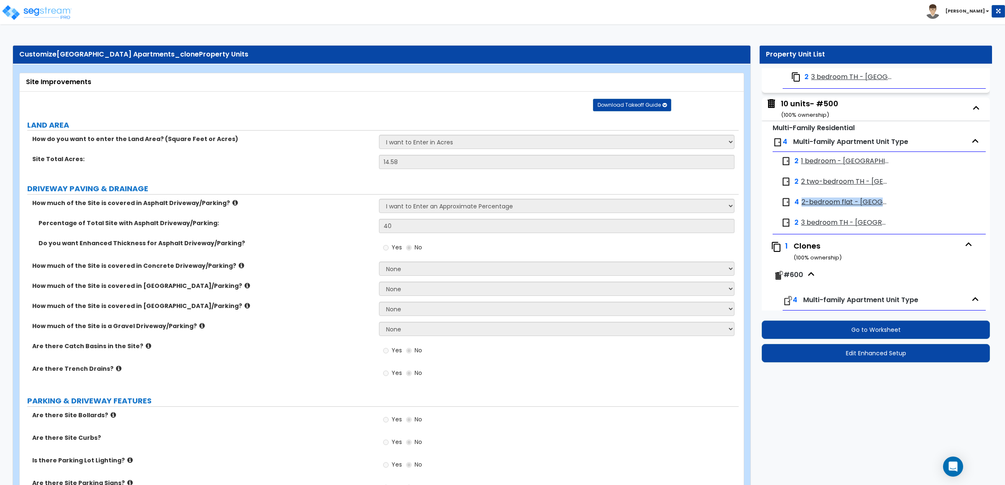
select select "1"
select select "2"
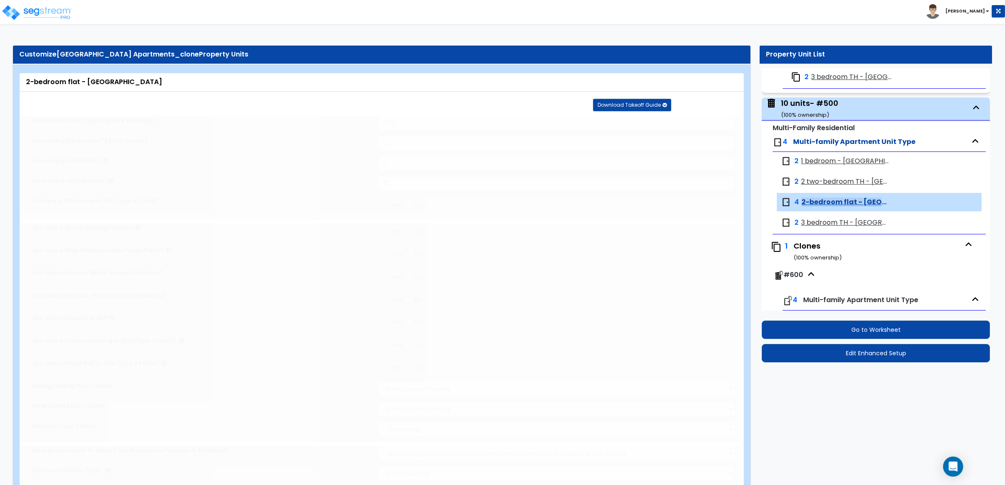
type input "2"
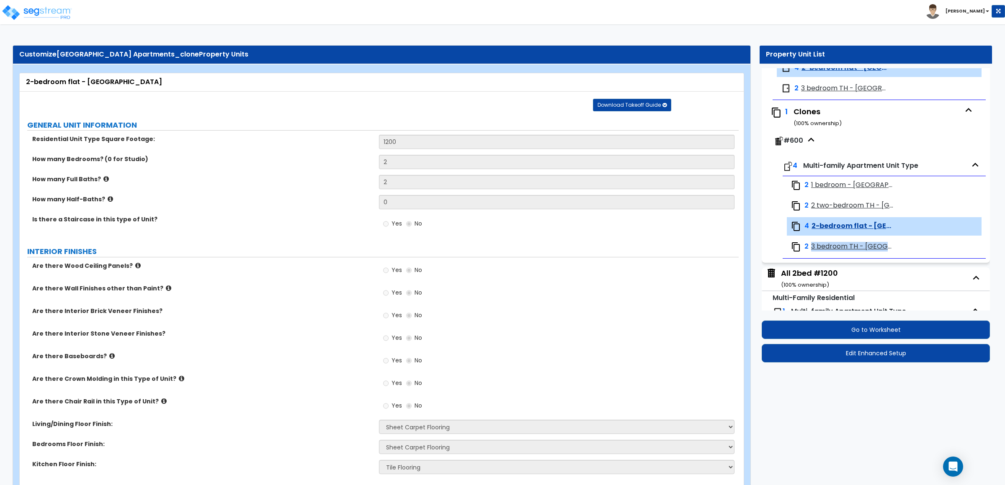
drag, startPoint x: 810, startPoint y: 255, endPoint x: 913, endPoint y: 251, distance: 103.1
click at [913, 251] on div "2 3 bedroom TH - Pinnacle" at bounding box center [884, 247] width 195 height 18
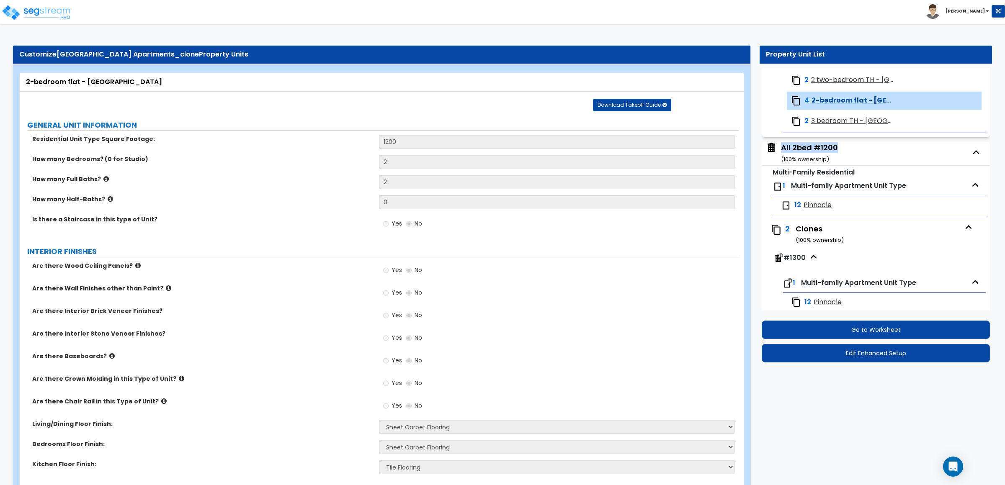
drag, startPoint x: 860, startPoint y: 161, endPoint x: 846, endPoint y: 229, distance: 69.4
click at [780, 161] on div "All 2bed #1200 ( 100 % ownership)" at bounding box center [876, 153] width 228 height 23
click at [848, 158] on div "All 2bed #1200 ( 100 % ownership)" at bounding box center [876, 153] width 228 height 23
drag, startPoint x: 849, startPoint y: 156, endPoint x: 778, endPoint y: 162, distance: 71.4
click at [778, 162] on div "All 2bed #1200 ( 100 % ownership)" at bounding box center [876, 153] width 228 height 23
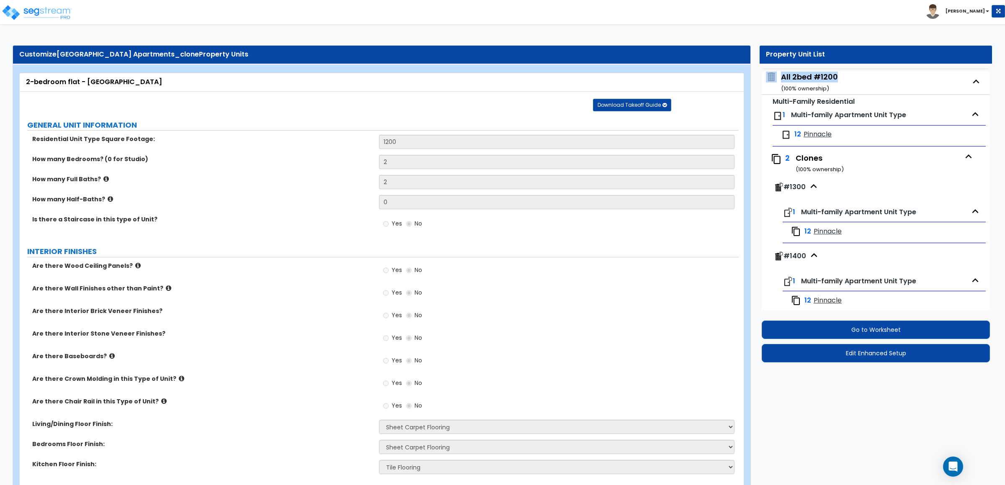
scroll to position [1775, 0]
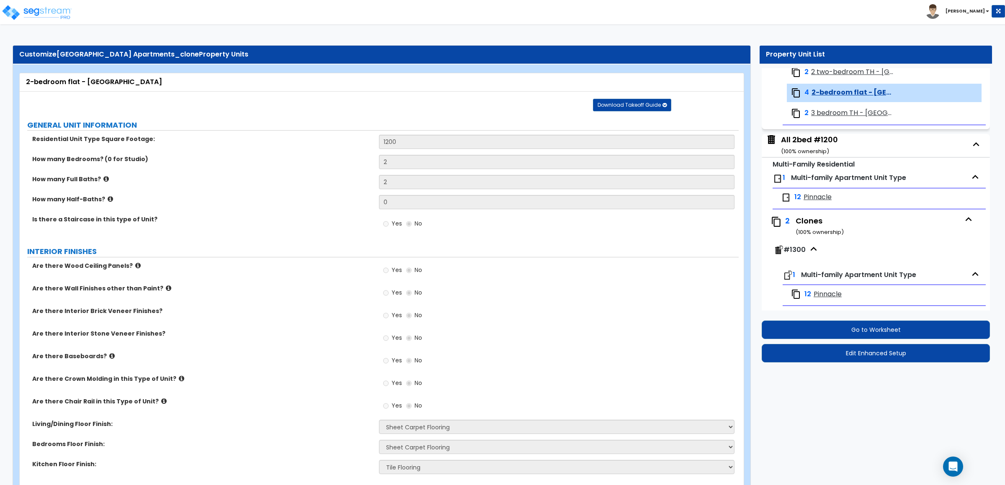
click at [846, 207] on div "12 Pinnacle" at bounding box center [879, 197] width 205 height 18
click at [846, 203] on div "12 Pinnacle" at bounding box center [835, 198] width 108 height 10
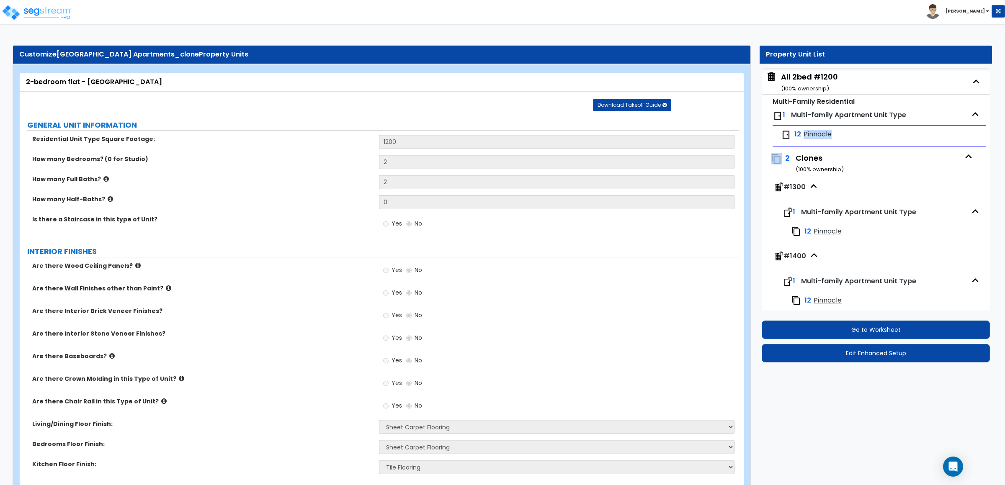
drag, startPoint x: 808, startPoint y: 196, endPoint x: 783, endPoint y: 200, distance: 25.0
click at [783, 199] on div "#1300" at bounding box center [876, 188] width 206 height 21
drag, startPoint x: 784, startPoint y: 198, endPoint x: 810, endPoint y: 193, distance: 27.3
click at [810, 193] on div "#1300" at bounding box center [876, 188] width 206 height 21
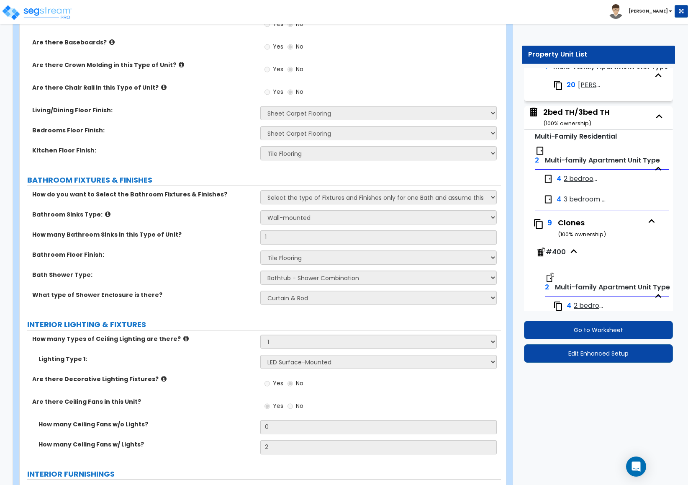
scroll to position [331, 0]
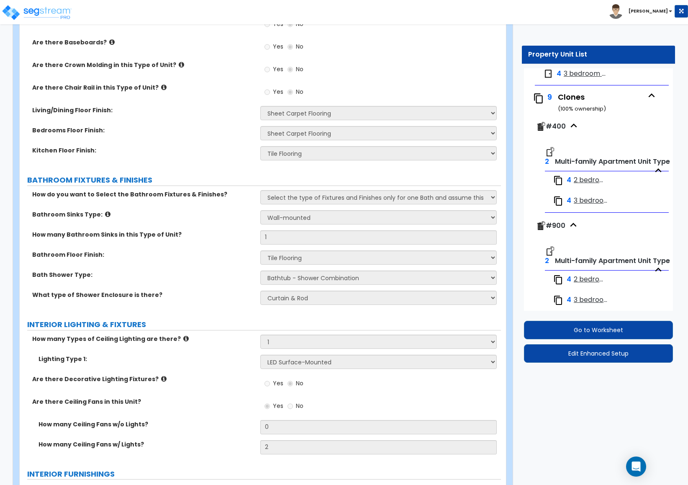
click at [581, 177] on span "2 bedroom TH - Ozark" at bounding box center [589, 180] width 31 height 10
click at [584, 181] on span "2 bedroom TH - Ozark" at bounding box center [589, 180] width 31 height 10
click at [579, 180] on span "2 bedroom TH - Ozark" at bounding box center [589, 180] width 31 height 10
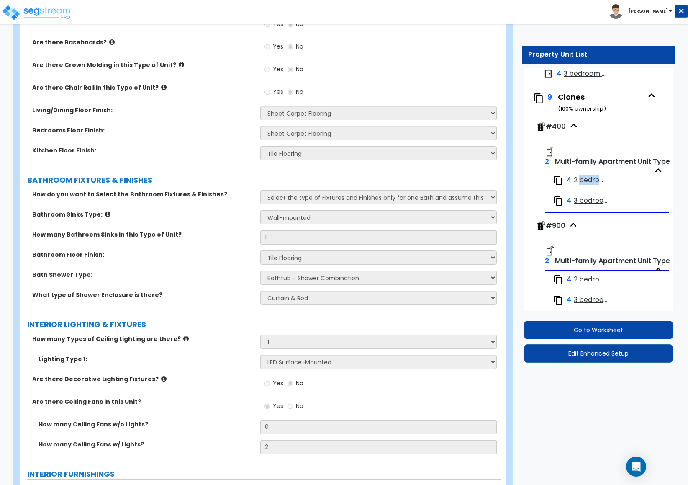
click at [579, 180] on span "2 bedroom TH - Ozark" at bounding box center [589, 180] width 31 height 10
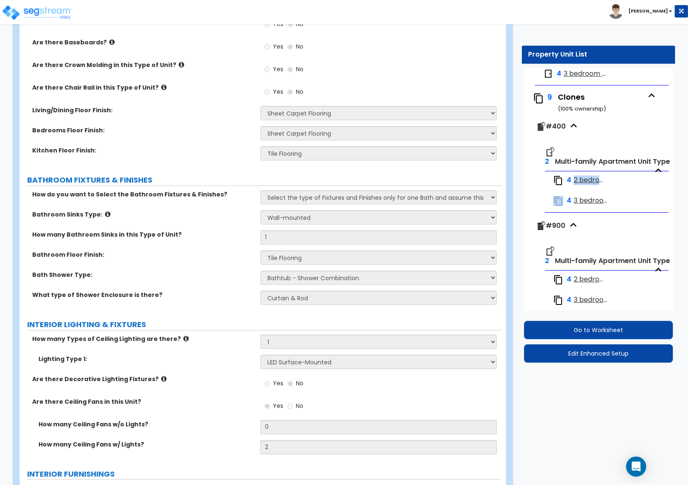
click at [583, 181] on span "2 bedroom TH - Ozark" at bounding box center [589, 180] width 31 height 10
click at [591, 200] on span "3 bedroom TH - Pinnacle" at bounding box center [593, 201] width 39 height 10
click at [590, 201] on span "3 bedroom TH - Pinnacle" at bounding box center [593, 201] width 39 height 10
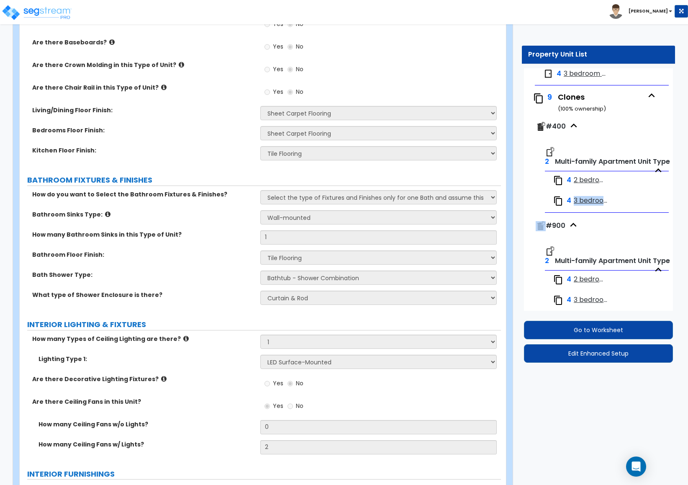
click at [590, 201] on span "3 bedroom TH - Pinnacle" at bounding box center [593, 201] width 39 height 10
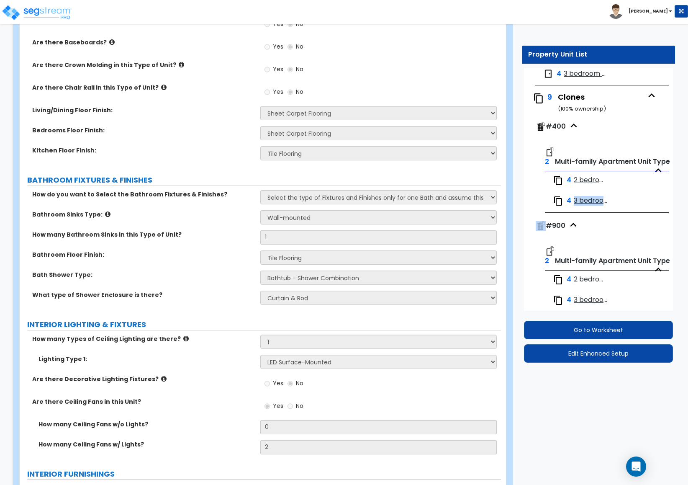
click at [590, 201] on span "3 bedroom TH - Pinnacle" at bounding box center [593, 201] width 39 height 10
click at [583, 178] on span "2 bedroom TH - Ozark" at bounding box center [589, 180] width 31 height 10
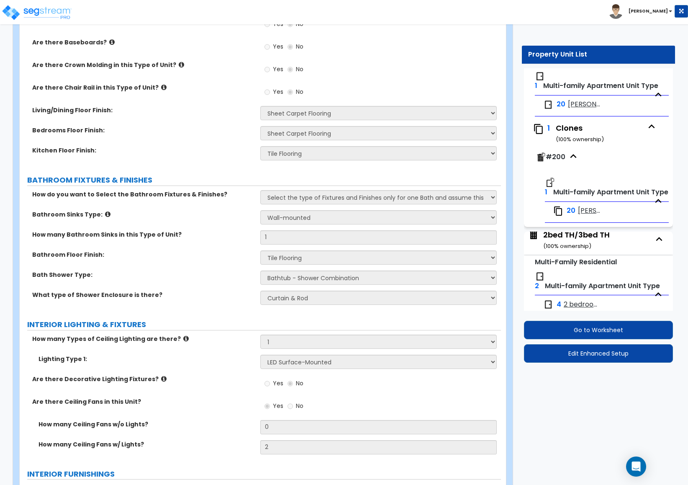
scroll to position [205, 0]
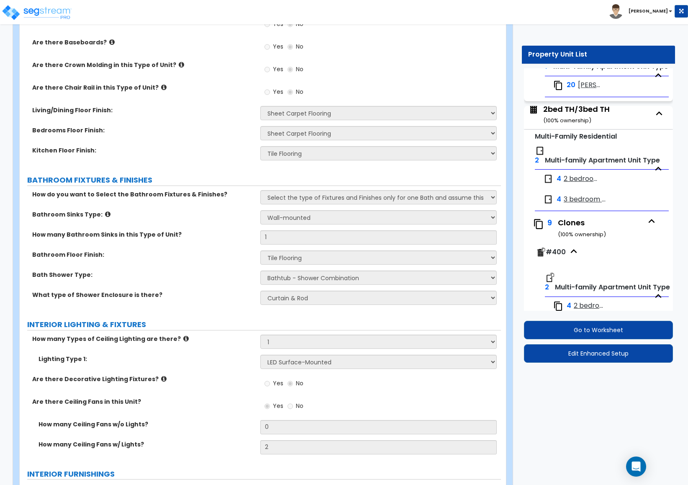
click at [572, 179] on span "2 bedroom TH - Ozark" at bounding box center [582, 179] width 37 height 10
select select "5"
select select "1"
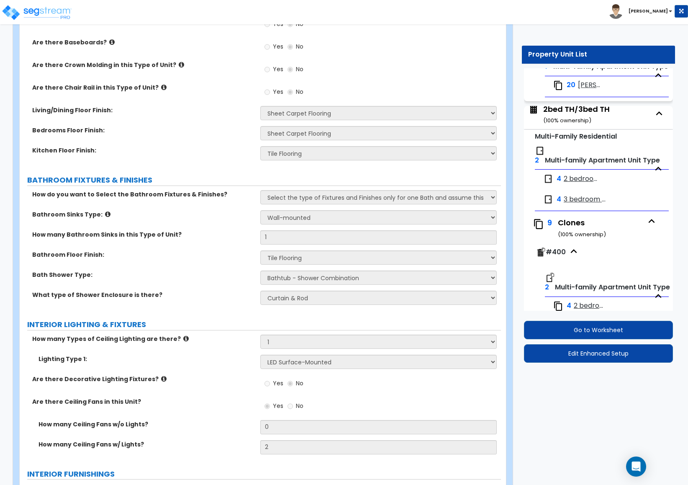
select select "3"
select select "1"
select select "2"
select select "1"
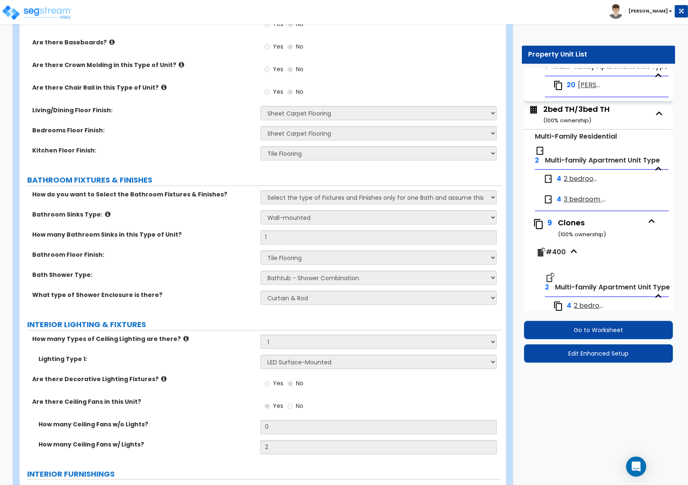
select select "1"
select select "4"
select select "1"
select select "2"
select select "1"
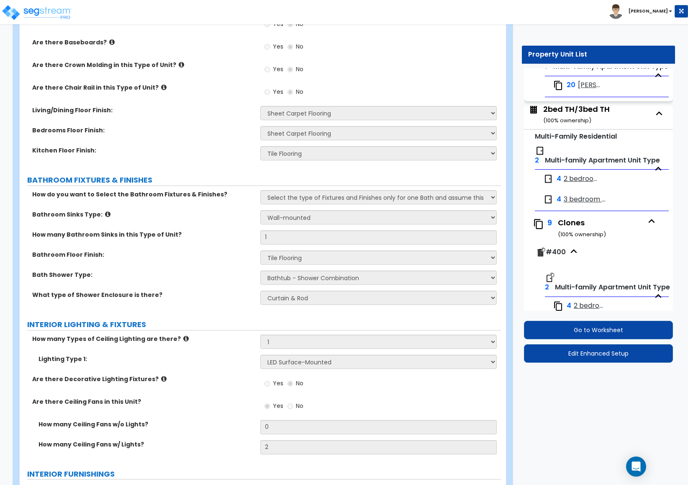
select select "1"
select select "2"
select select "3"
select select "1"
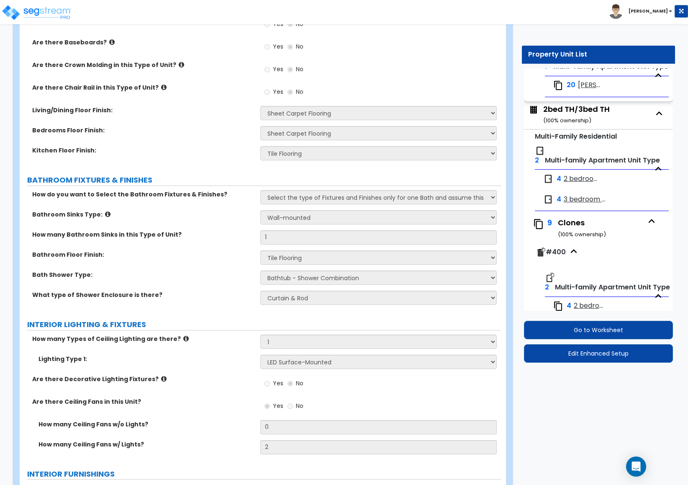
select select "1"
select select "2"
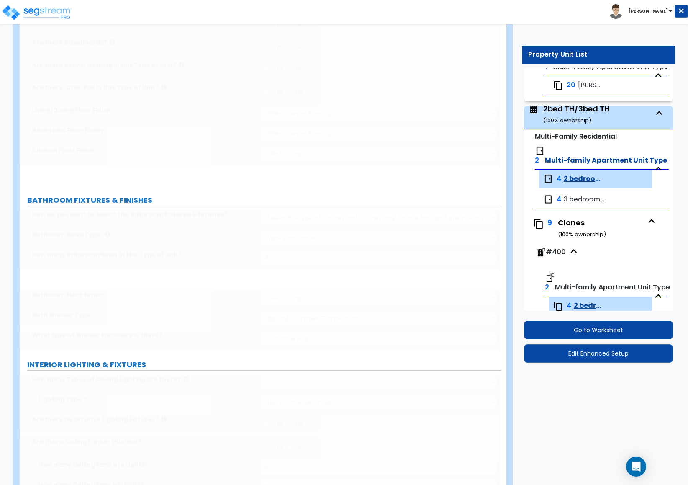
scroll to position [308, 0]
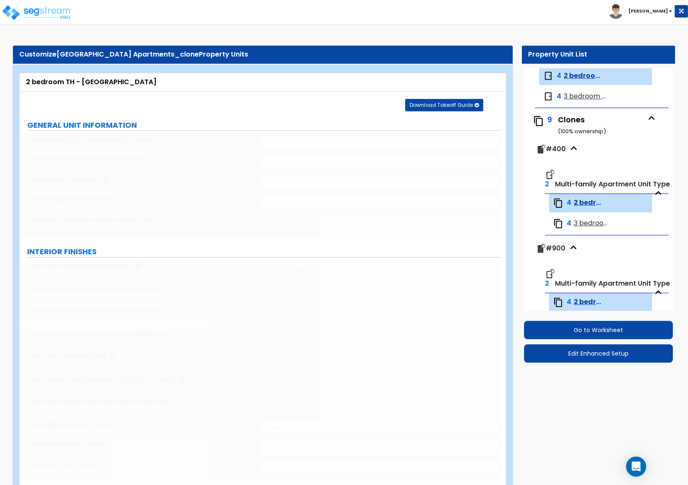
select select "5"
select select "2"
radio input "true"
select select "1"
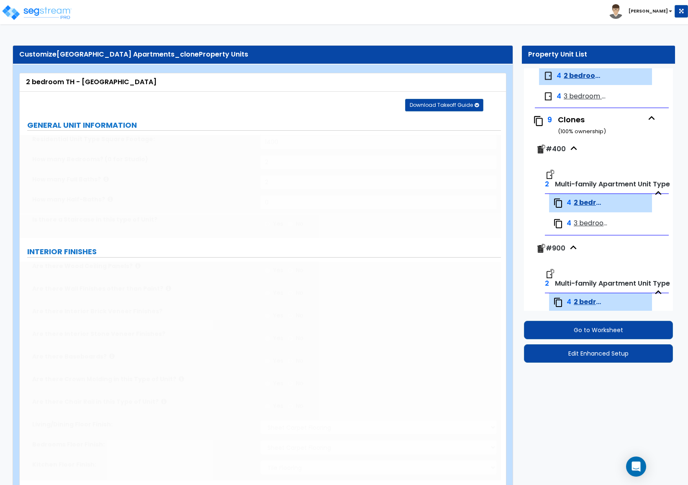
select select "1"
type input "48"
select select "1"
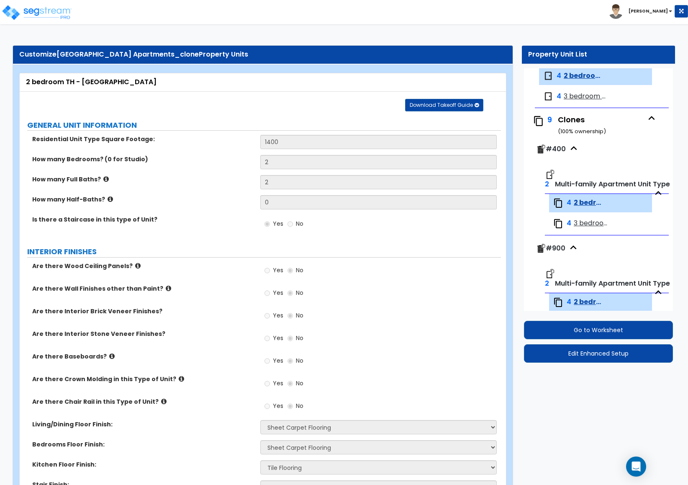
click at [423, 249] on label "INTERIOR FINISHES" at bounding box center [264, 251] width 474 height 11
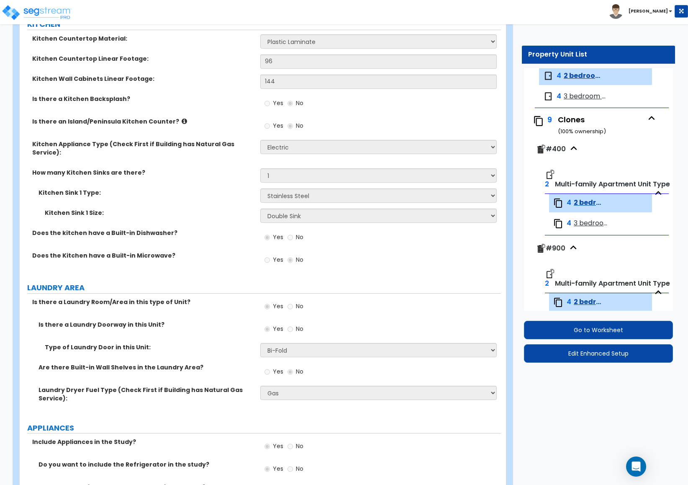
click at [589, 226] on span "3 bedroom TH - Pinnacle" at bounding box center [593, 224] width 39 height 10
click at [584, 215] on div "4 2 bedroom TH - Ozark 4 3 bedroom TH - Pinnacle" at bounding box center [607, 214] width 124 height 41
drag, startPoint x: 585, startPoint y: 217, endPoint x: 587, endPoint y: 223, distance: 5.6
click at [586, 218] on div "4 3 bedroom TH - Pinnacle" at bounding box center [607, 223] width 116 height 18
click at [587, 223] on span "3 bedroom TH - Pinnacle" at bounding box center [593, 224] width 39 height 10
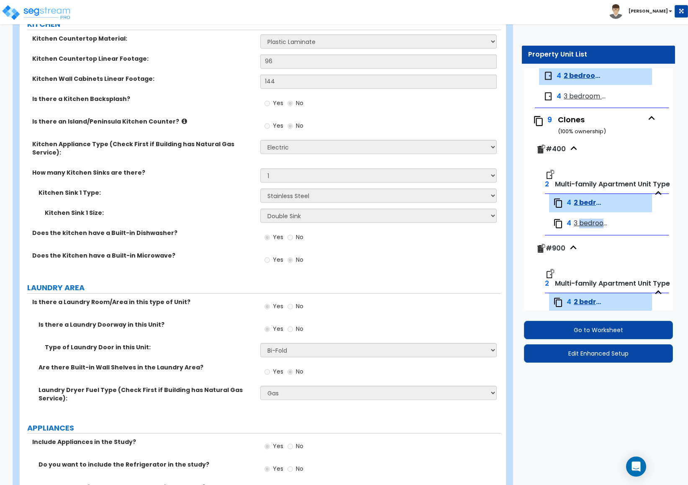
click at [587, 223] on span "3 bedroom TH - Pinnacle" at bounding box center [593, 224] width 39 height 10
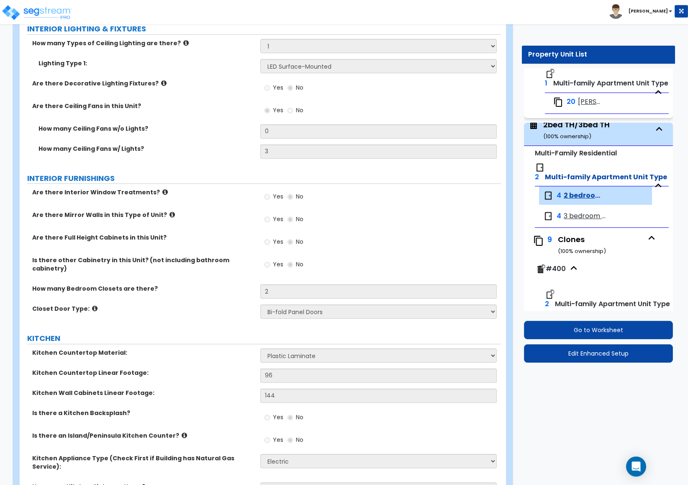
scroll to position [251, 0]
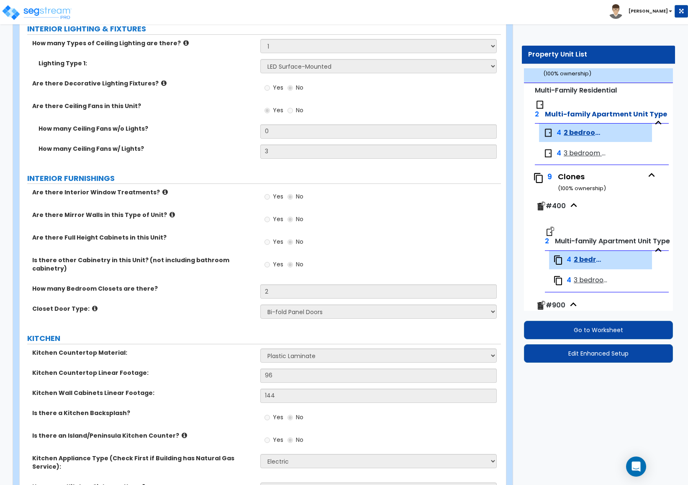
click at [559, 209] on span "#400" at bounding box center [556, 206] width 20 height 10
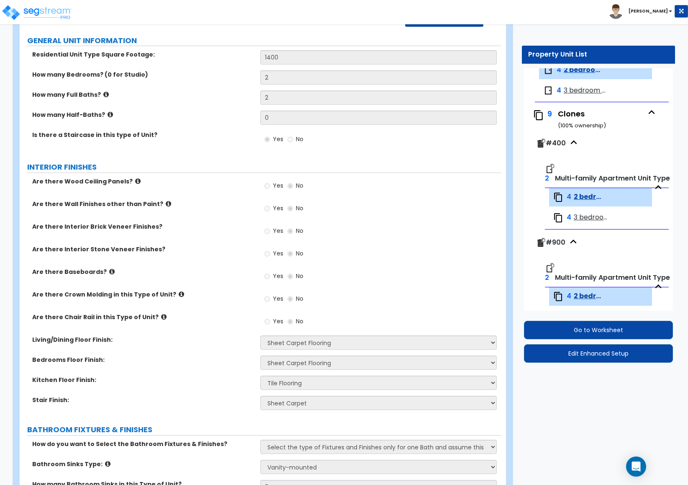
scroll to position [0, 0]
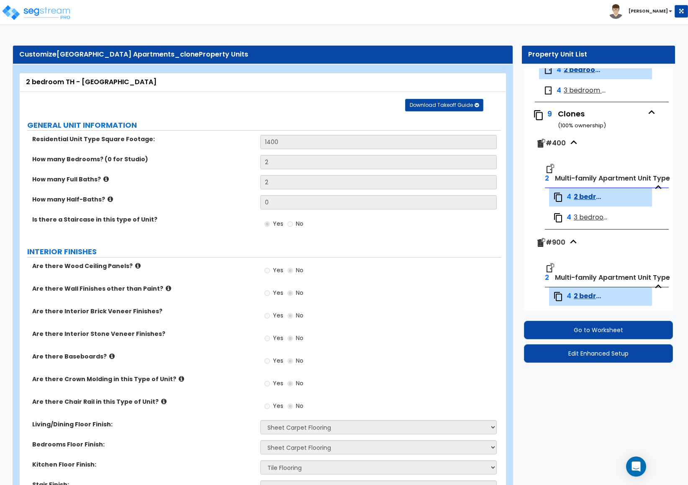
click at [584, 193] on div "4 2 bedroom TH - Ozark" at bounding box center [600, 197] width 103 height 18
click at [583, 200] on span "2 bedroom TH - Ozark" at bounding box center [589, 197] width 31 height 10
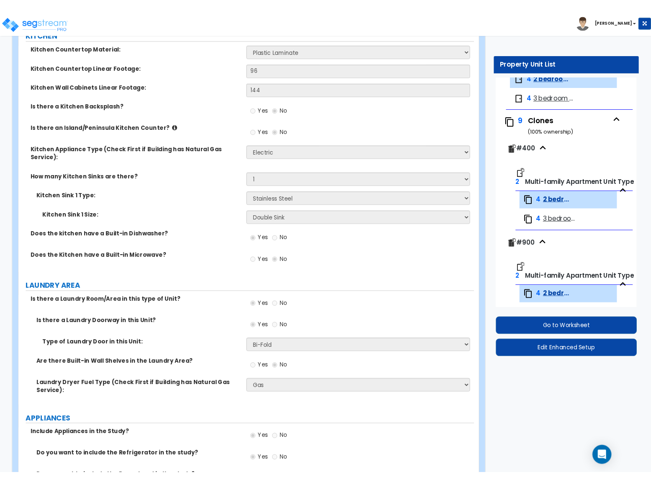
scroll to position [838, 0]
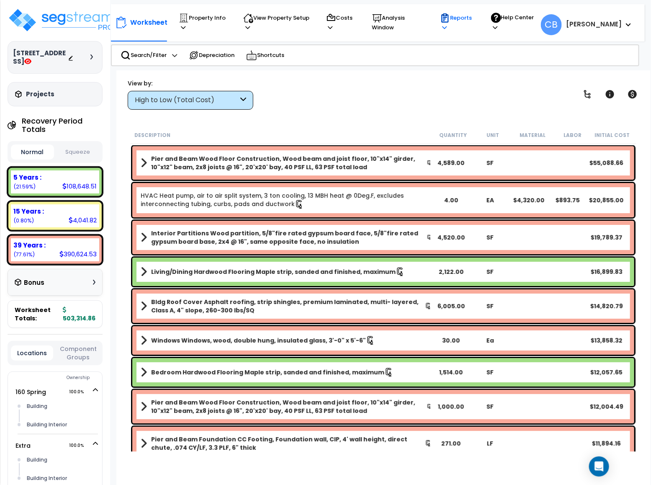
click at [447, 29] on icon at bounding box center [444, 27] width 5 height 5
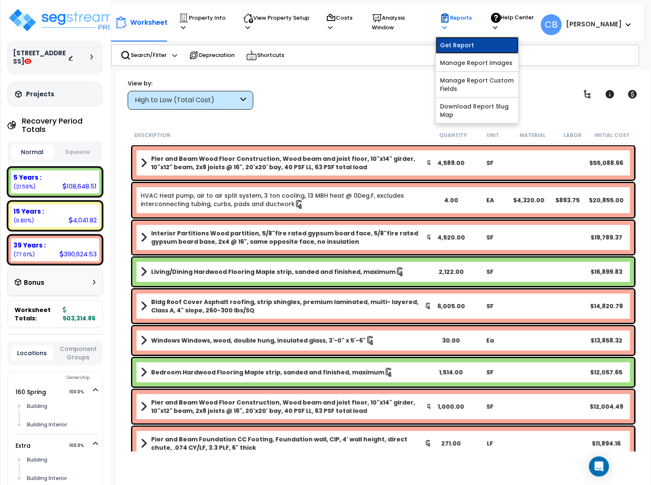
click at [465, 47] on link "Get Report" at bounding box center [477, 45] width 83 height 17
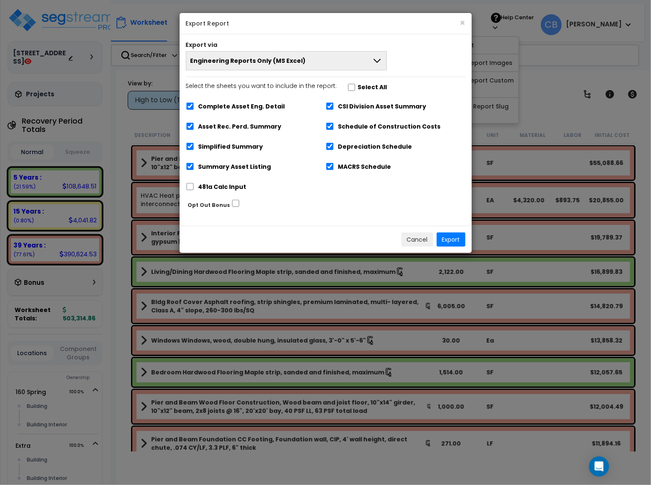
click at [298, 53] on button "Engineering Reports Only (MS Excel)" at bounding box center [286, 60] width 201 height 19
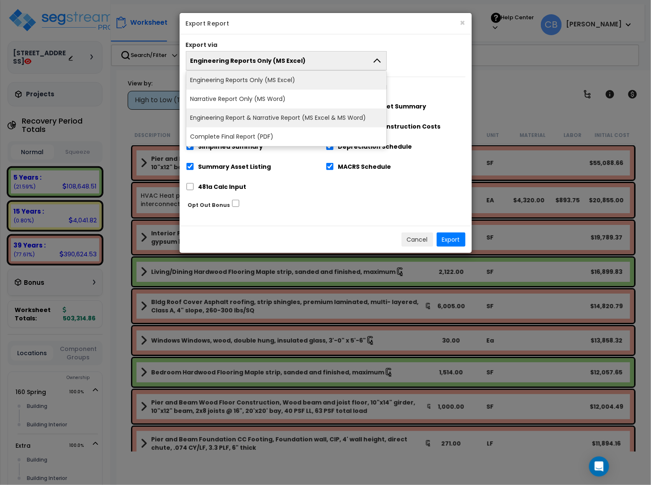
click at [265, 117] on li "Engineering Report & Narrative Report (MS Excel & MS Word)" at bounding box center [286, 117] width 201 height 19
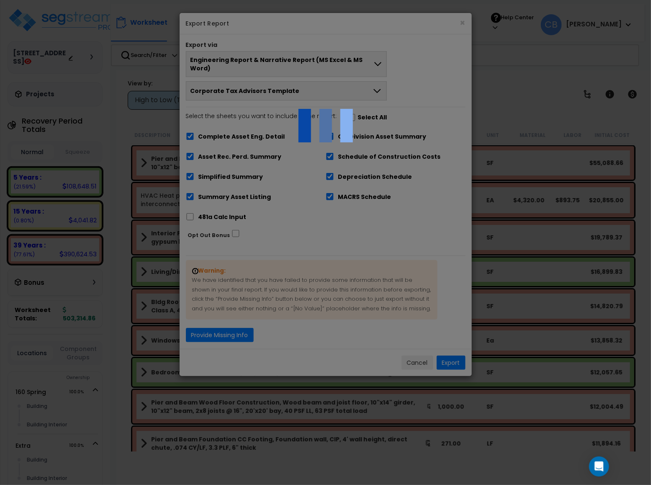
click at [285, 65] on div at bounding box center [325, 242] width 651 height 485
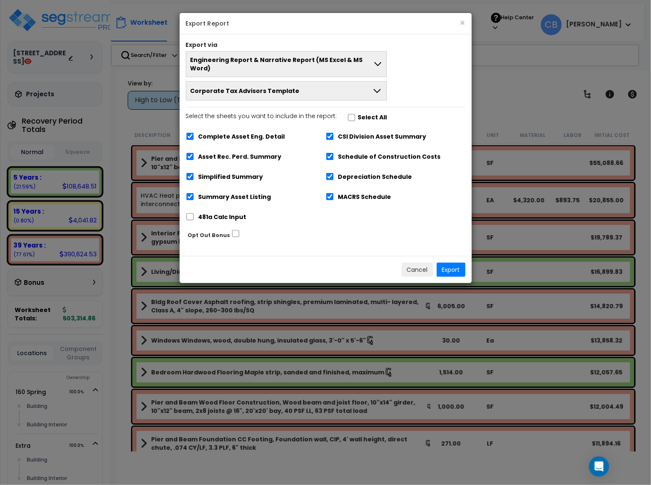
click at [288, 63] on span "Engineering Report & Narrative Report (MS Excel & MS Word)" at bounding box center [281, 64] width 183 height 17
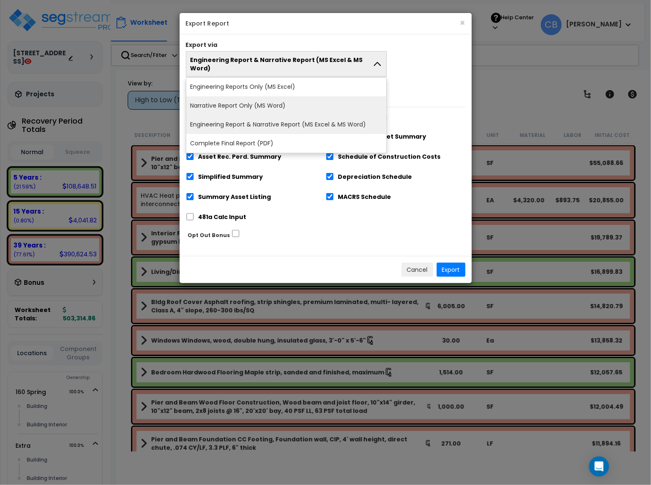
click at [285, 96] on li "Narrative Report Only (MS Word)" at bounding box center [286, 105] width 201 height 19
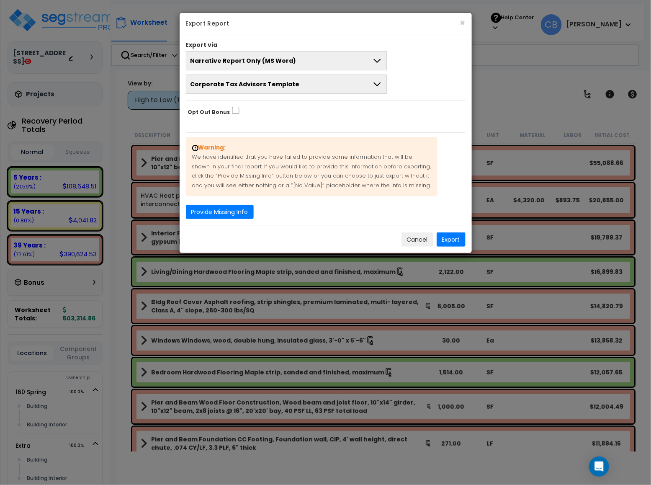
click at [260, 82] on span "Corporate Tax Advisors Template" at bounding box center [244, 84] width 109 height 8
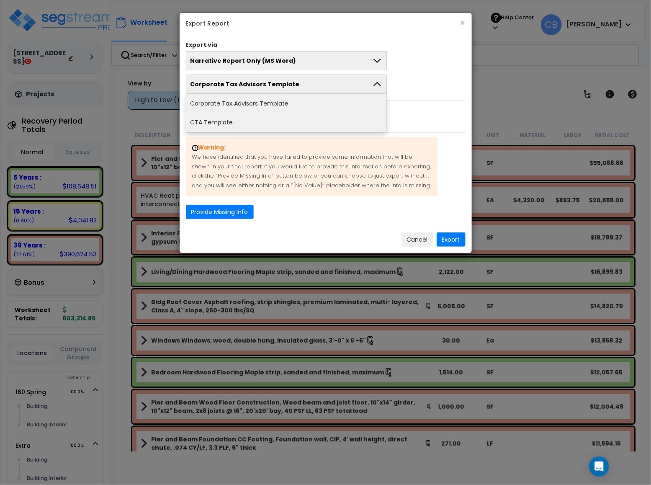
click at [257, 116] on li "CTA Template" at bounding box center [286, 122] width 201 height 19
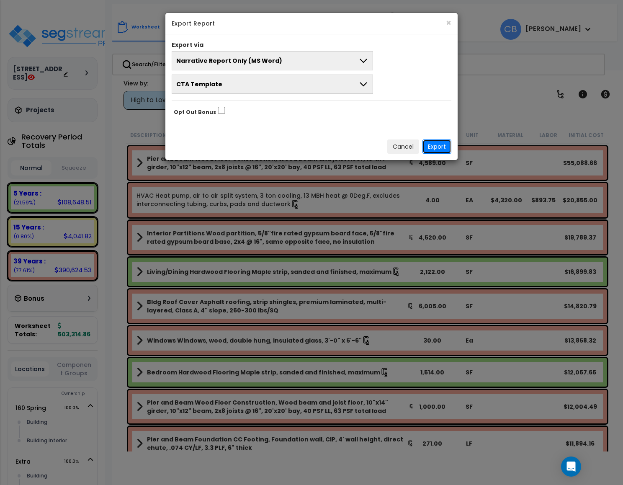
click at [432, 146] on button "Export" at bounding box center [436, 146] width 29 height 14
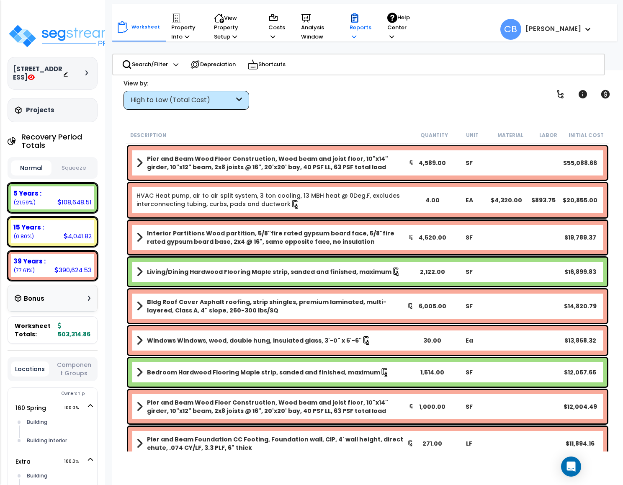
click at [352, 36] on icon at bounding box center [354, 36] width 5 height 5
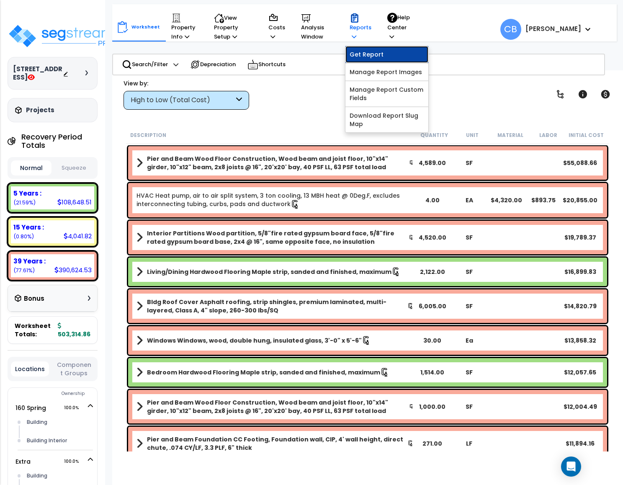
click at [357, 54] on link "Get Report" at bounding box center [386, 54] width 83 height 17
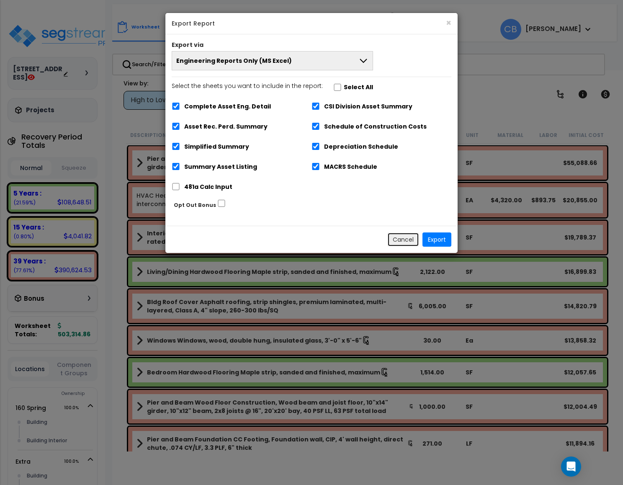
click at [402, 241] on button "Cancel" at bounding box center [403, 239] width 32 height 14
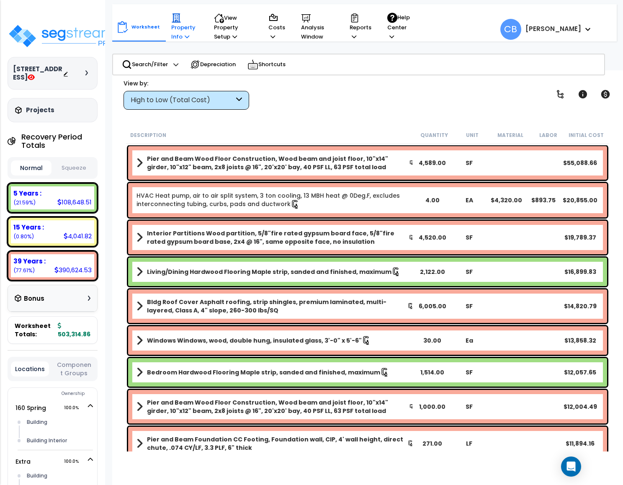
drag, startPoint x: 188, startPoint y: 36, endPoint x: 187, endPoint y: 40, distance: 4.6
click at [187, 36] on p "Property Info" at bounding box center [184, 27] width 27 height 28
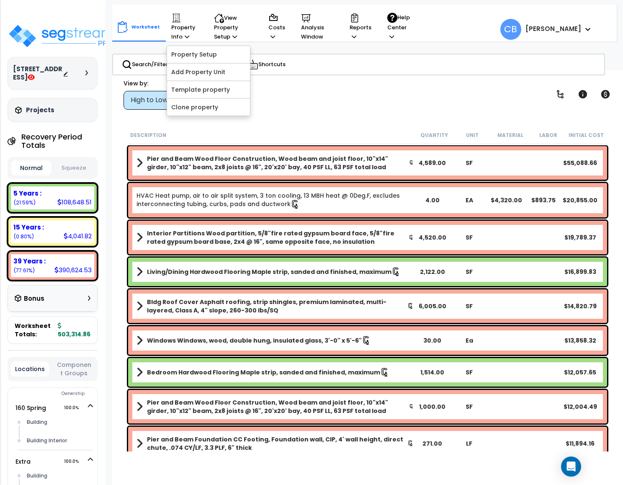
click at [303, 120] on div "Worksheet Property Info Property Setup Add Property Unit Template property Clon…" at bounding box center [367, 312] width 511 height 485
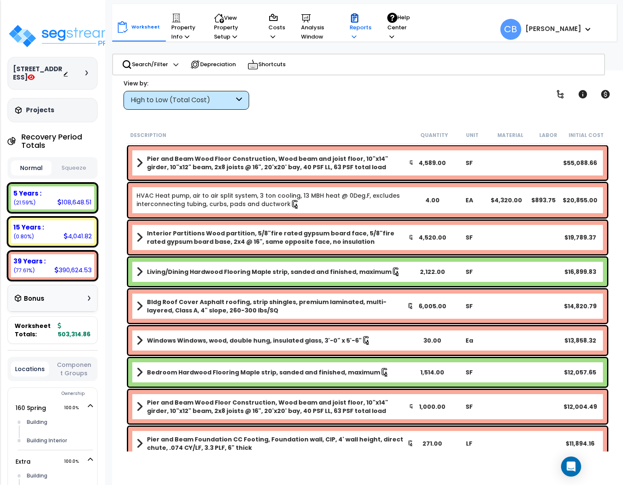
drag, startPoint x: 355, startPoint y: 32, endPoint x: 357, endPoint y: 38, distance: 6.6
click at [355, 32] on p "Reports" at bounding box center [361, 27] width 22 height 28
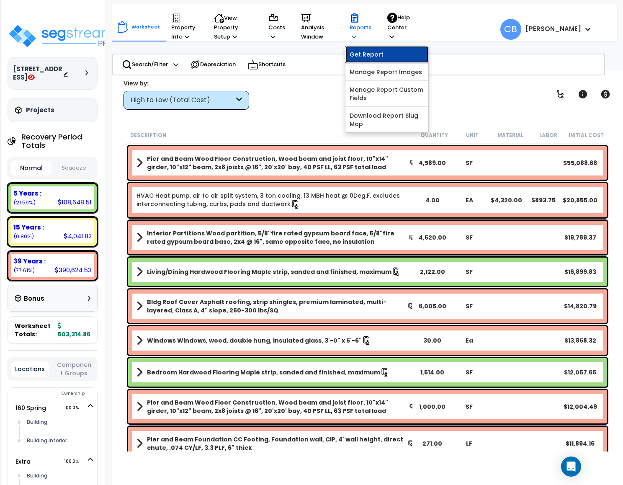
click at [399, 57] on link "Get Report" at bounding box center [386, 54] width 83 height 17
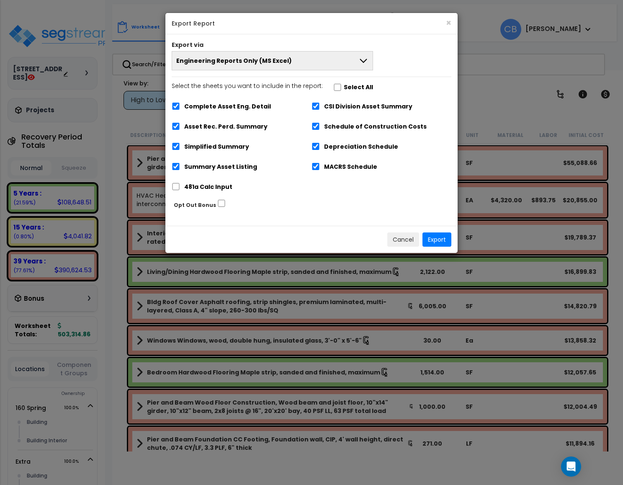
click at [302, 60] on button "Engineering Reports Only (MS Excel)" at bounding box center [272, 60] width 201 height 19
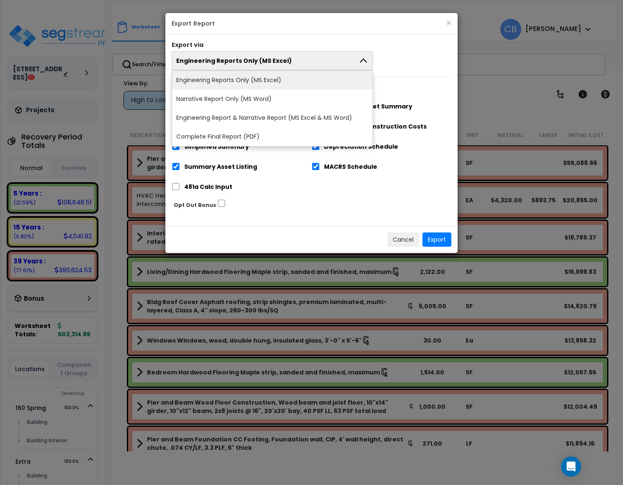
click at [418, 69] on div "Engineering Reports Only (MS Excel) Engineering Reports Only (MS Excel) Narrati…" at bounding box center [311, 60] width 292 height 19
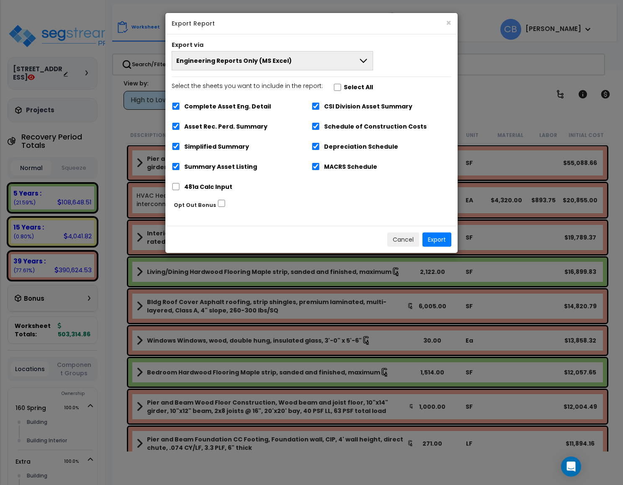
click at [318, 60] on button "Engineering Reports Only (MS Excel)" at bounding box center [272, 60] width 201 height 19
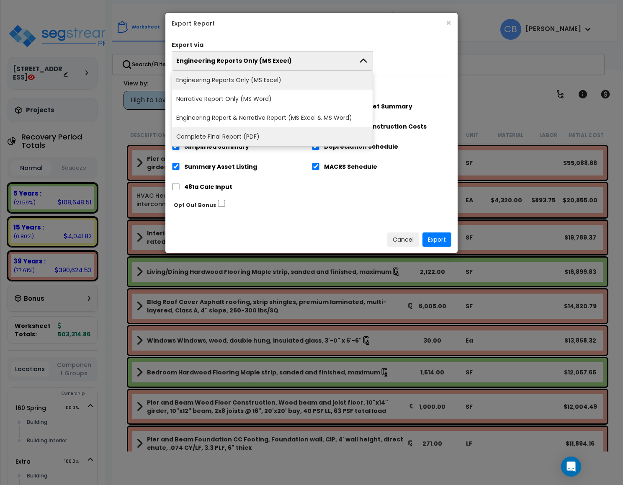
click at [229, 139] on li "Complete Final Report (PDF)" at bounding box center [272, 136] width 201 height 19
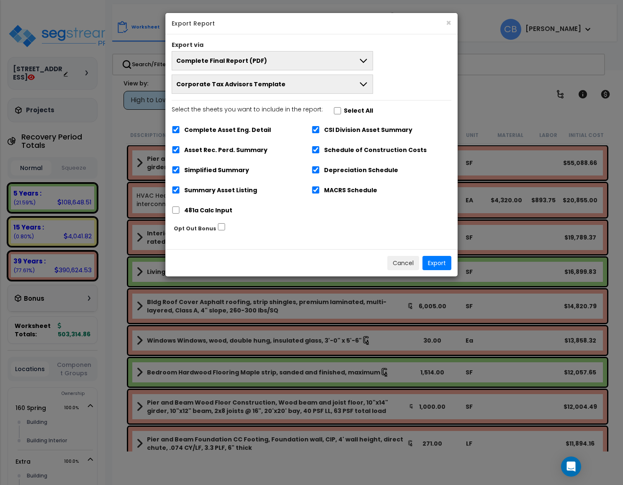
click at [206, 87] on span "Corporate Tax Advisors Template" at bounding box center [230, 84] width 109 height 8
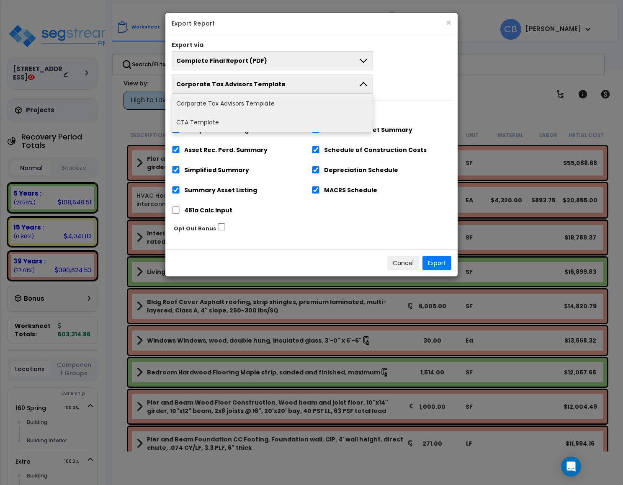
click at [213, 123] on li "CTA Template" at bounding box center [272, 122] width 201 height 19
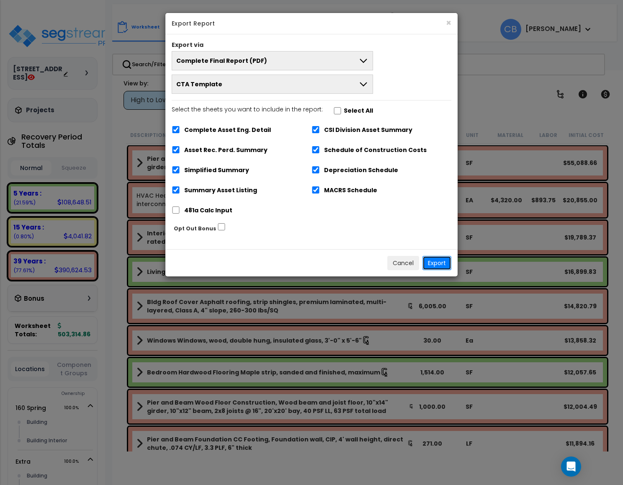
click at [440, 263] on button "Export" at bounding box center [436, 263] width 29 height 14
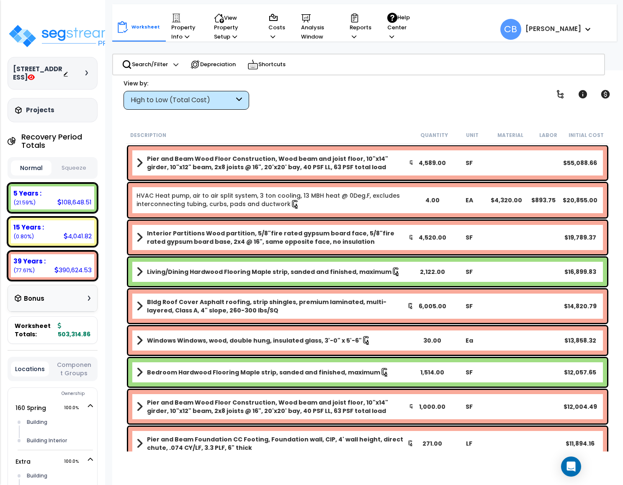
click at [591, 31] on nav "Worksheet Property Info Property Setup Add Property Unit Template property Clon…" at bounding box center [364, 22] width 504 height 37
click at [362, 31] on p "Reports" at bounding box center [361, 27] width 22 height 28
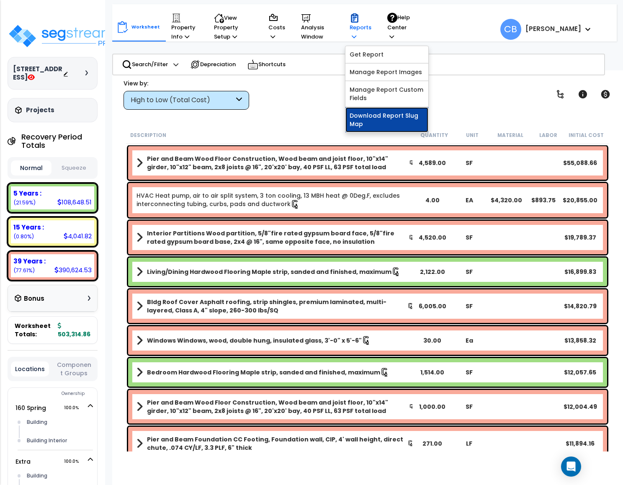
click at [391, 116] on link "Download Report Slug Map" at bounding box center [386, 119] width 83 height 25
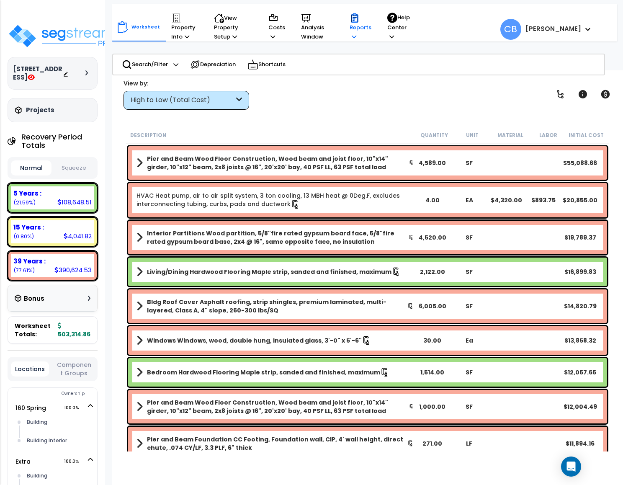
click at [353, 33] on p "Reports" at bounding box center [361, 27] width 22 height 28
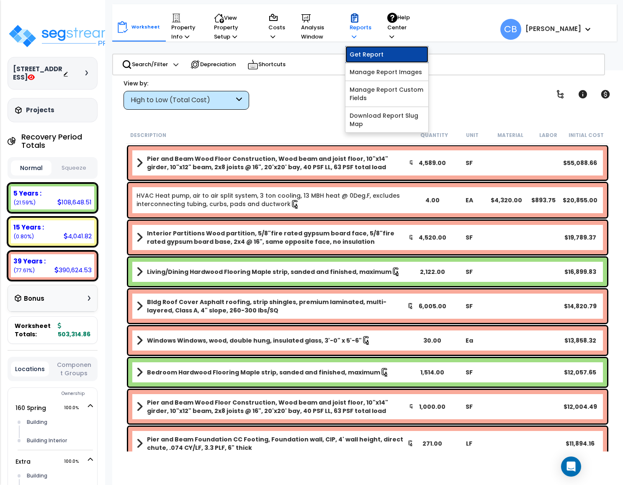
click at [366, 53] on link "Get Report" at bounding box center [386, 54] width 83 height 17
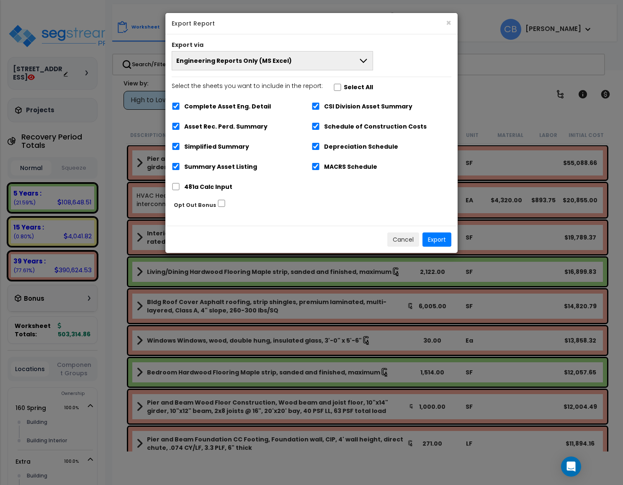
click at [319, 60] on button "Engineering Reports Only (MS Excel)" at bounding box center [272, 60] width 201 height 19
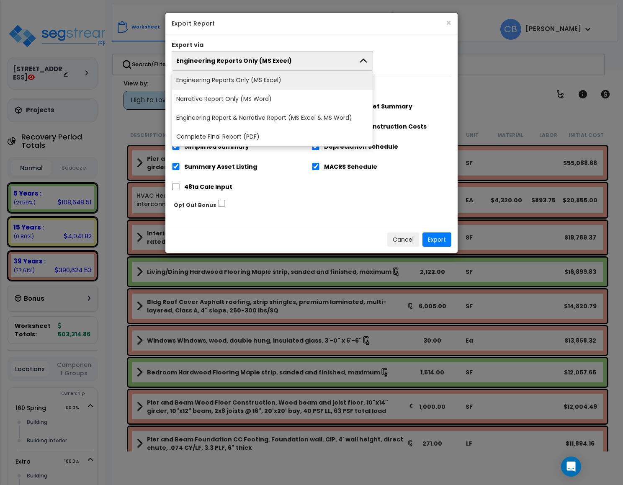
click at [319, 60] on button "Engineering Reports Only (MS Excel)" at bounding box center [272, 60] width 201 height 19
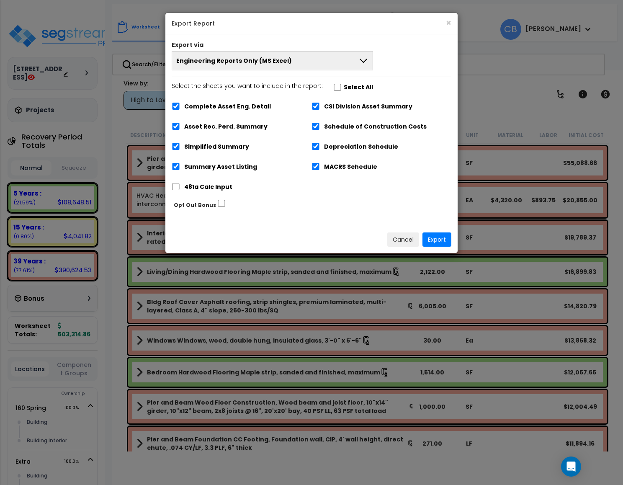
click at [295, 58] on button "Engineering Reports Only (MS Excel)" at bounding box center [272, 60] width 201 height 19
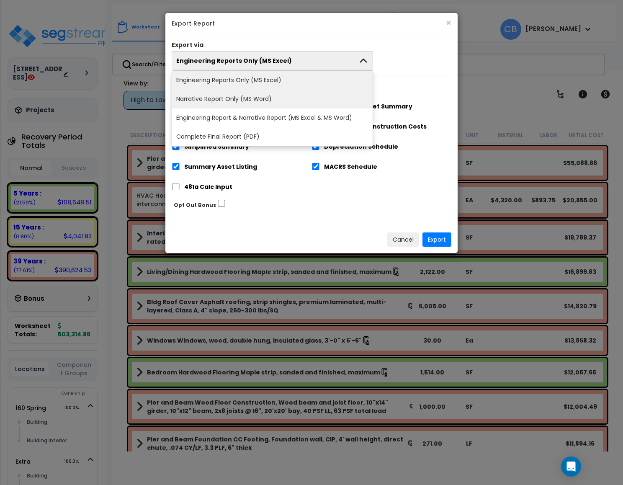
click at [245, 99] on li "Narrative Report Only (MS Word)" at bounding box center [272, 99] width 201 height 19
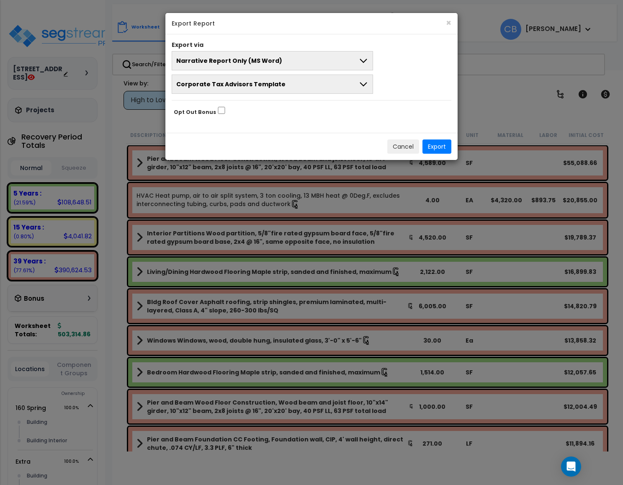
click at [240, 84] on span "Corporate Tax Advisors Template" at bounding box center [230, 84] width 109 height 8
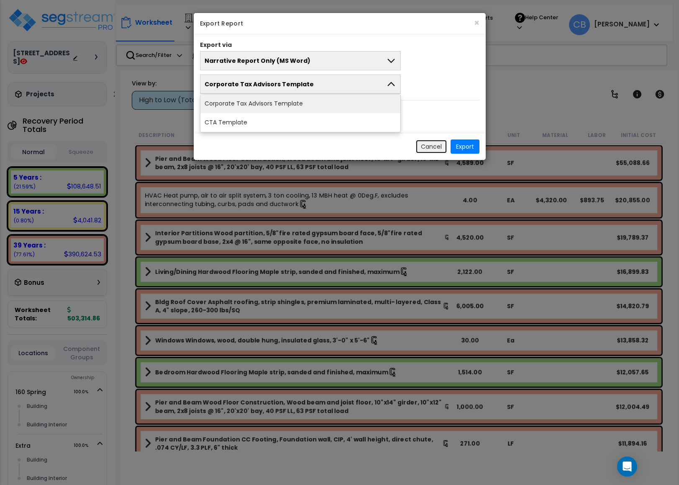
click at [433, 151] on button "Cancel" at bounding box center [432, 146] width 32 height 14
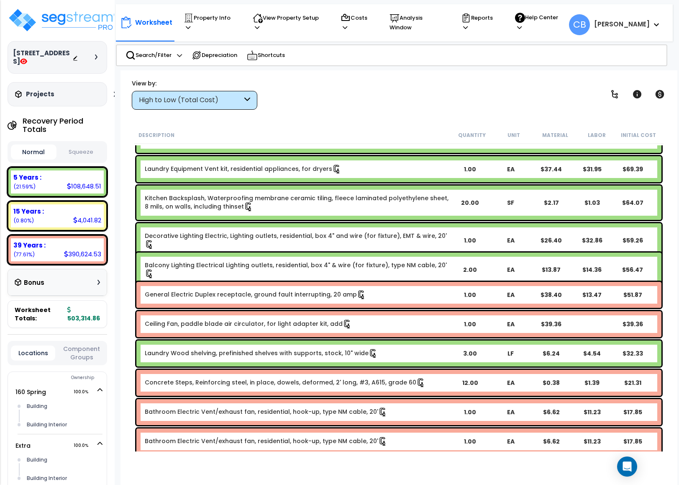
scroll to position [8621, 0]
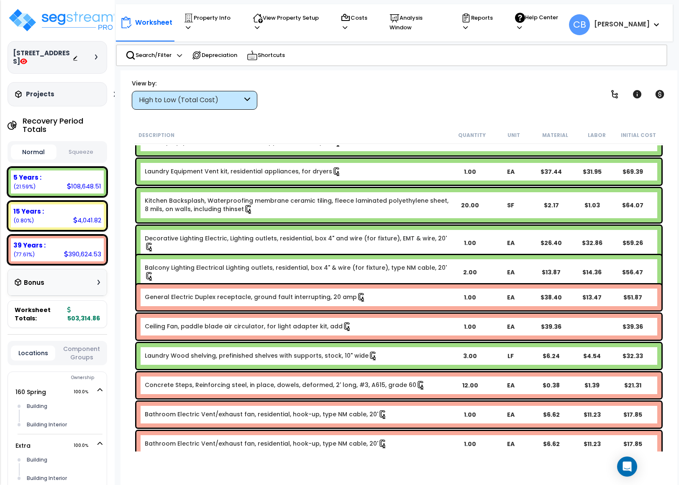
drag, startPoint x: 284, startPoint y: 288, endPoint x: 282, endPoint y: 284, distance: 4.5
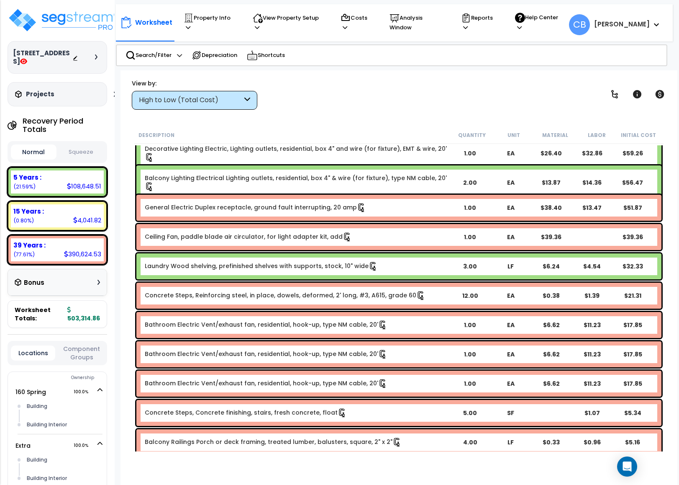
scroll to position [8752, 0]
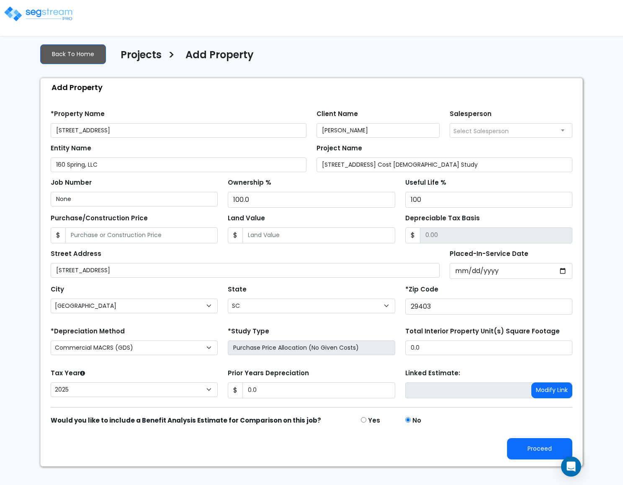
select select "[GEOGRAPHIC_DATA]"
select select "SC"
select select "2025"
click at [515, 451] on button "Proceed" at bounding box center [539, 448] width 65 height 21
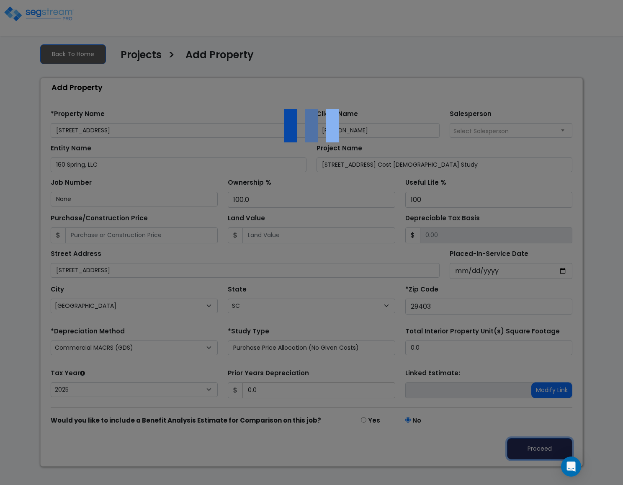
type input "0"
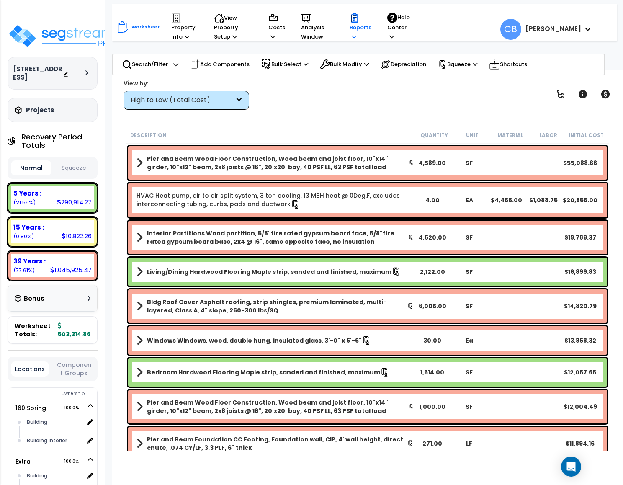
click at [360, 38] on p "Reports" at bounding box center [361, 27] width 22 height 28
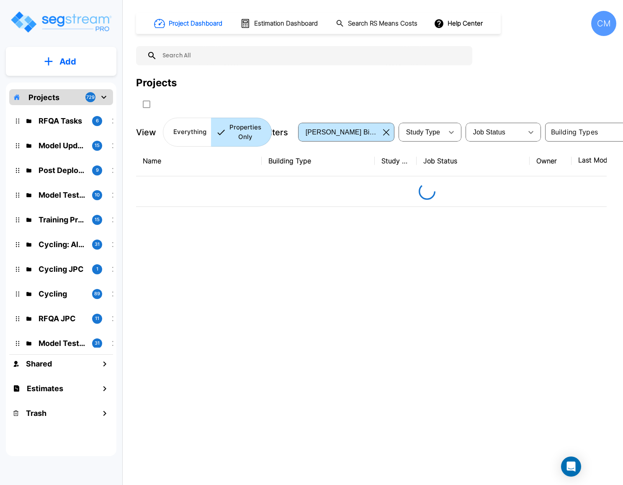
click at [609, 25] on div "CM" at bounding box center [603, 23] width 25 height 25
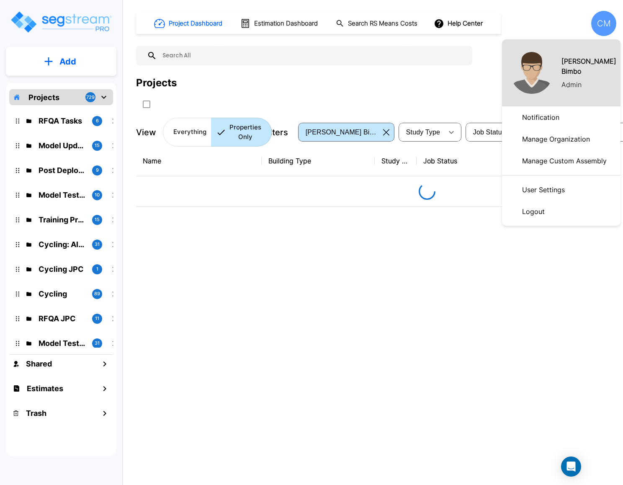
click at [548, 138] on p "Manage Organization" at bounding box center [556, 139] width 75 height 17
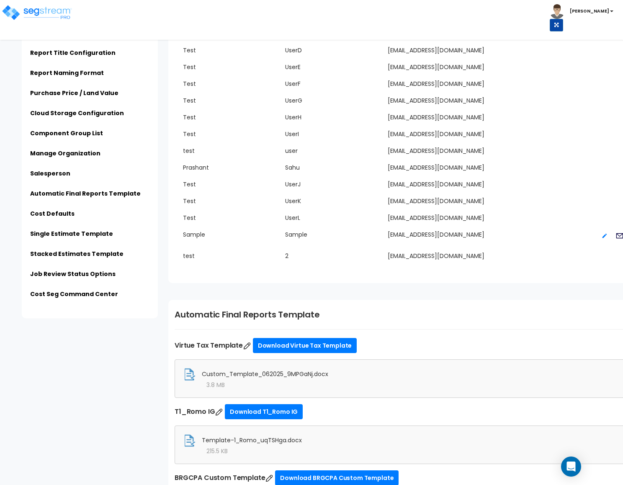
scroll to position [2198, 0]
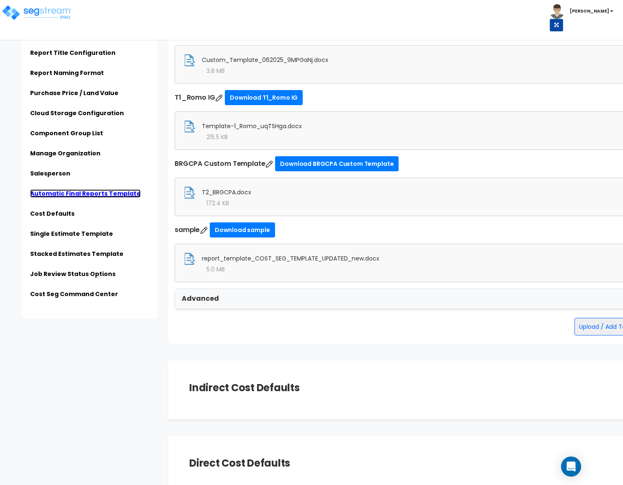
click at [62, 190] on link "Automatic Final Reports Template" at bounding box center [85, 193] width 111 height 8
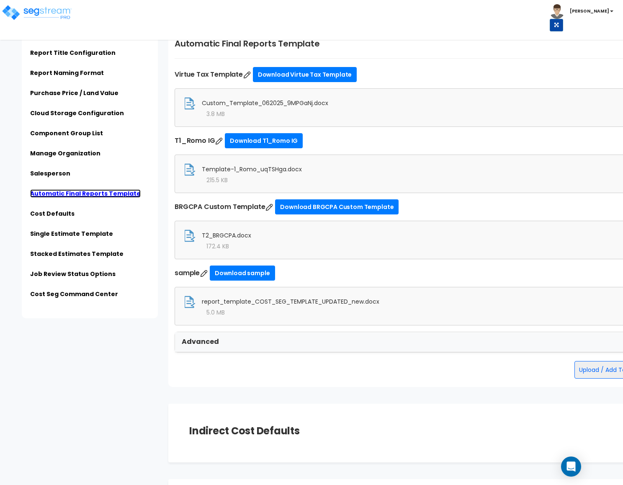
scroll to position [2168, 0]
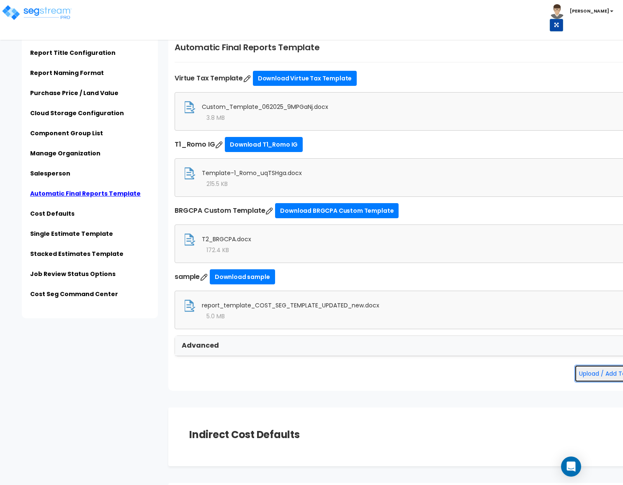
click at [587, 376] on button "Upload / Add Template" at bounding box center [612, 374] width 77 height 18
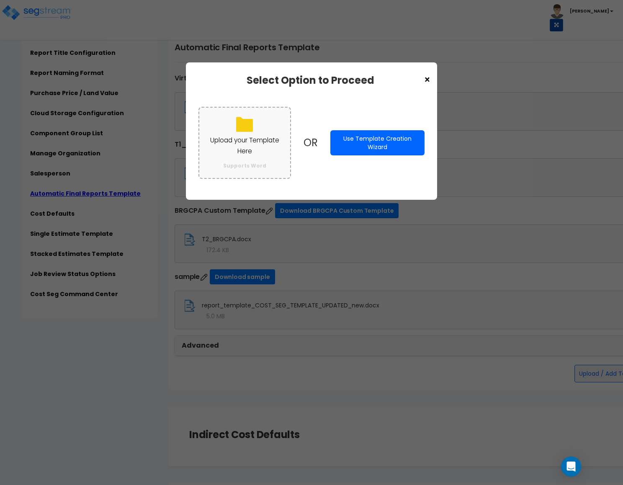
click at [257, 149] on p "Upload your Template Here" at bounding box center [245, 146] width 74 height 22
click at [0, 0] on input "Upload your Template Here Supports Word" at bounding box center [0, 0] width 0 height 0
click at [18, 88] on div "× Select Option to Proceed Upload your Template Here Supports Word OR Use Templ…" at bounding box center [311, 242] width 623 height 485
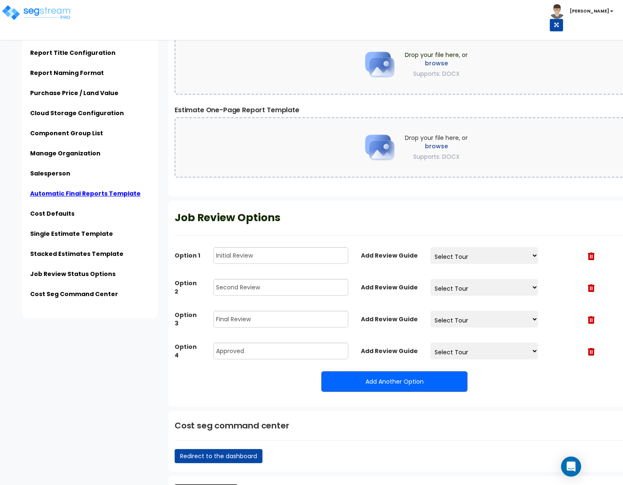
scroll to position [2908, 0]
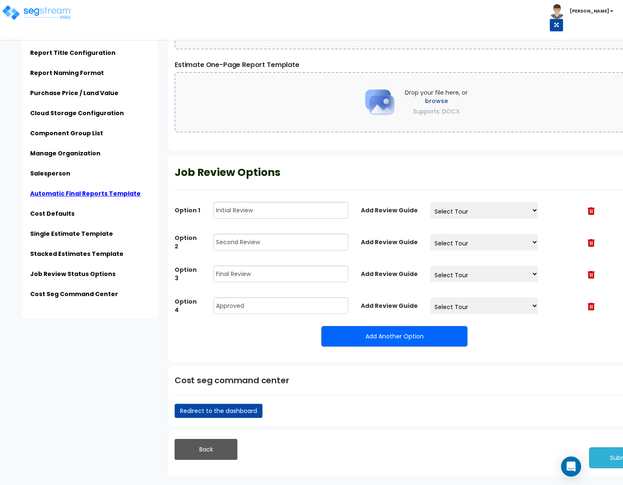
click at [602, 461] on button "Submit" at bounding box center [620, 457] width 63 height 21
click at [58, 190] on link "Automatic Final Reports Template" at bounding box center [85, 193] width 111 height 8
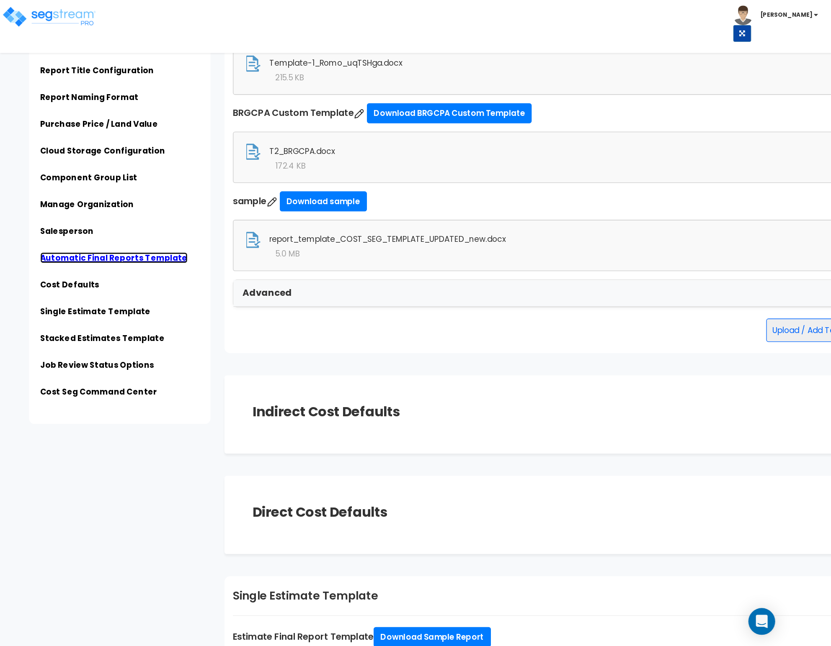
scroll to position [2105, 0]
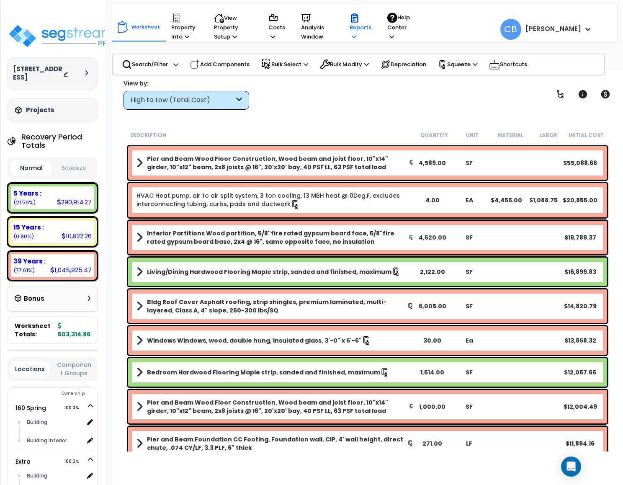
click at [352, 28] on p "Reports" at bounding box center [361, 27] width 22 height 28
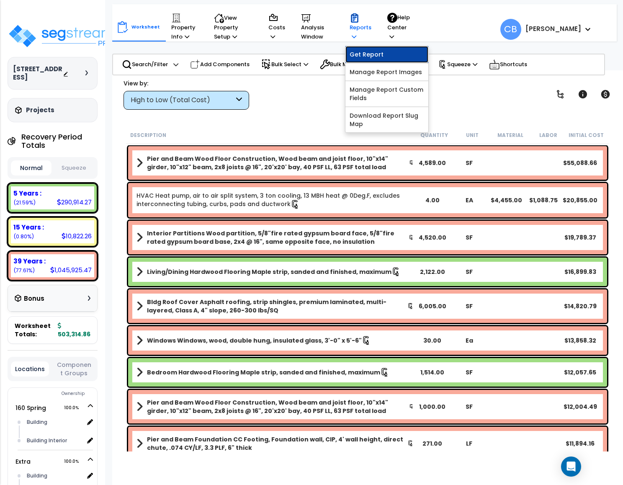
click at [363, 58] on link "Get Report" at bounding box center [386, 54] width 83 height 17
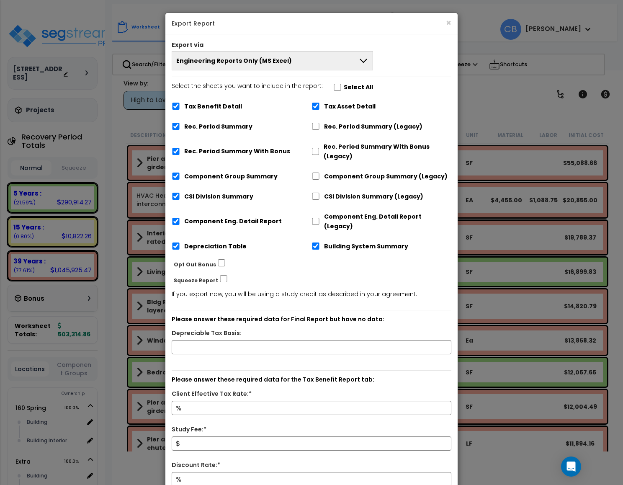
click at [258, 67] on button "Engineering Reports Only (MS Excel)" at bounding box center [272, 60] width 201 height 19
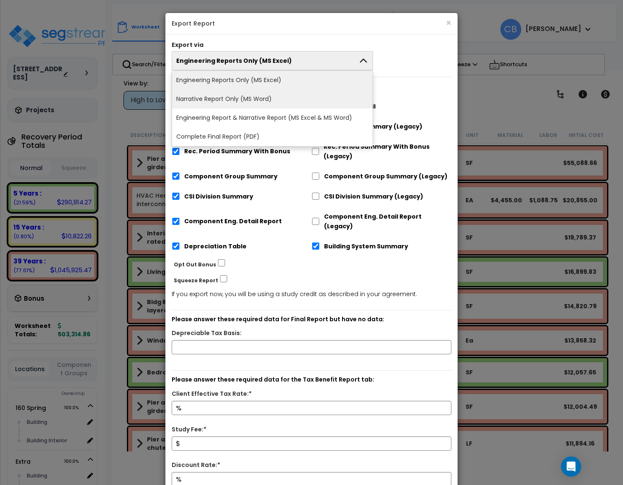
click at [240, 103] on li "Narrative Report Only (MS Word)" at bounding box center [272, 99] width 201 height 19
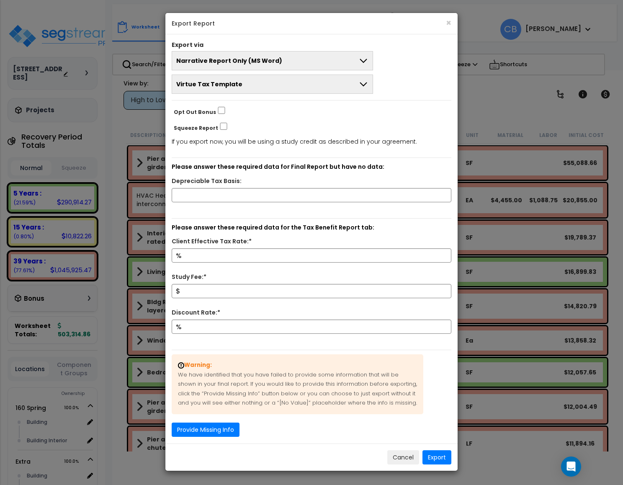
click at [208, 87] on span "Virtue Tax Template" at bounding box center [209, 84] width 66 height 8
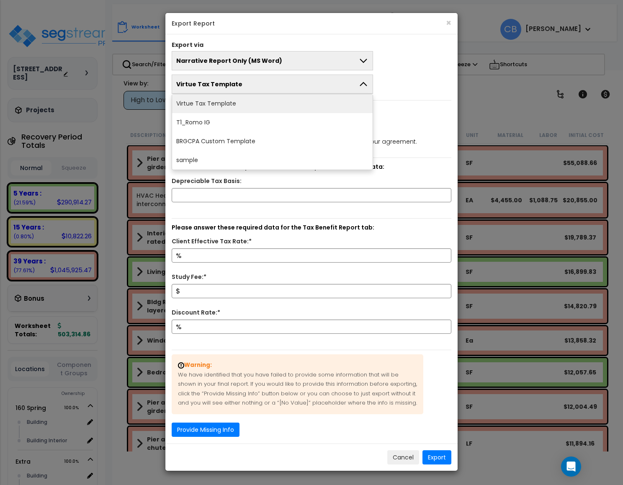
click at [426, 178] on div "Depreciable Tax Basis:" at bounding box center [311, 182] width 292 height 12
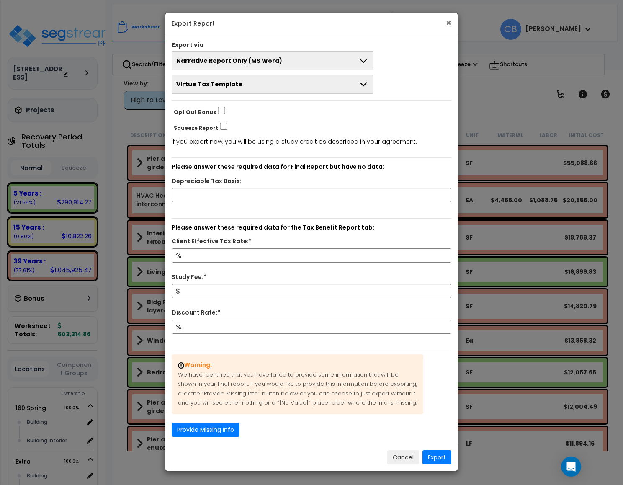
click at [449, 22] on button "×" at bounding box center [448, 22] width 5 height 9
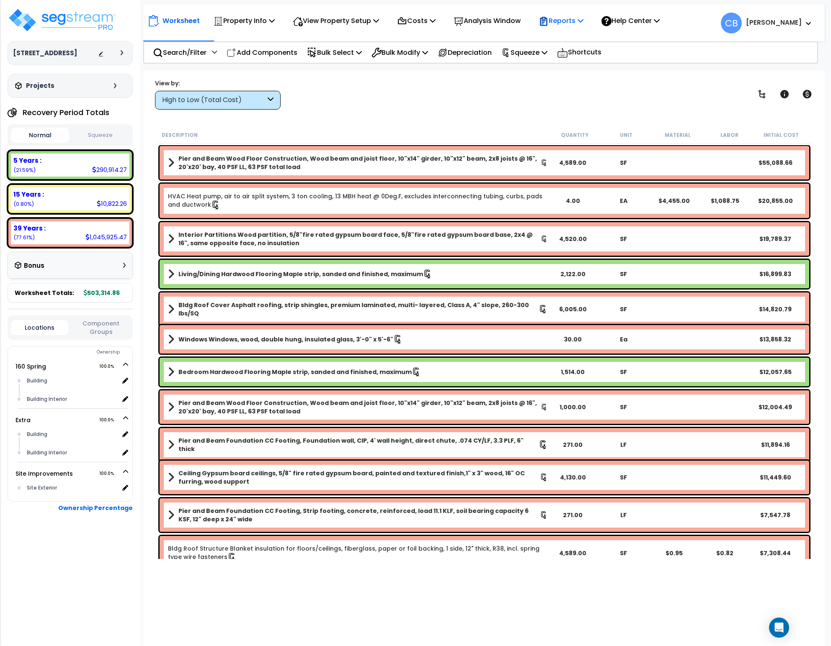
click at [566, 23] on p "Reports" at bounding box center [560, 20] width 45 height 11
click at [562, 40] on link "Get Report" at bounding box center [575, 39] width 83 height 17
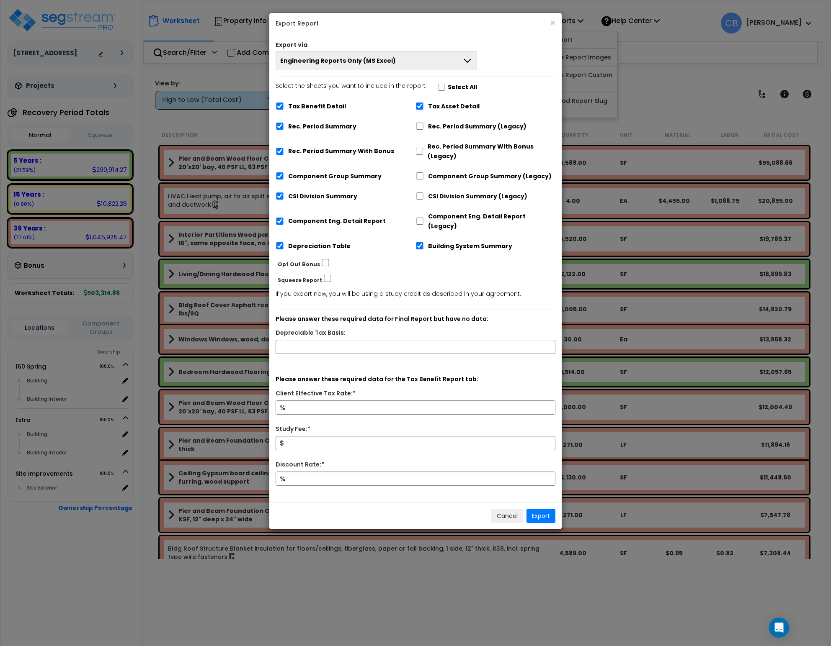
click at [352, 64] on span "Engineering Reports Only (MS Excel)" at bounding box center [338, 61] width 116 height 8
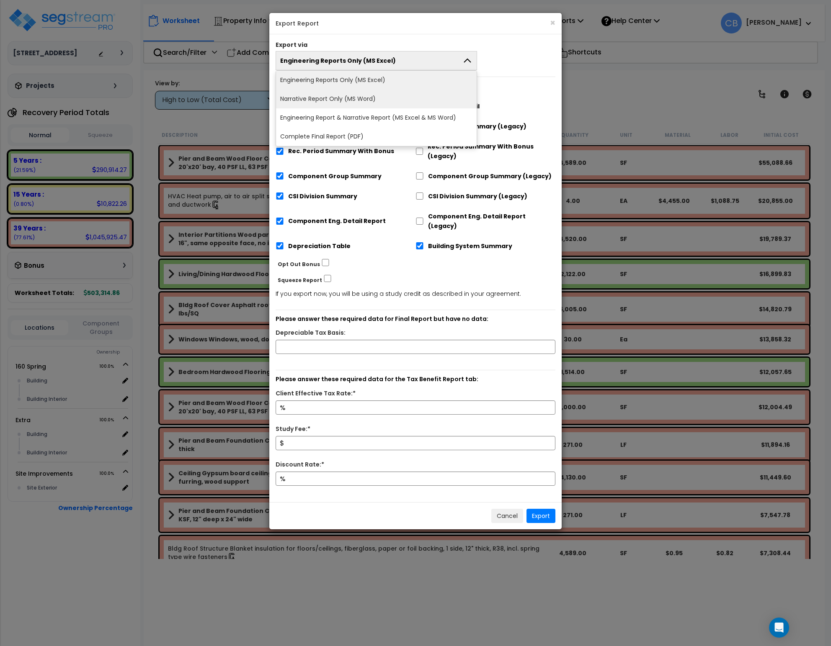
click at [336, 95] on li "Narrative Report Only (MS Word)" at bounding box center [376, 99] width 201 height 19
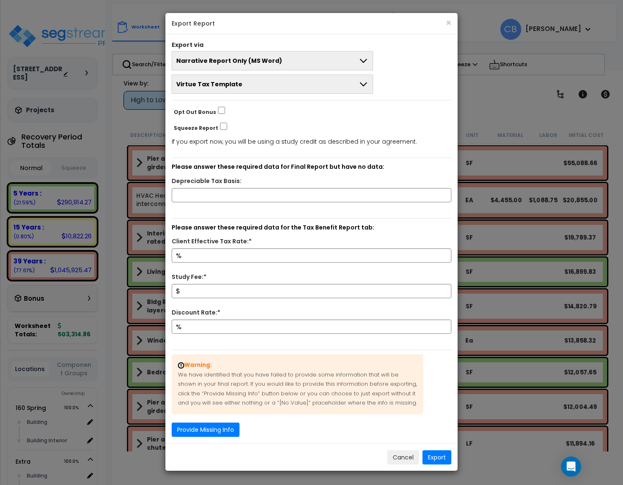
click at [262, 82] on button "Virtue Tax Template" at bounding box center [272, 84] width 201 height 19
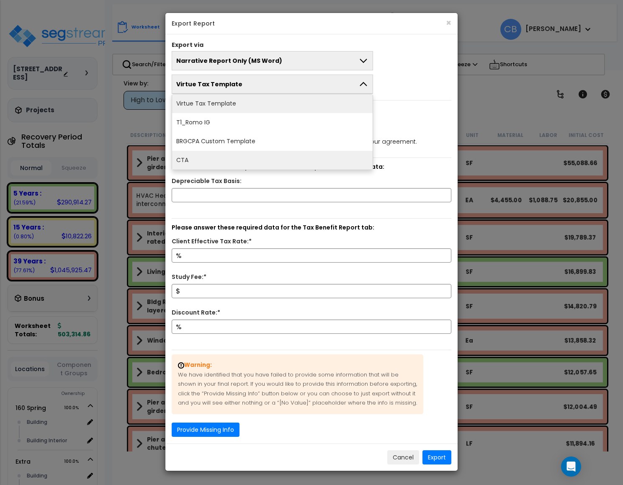
click at [241, 156] on li "CTA" at bounding box center [272, 160] width 201 height 19
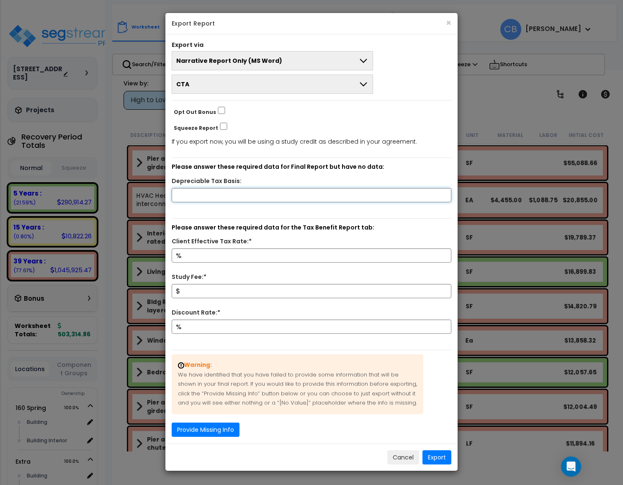
click at [195, 198] on input "text" at bounding box center [312, 195] width 280 height 14
type input "1,234,567"
click at [193, 257] on input "Client Effective Tax Rate:*" at bounding box center [312, 255] width 280 height 14
type input "5"
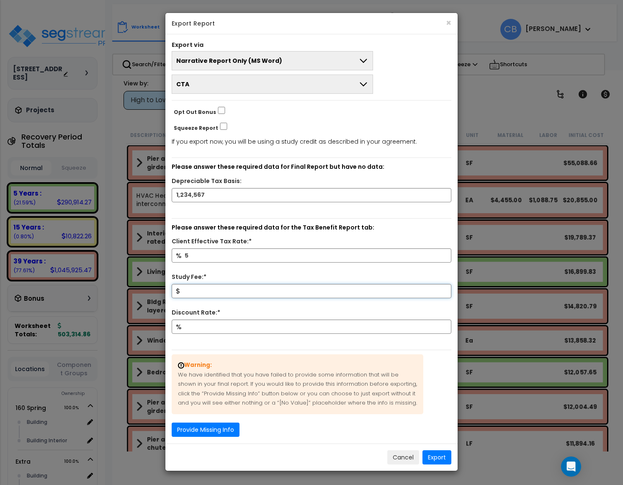
click at [220, 289] on input "Study Fee:*" at bounding box center [312, 291] width 280 height 14
type input "5"
click at [221, 318] on div "Discount Rate:*" at bounding box center [311, 314] width 292 height 12
click at [224, 323] on input "Discount Rate:*" at bounding box center [312, 326] width 280 height 14
type input "5"
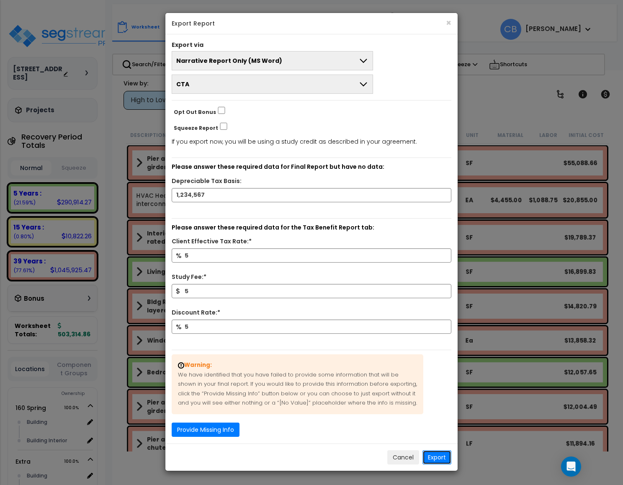
click at [433, 458] on button "Export" at bounding box center [436, 457] width 29 height 14
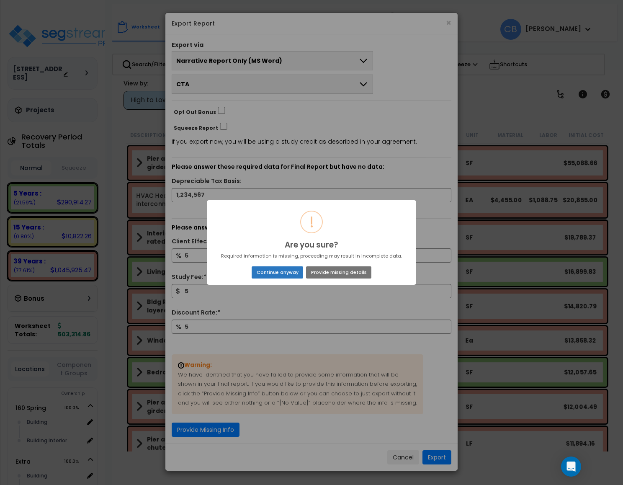
click at [294, 272] on button "Continue anyway" at bounding box center [277, 272] width 51 height 12
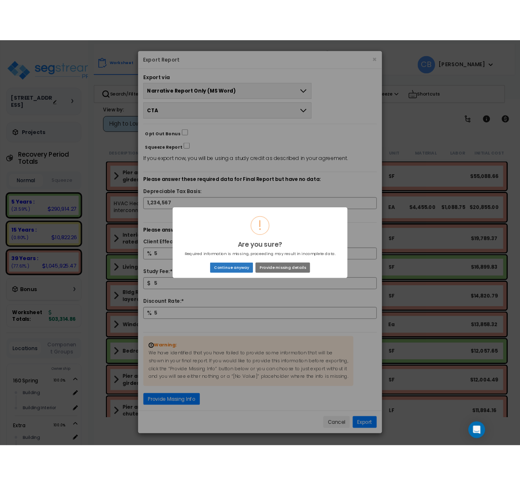
scroll to position [0, 0]
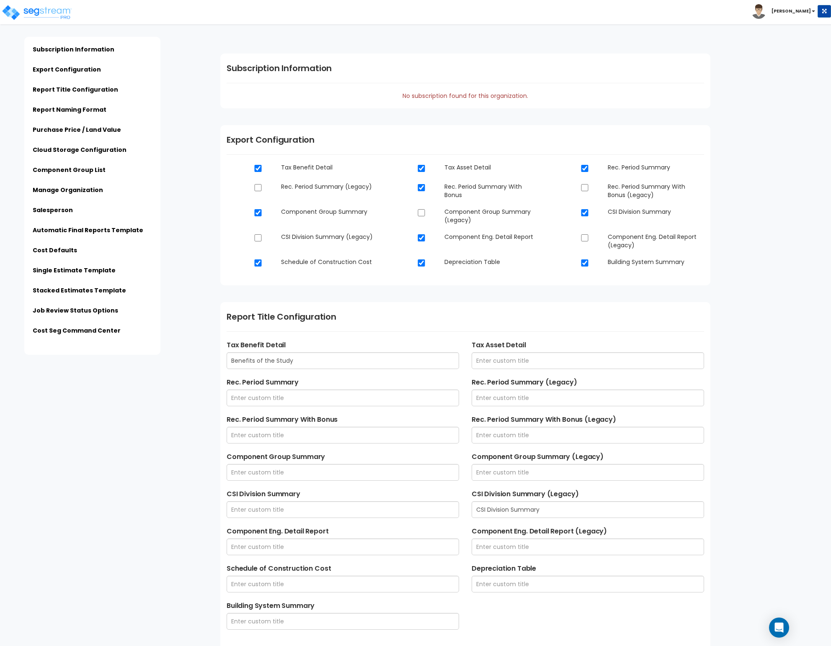
scroll to position [251, 0]
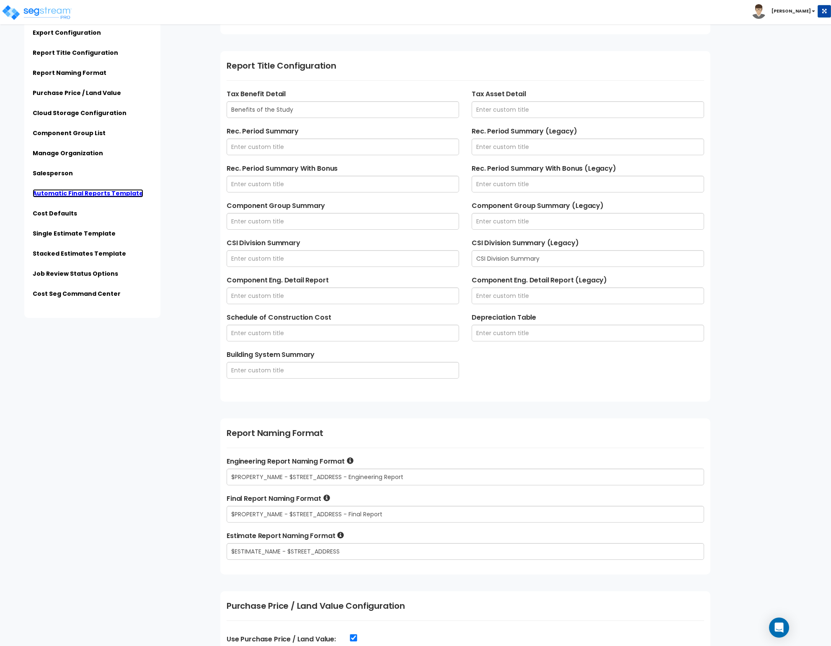
click at [51, 191] on link "Automatic Final Reports Template" at bounding box center [88, 193] width 111 height 8
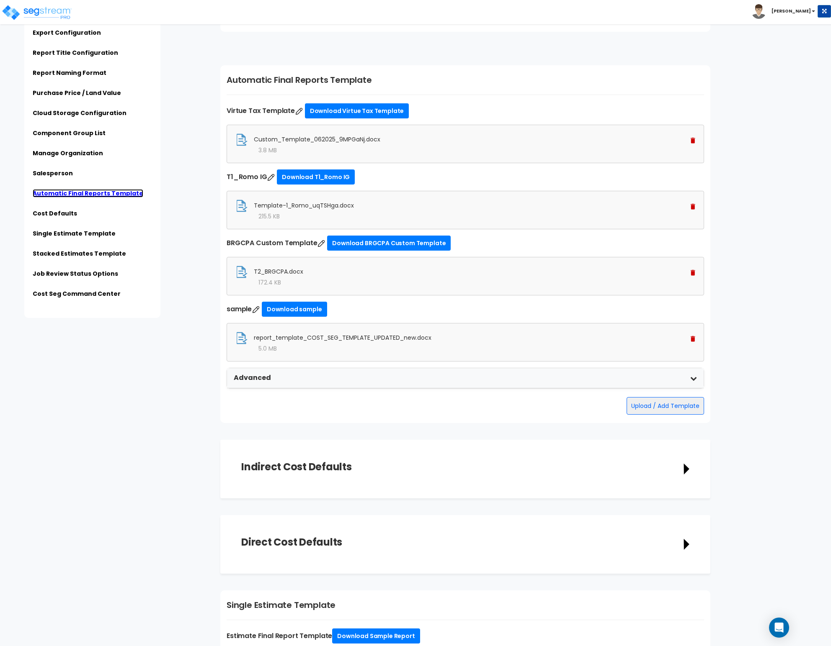
scroll to position [2177, 0]
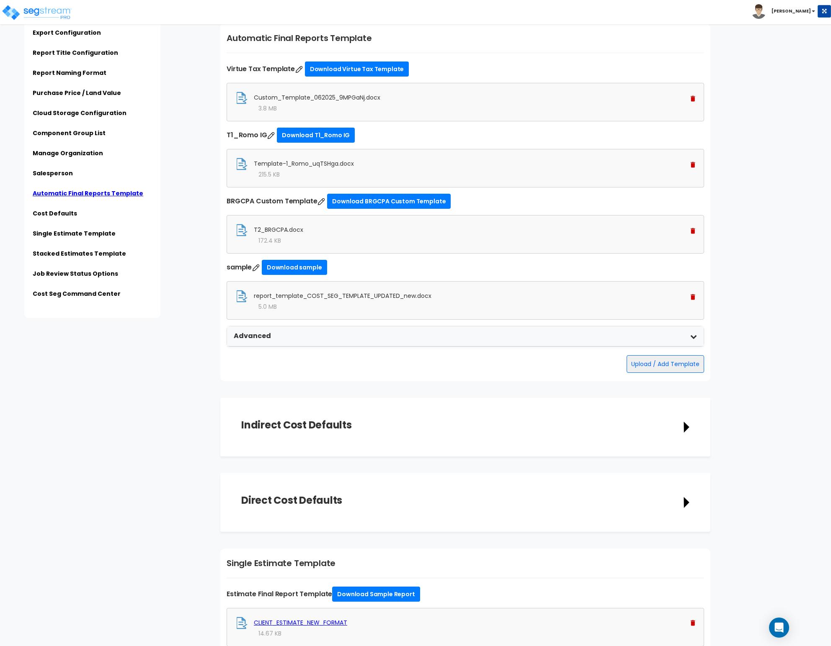
click at [690, 300] on img at bounding box center [692, 297] width 5 height 6
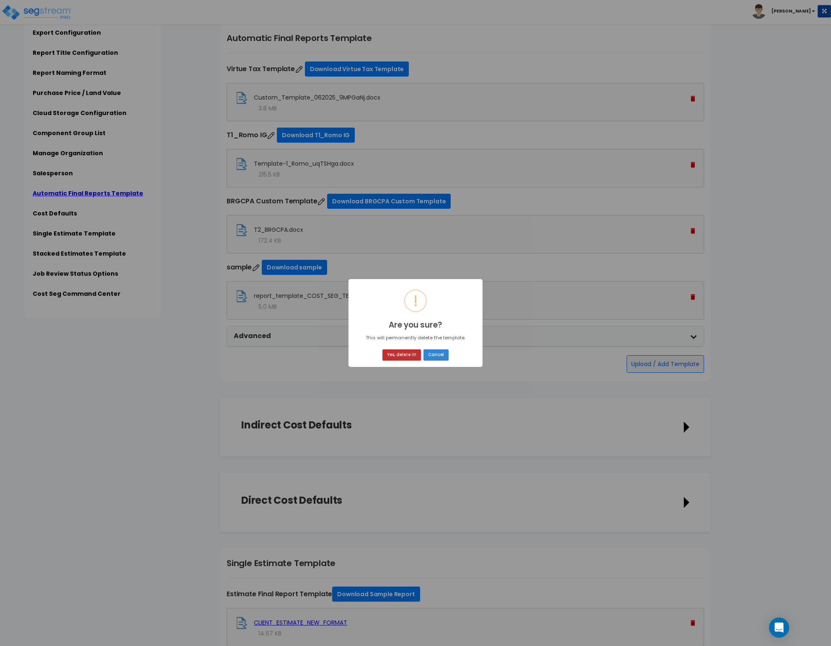
click at [414, 353] on button "Yes, delete it!" at bounding box center [401, 355] width 39 height 11
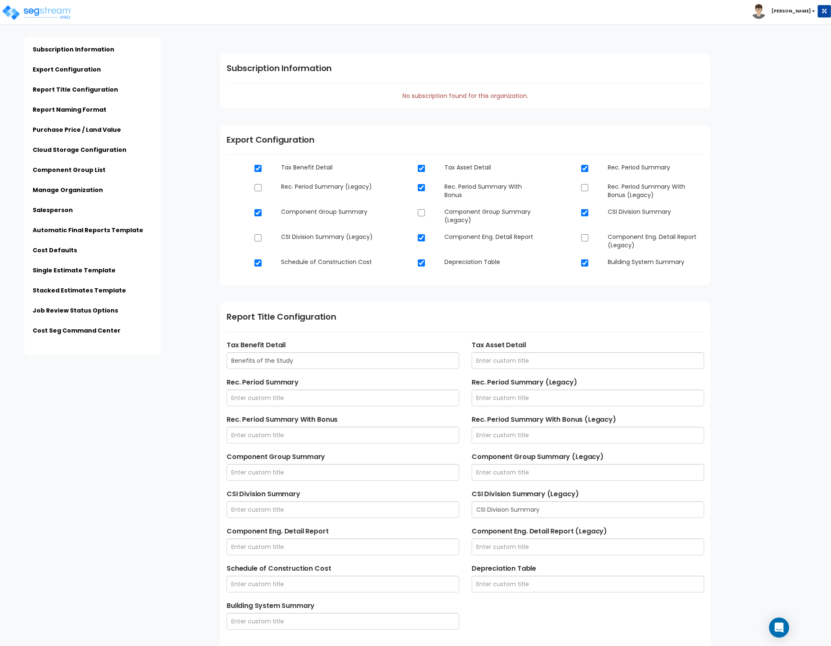
click at [70, 224] on ul "Subscription Information Export Configuration Report Title Configuration Report…" at bounding box center [92, 192] width 119 height 295
click at [105, 230] on link "Automatic Final Reports Template" at bounding box center [88, 230] width 111 height 8
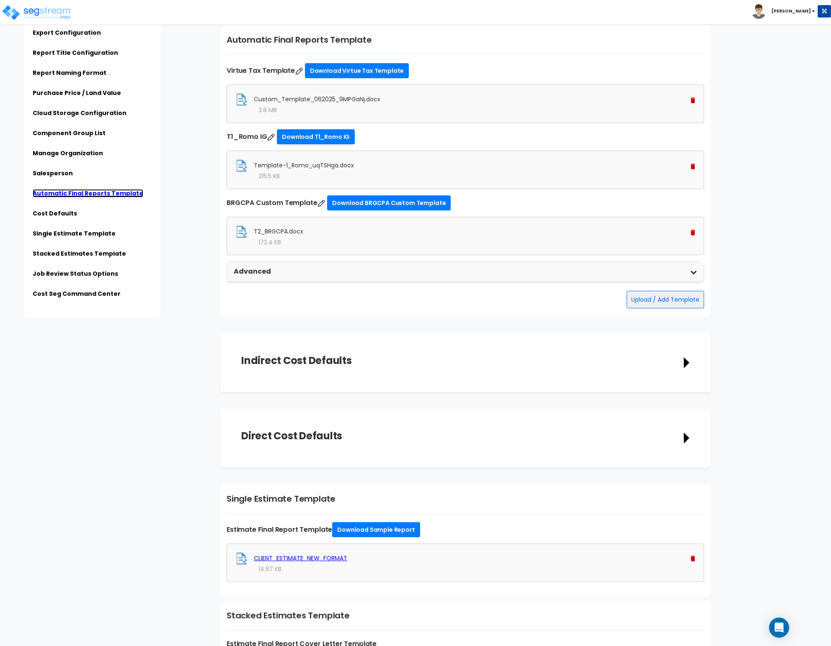
scroll to position [2177, 0]
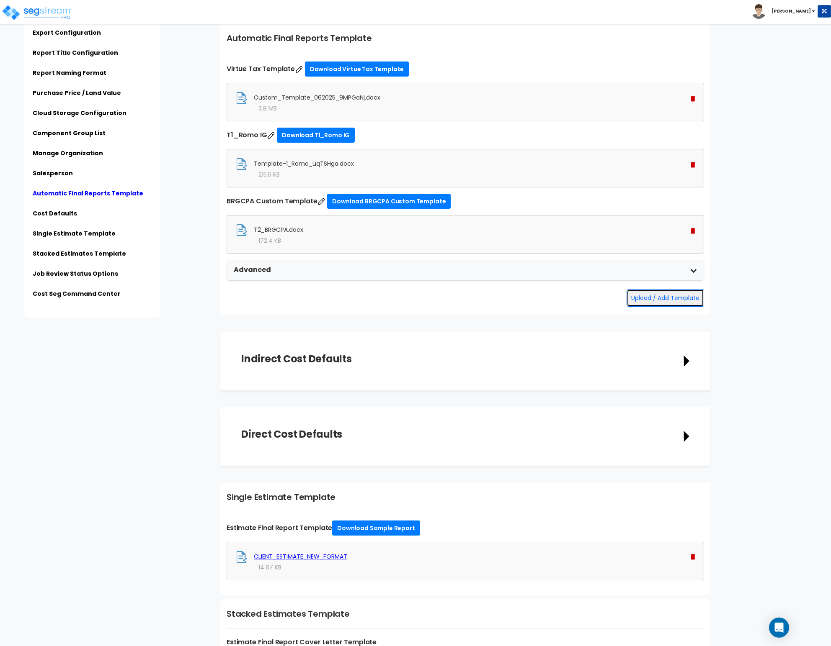
click at [631, 307] on button "Upload / Add Template" at bounding box center [664, 298] width 77 height 18
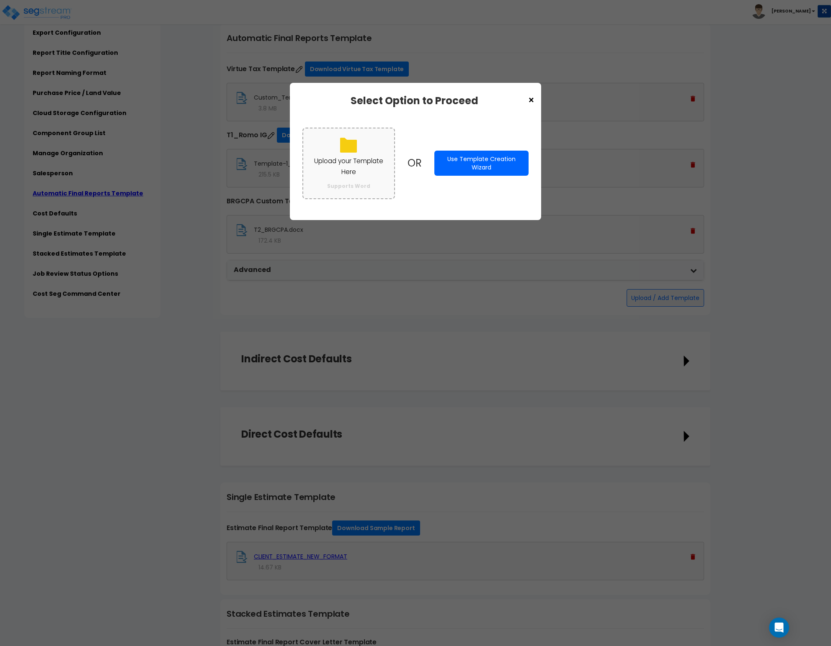
click at [363, 165] on p "Upload your Template Here" at bounding box center [348, 167] width 74 height 22
click at [0, 0] on input "Upload your Template Here Supports Word" at bounding box center [0, 0] width 0 height 0
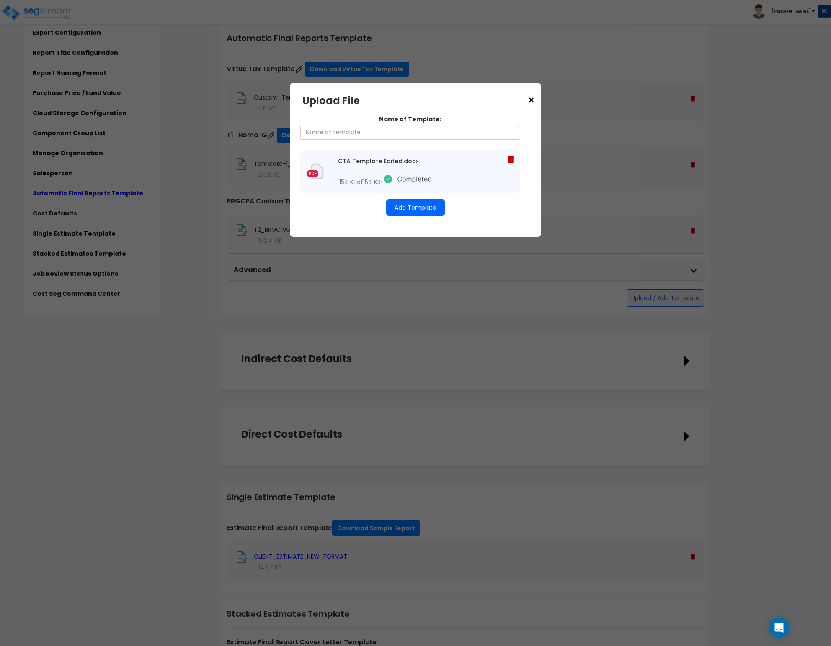
click at [421, 208] on button "Add Template" at bounding box center [415, 207] width 59 height 17
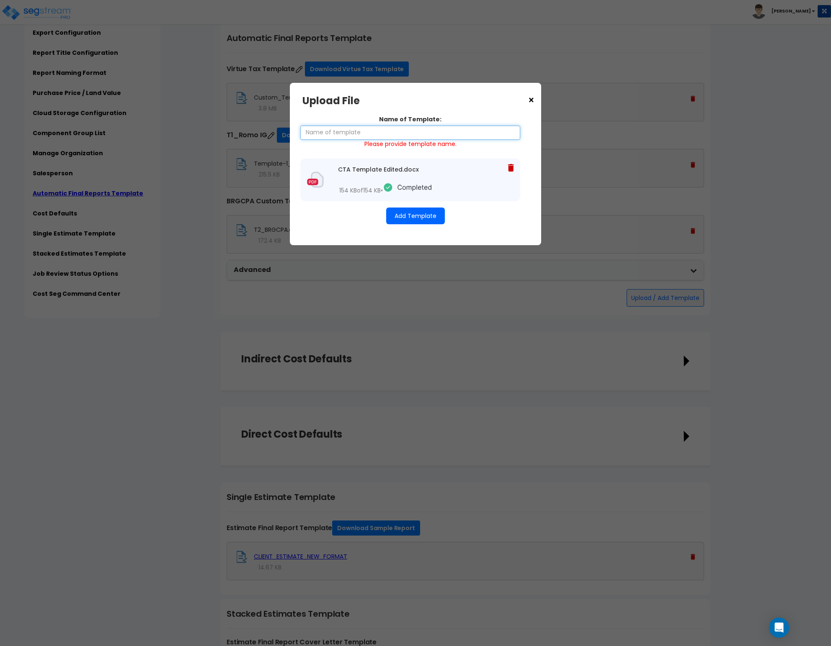
click at [399, 133] on input "Name of Template:" at bounding box center [410, 133] width 220 height 14
type input "S"
type input "CTA"
drag, startPoint x: 415, startPoint y: 203, endPoint x: 413, endPoint y: 208, distance: 5.6
click at [415, 205] on div "Name of Template: CTA Please provide template name. CTA Template Edited.docx 15…" at bounding box center [415, 170] width 226 height 126
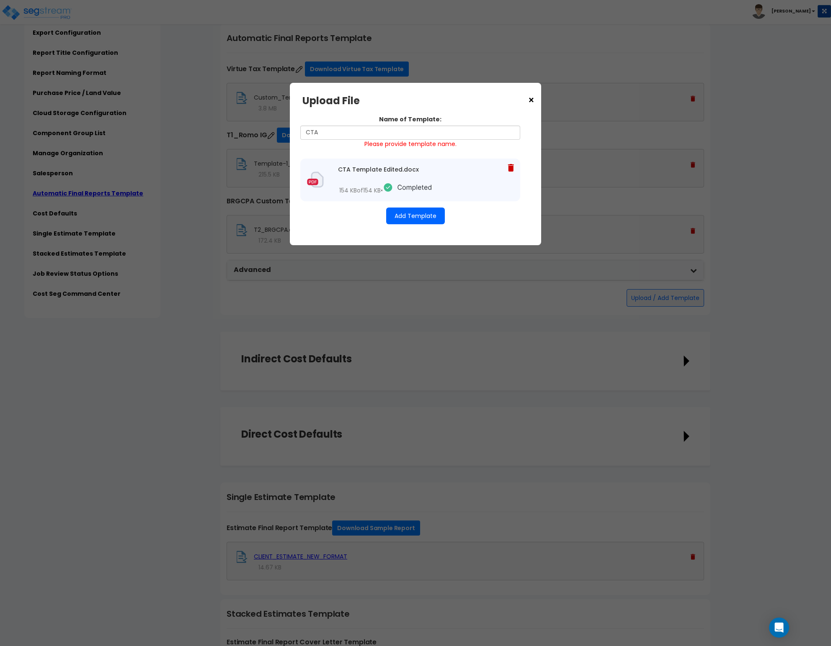
click at [413, 213] on button "Add Template" at bounding box center [415, 216] width 59 height 17
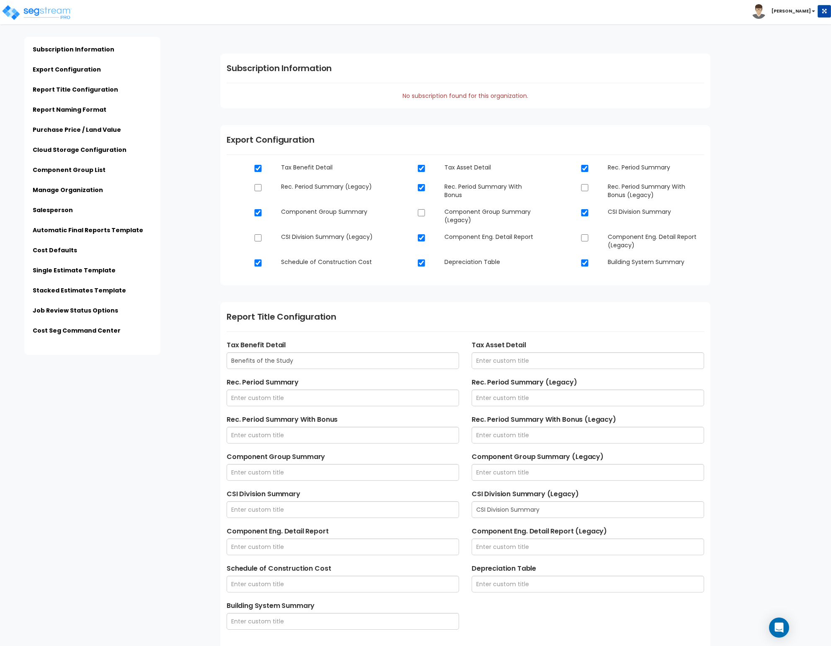
click at [64, 225] on ul "Subscription Information Export Configuration Report Title Configuration Report…" at bounding box center [92, 192] width 119 height 295
click at [64, 228] on link "Automatic Final Reports Template" at bounding box center [88, 230] width 111 height 8
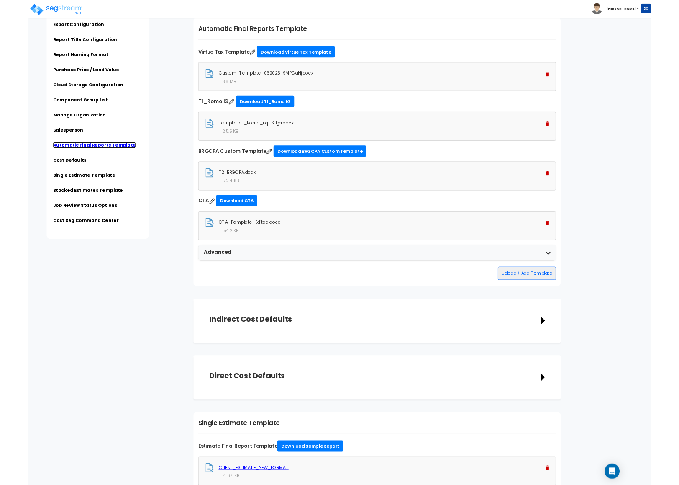
scroll to position [2177, 0]
